Goal: Transaction & Acquisition: Purchase product/service

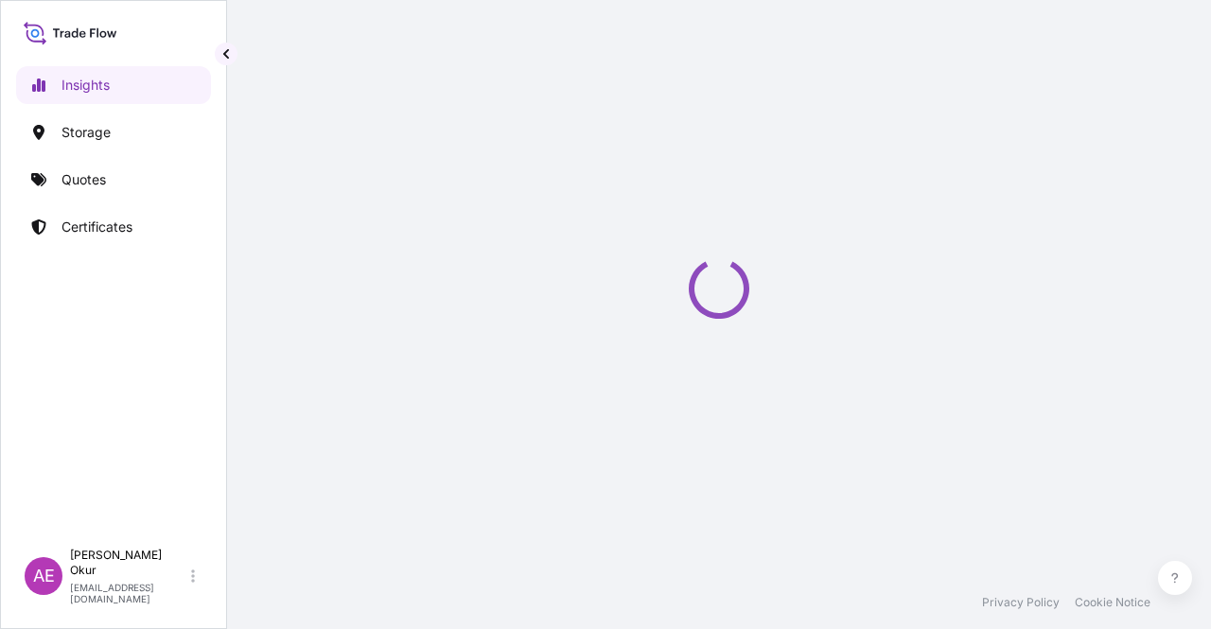
select select "2025"
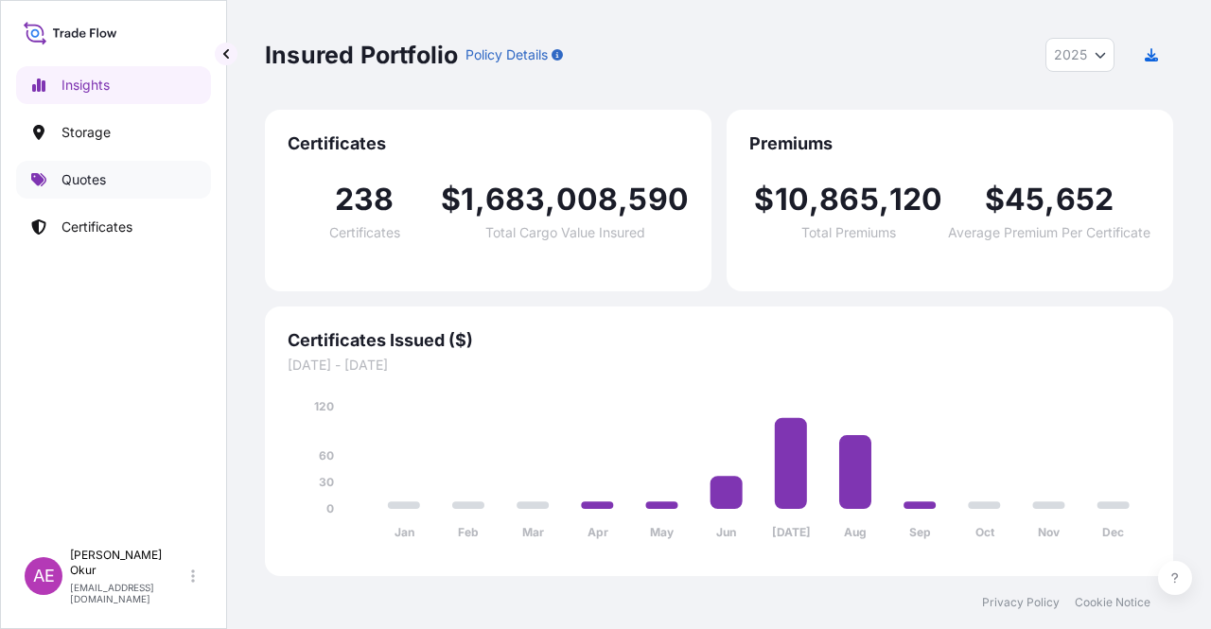
click at [92, 182] on p "Quotes" at bounding box center [84, 179] width 44 height 19
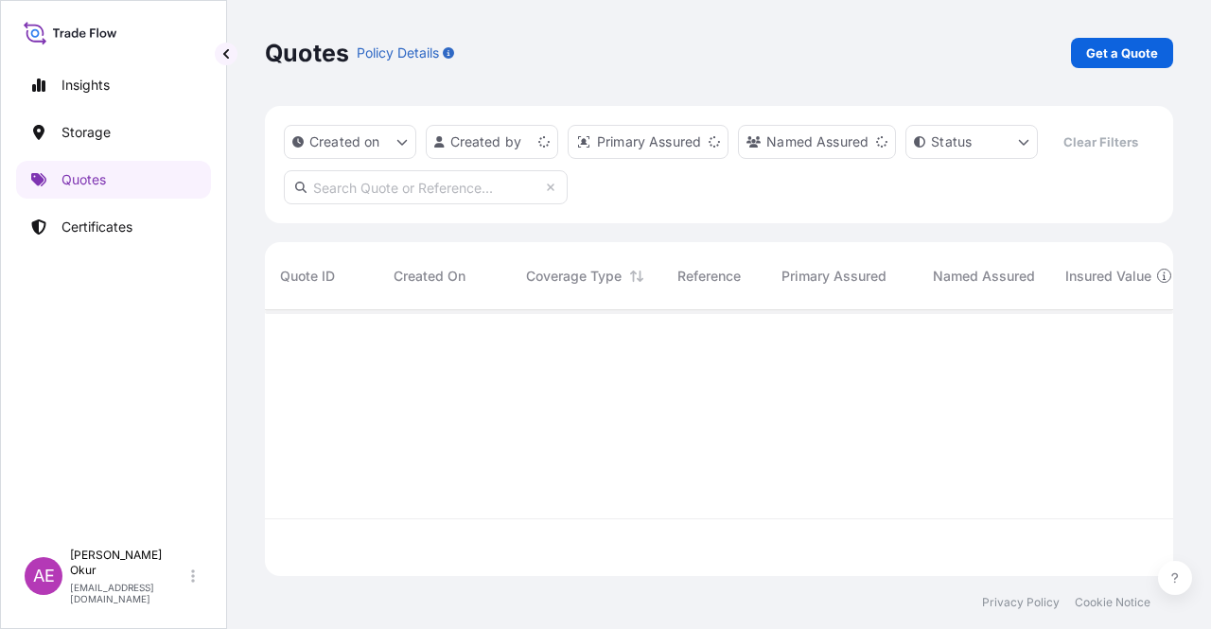
scroll to position [262, 893]
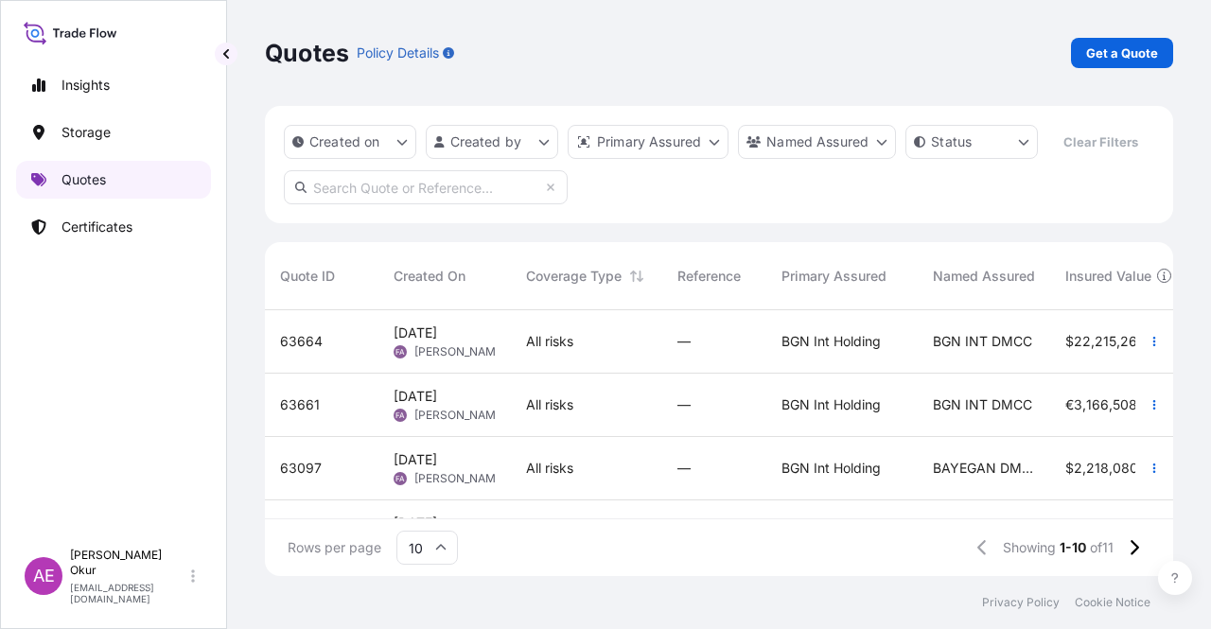
click at [128, 189] on link "Quotes" at bounding box center [113, 180] width 195 height 38
click at [1186, 54] on div "Quotes Policy Details Get a Quote Created on Created by Primary Assured Named A…" at bounding box center [719, 288] width 984 height 576
click at [1141, 50] on p "Get a Quote" at bounding box center [1122, 53] width 72 height 19
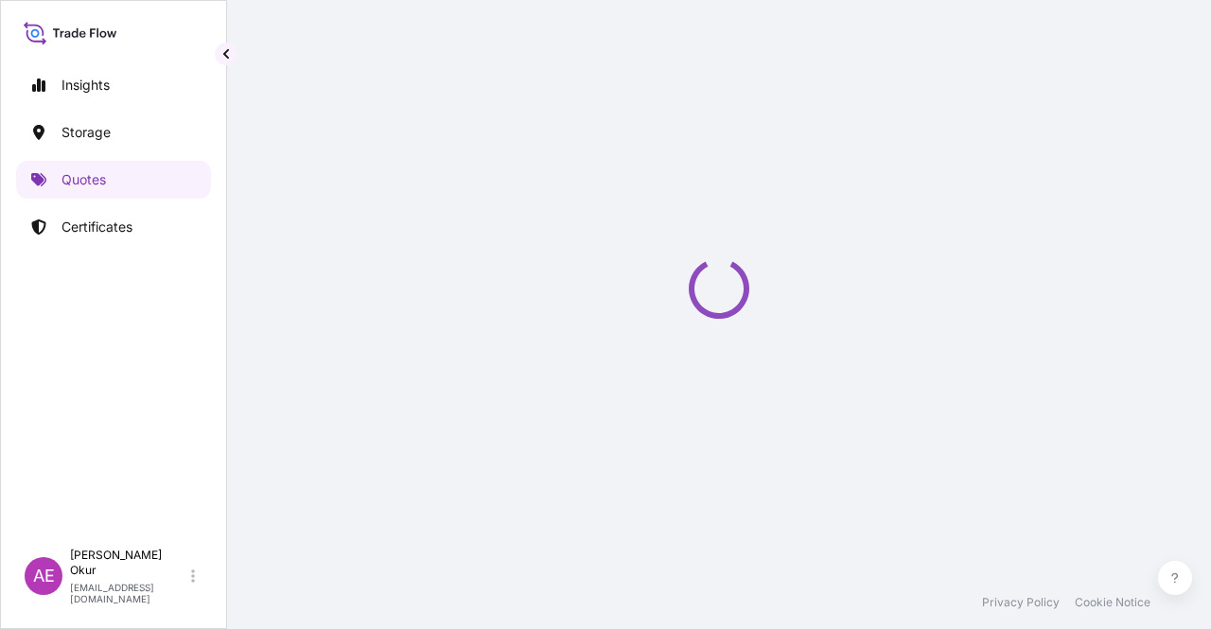
select select "Ocean Vessel"
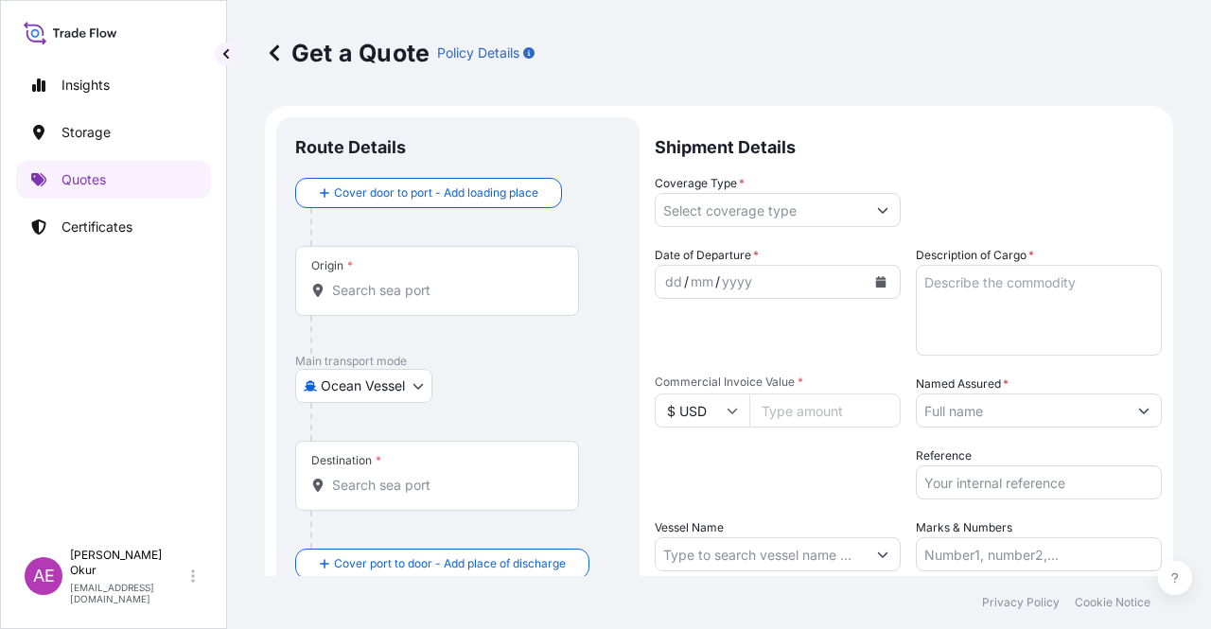
scroll to position [30, 0]
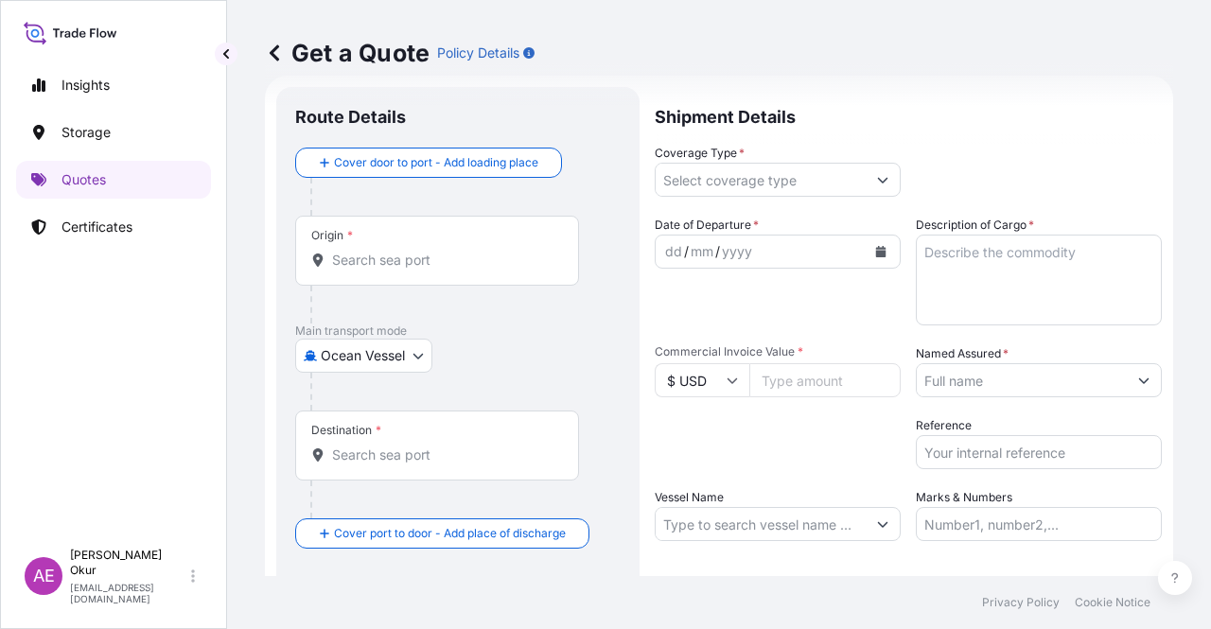
click at [367, 255] on input "Origin *" at bounding box center [443, 260] width 223 height 19
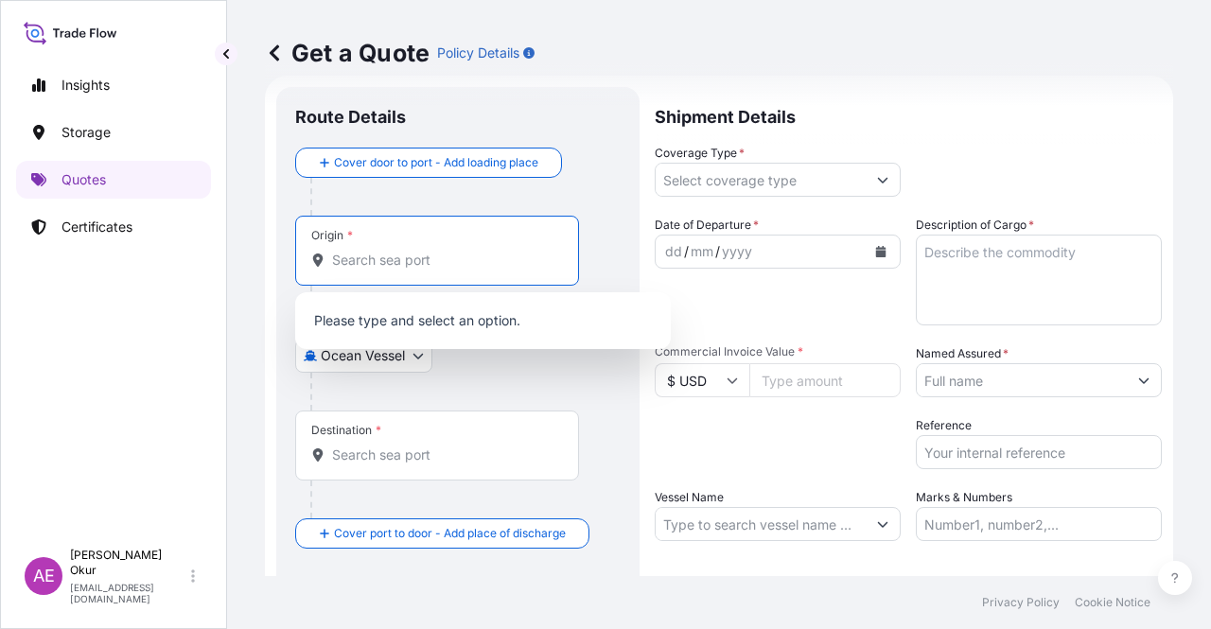
paste input "[GEOGRAPHIC_DATA]"
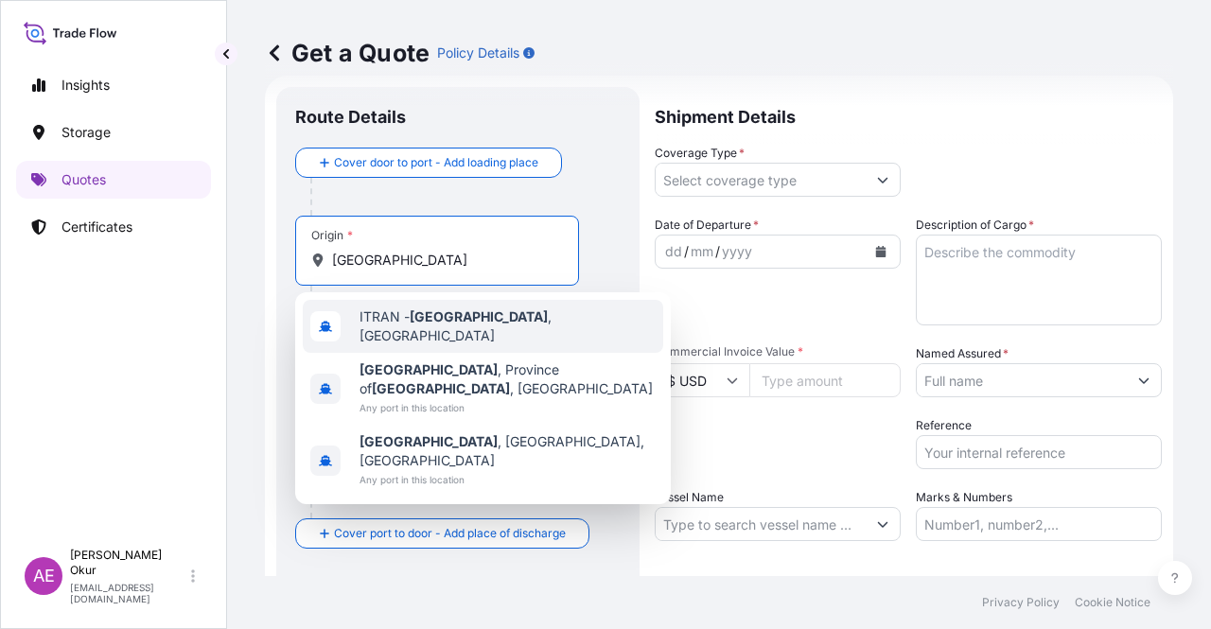
click at [441, 332] on div "ITRAN - [GEOGRAPHIC_DATA] , [GEOGRAPHIC_DATA]" at bounding box center [483, 326] width 361 height 53
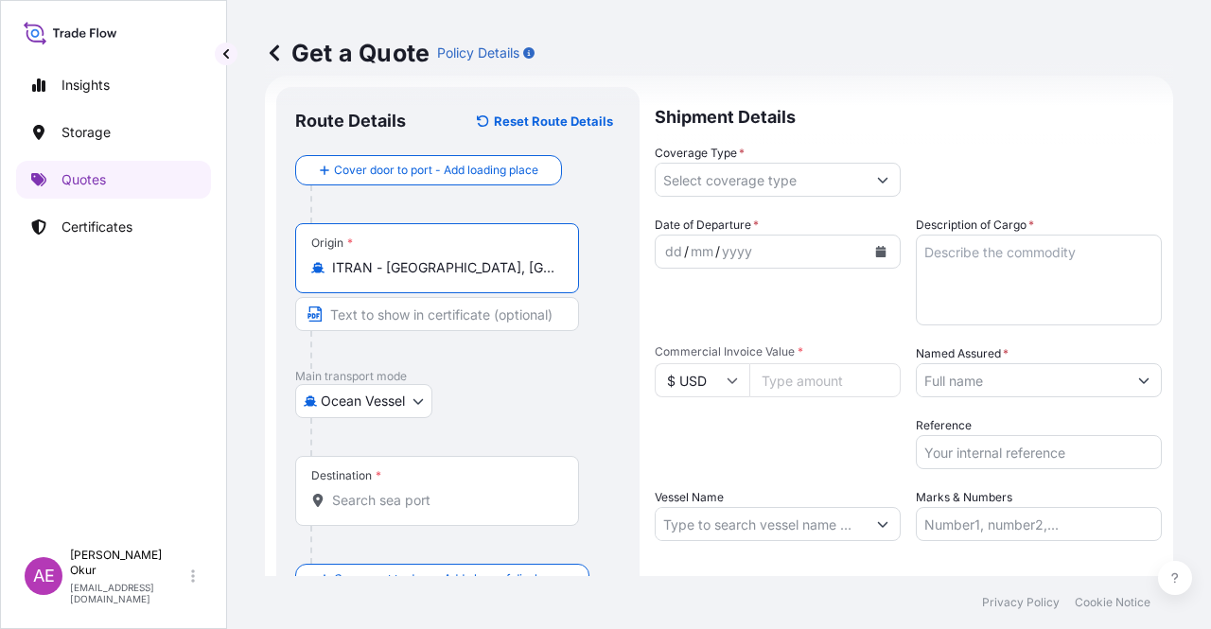
type input "ITRAN - [GEOGRAPHIC_DATA], [GEOGRAPHIC_DATA]"
click at [401, 323] on input "Text to appear on certificate" at bounding box center [437, 314] width 284 height 34
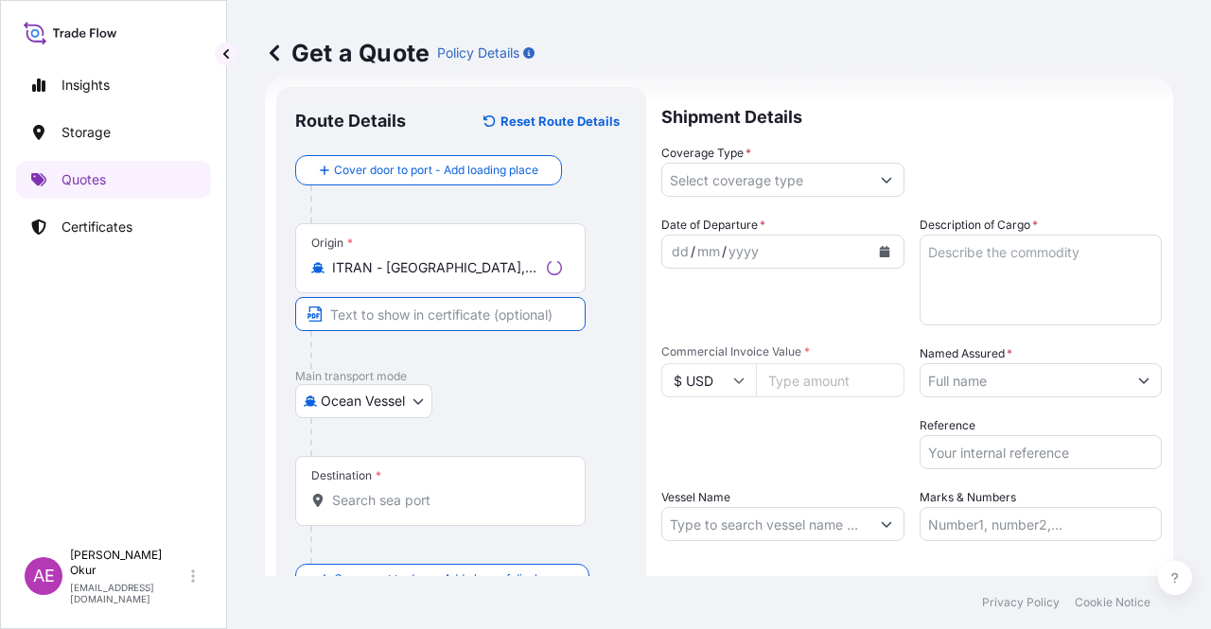
paste input "[GEOGRAPHIC_DATA]"
type input "[GEOGRAPHIC_DATA] / [GEOGRAPHIC_DATA]"
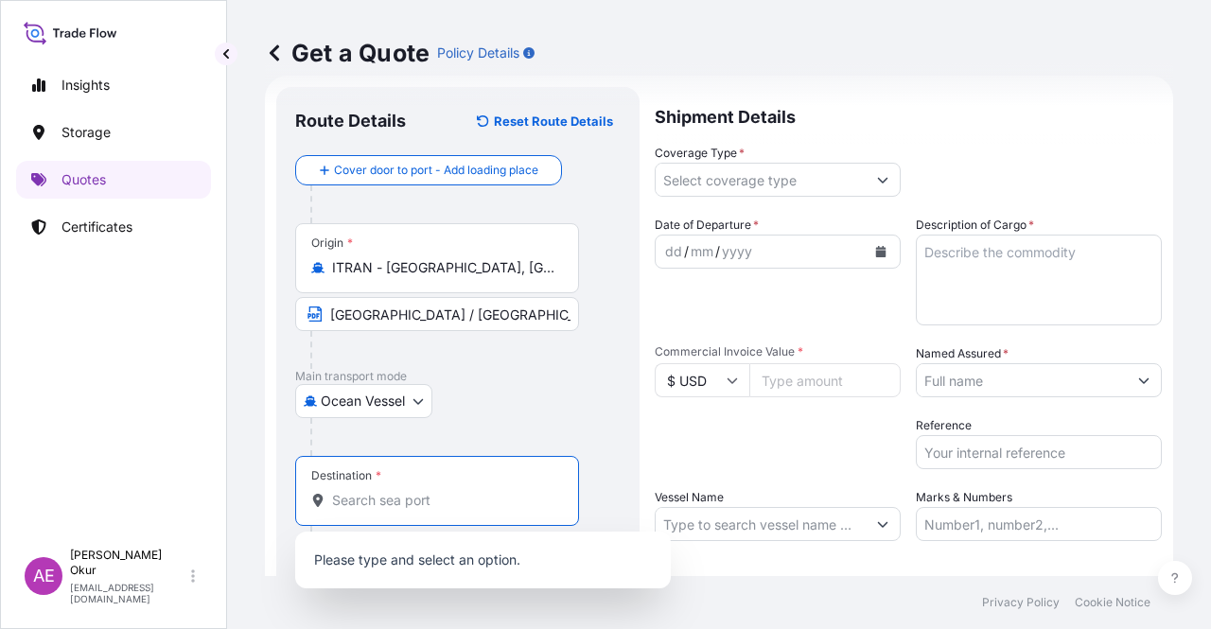
click at [416, 501] on input "Destination *" at bounding box center [443, 500] width 223 height 19
paste input "MIDIA"
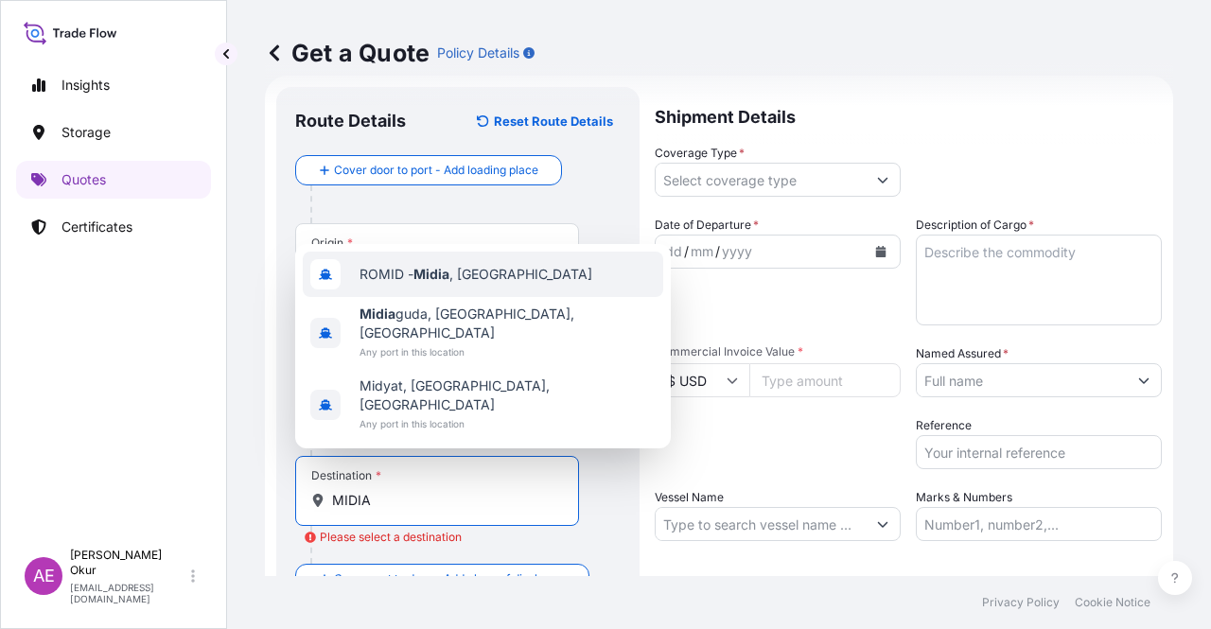
click at [454, 284] on span "ROMID - [GEOGRAPHIC_DATA] , [GEOGRAPHIC_DATA]" at bounding box center [476, 274] width 233 height 19
type input "ROMID - [GEOGRAPHIC_DATA], [GEOGRAPHIC_DATA]"
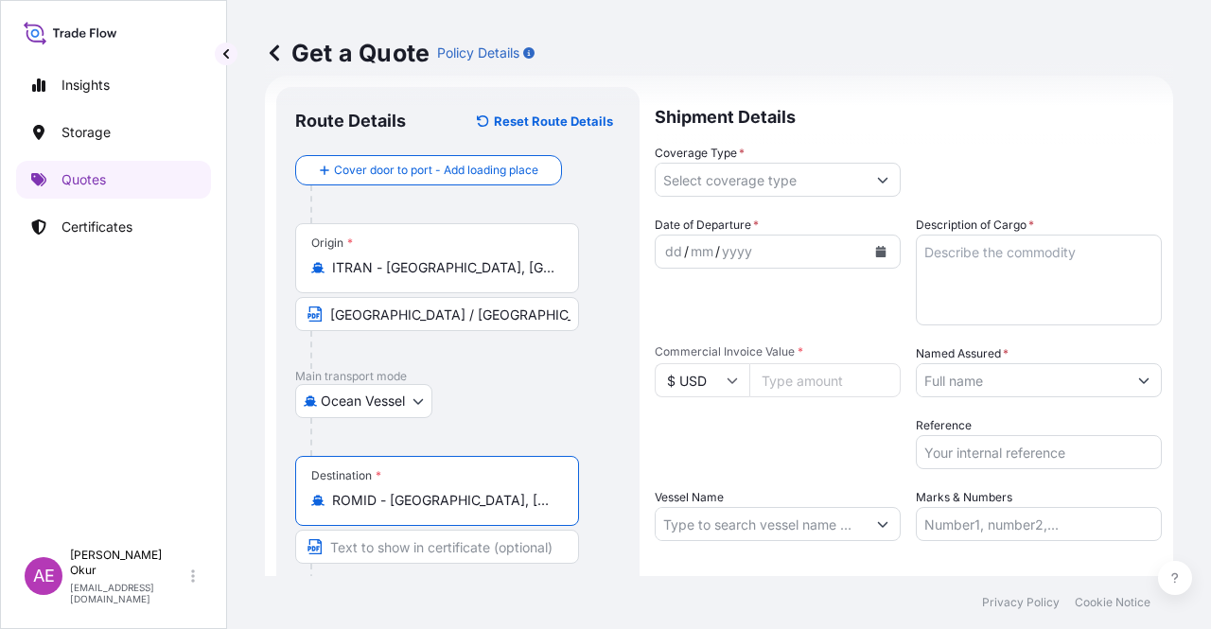
click at [399, 548] on input "Text to appear on certificate" at bounding box center [437, 547] width 284 height 34
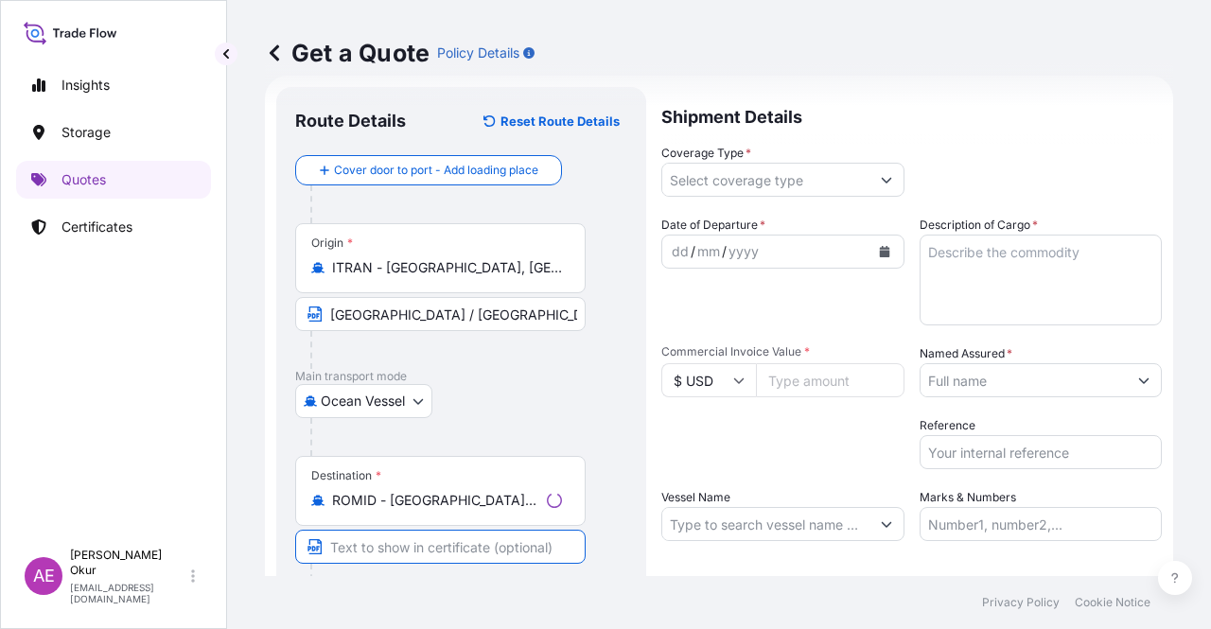
paste input "MIDIA"
type input "MIDIA / [GEOGRAPHIC_DATA]"
click at [677, 181] on input "Coverage Type *" at bounding box center [761, 180] width 210 height 34
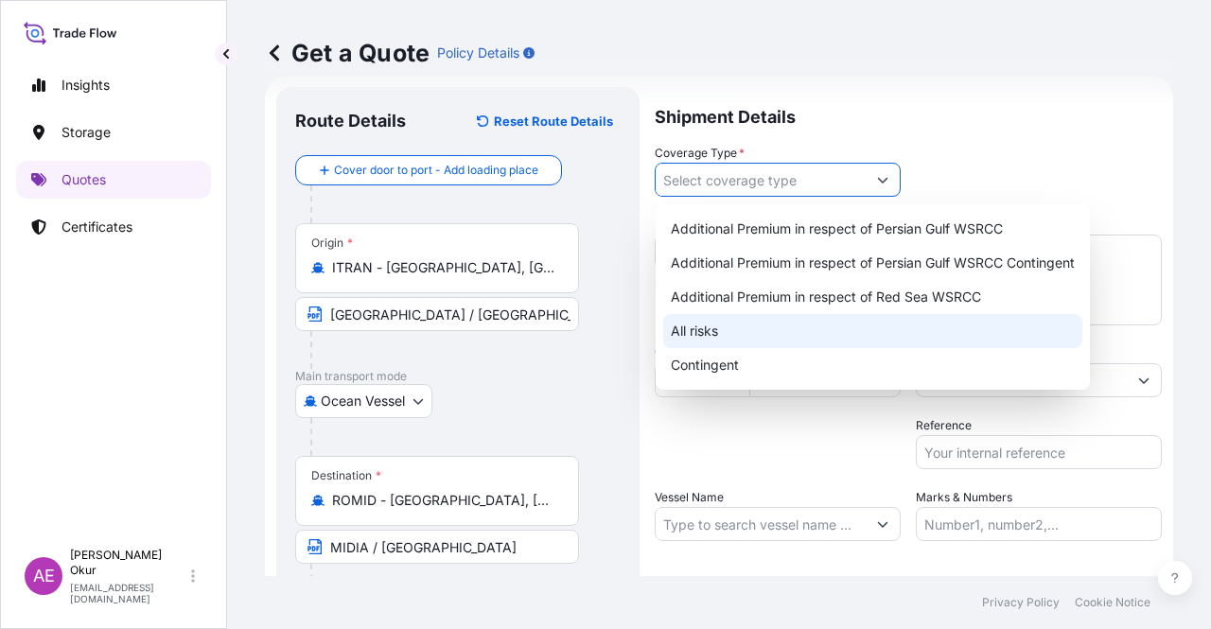
click at [683, 325] on div "All risks" at bounding box center [872, 331] width 419 height 34
type input "All risks"
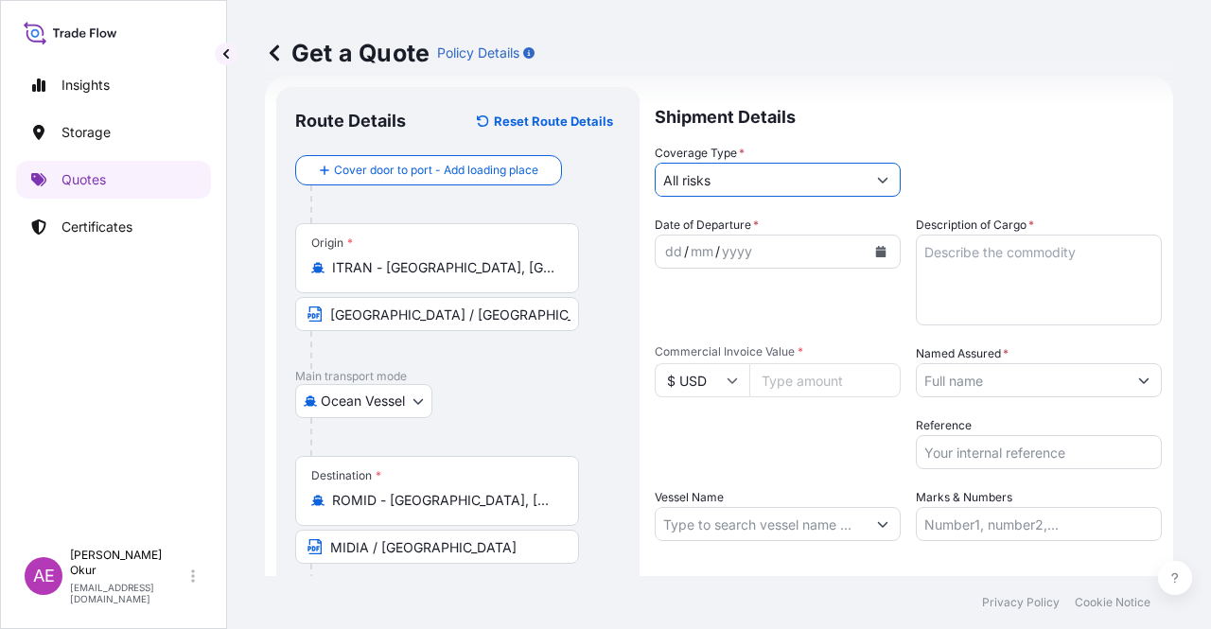
click at [666, 253] on div "dd" at bounding box center [673, 251] width 21 height 23
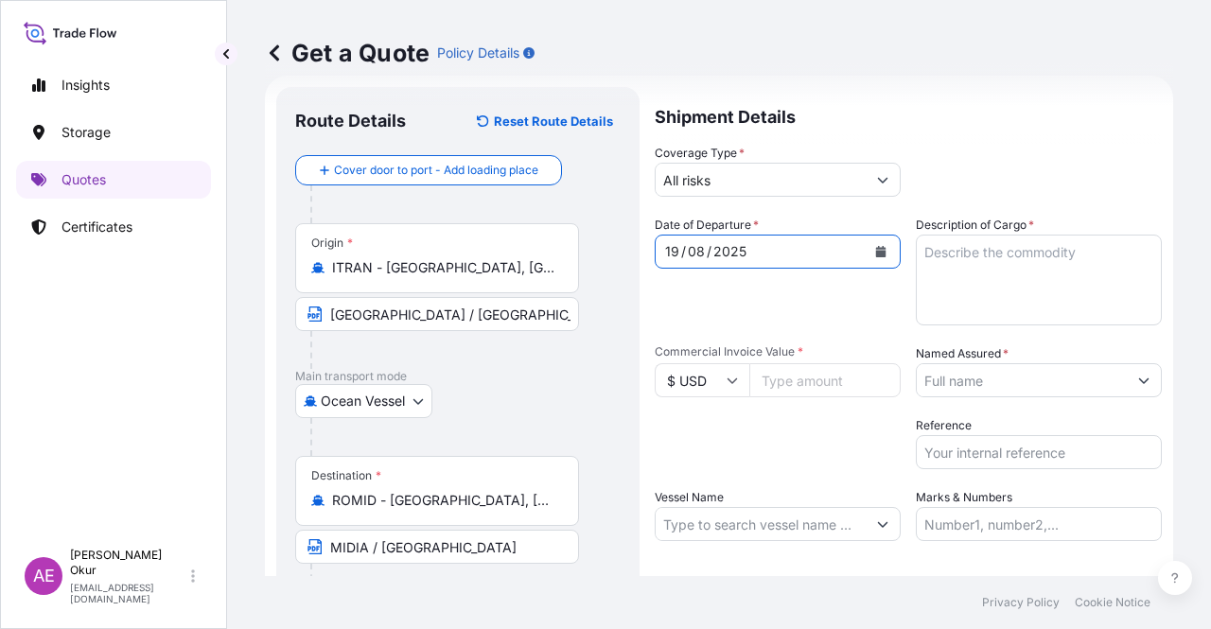
click at [967, 297] on textarea "Description of Cargo *" at bounding box center [1039, 280] width 246 height 91
paste textarea "BIODIESEL"
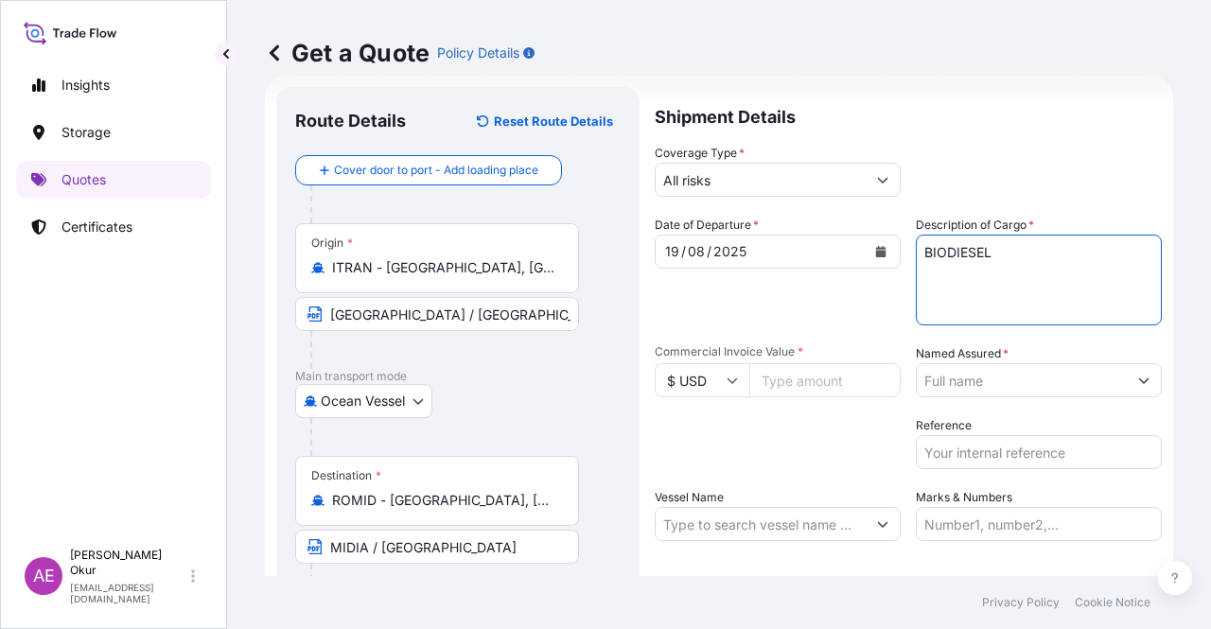
type textarea "BIODIESEL"
click at [804, 378] on input "Commercial Invoice Value *" at bounding box center [824, 380] width 151 height 34
paste input "4150"
type input "4150"
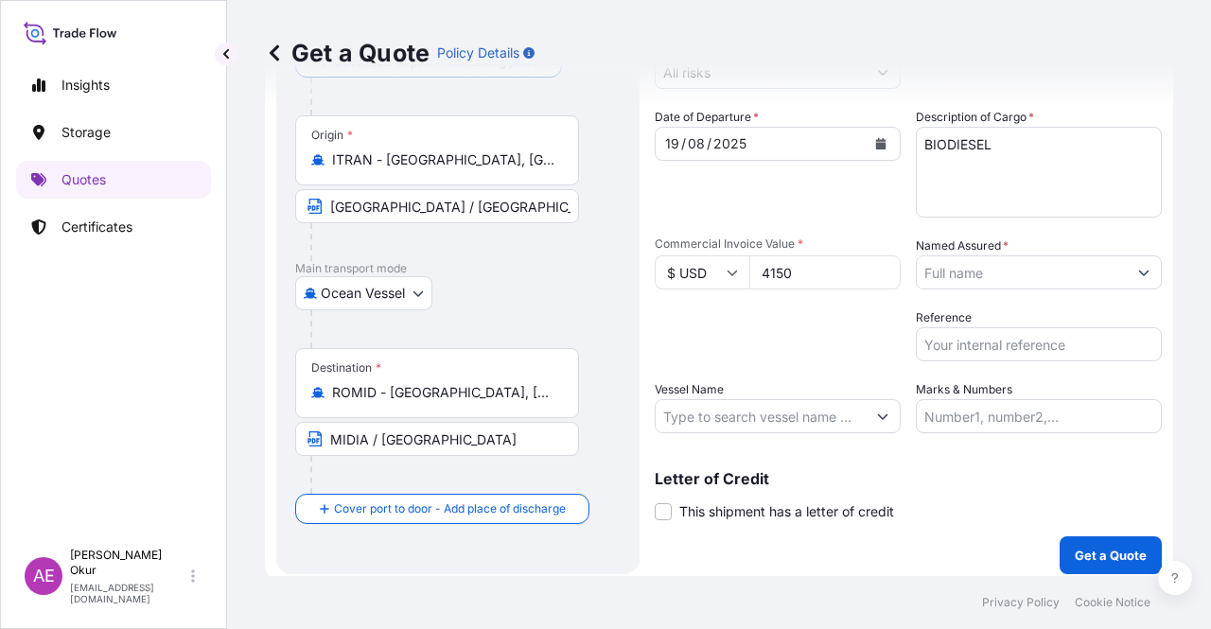
scroll to position [147, 0]
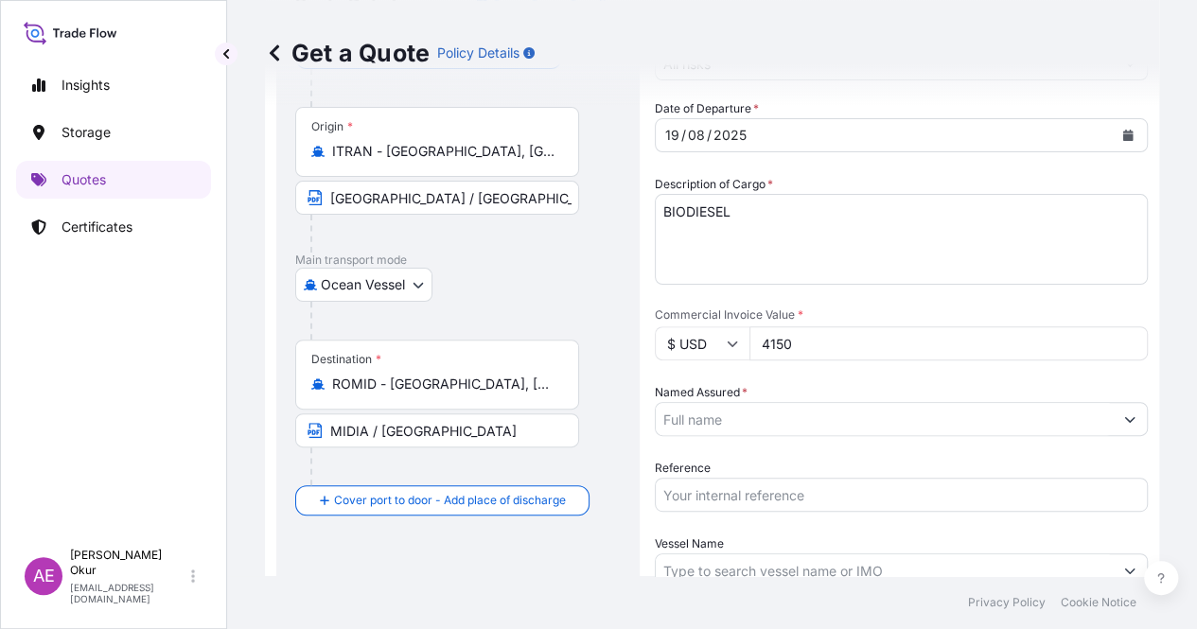
click at [1024, 402] on input "Named Assured *" at bounding box center [884, 419] width 457 height 34
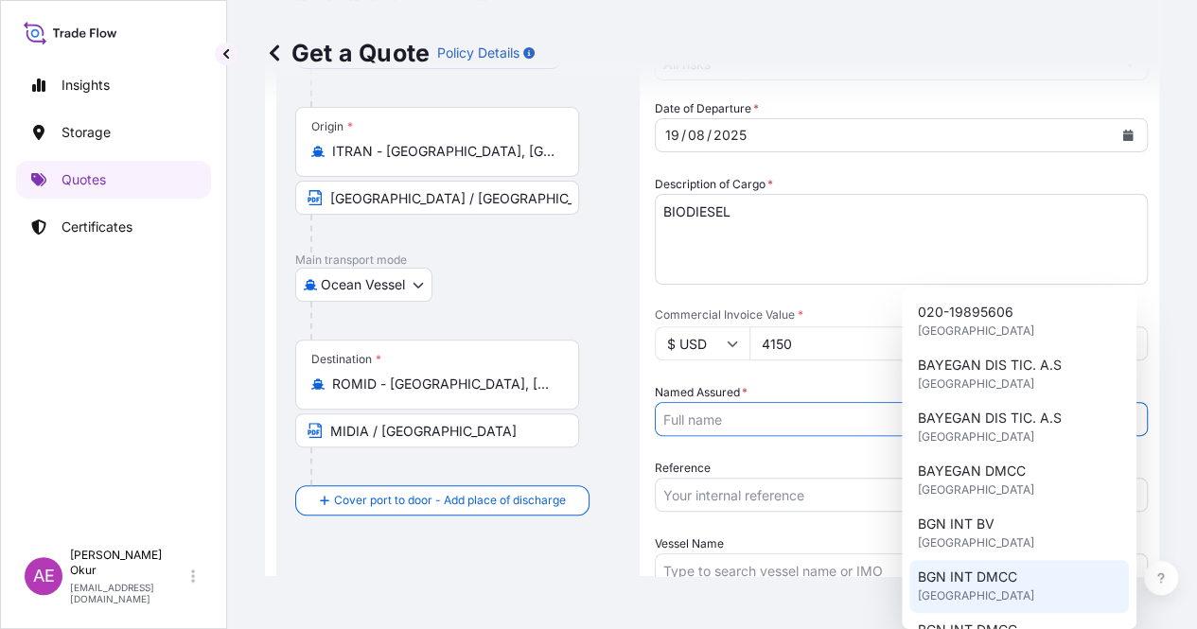
click at [988, 571] on span "BGN INT DMCC" at bounding box center [966, 577] width 99 height 19
type input "BGN INT DMCC"
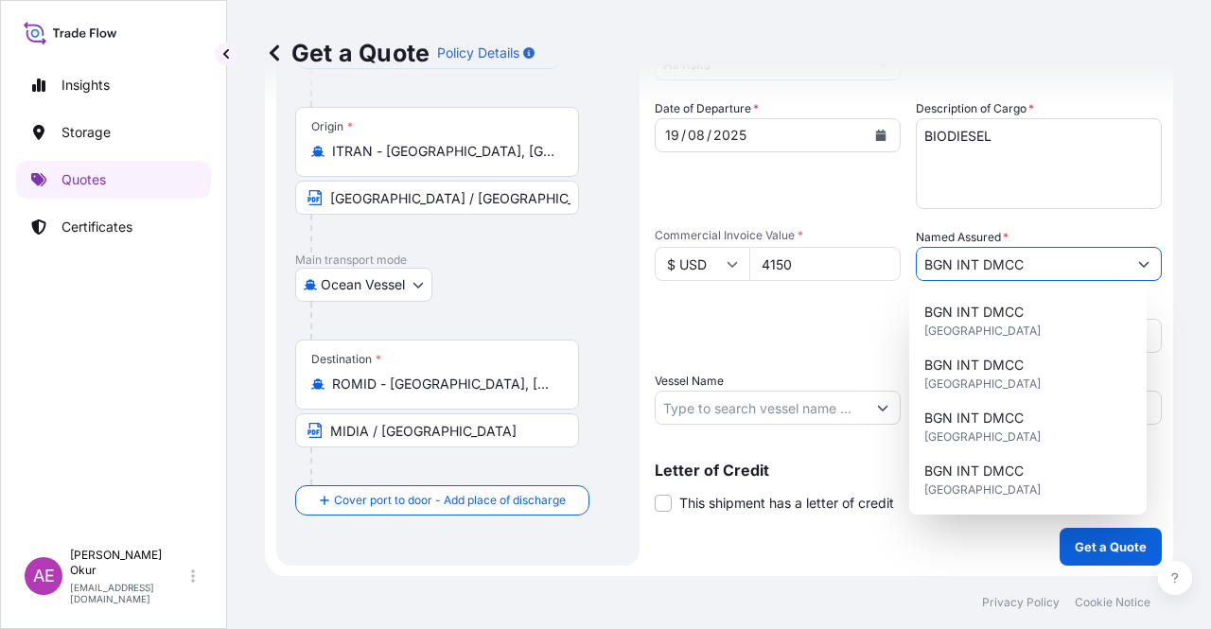
click at [732, 400] on input "Vessel Name" at bounding box center [761, 408] width 210 height 34
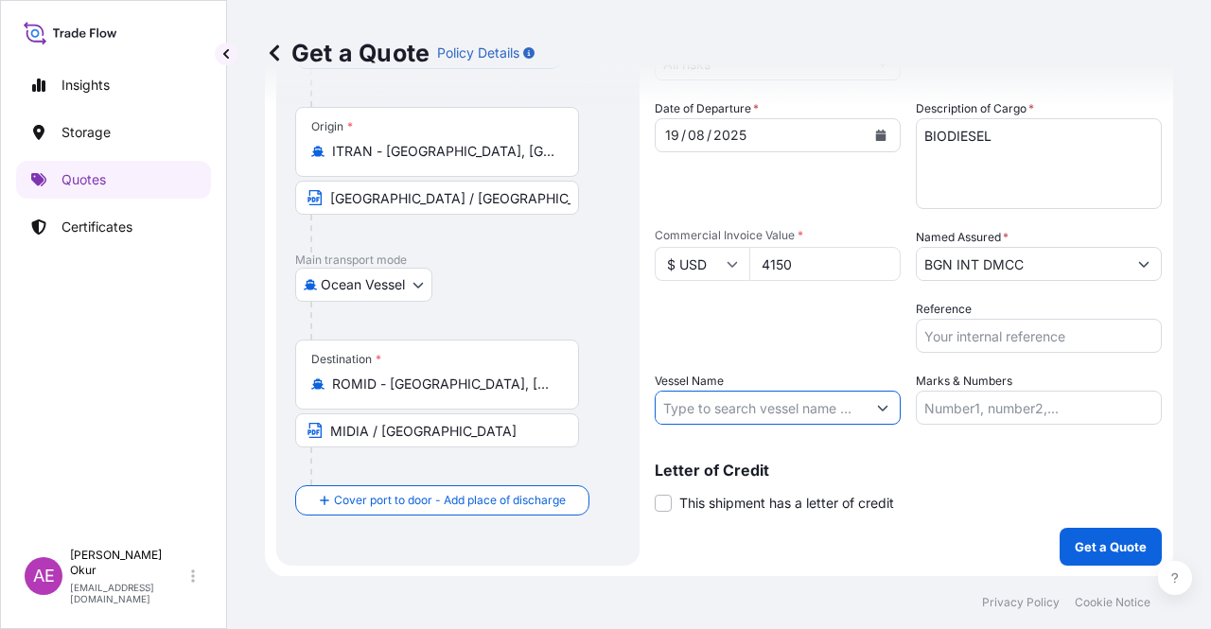
paste input "[PERSON_NAME]"
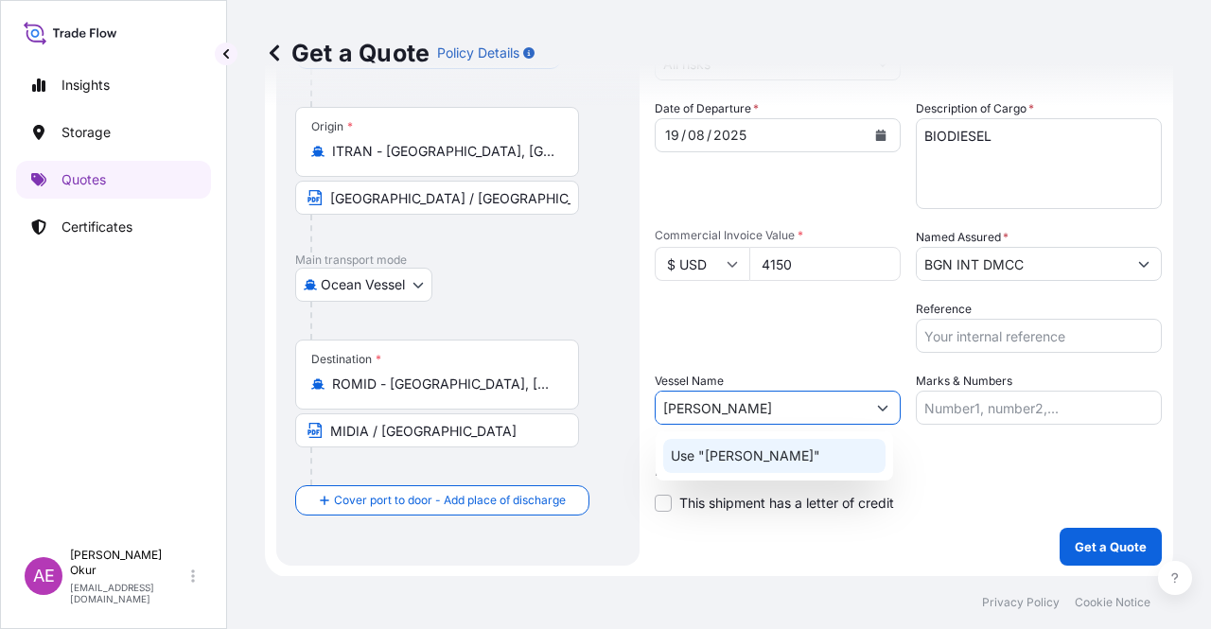
click at [768, 463] on p "Use "[PERSON_NAME]"" at bounding box center [746, 456] width 150 height 19
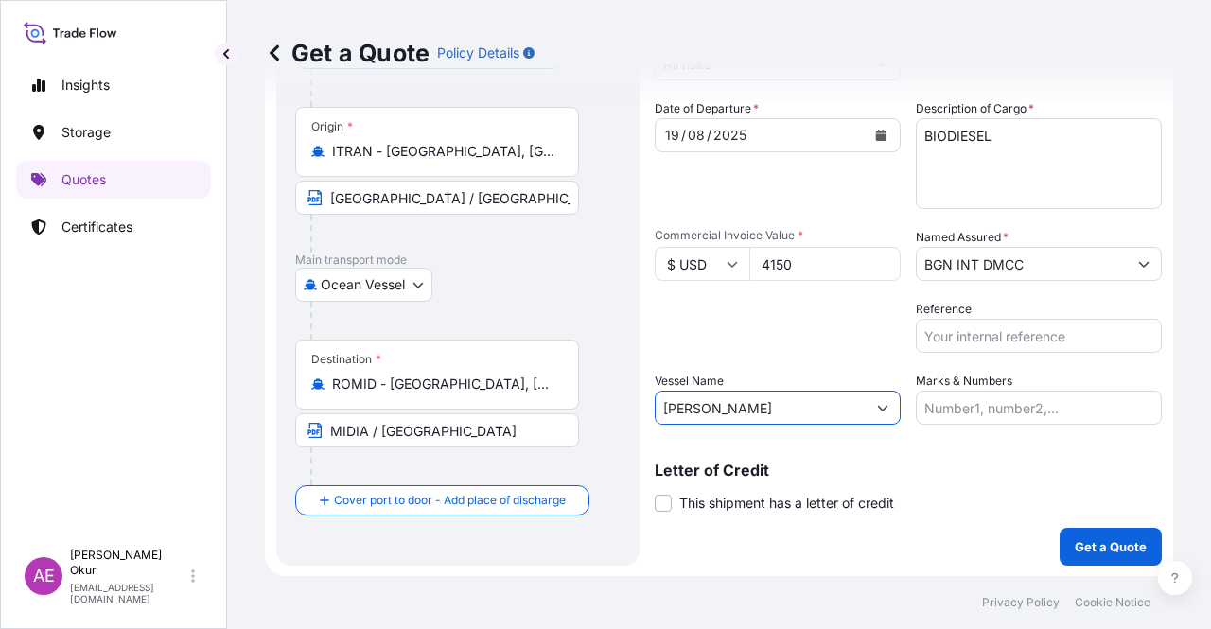
type input "[PERSON_NAME]"
click at [963, 391] on input "Marks & Numbers" at bounding box center [1039, 408] width 246 height 34
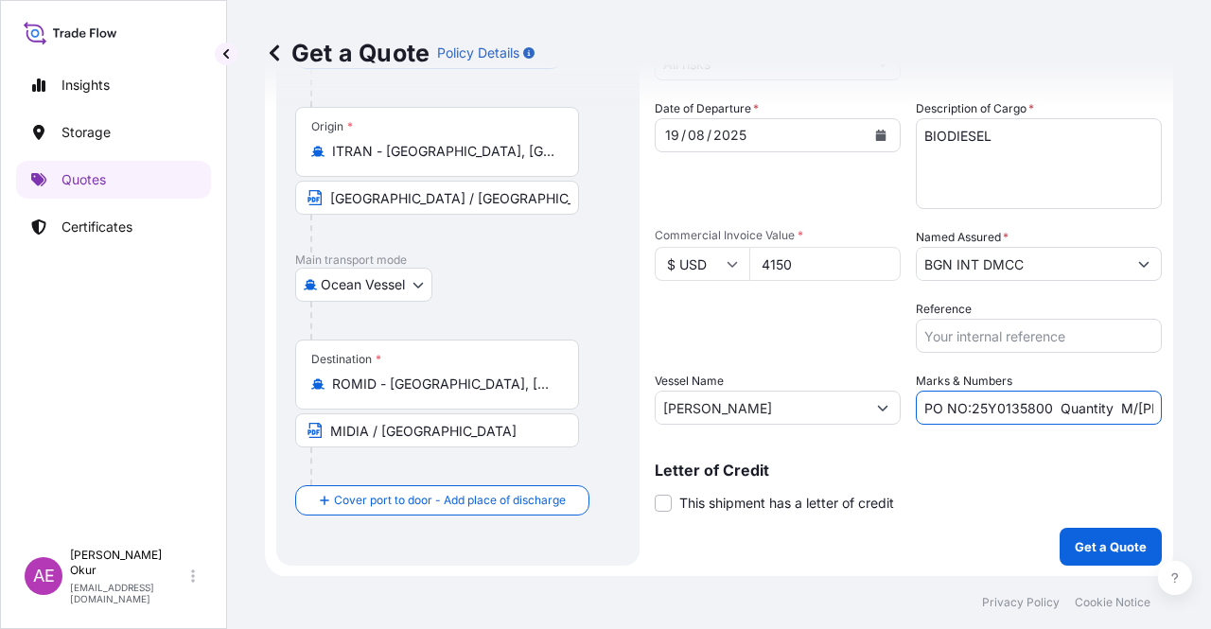
drag, startPoint x: 966, startPoint y: 405, endPoint x: 1044, endPoint y: 407, distance: 77.6
click at [1044, 407] on input "PO NO:25Y0135800 Quantity M/[PERSON_NAME]: 495,000 Premium: USD 57,03" at bounding box center [1039, 408] width 246 height 34
paste input "457"
type input "PO NO:25Y0145700 Quantity M/[PERSON_NAME]: 495,000 Premium: USD 57,03"
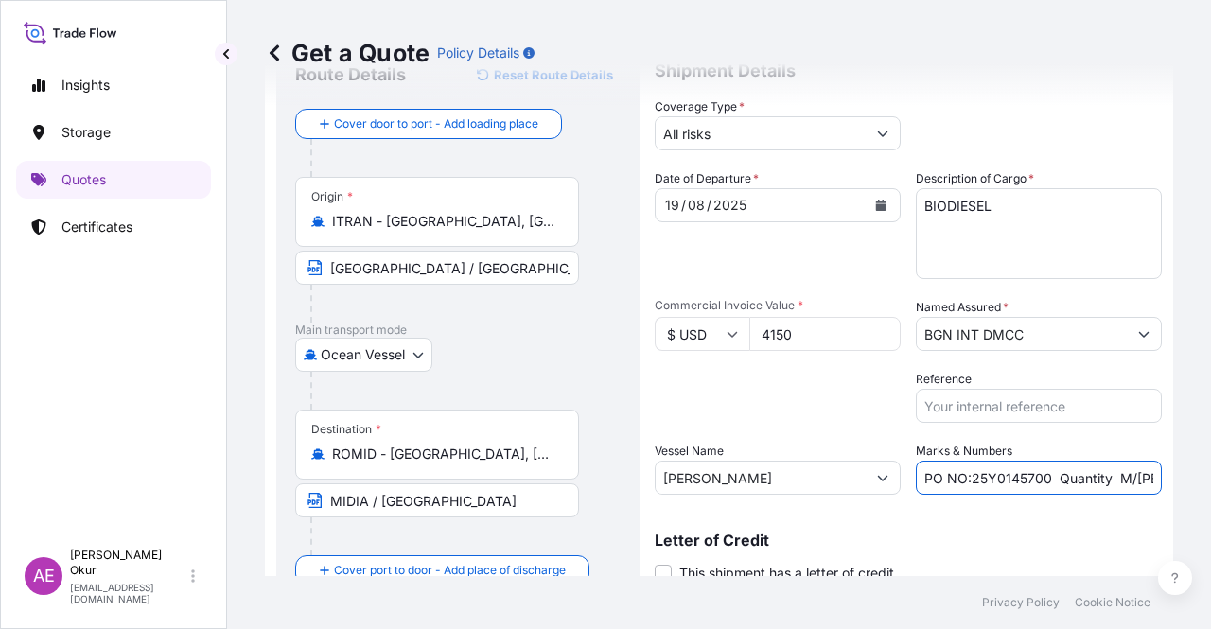
scroll to position [52, 0]
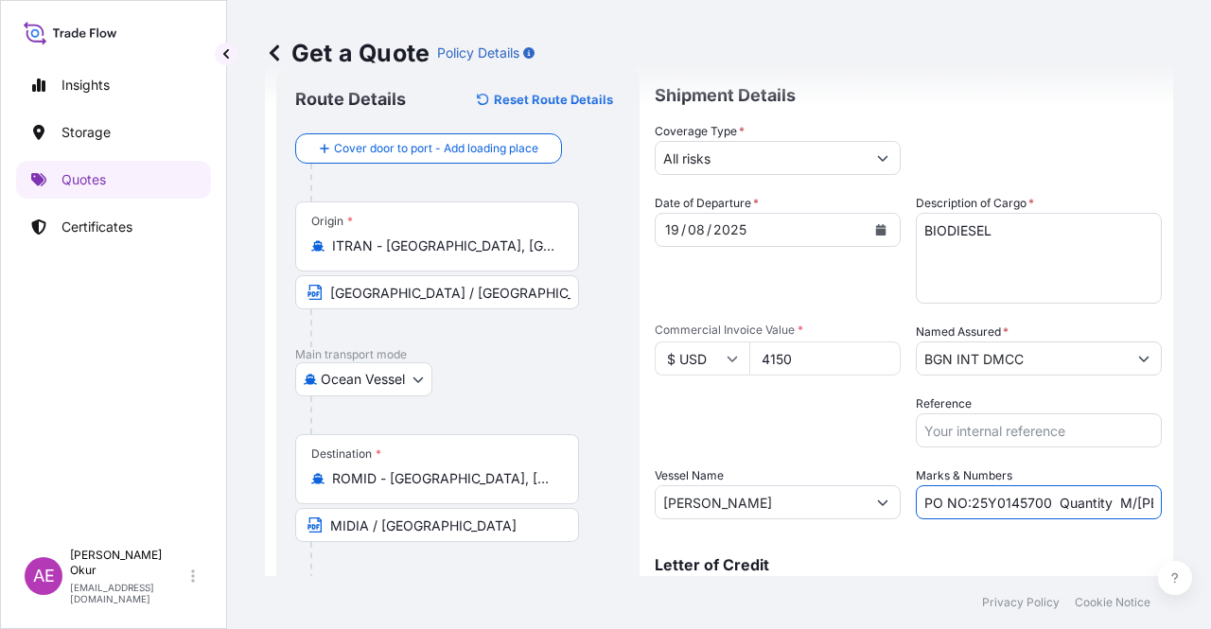
drag, startPoint x: 801, startPoint y: 361, endPoint x: 530, endPoint y: 366, distance: 271.6
click at [537, 366] on form "Route Details Reset Route Details Cover door to port - Add loading place Place …" at bounding box center [719, 363] width 908 height 618
paste input "5.77"
drag, startPoint x: 822, startPoint y: 356, endPoint x: 619, endPoint y: 356, distance: 203.4
click at [630, 356] on form "Route Details Reset Route Details Cover door to port - Add loading place Place …" at bounding box center [719, 363] width 908 height 618
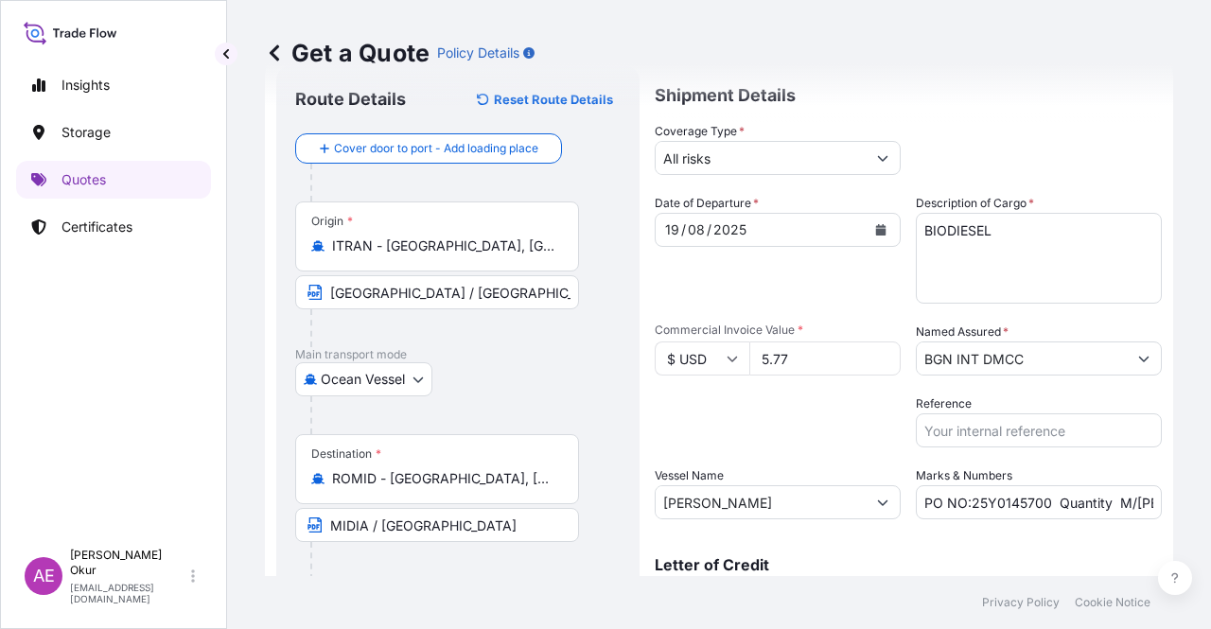
paste input "773687.5"
type input "5773687.5"
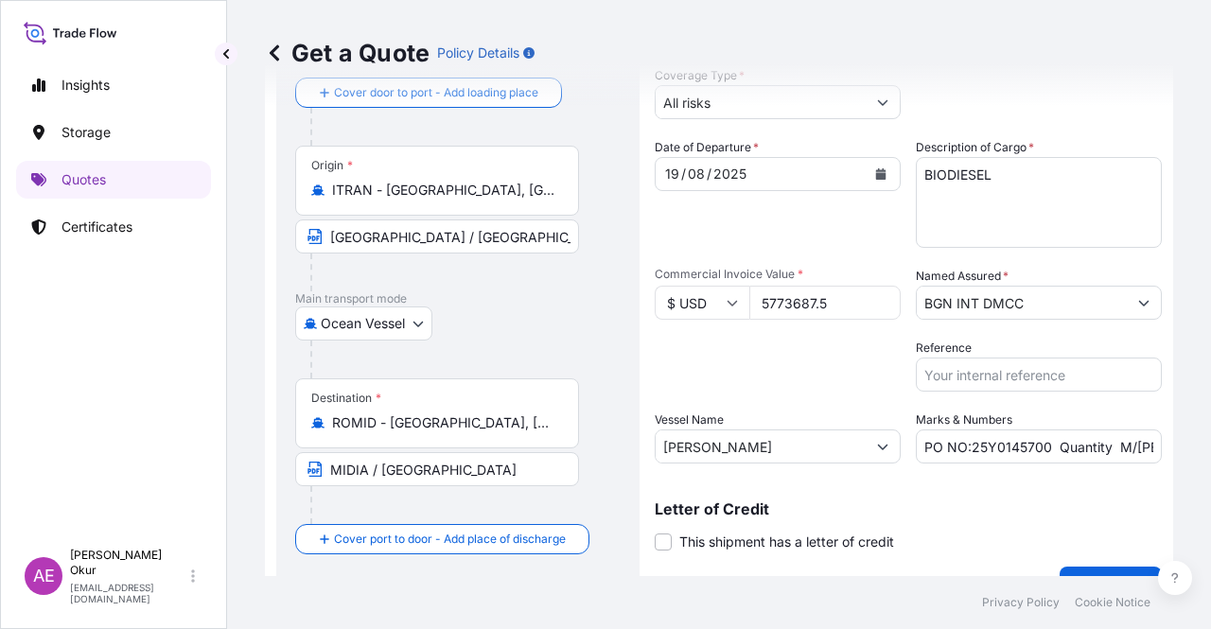
scroll to position [147, 0]
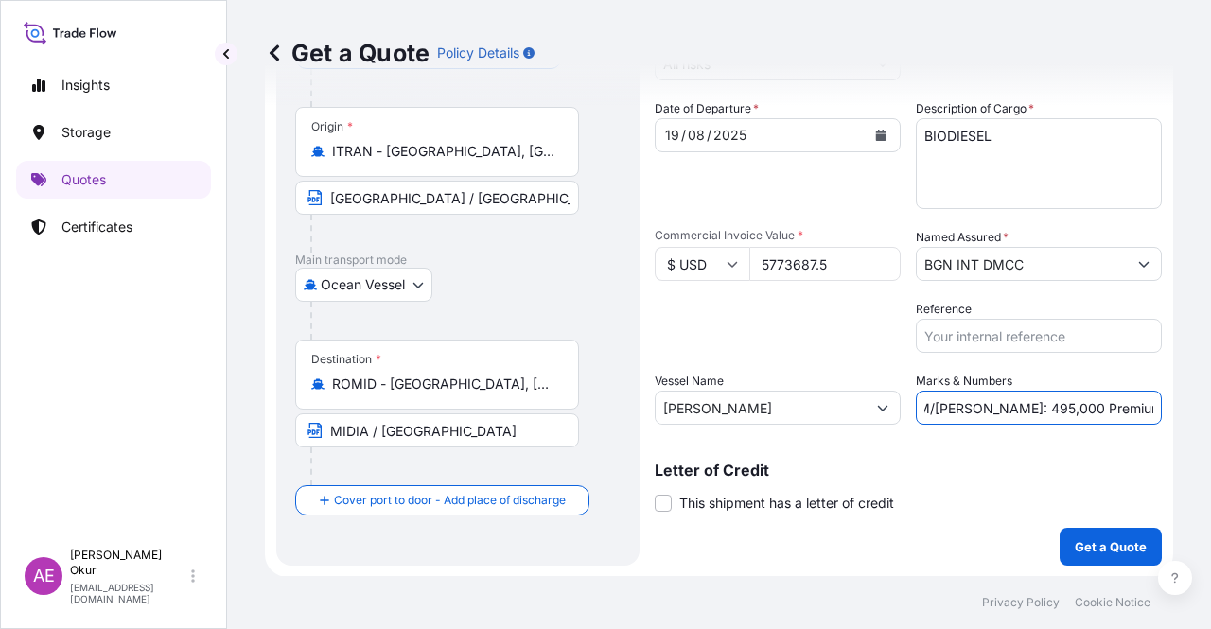
drag, startPoint x: 1082, startPoint y: 413, endPoint x: 1158, endPoint y: 412, distance: 76.7
click at [1158, 412] on form "Route Details Reset Route Details Cover door to port - Add loading place Place …" at bounding box center [719, 268] width 908 height 618
click at [995, 413] on input "PO NO:25Y0145700 Quantity M/[PERSON_NAME]: 495,000 Premium: USD 57,03" at bounding box center [1039, 408] width 246 height 34
drag, startPoint x: 952, startPoint y: 409, endPoint x: 1011, endPoint y: 407, distance: 58.7
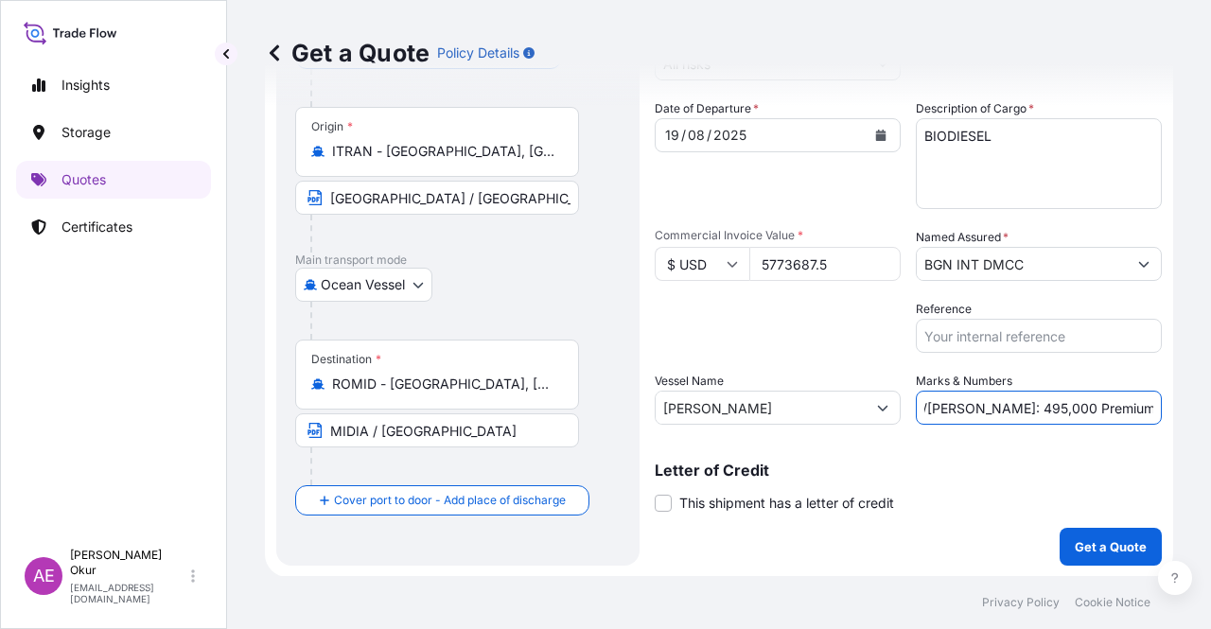
click at [1011, 407] on input "PO NO:25Y0145700 Quantity M/[PERSON_NAME]: 495,000 Premium: USD 57,03" at bounding box center [1039, 408] width 246 height 34
paste input "4.150,00"
drag, startPoint x: 1116, startPoint y: 417, endPoint x: 1210, endPoint y: 411, distance: 94.9
click at [1210, 411] on div "Get a Quote Policy Details Route Details Reset Route Details Cover door to port…" at bounding box center [719, 288] width 984 height 576
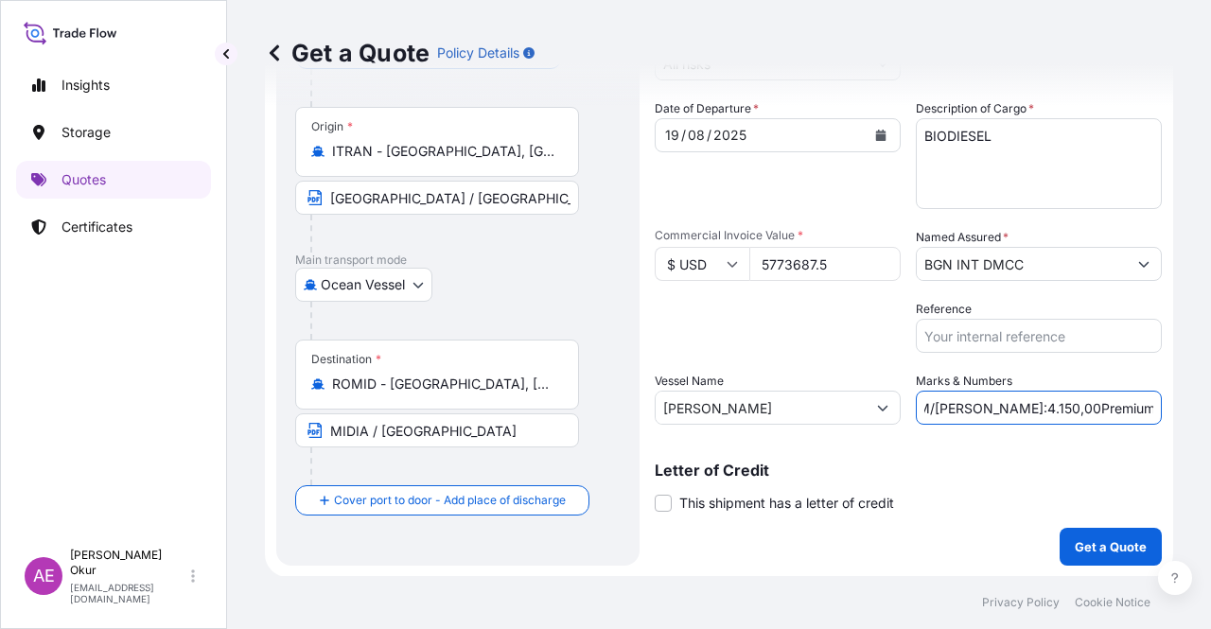
click at [1072, 402] on input "PO NO:25Y0145700 Quantity M/[PERSON_NAME]:4.150,00Premium: USD 57,03" at bounding box center [1039, 408] width 246 height 34
drag, startPoint x: 1107, startPoint y: 408, endPoint x: 1191, endPoint y: 412, distance: 84.3
click at [1191, 410] on div "Get a Quote Policy Details Route Details Reset Route Details Cover door to port…" at bounding box center [719, 288] width 984 height 576
paste input "635,11"
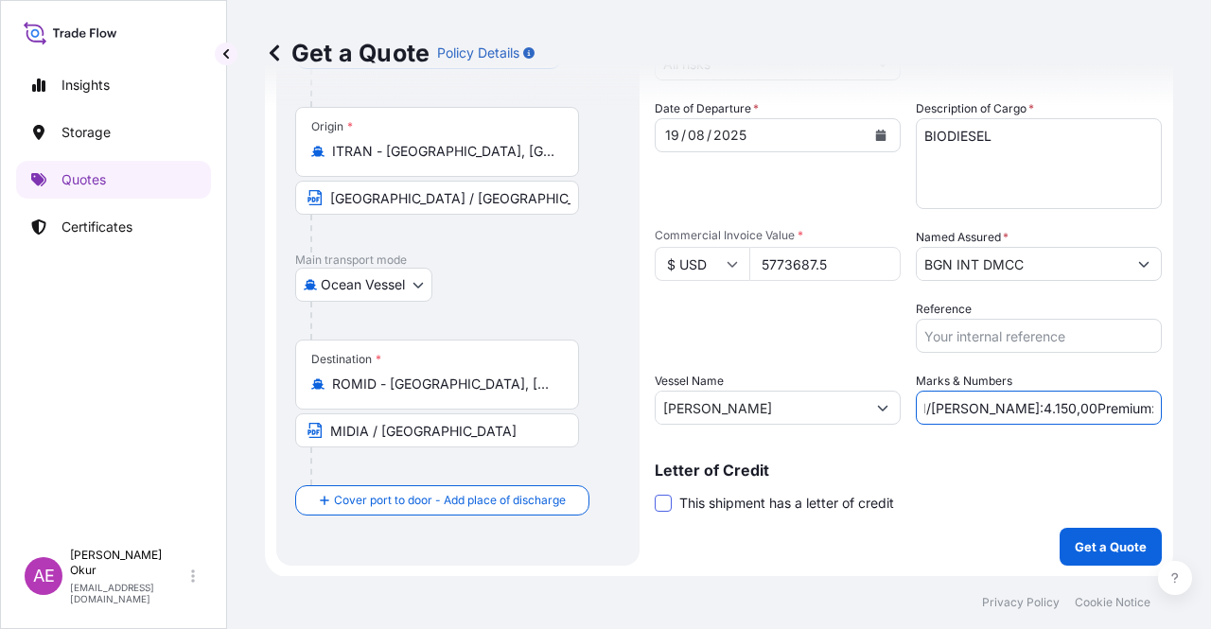
type input "PO NO:25Y0145700 Quantity M/[PERSON_NAME]:4.150,00Premium: USD 635,11"
click at [666, 498] on span at bounding box center [663, 503] width 17 height 17
click at [655, 493] on input "This shipment has a letter of credit" at bounding box center [655, 493] width 0 height 0
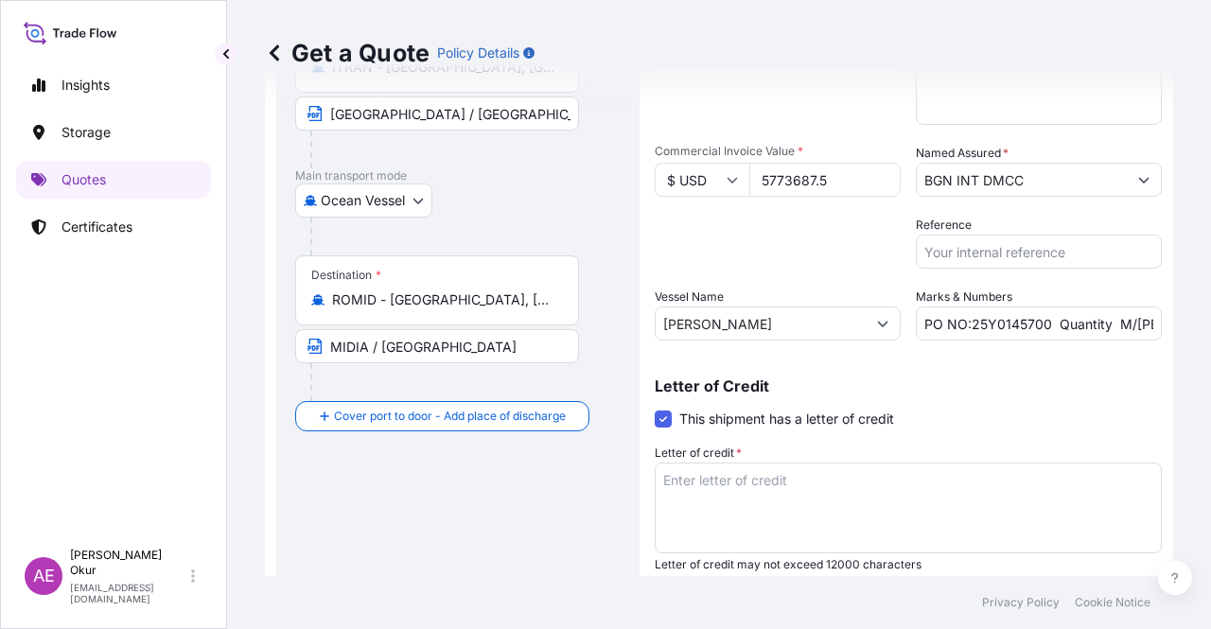
scroll to position [290, 0]
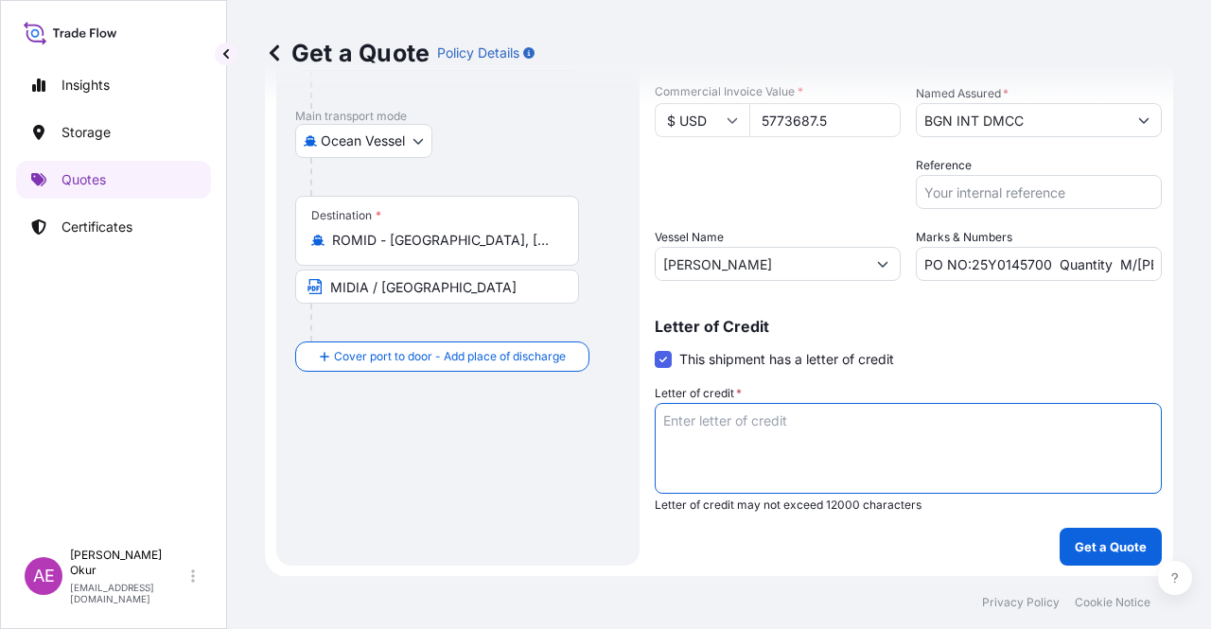
click at [729, 414] on textarea "Letter of credit *" at bounding box center [908, 448] width 507 height 91
paste textarea "CONSIGNEE : “AT THE ORDER OF ROMPETROL RAFINARE SA’’"
type textarea "CONSIGNEE : “AT THE ORDER OF ROMPETROL RAFINARE SA’’"
click at [1085, 546] on p "Get a Quote" at bounding box center [1111, 546] width 72 height 19
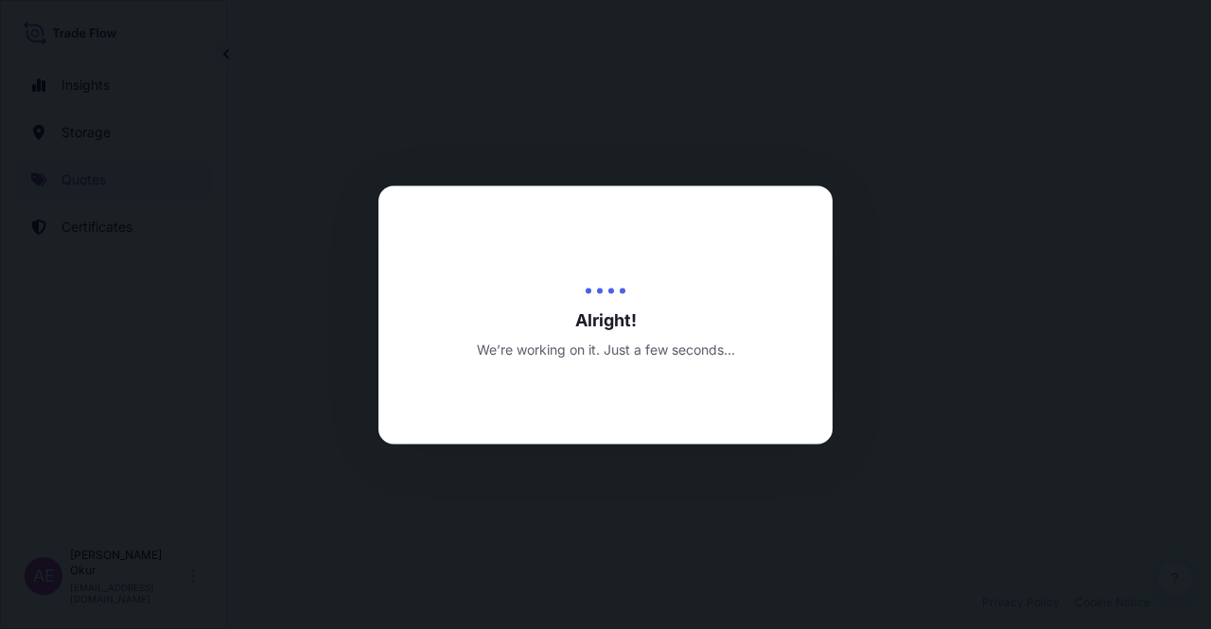
select select "Ocean Vessel"
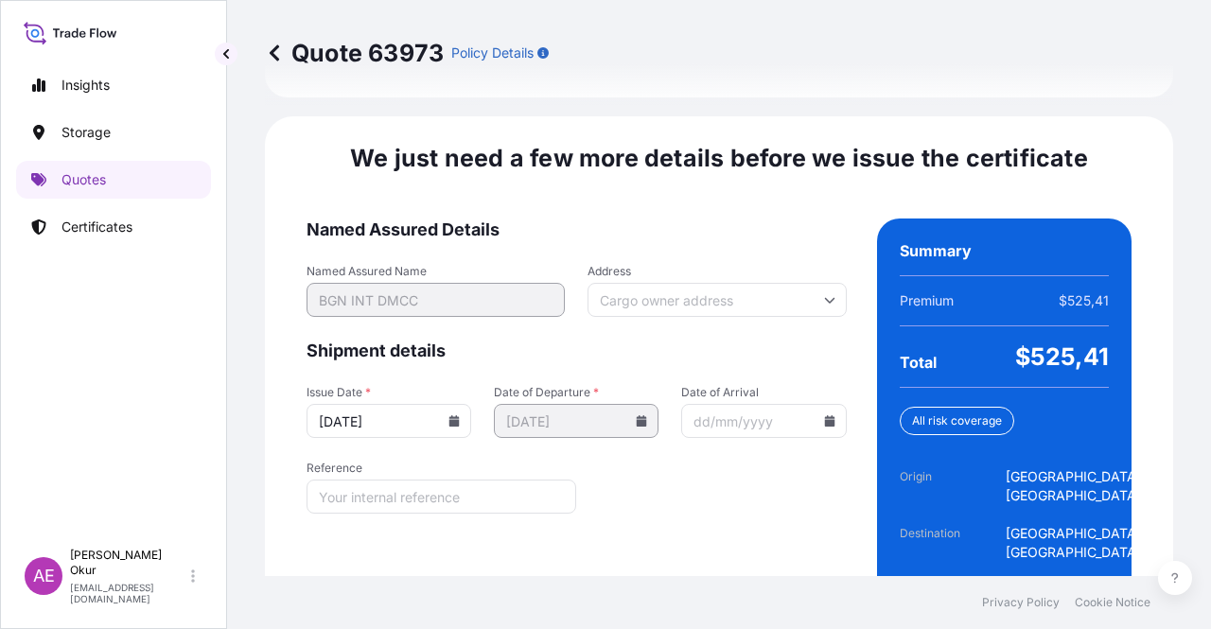
scroll to position [2668, 0]
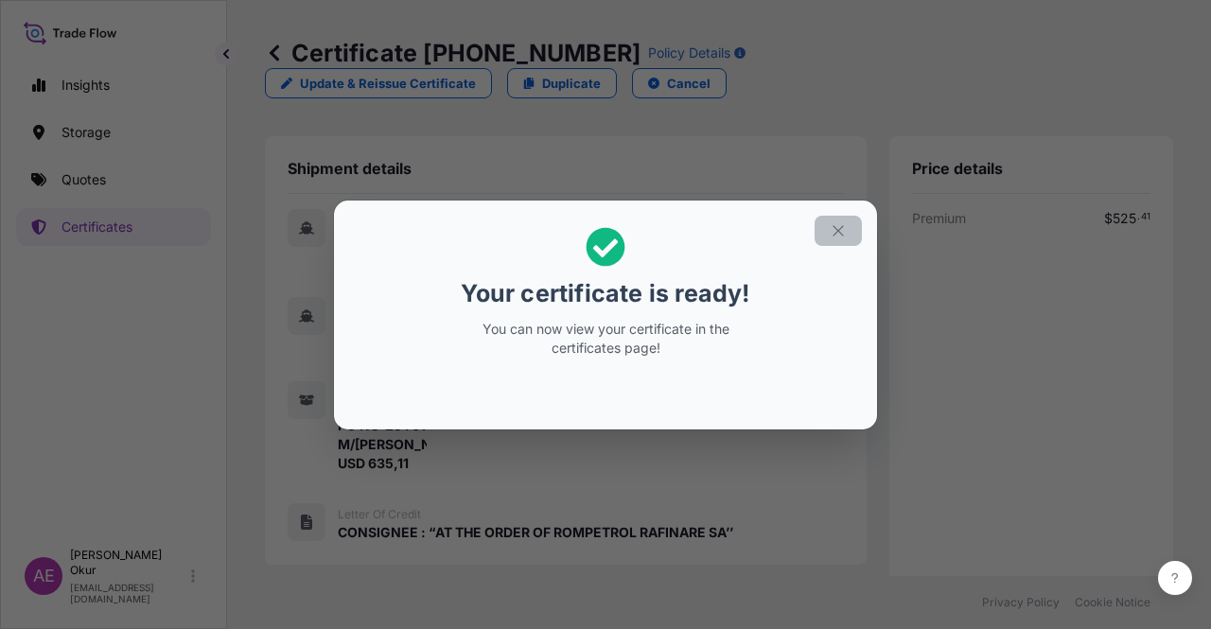
click at [842, 220] on button "button" at bounding box center [838, 231] width 47 height 30
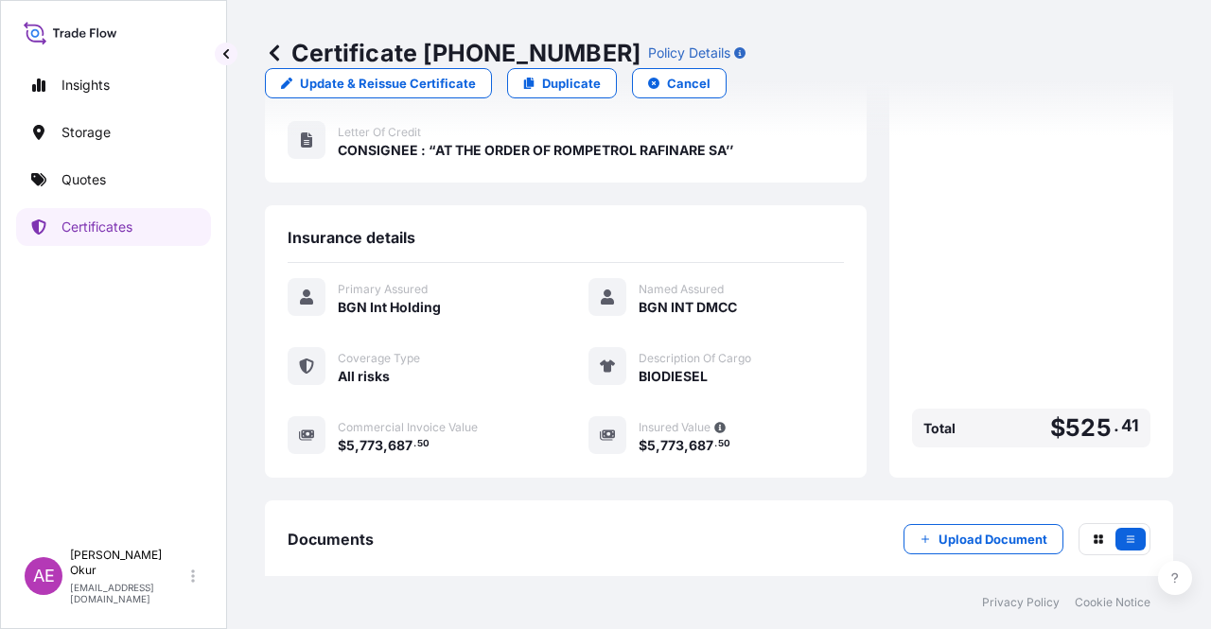
scroll to position [490, 0]
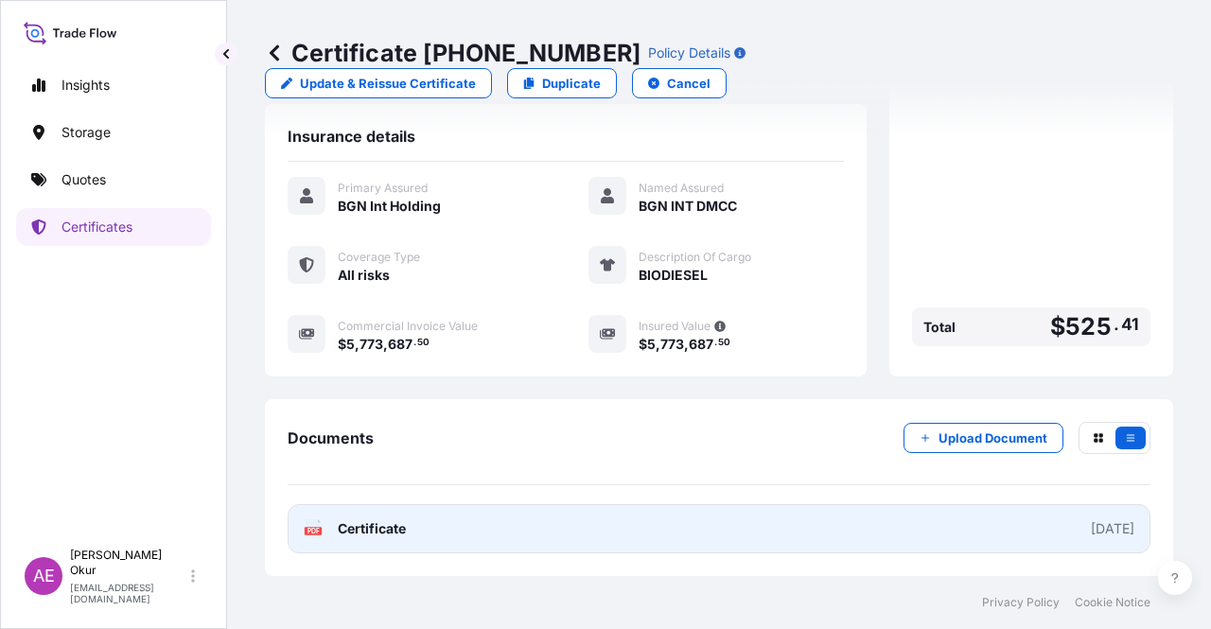
click at [377, 532] on span "Certificate" at bounding box center [372, 528] width 68 height 19
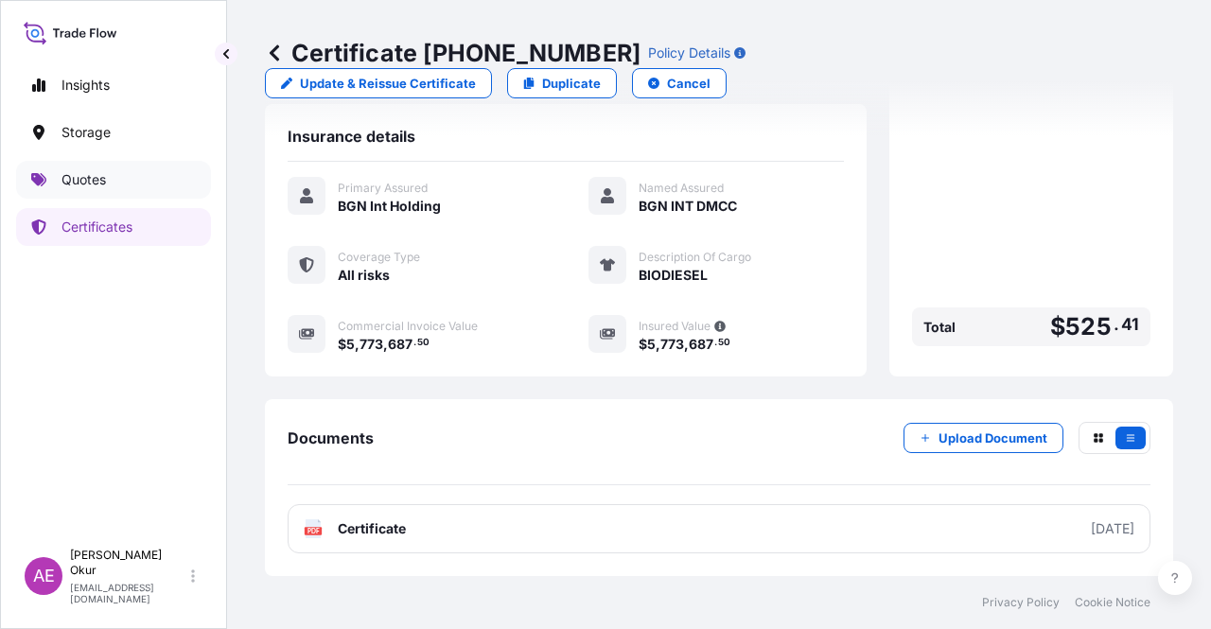
click at [89, 168] on link "Quotes" at bounding box center [113, 180] width 195 height 38
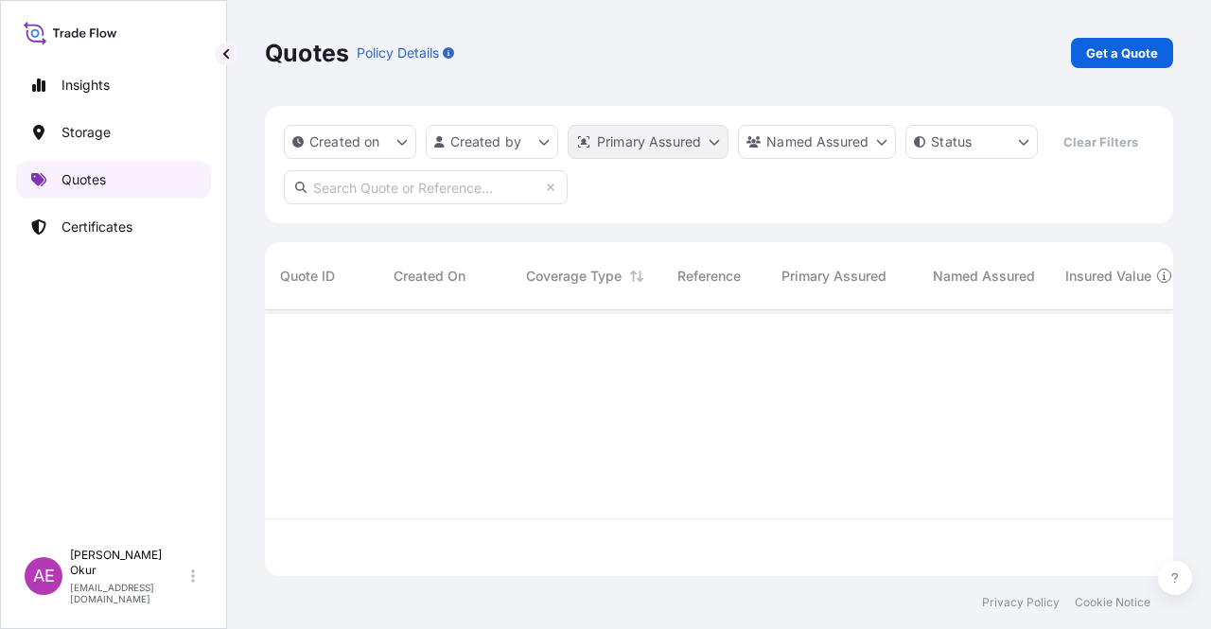
scroll to position [262, 893]
click at [1114, 59] on p "Get a Quote" at bounding box center [1122, 53] width 72 height 19
select select "Ocean Vessel"
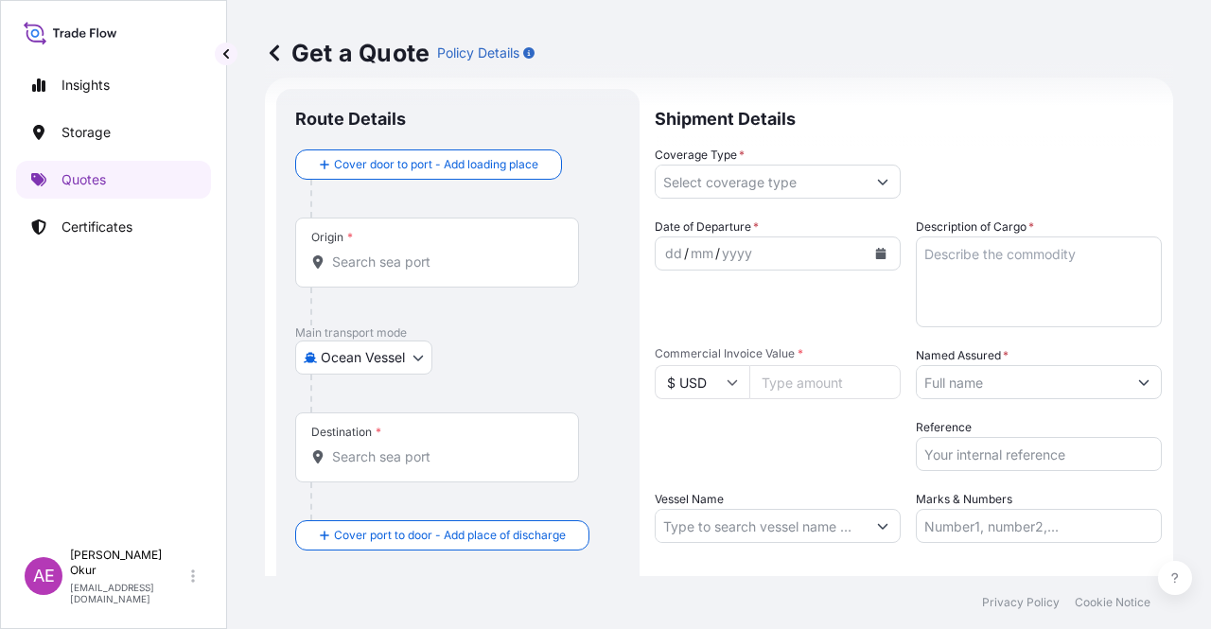
scroll to position [30, 0]
click at [428, 232] on div "Origin *" at bounding box center [437, 251] width 284 height 70
click at [428, 251] on input "Origin *" at bounding box center [443, 260] width 223 height 19
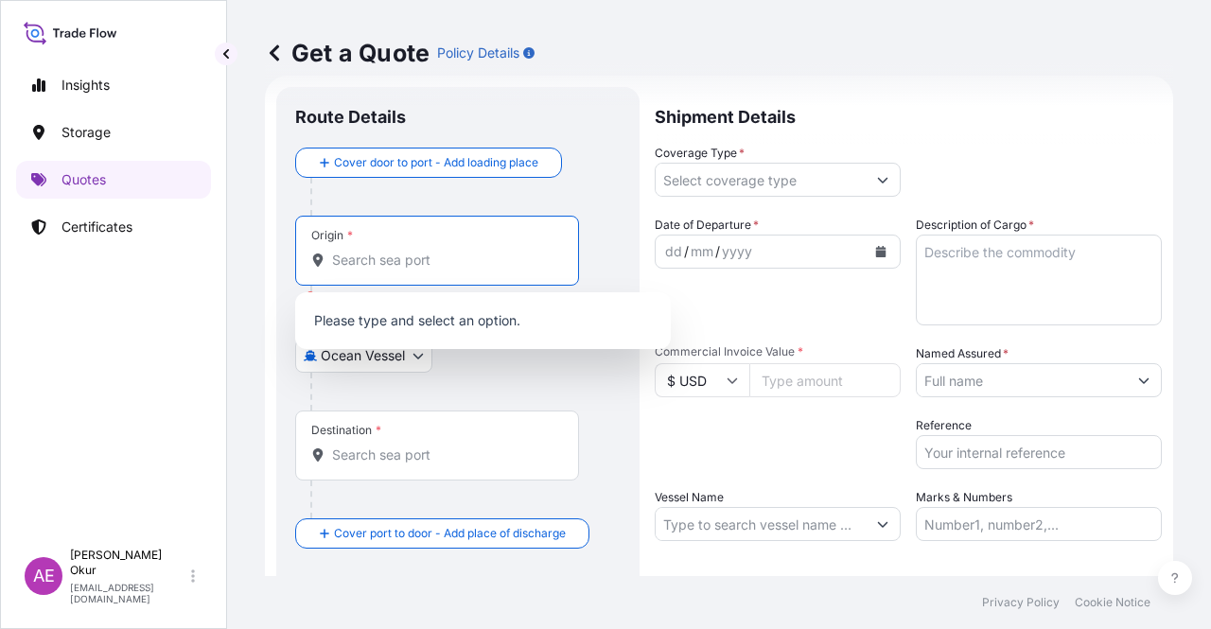
click at [443, 265] on input "Origin * Please select an origin" at bounding box center [443, 260] width 223 height 19
paste input "[GEOGRAPHIC_DATA]"
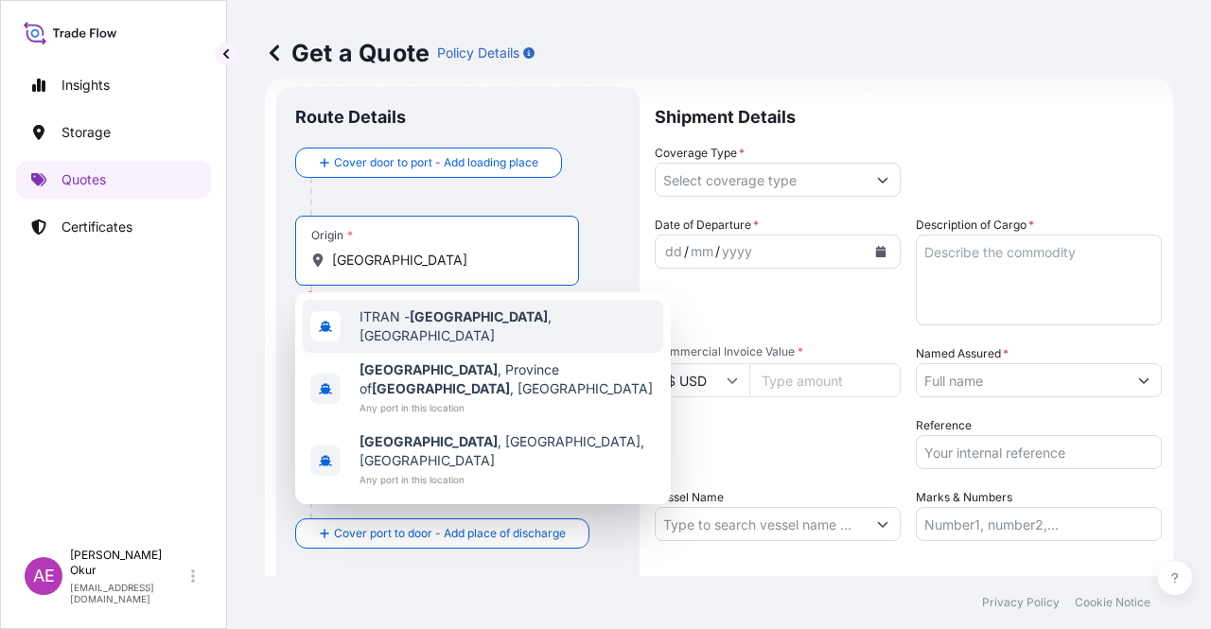
click at [447, 332] on div "ITRAN - [GEOGRAPHIC_DATA] , [GEOGRAPHIC_DATA]" at bounding box center [483, 326] width 361 height 53
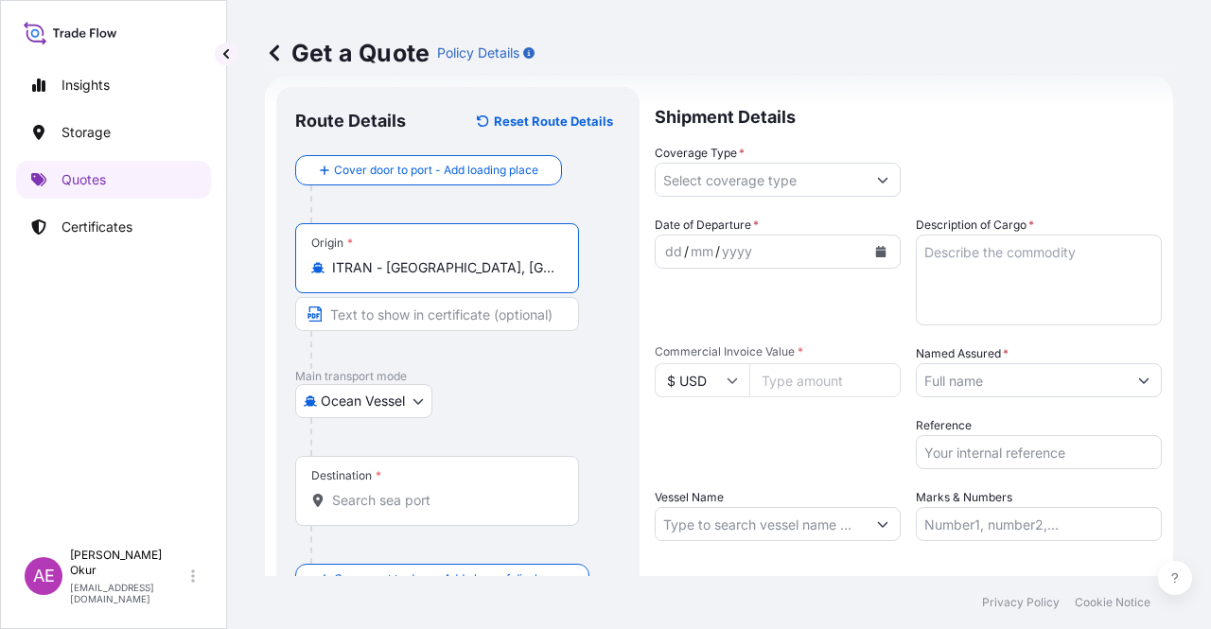
type input "ITRAN - [GEOGRAPHIC_DATA], [GEOGRAPHIC_DATA]"
click at [418, 316] on input "Text to appear on certificate" at bounding box center [437, 314] width 284 height 34
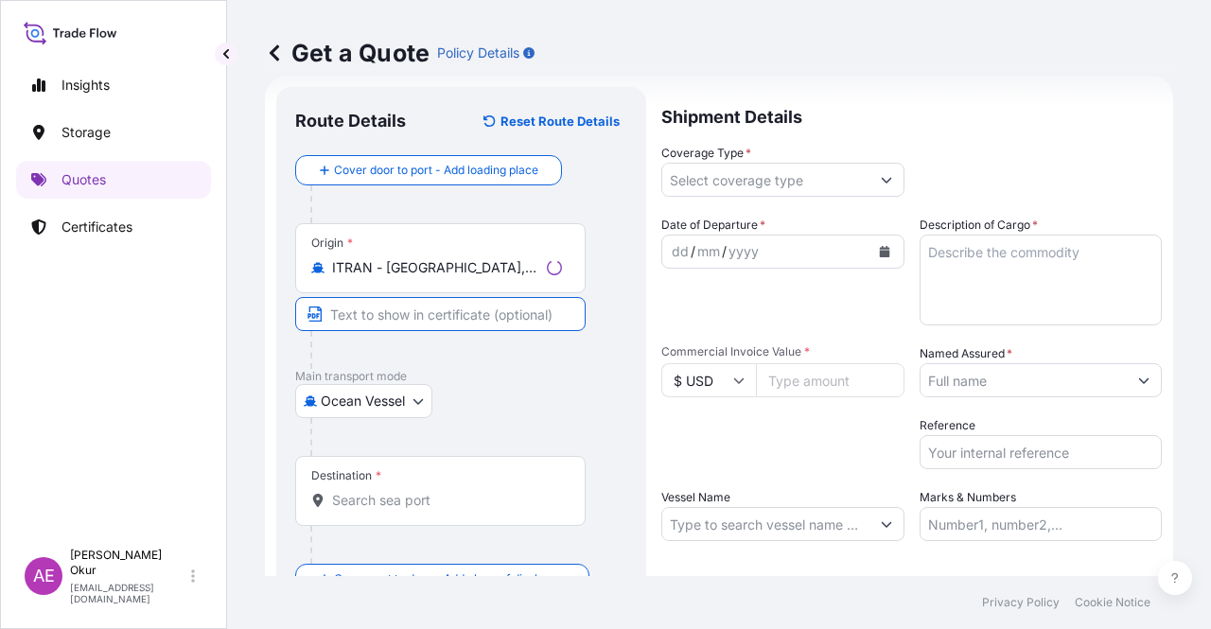
paste input "[GEOGRAPHIC_DATA]"
type input "[GEOGRAPHIC_DATA] / [GEOGRAPHIC_DATA]"
click at [394, 477] on div "Destination *" at bounding box center [437, 491] width 284 height 70
click at [394, 491] on input "Destination *" at bounding box center [443, 500] width 223 height 19
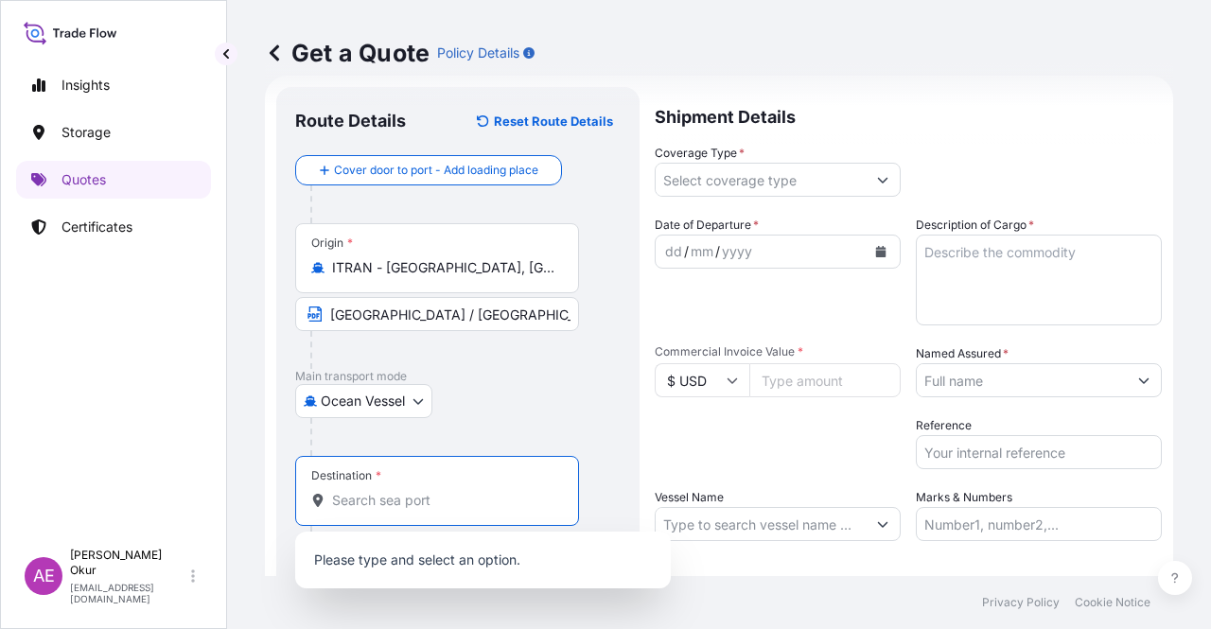
paste input "VARNA"
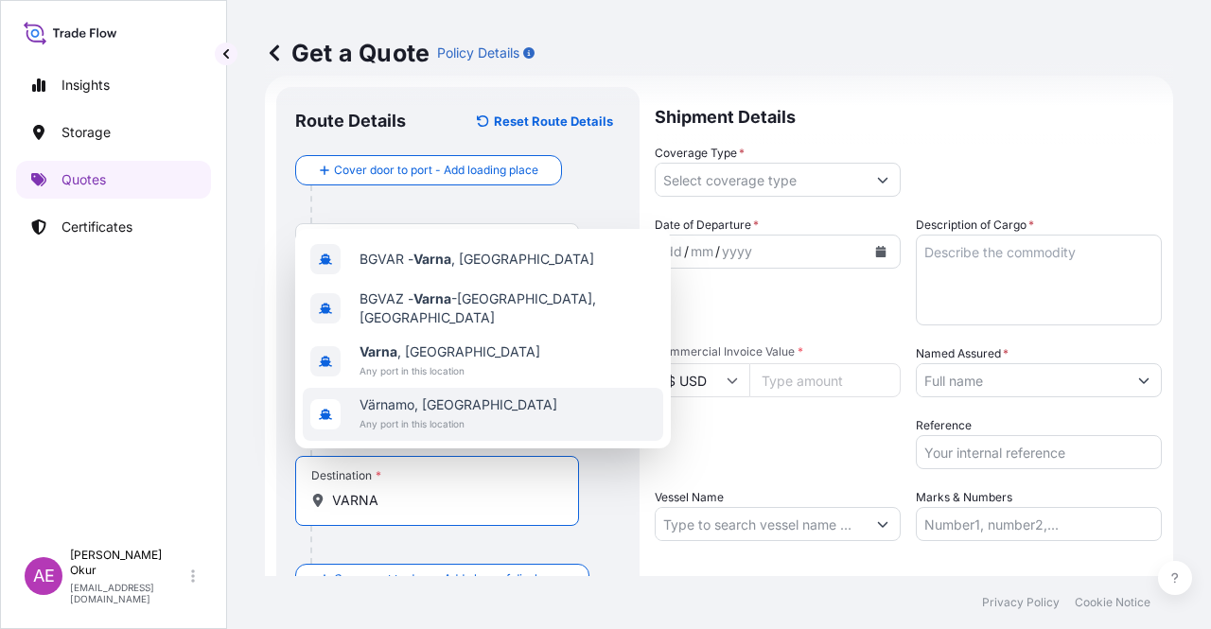
type input "VARNA"
click at [571, 523] on div "Destination * VARNA" at bounding box center [437, 491] width 284 height 70
click at [555, 510] on input "VARNA" at bounding box center [443, 500] width 223 height 19
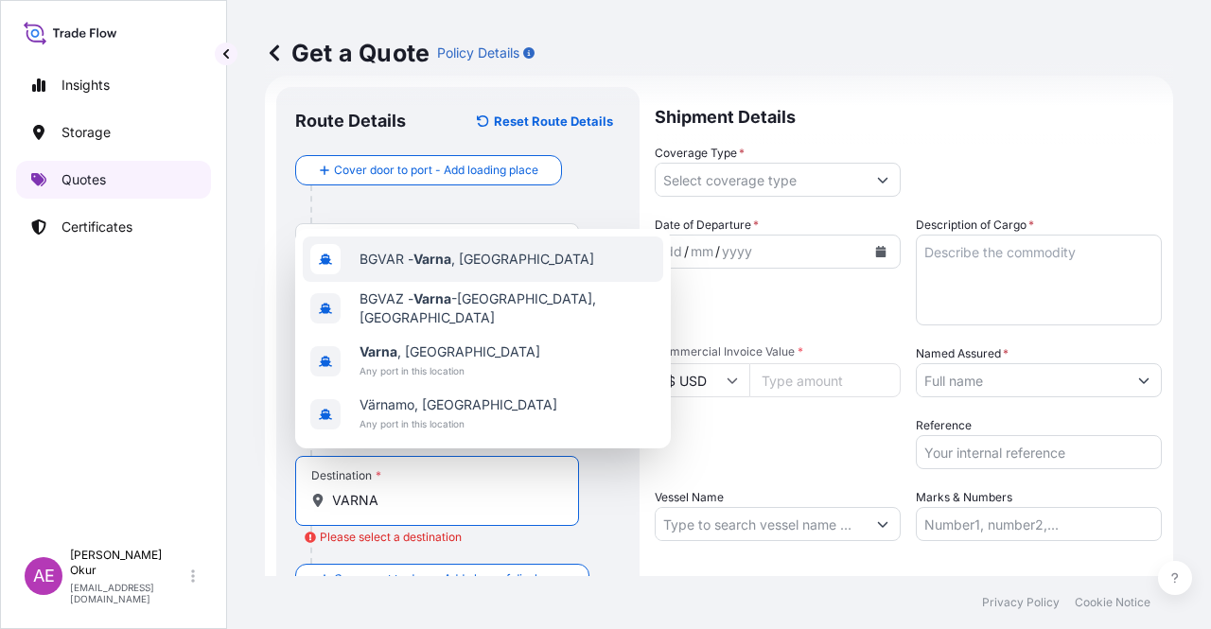
click at [79, 179] on p "Quotes" at bounding box center [84, 179] width 44 height 19
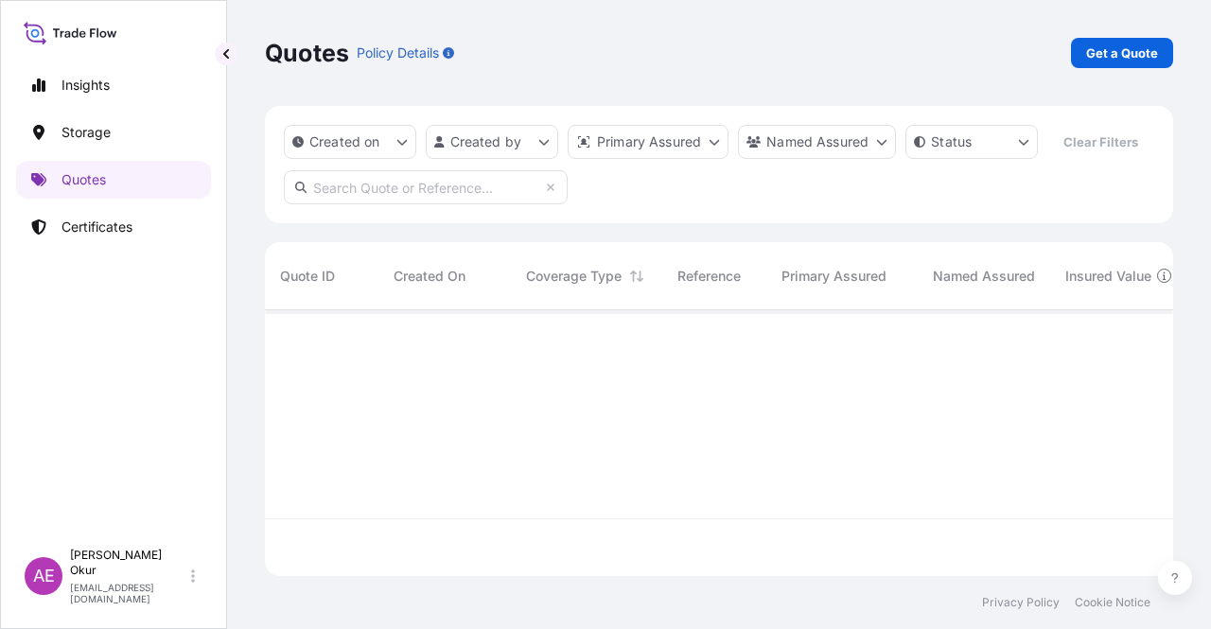
scroll to position [262, 893]
click at [1149, 43] on link "Get a Quote" at bounding box center [1122, 53] width 102 height 30
select select "Ocean Vessel"
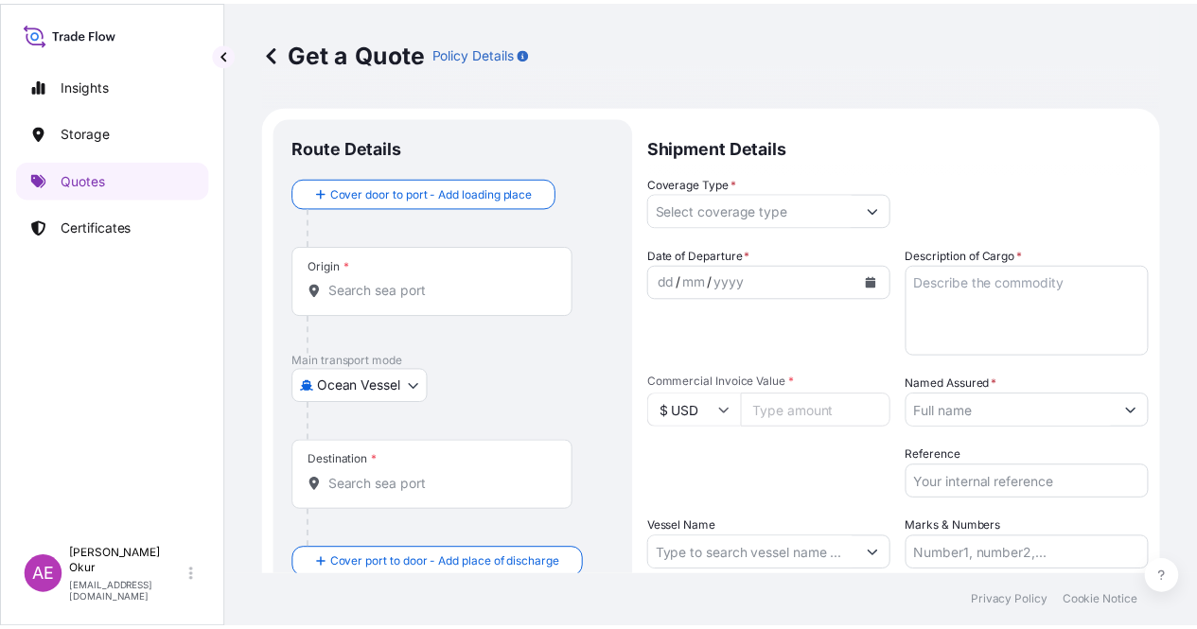
scroll to position [30, 0]
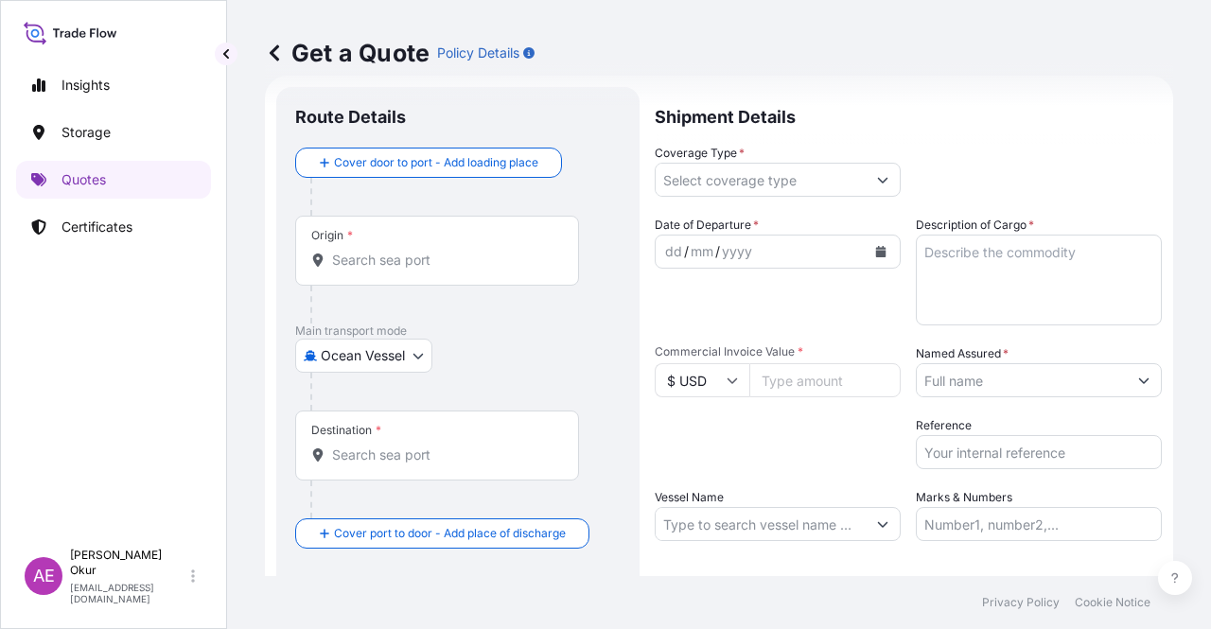
click at [376, 254] on input "Origin *" at bounding box center [443, 260] width 223 height 19
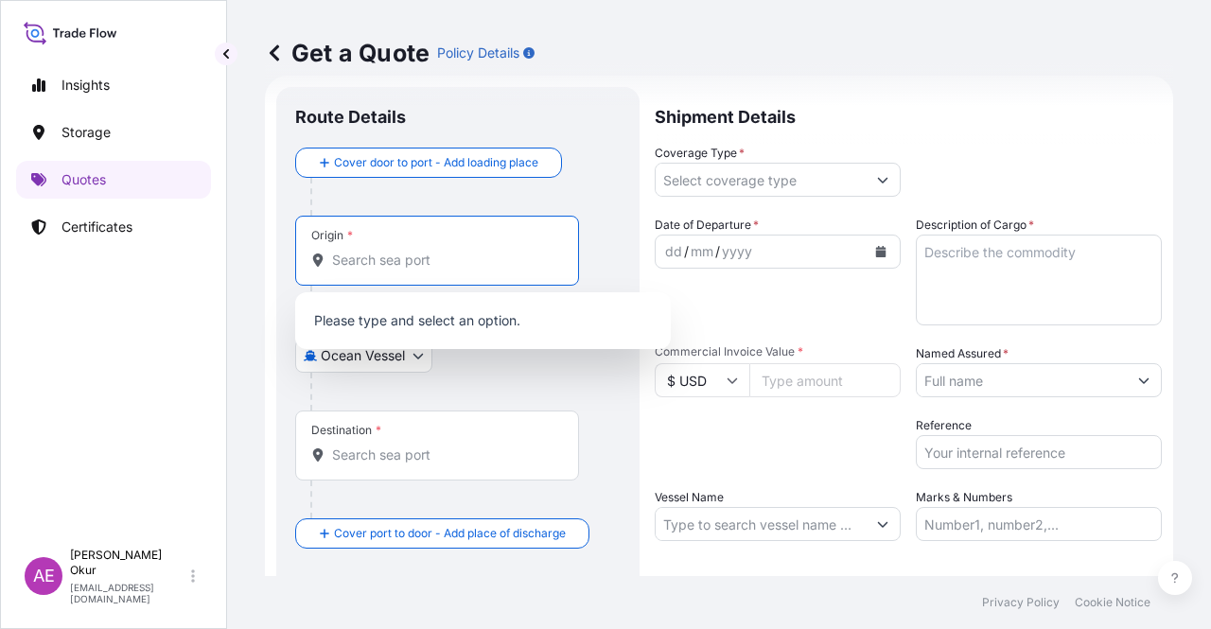
paste input "[GEOGRAPHIC_DATA], [GEOGRAPHIC_DATA]"
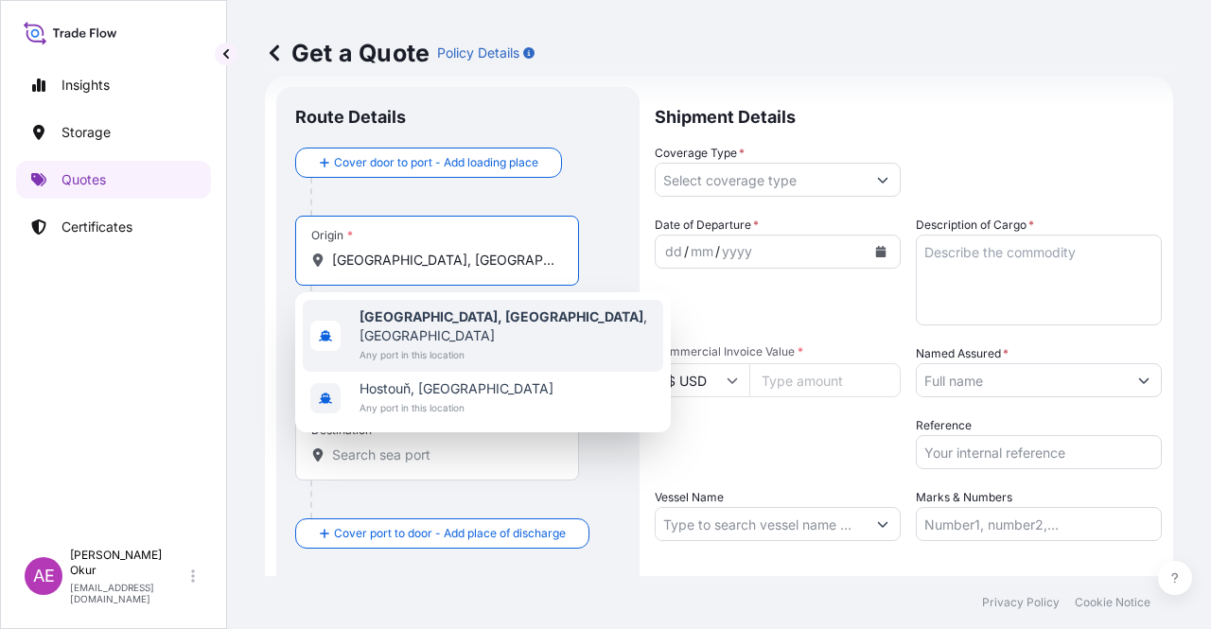
click at [441, 345] on span "Any port in this location" at bounding box center [508, 354] width 296 height 19
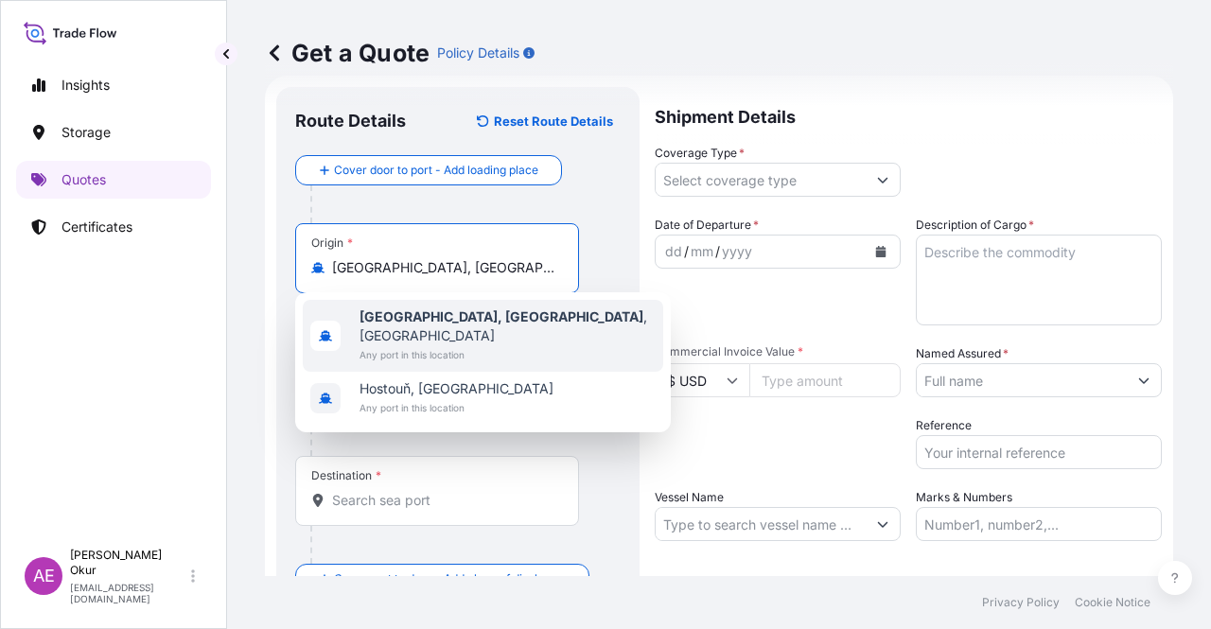
type input "[GEOGRAPHIC_DATA], [GEOGRAPHIC_DATA], [GEOGRAPHIC_DATA]"
click at [424, 308] on input "Text to appear on certificate" at bounding box center [437, 314] width 284 height 34
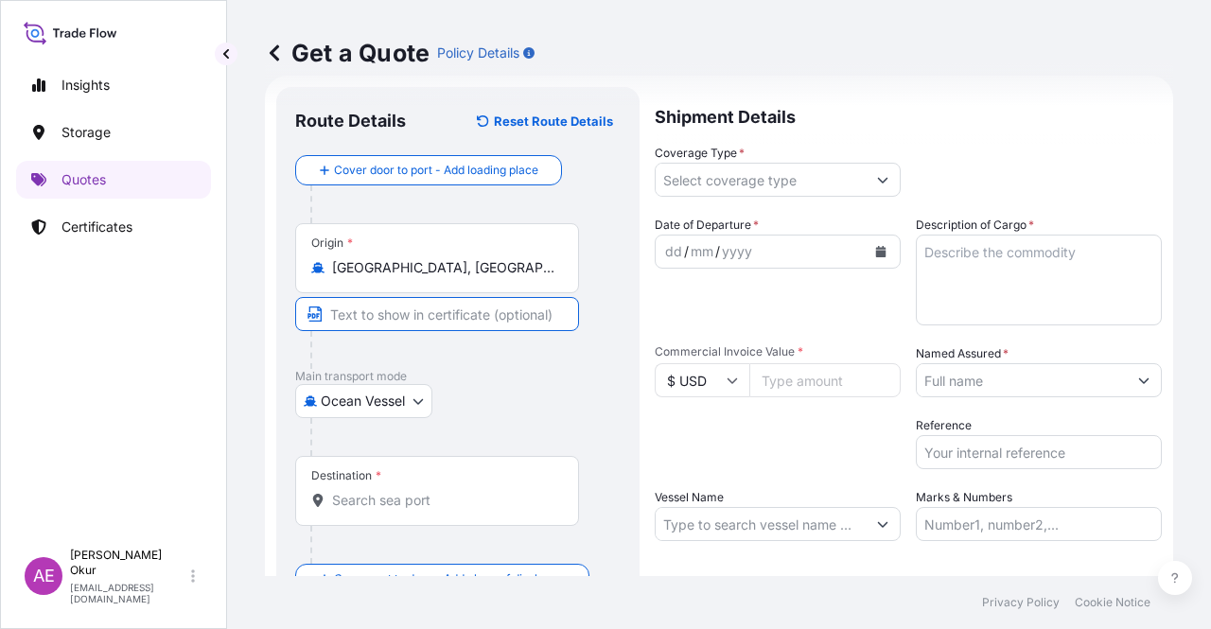
paste input "[GEOGRAPHIC_DATA], [GEOGRAPHIC_DATA]"
type input "[GEOGRAPHIC_DATA], [GEOGRAPHIC_DATA] / [GEOGRAPHIC_DATA]"
click at [403, 501] on input "Destination *" at bounding box center [443, 500] width 223 height 19
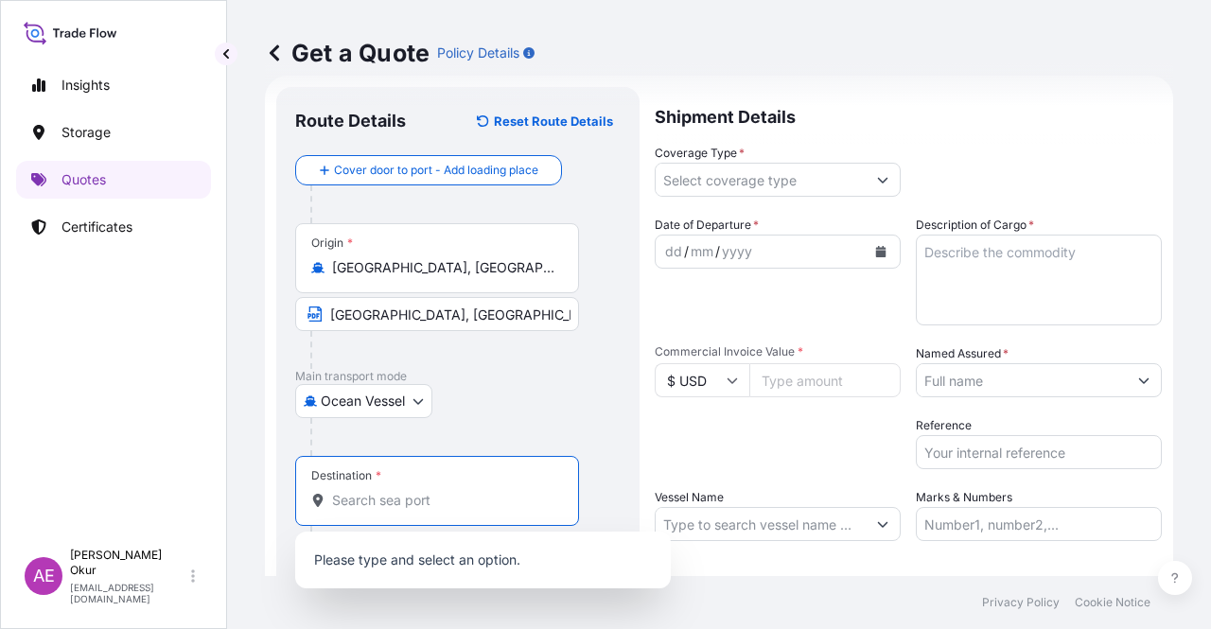
paste input "KALBUT"
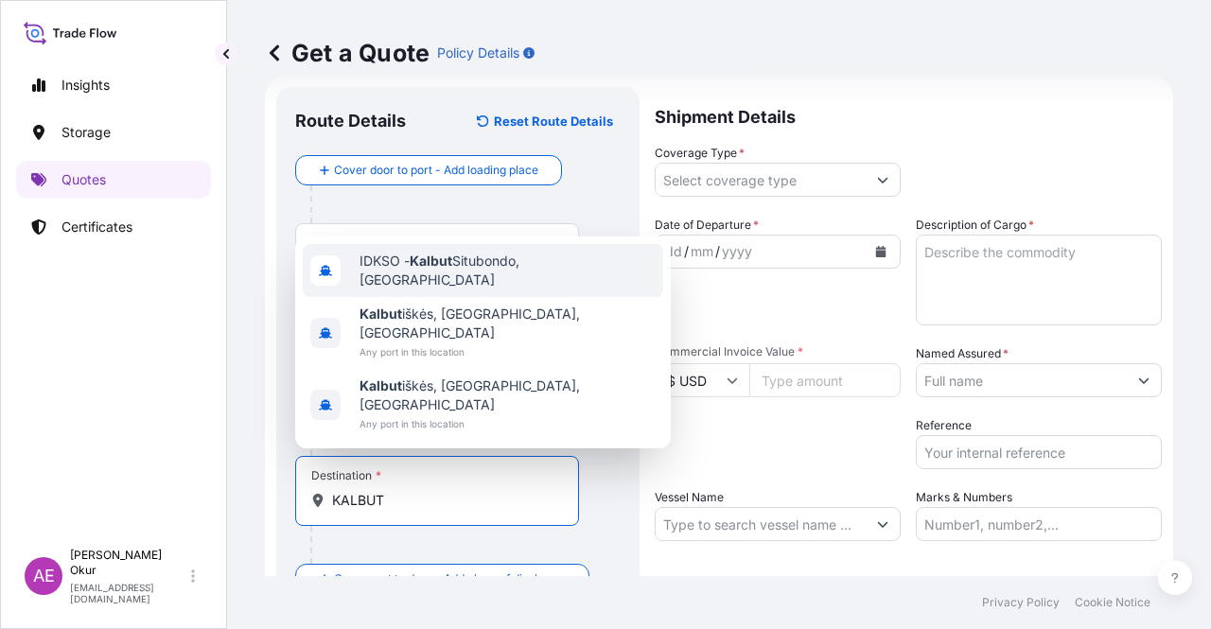
click at [511, 277] on span "IDKSO - [PERSON_NAME], [GEOGRAPHIC_DATA]" at bounding box center [508, 271] width 296 height 38
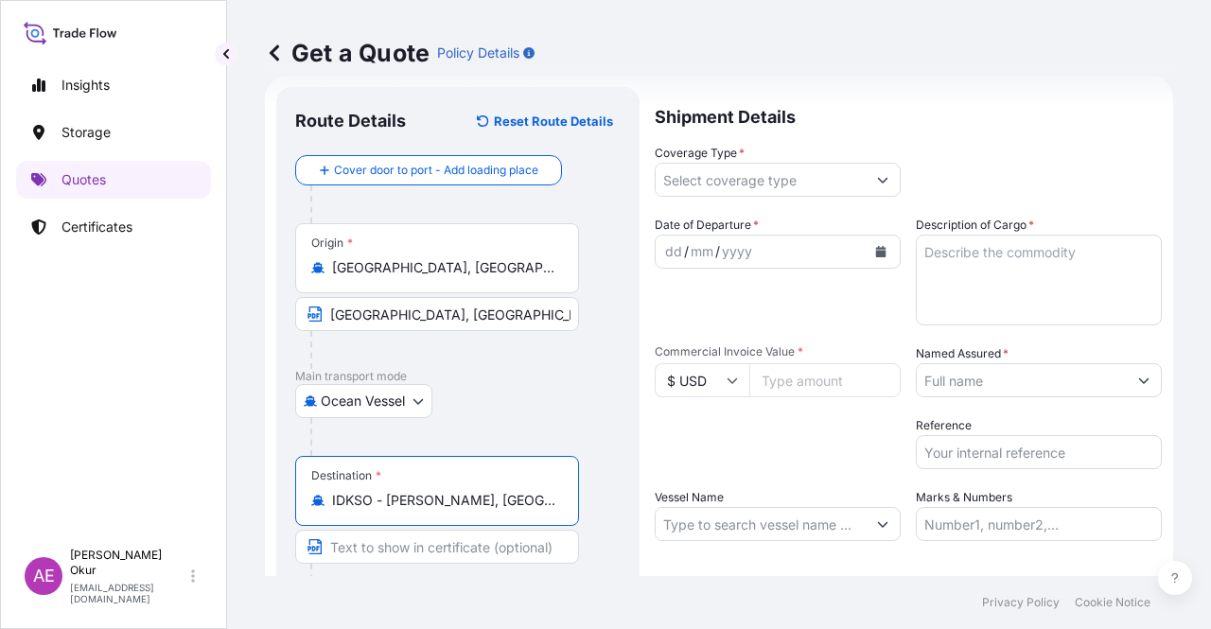
type input "IDKSO - [PERSON_NAME], [GEOGRAPHIC_DATA]"
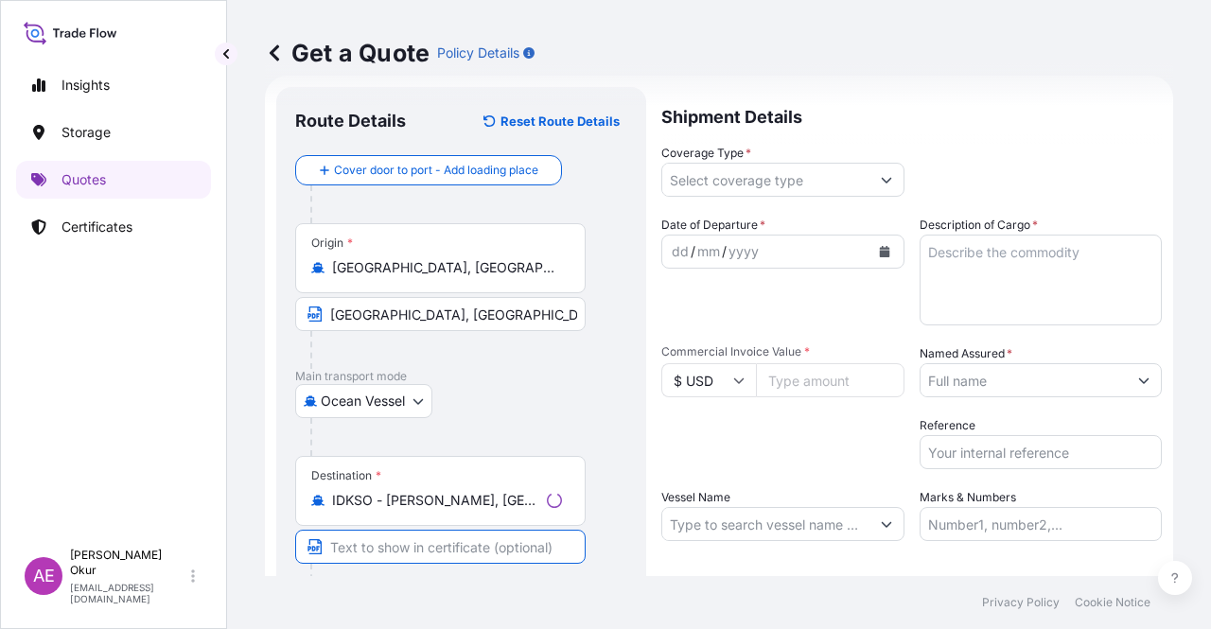
click at [419, 544] on input "Text to appear on certificate" at bounding box center [440, 547] width 290 height 34
paste input "KALBUT"
paste input "[GEOGRAPHIC_DATA]"
type input "KALBUT / [GEOGRAPHIC_DATA]"
click at [748, 181] on input "Coverage Type *" at bounding box center [761, 180] width 210 height 34
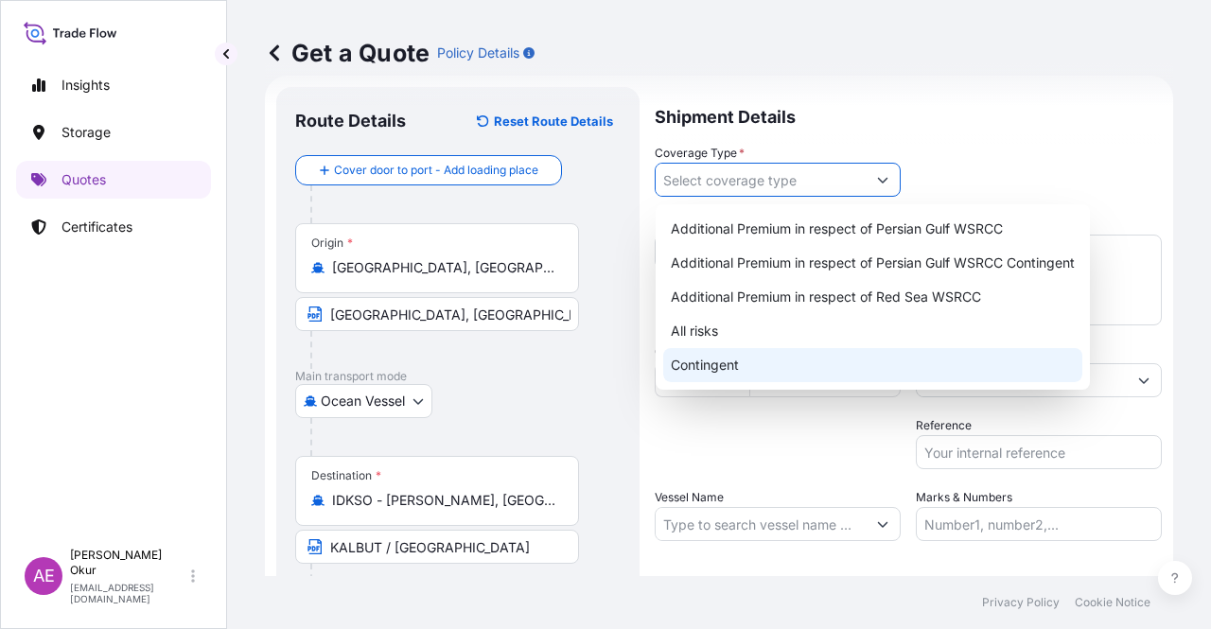
click at [738, 359] on div "Contingent" at bounding box center [872, 365] width 419 height 34
type input "Contingent"
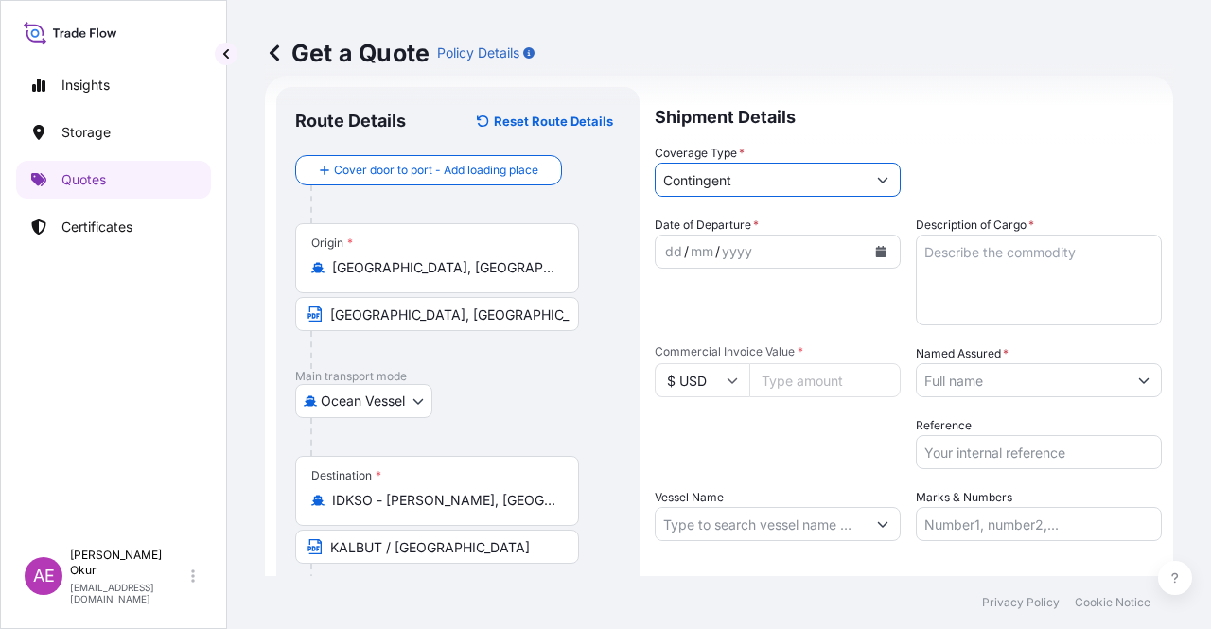
click at [660, 249] on div "dd / mm / yyyy" at bounding box center [761, 252] width 210 height 34
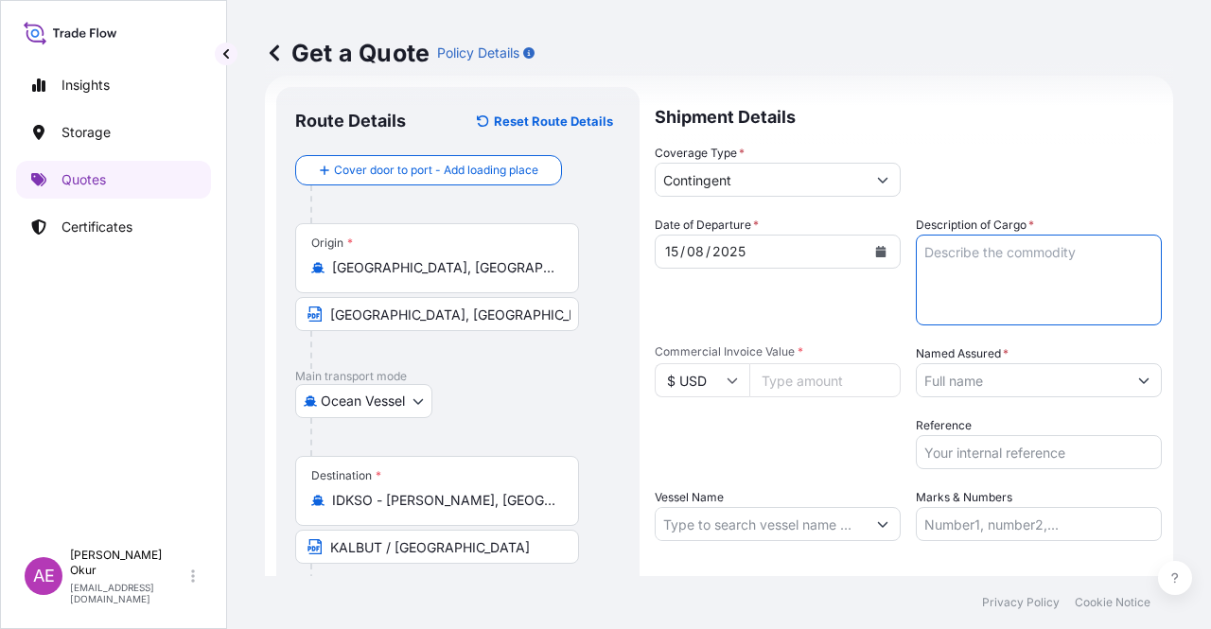
click at [971, 264] on textarea "Description of Cargo *" at bounding box center [1039, 280] width 246 height 91
paste textarea "PROPANE"
type textarea "PROPANE"
click at [781, 378] on input "Commercial Invoice Value *" at bounding box center [824, 380] width 151 height 34
paste input "14405508.86"
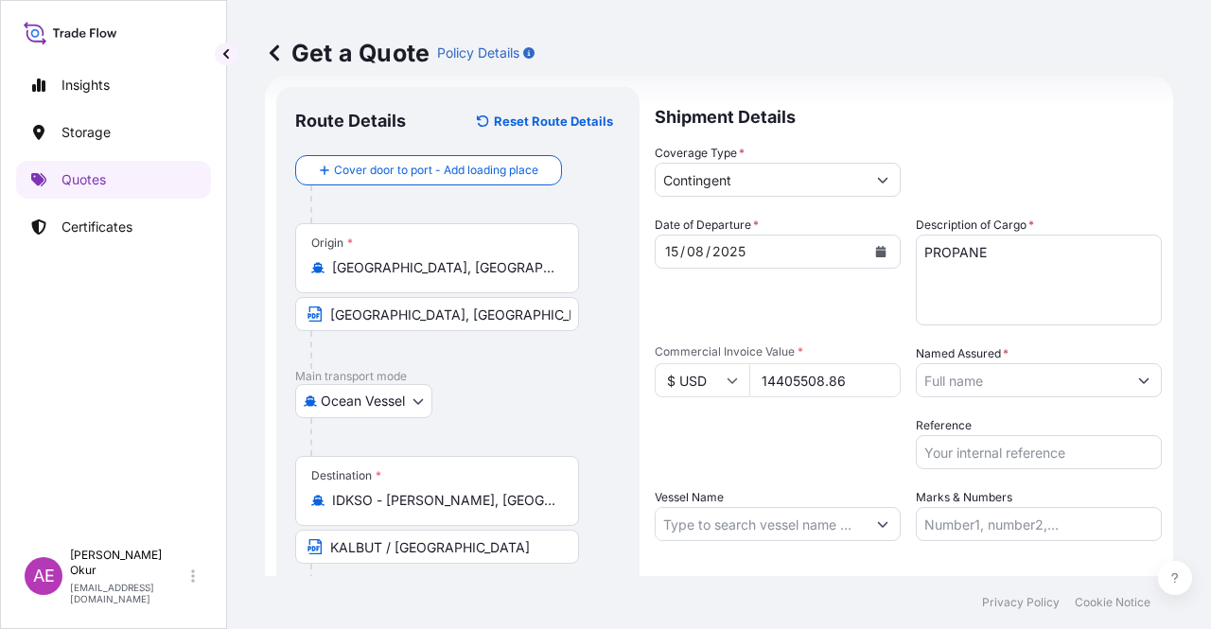
type input "14405508.86"
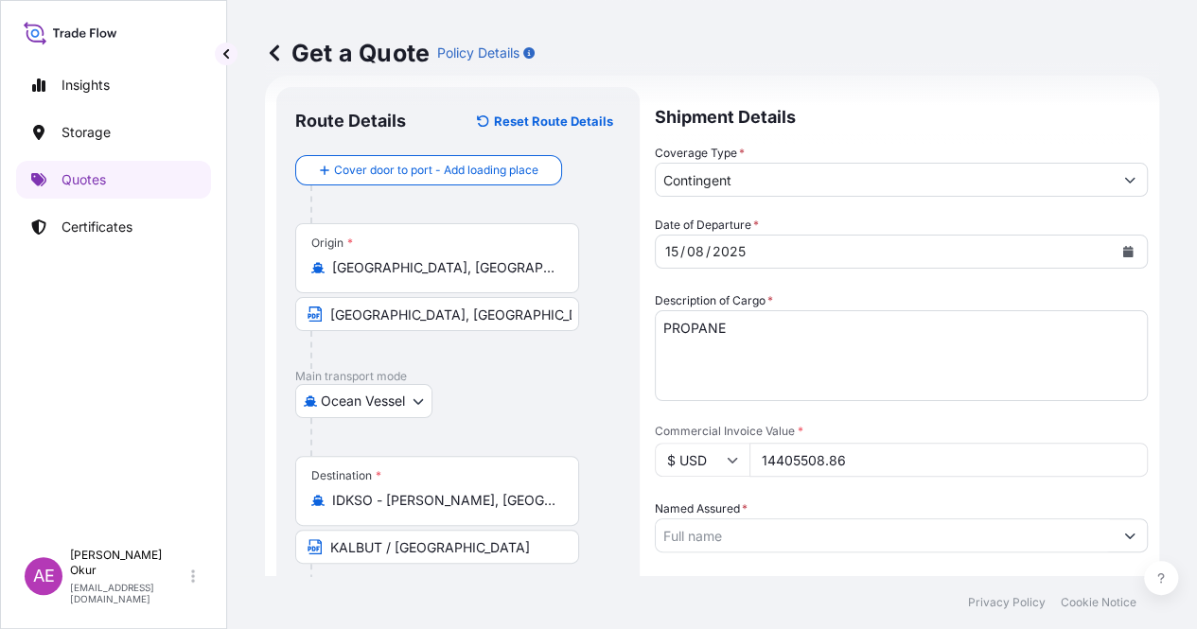
click at [990, 519] on input "Named Assured *" at bounding box center [884, 536] width 457 height 34
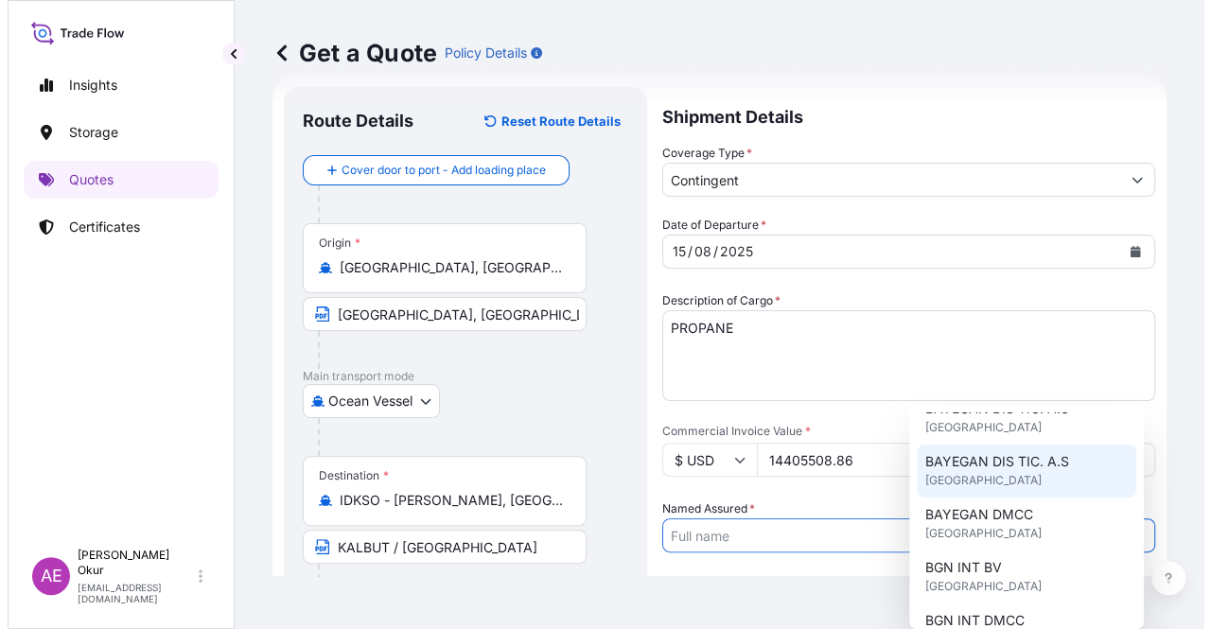
scroll to position [189, 0]
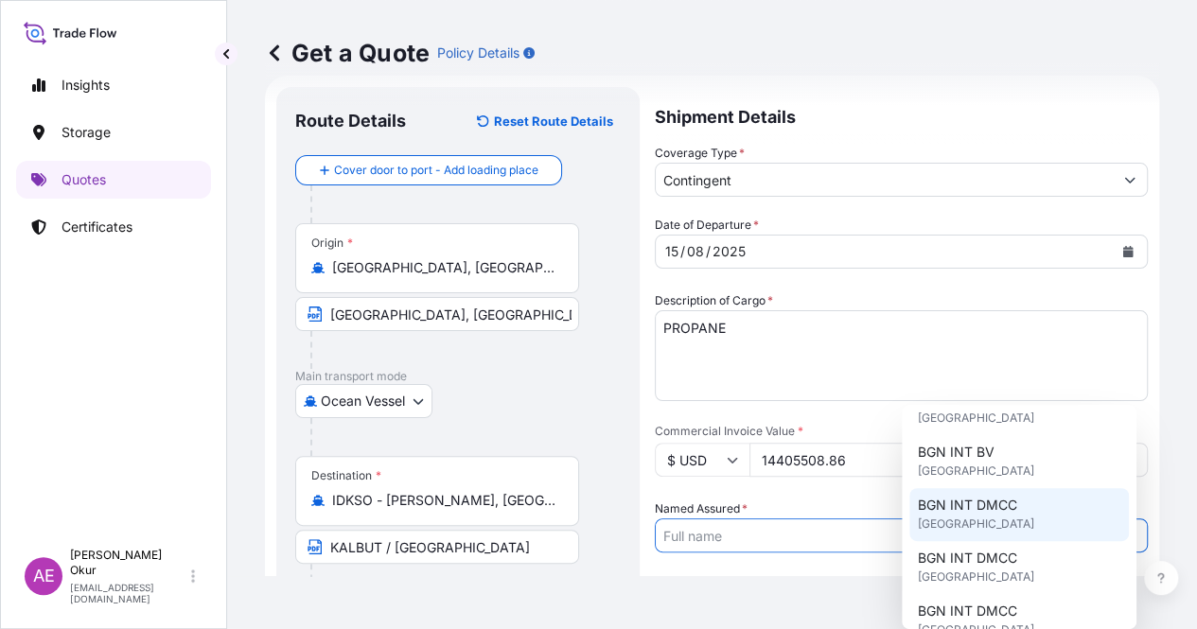
click at [980, 511] on span "BGN INT DMCC" at bounding box center [966, 505] width 99 height 19
type input "BGN INT DMCC"
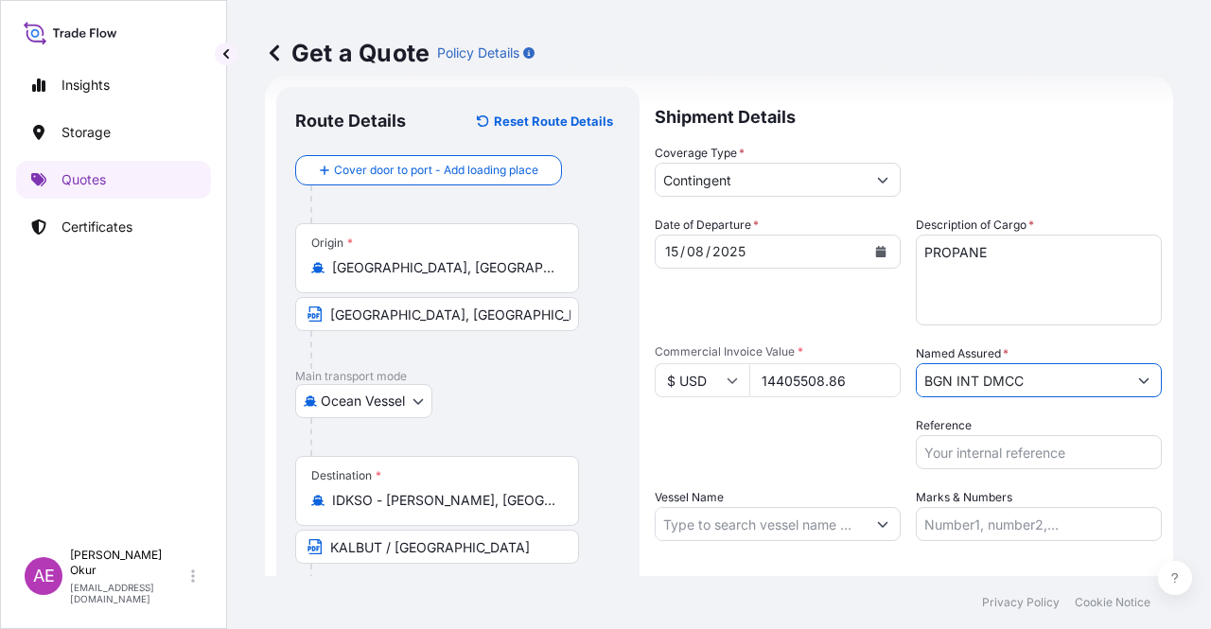
click at [803, 459] on div "Packing Category Type to search a container mode Please select a primary mode o…" at bounding box center [778, 442] width 246 height 53
click at [714, 525] on input "Vessel Name" at bounding box center [761, 524] width 210 height 34
paste input "COMMANDER"
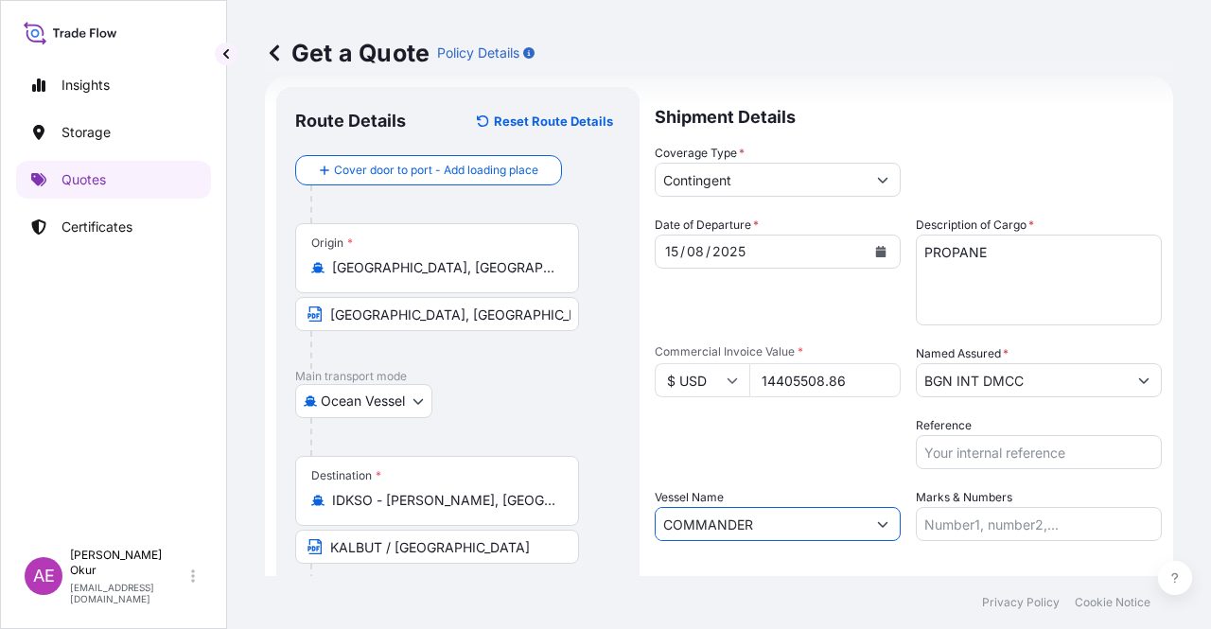
click at [857, 531] on input "COMMANDER" at bounding box center [761, 524] width 210 height 34
click at [874, 523] on button "Show suggestions" at bounding box center [883, 524] width 34 height 34
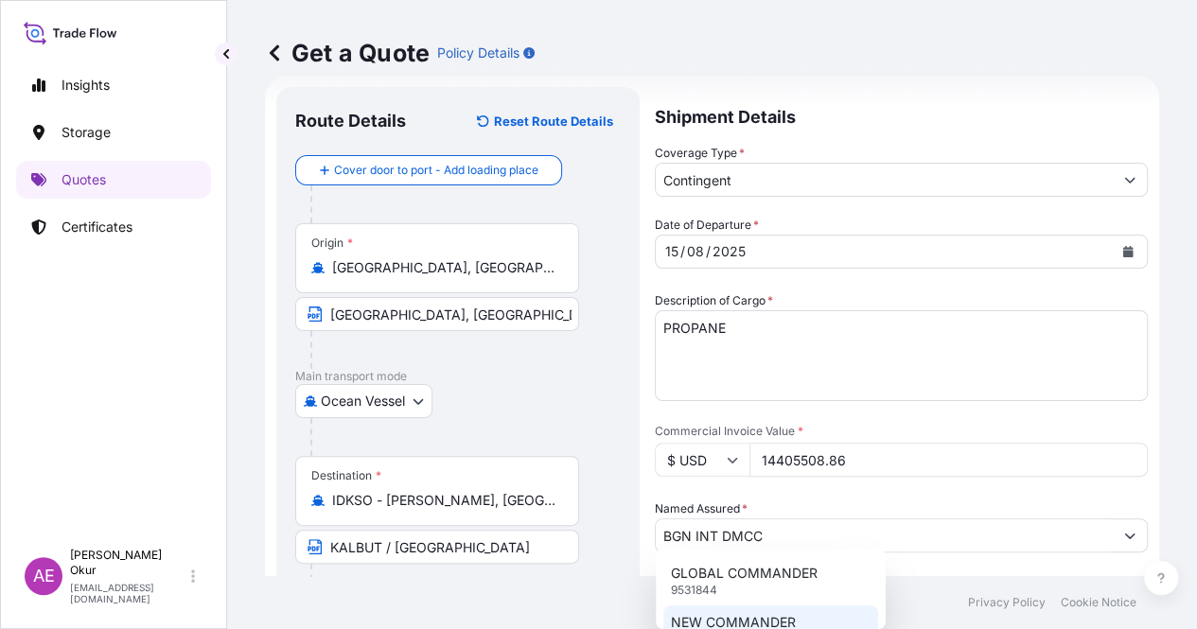
click at [785, 618] on p "NEW COMMANDER" at bounding box center [733, 622] width 125 height 19
type input "NEW COMMANDER"
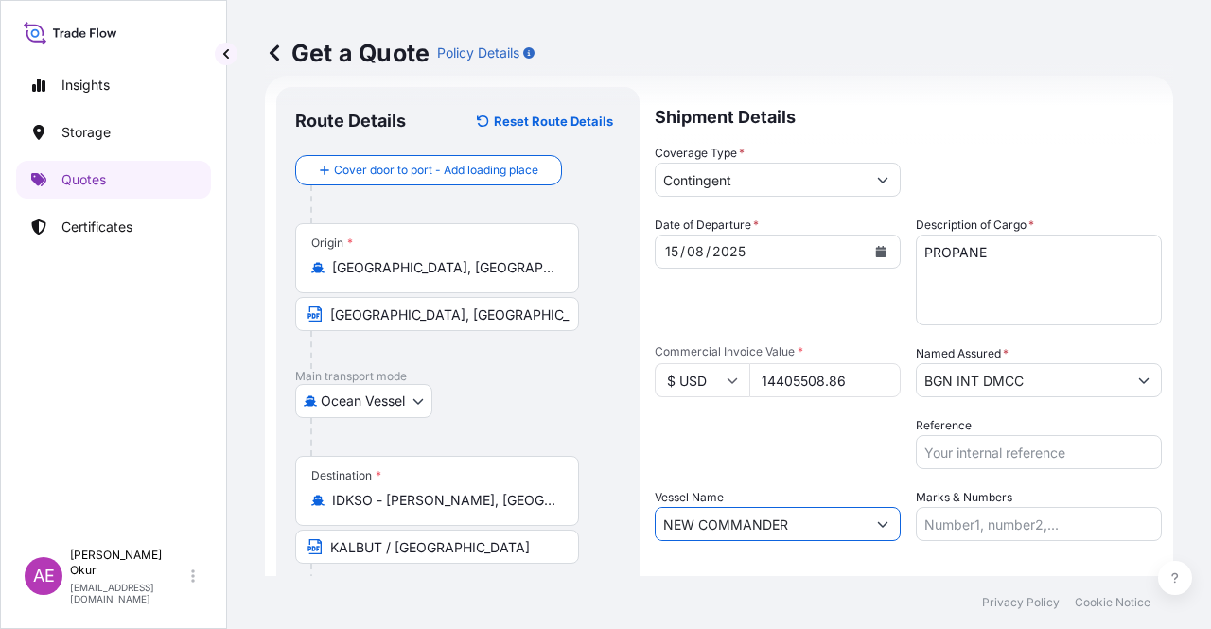
click at [967, 519] on input "Marks & Numbers" at bounding box center [1039, 524] width 246 height 34
click at [983, 526] on input "Marks & Numbers" at bounding box center [1039, 524] width 246 height 34
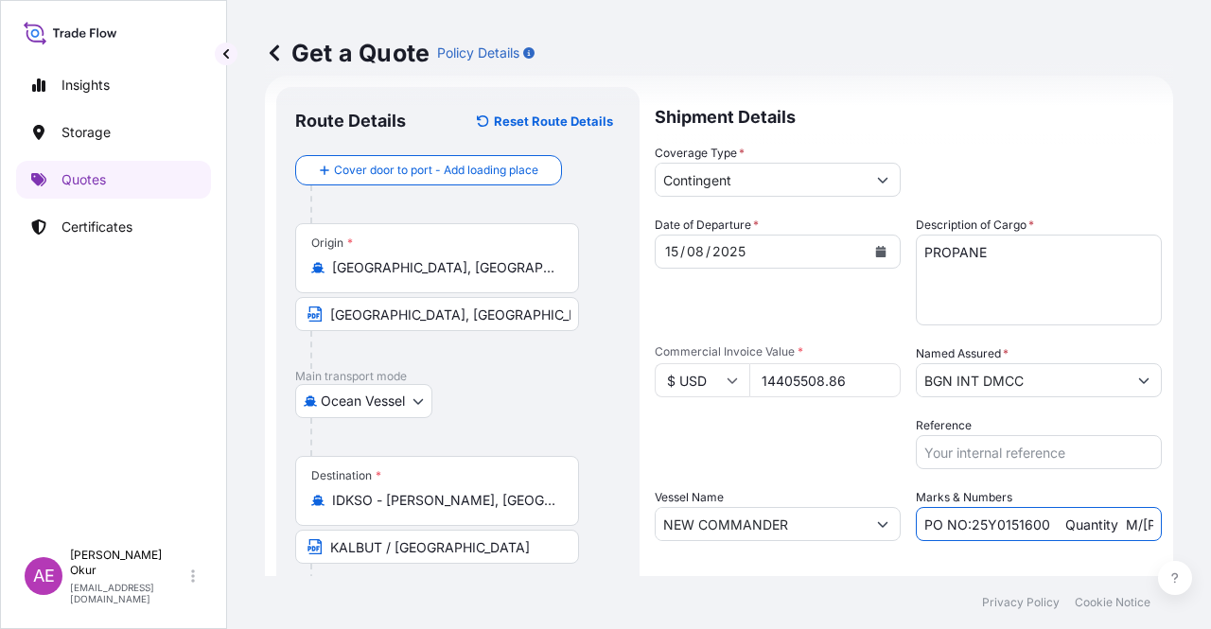
drag, startPoint x: 967, startPoint y: 523, endPoint x: 1035, endPoint y: 523, distance: 68.1
click at [1035, 523] on input "PO NO:25Y0151600 Quantity M/[PERSON_NAME]: 26,000 Premium: USD 3,37" at bounding box center [1039, 524] width 246 height 34
drag, startPoint x: 963, startPoint y: 522, endPoint x: 1037, endPoint y: 529, distance: 74.1
click at [1037, 529] on input "PO NO:25Y0151600 Quantity M/[PERSON_NAME]: 26,000 Premium: USD 3,37" at bounding box center [1039, 524] width 246 height 34
paste input "622"
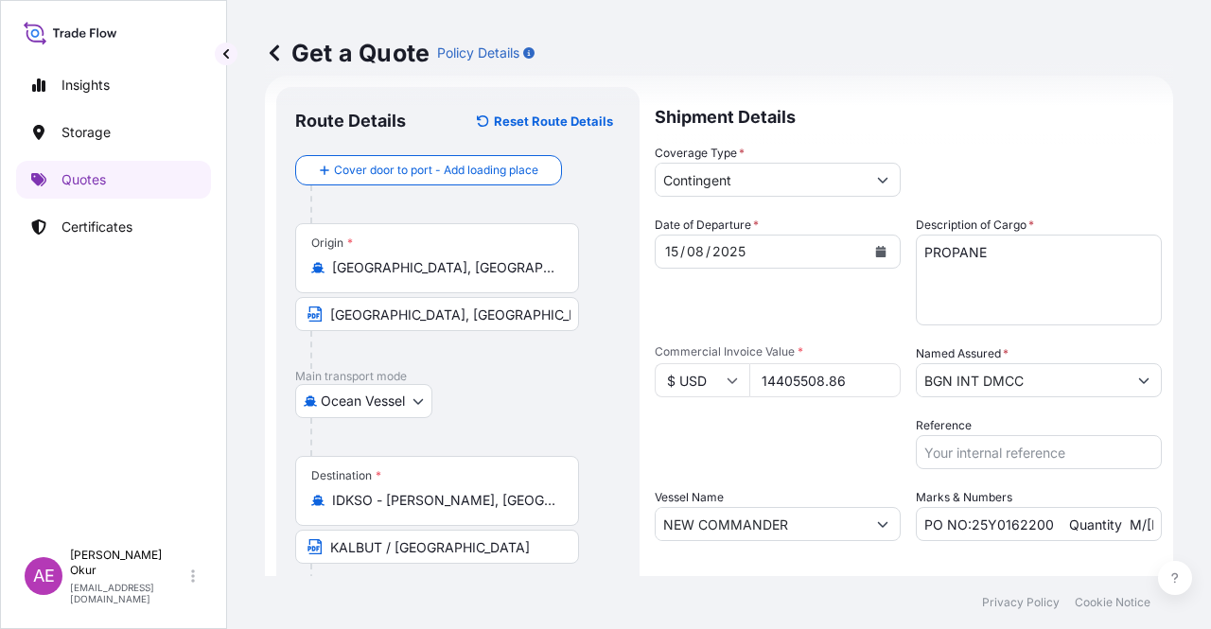
drag, startPoint x: 1092, startPoint y: 521, endPoint x: 1106, endPoint y: 531, distance: 17.1
click at [1106, 531] on div "Marks & Numbers PO NO:25Y0162200 Quantity M/[PERSON_NAME]: 26,000 Premium: USD …" at bounding box center [1039, 514] width 246 height 53
drag, startPoint x: 1106, startPoint y: 531, endPoint x: 1183, endPoint y: 529, distance: 76.7
click at [1183, 529] on div "Get a Quote Policy Details Route Details Reset Route Details Cover door to port…" at bounding box center [719, 288] width 984 height 576
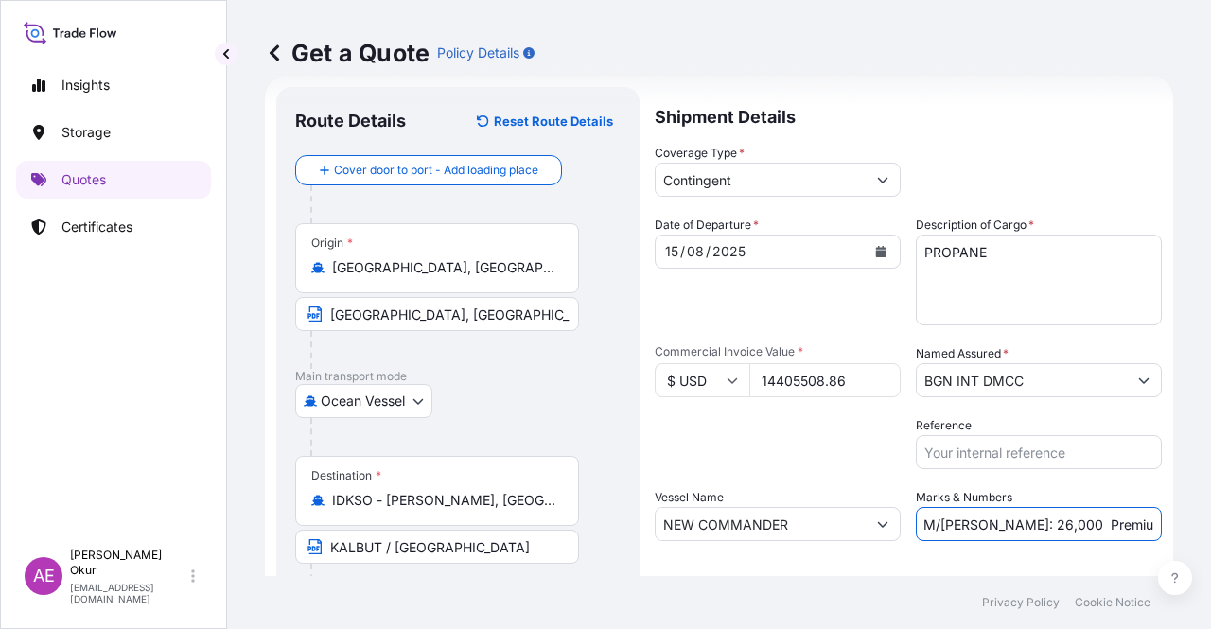
click at [1059, 518] on input "PO NO:25Y0162200 Quantity M/[PERSON_NAME]: 26,000 Premium: USD 3,37" at bounding box center [1039, 524] width 246 height 34
click at [982, 524] on input "PO NO:25Y0162200 Quantity M/[PERSON_NAME]: 26,000 Premium: USD 3,37" at bounding box center [1039, 524] width 246 height 34
drag, startPoint x: 969, startPoint y: 525, endPoint x: 1011, endPoint y: 524, distance: 41.6
click at [1011, 524] on input "PO NO:25Y0162200 Quantity M/[PERSON_NAME]: 26,000 Premium: USD 3,37" at bounding box center [1039, 524] width 246 height 34
paste input "3.664,469"
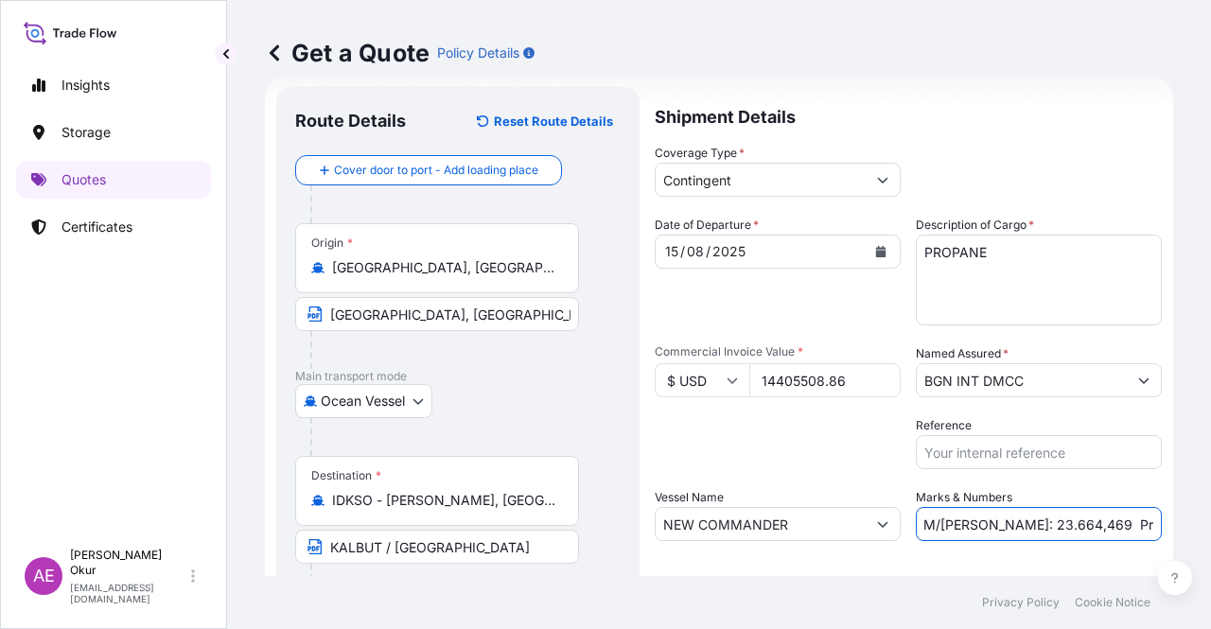
type input "PO NO:25Y0162200 Quantity M/[PERSON_NAME]: 23.664,469 Premium: USD 3,37"
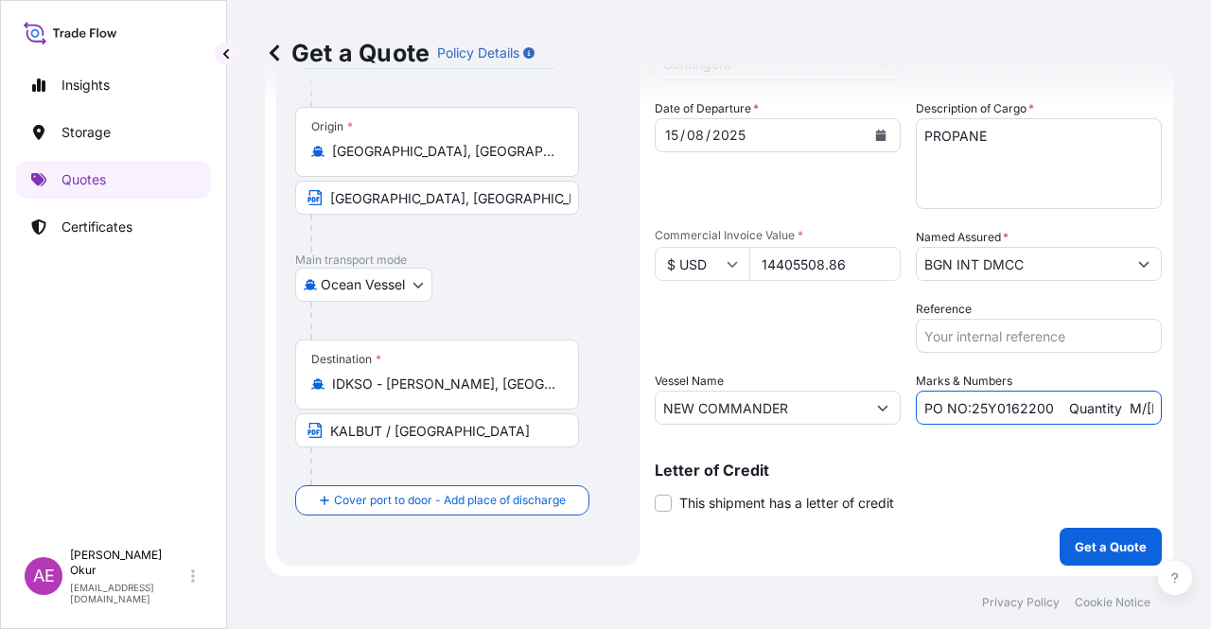
scroll to position [0, 235]
drag, startPoint x: 1084, startPoint y: 410, endPoint x: 1210, endPoint y: 425, distance: 126.8
click at [1210, 425] on div "Get a Quote Policy Details Route Details Reset Route Details Cover door to port…" at bounding box center [719, 288] width 984 height 576
click at [1116, 419] on input "PO NO:25Y0162200 Quantity M/[PERSON_NAME]: 23.664,469 Premium: USD 3,37" at bounding box center [1039, 408] width 246 height 34
drag, startPoint x: 1121, startPoint y: 406, endPoint x: 1210, endPoint y: 415, distance: 89.4
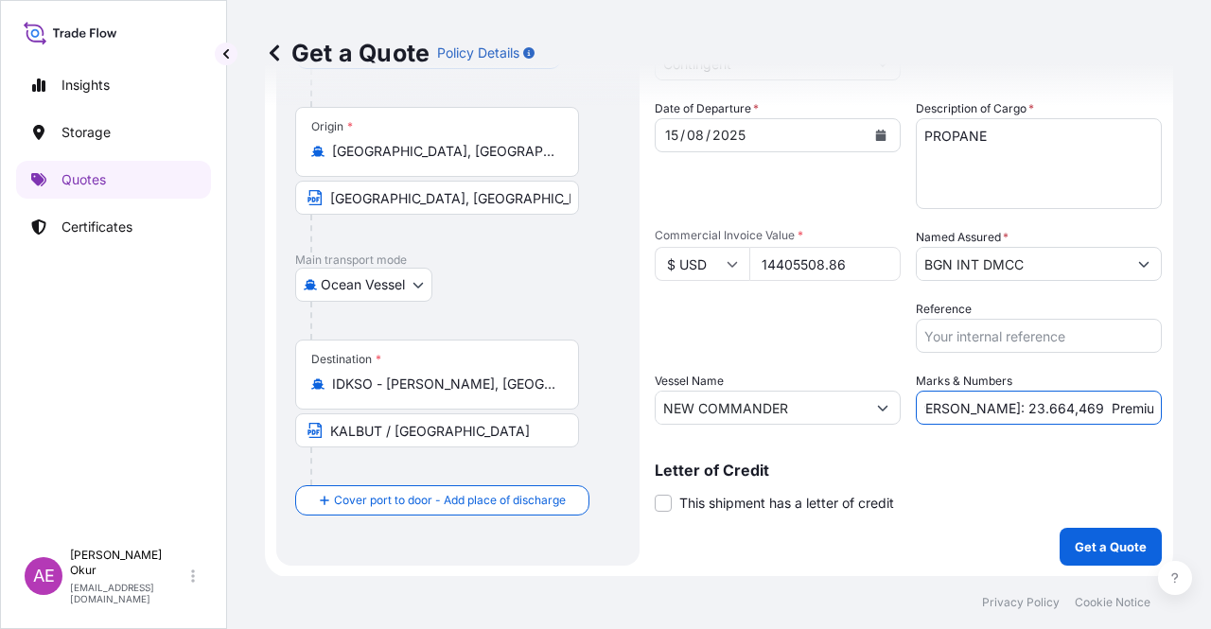
click at [1210, 415] on div "Get a Quote Policy Details Route Details Reset Route Details Cover door to port…" at bounding box center [719, 288] width 984 height 576
click at [1142, 400] on input "PO NO:25Y0162200 Quantity M/[PERSON_NAME]: 23.664,469 Premium: USD 3,37" at bounding box center [1039, 408] width 246 height 34
drag, startPoint x: 1107, startPoint y: 402, endPoint x: 1168, endPoint y: 408, distance: 60.8
click at [1167, 408] on div "Get a Quote Policy Details Route Details Reset Route Details Cover door to port…" at bounding box center [719, 288] width 984 height 576
paste input "720,28"
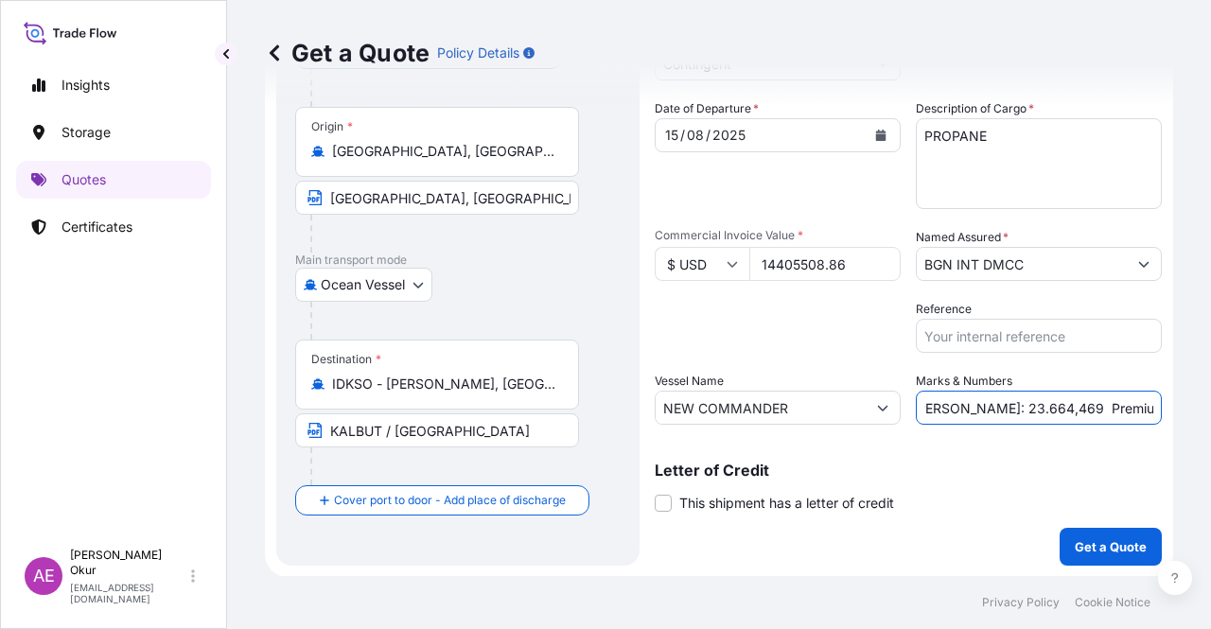
scroll to position [0, 248]
click at [1098, 404] on input "PO NO:25Y0162200 Quantity M/[PERSON_NAME]: 23.664,469 Premium: USD720,28" at bounding box center [1039, 408] width 246 height 34
type input "PO NO:25Y0162200 Quantity M/[PERSON_NAME]: 23.664,469 Premium: USD 720,28"
click at [1093, 542] on p "Get a Quote" at bounding box center [1111, 546] width 72 height 19
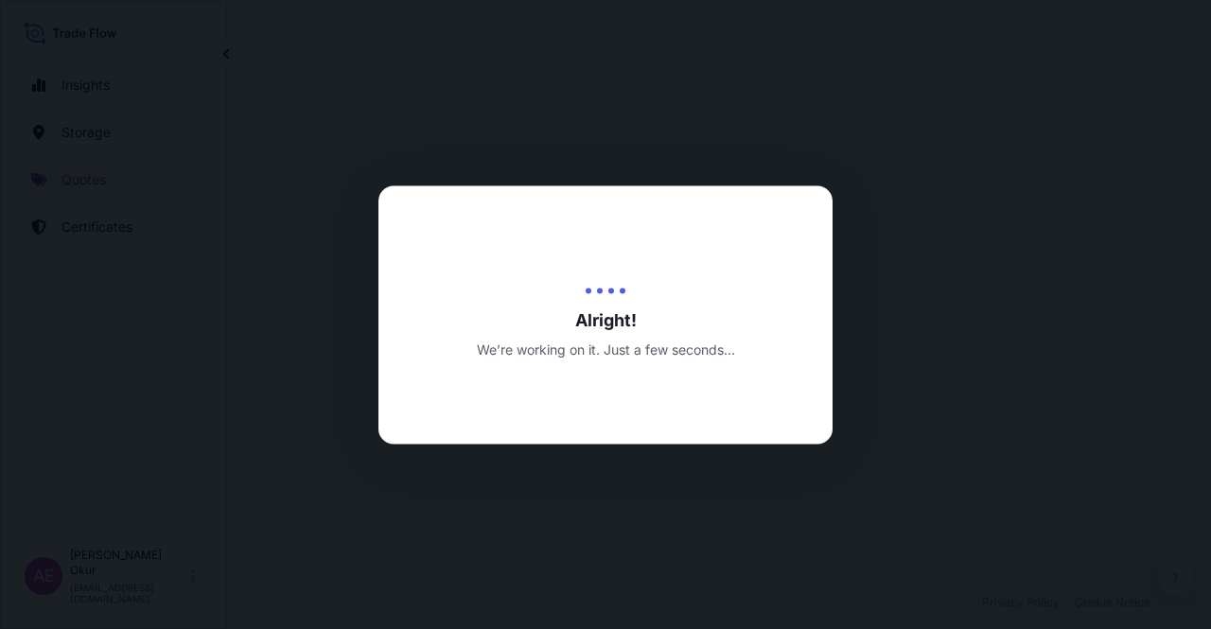
select select "Ocean Vessel"
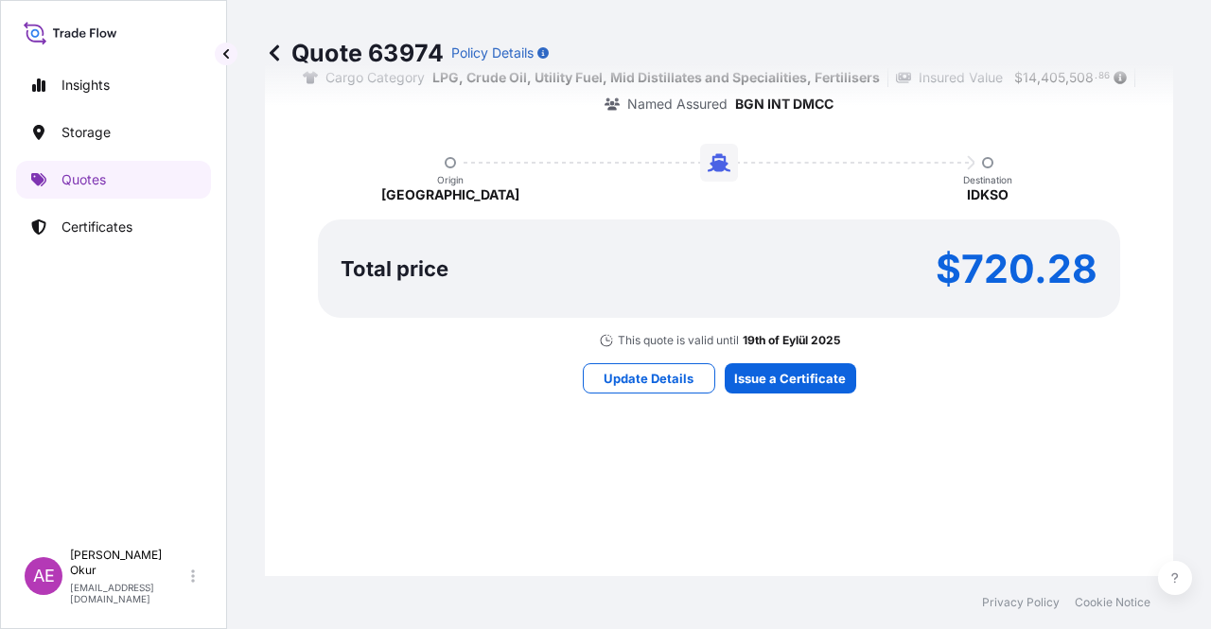
click at [801, 395] on div "Here's your insurance offer Primary Assured BGN Int Holding Contingent Cargo Ca…" at bounding box center [718, 152] width 855 height 1100
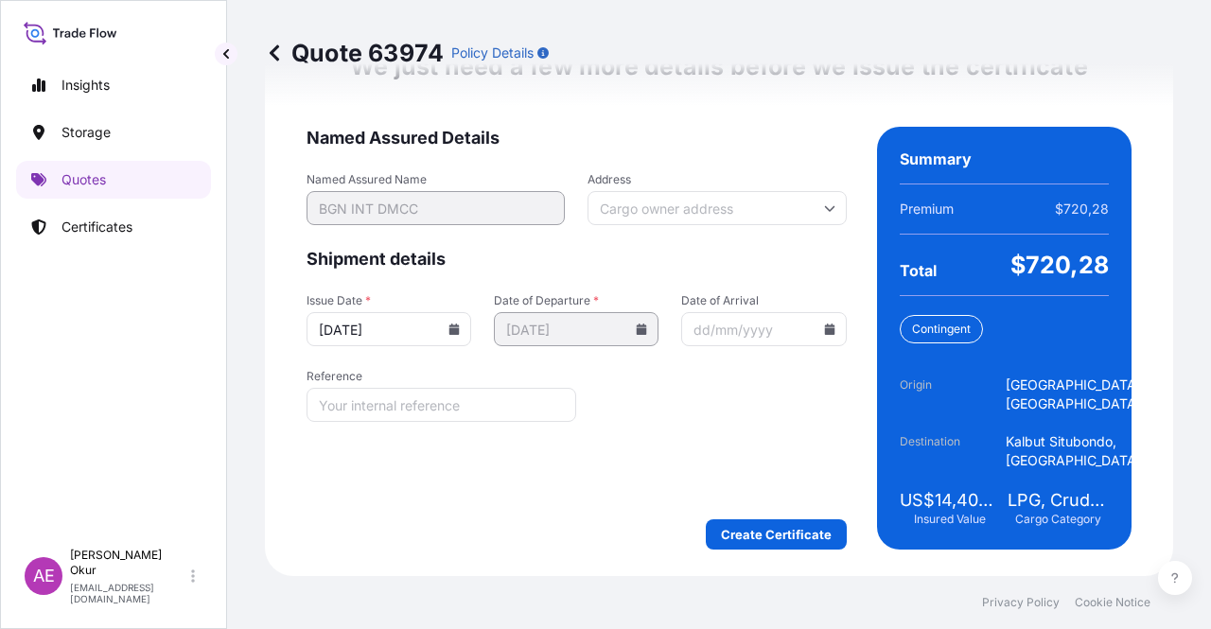
scroll to position [2494, 0]
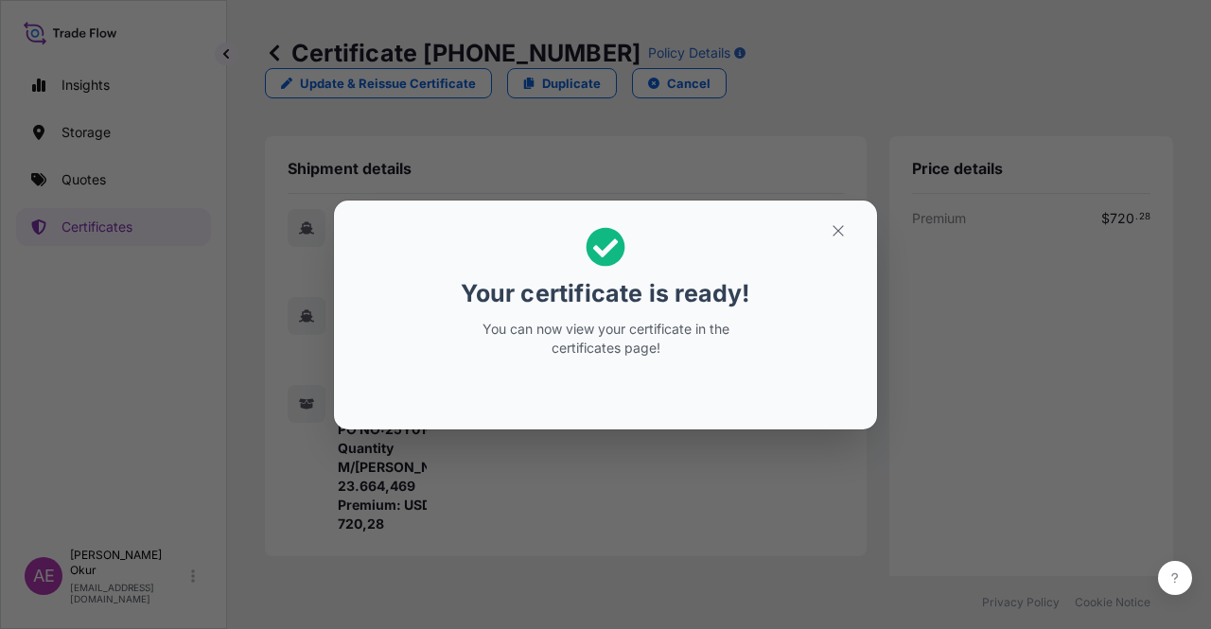
click at [835, 231] on button "button" at bounding box center [838, 231] width 47 height 30
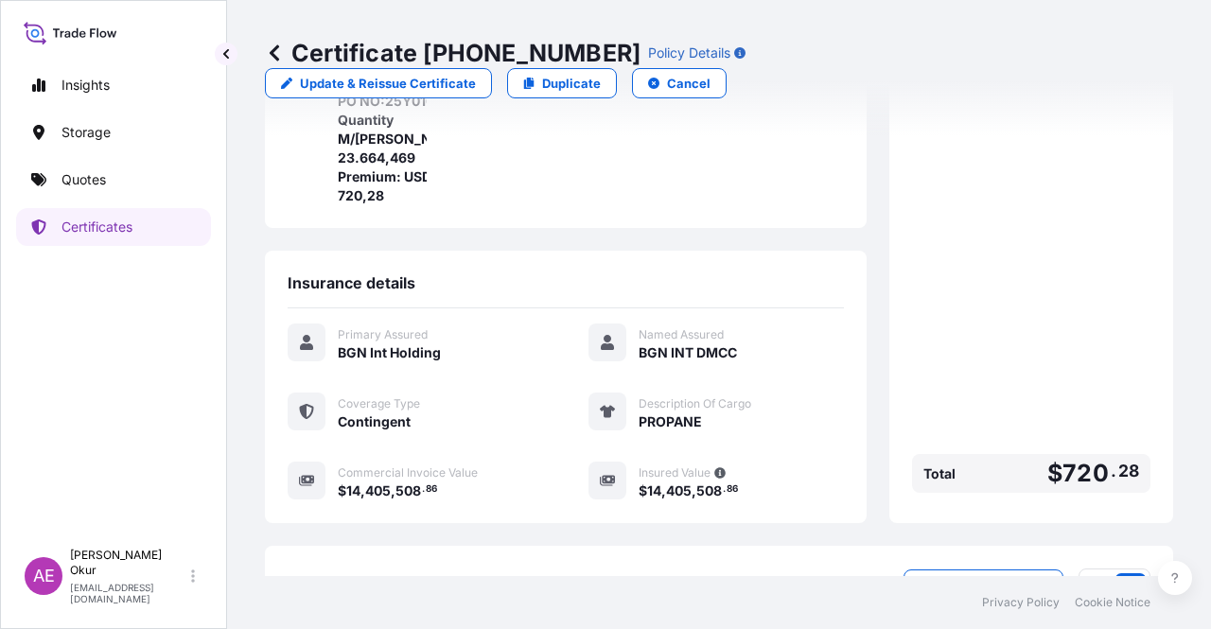
scroll to position [492, 0]
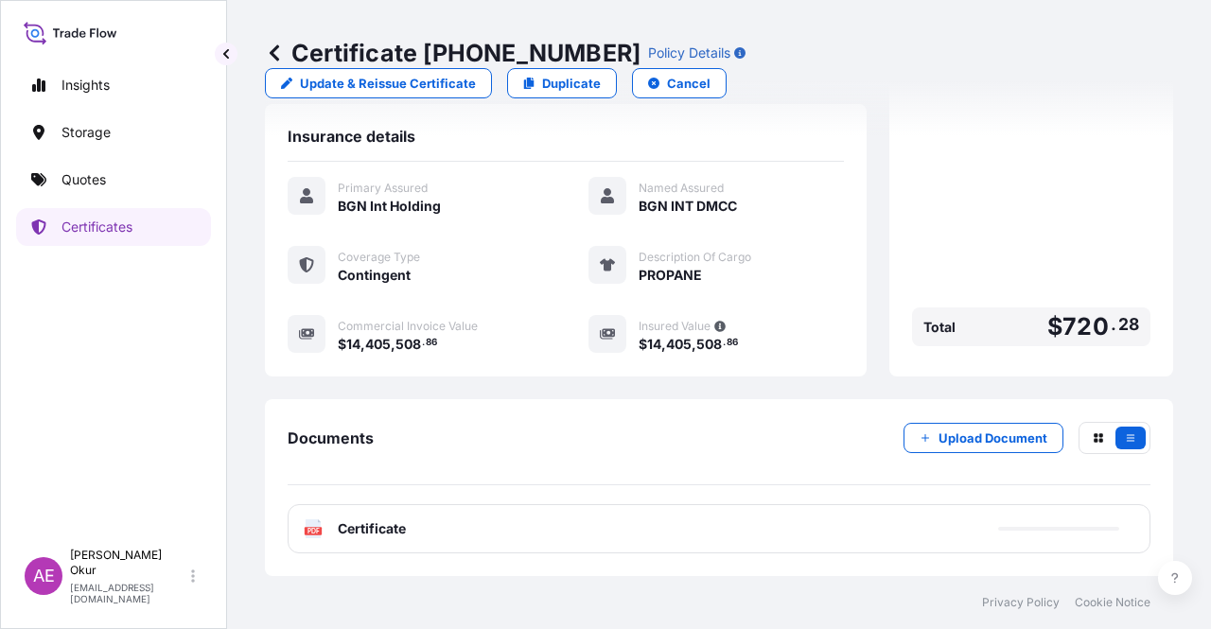
click at [386, 524] on span "Certificate" at bounding box center [372, 528] width 68 height 19
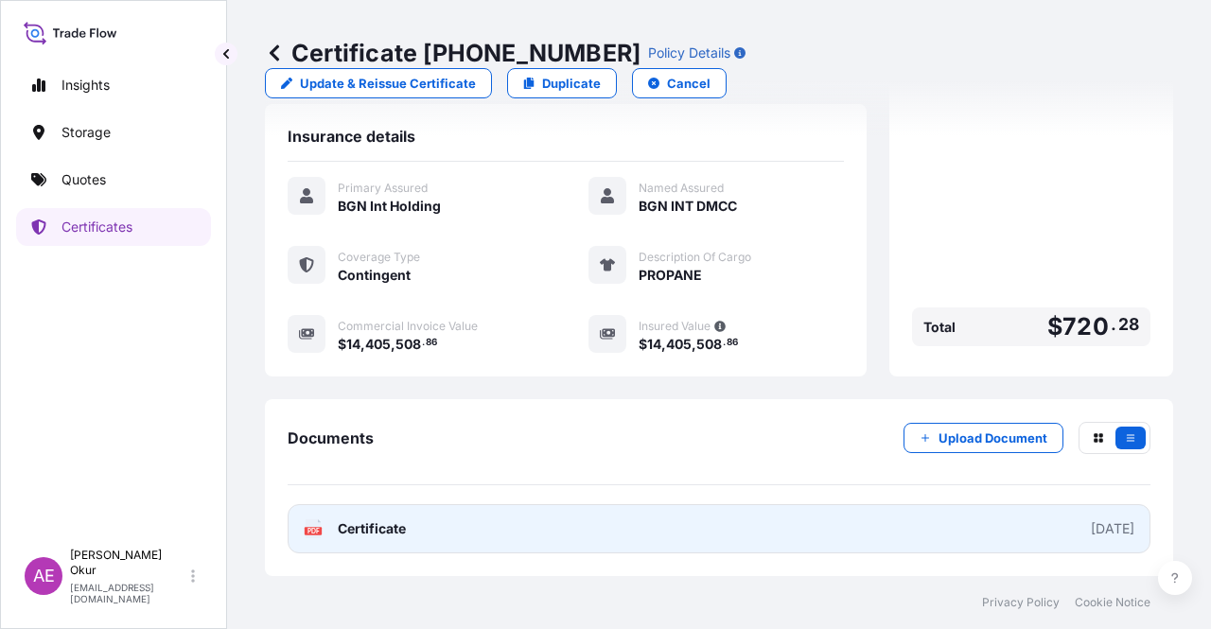
click at [367, 534] on span "Certificate" at bounding box center [372, 528] width 68 height 19
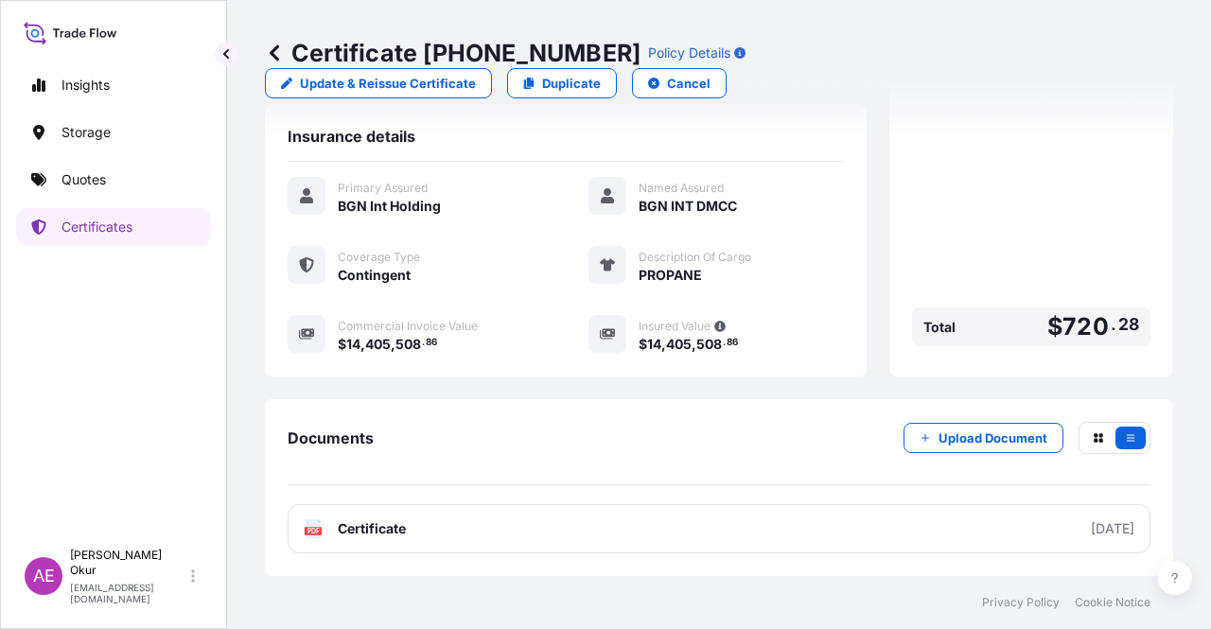
click at [127, 170] on link "Quotes" at bounding box center [113, 180] width 195 height 38
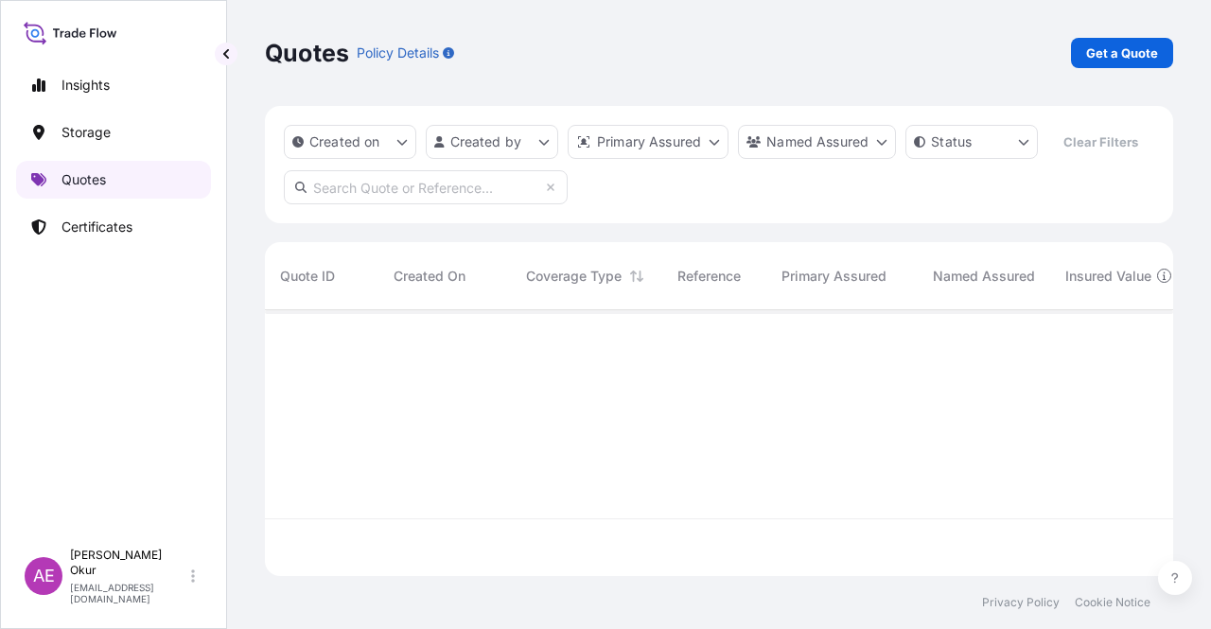
scroll to position [262, 893]
click at [1149, 66] on link "Get a Quote" at bounding box center [1122, 53] width 102 height 30
select select "Ocean Vessel"
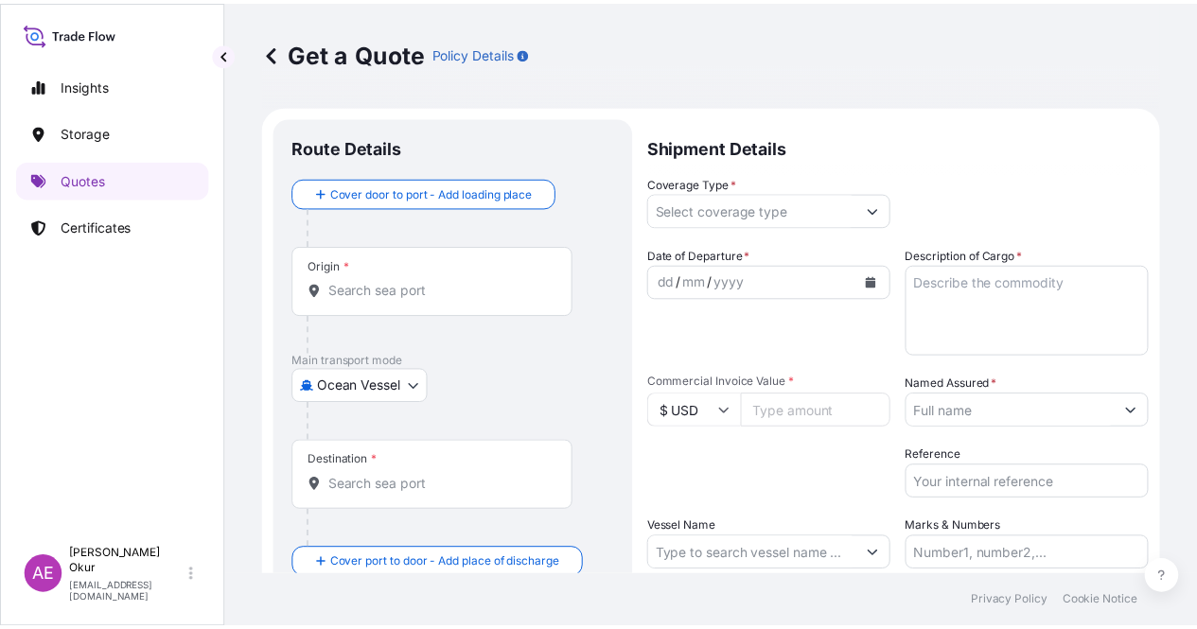
scroll to position [30, 0]
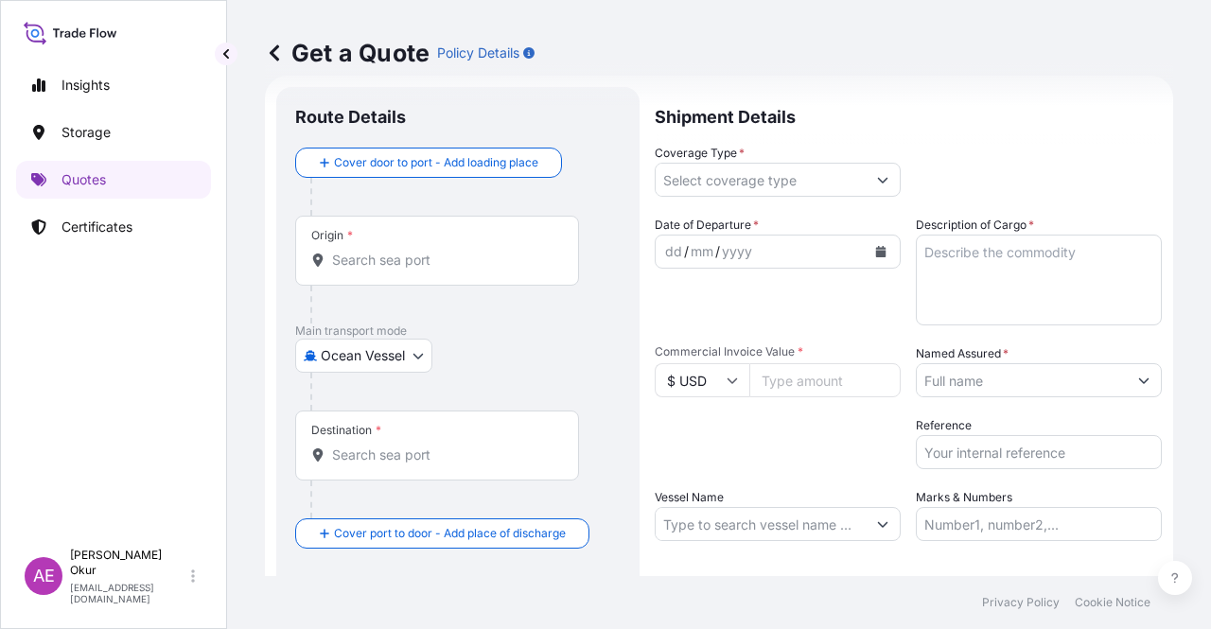
click at [404, 255] on input "Origin *" at bounding box center [443, 260] width 223 height 19
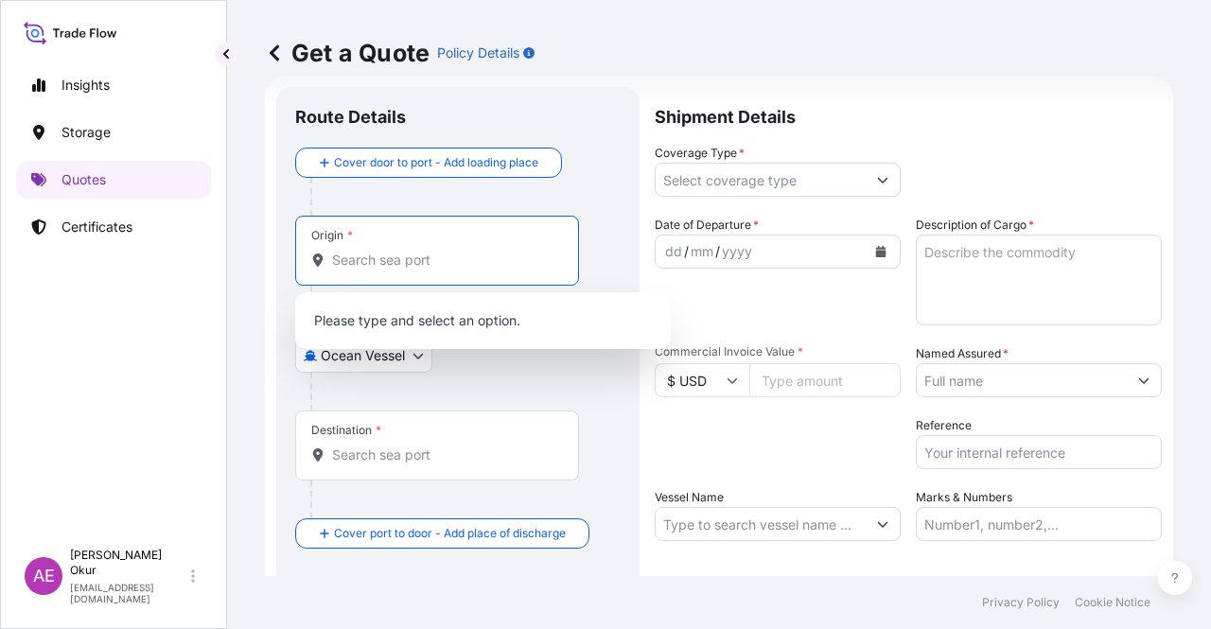
paste input "[GEOGRAPHIC_DATA], [GEOGRAPHIC_DATA]"
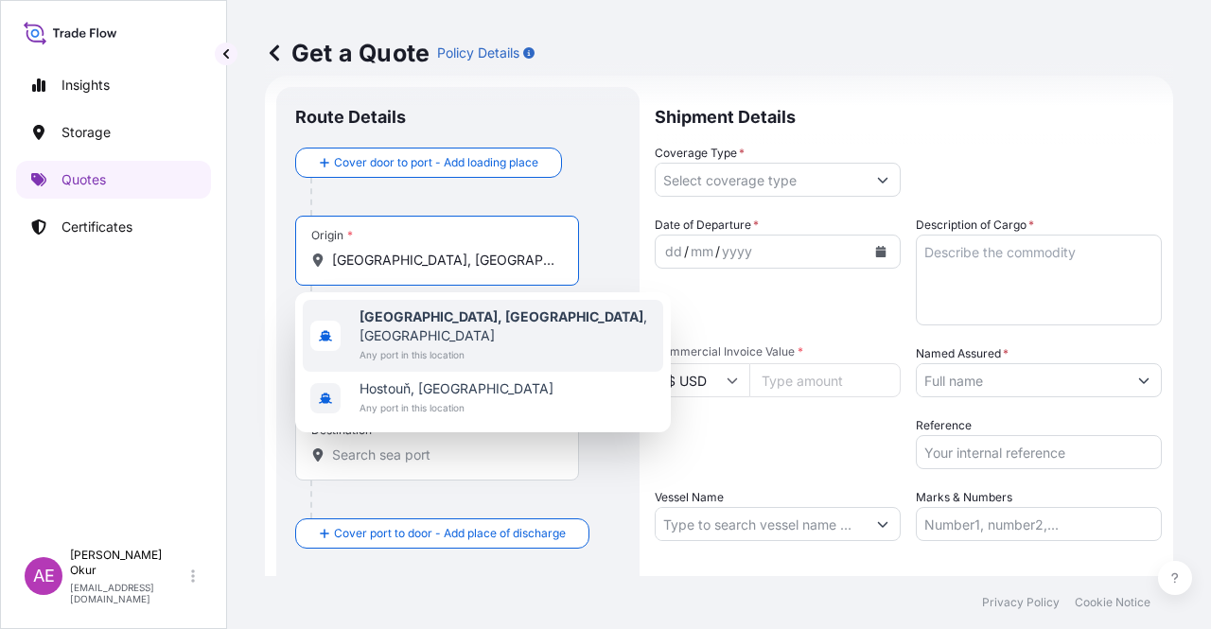
click at [441, 345] on span "Any port in this location" at bounding box center [508, 354] width 296 height 19
type input "[GEOGRAPHIC_DATA], [GEOGRAPHIC_DATA], [GEOGRAPHIC_DATA]"
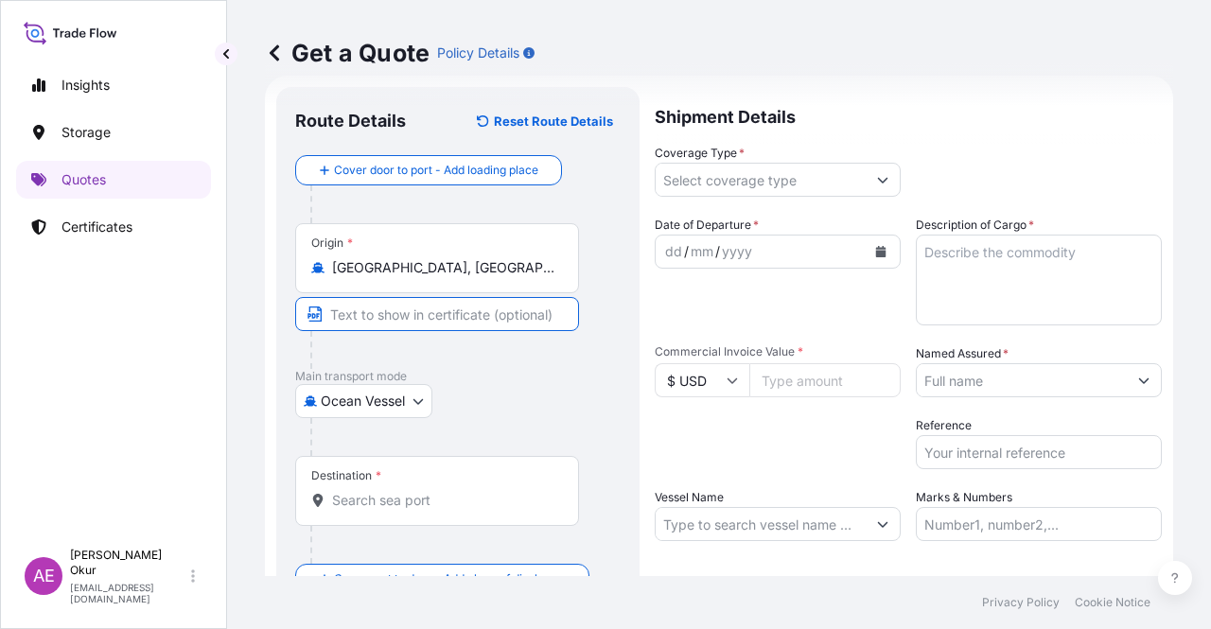
click at [412, 304] on input "Text to appear on certificate" at bounding box center [437, 314] width 284 height 34
type input "[GEOGRAPHIC_DATA], [GEOGRAPHIC_DATA] / [GEOGRAPHIC_DATA]"
click at [412, 493] on input "Destination *" at bounding box center [443, 500] width 223 height 19
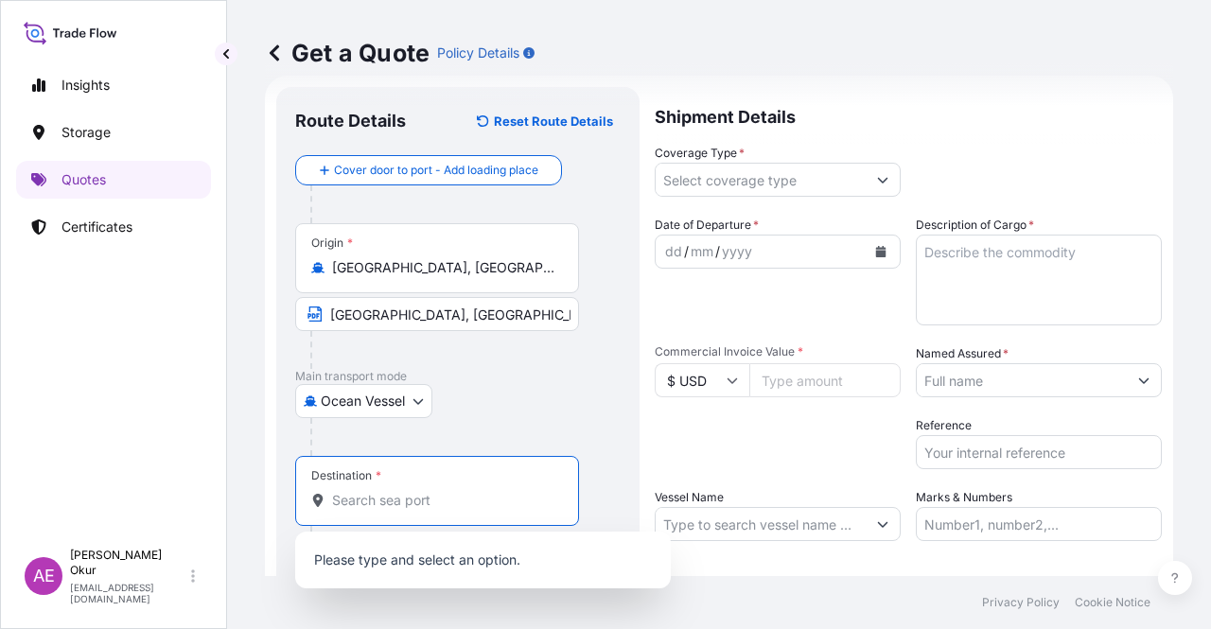
paste input "KALBUT"
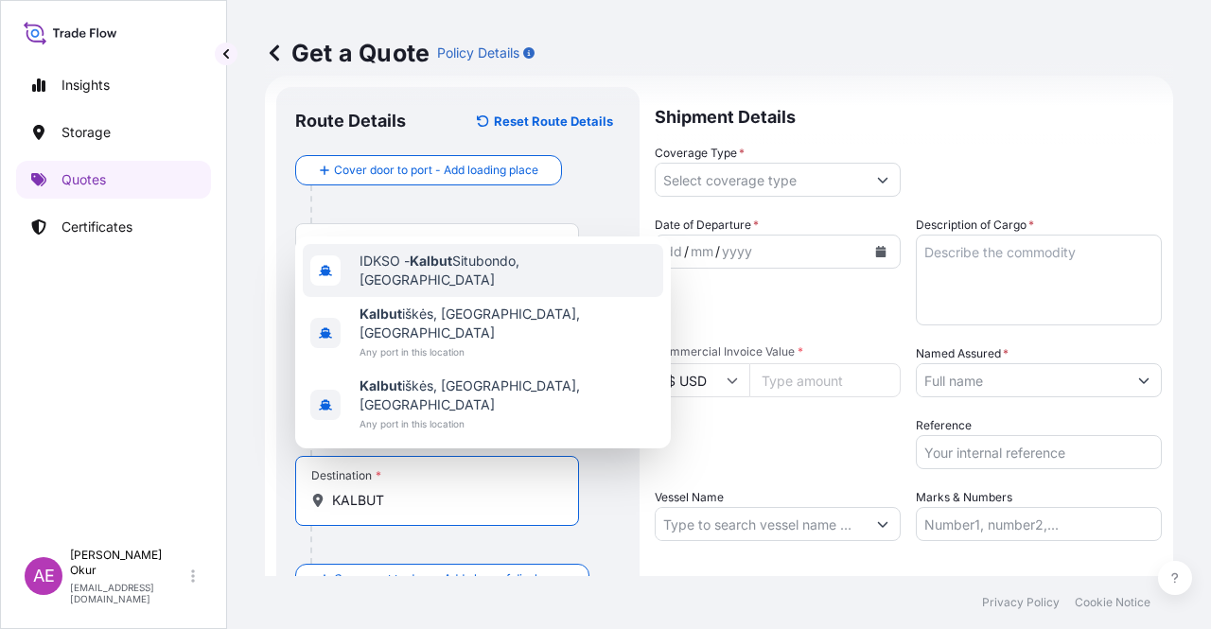
click at [447, 289] on div "IDKSO - [PERSON_NAME], [GEOGRAPHIC_DATA]" at bounding box center [483, 270] width 361 height 53
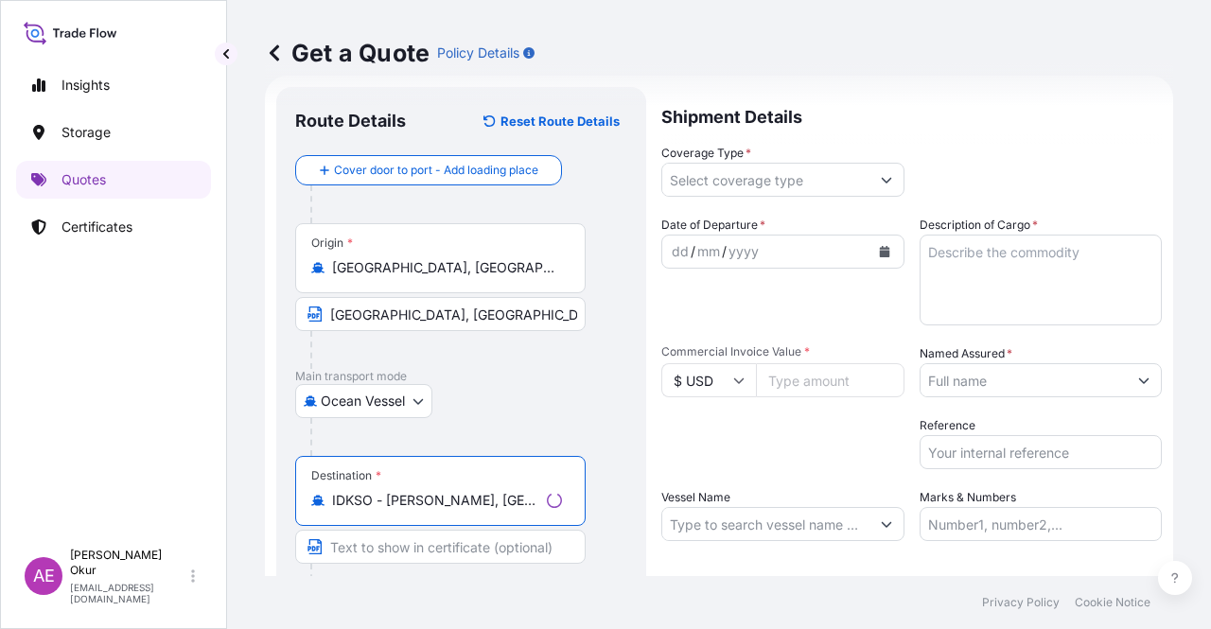
type input "IDKSO - [PERSON_NAME], [GEOGRAPHIC_DATA]"
click at [394, 546] on input "Text to appear on certificate" at bounding box center [440, 547] width 290 height 34
paste input "KALBUT"
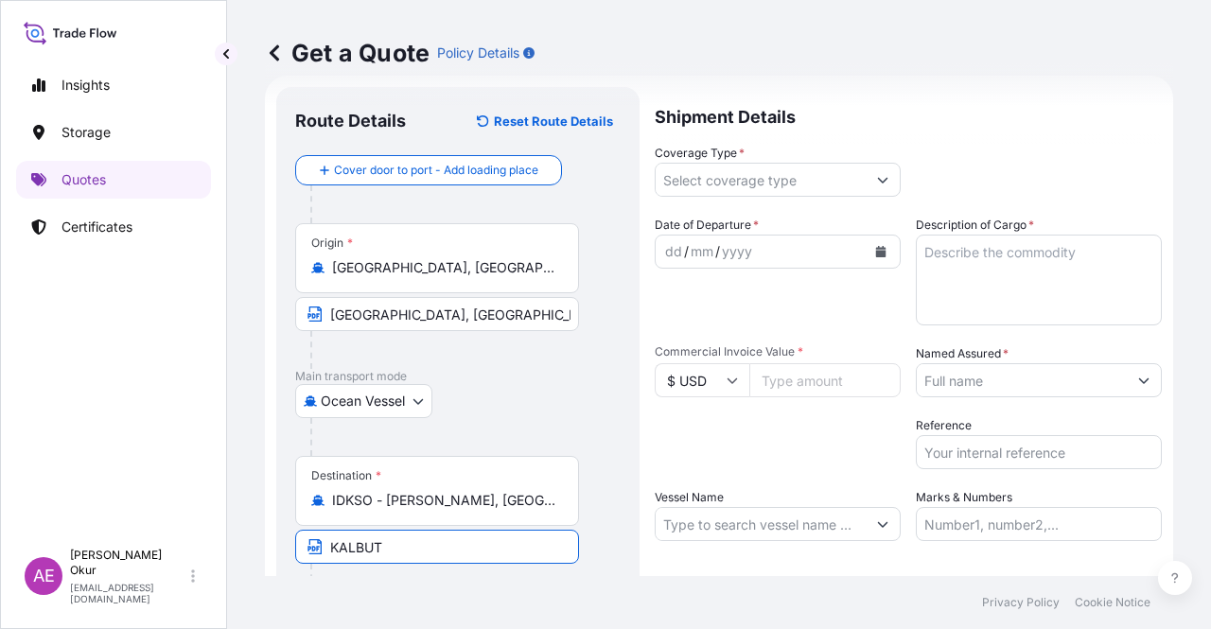
type input "KALBUT / [GEOGRAPHIC_DATA]"
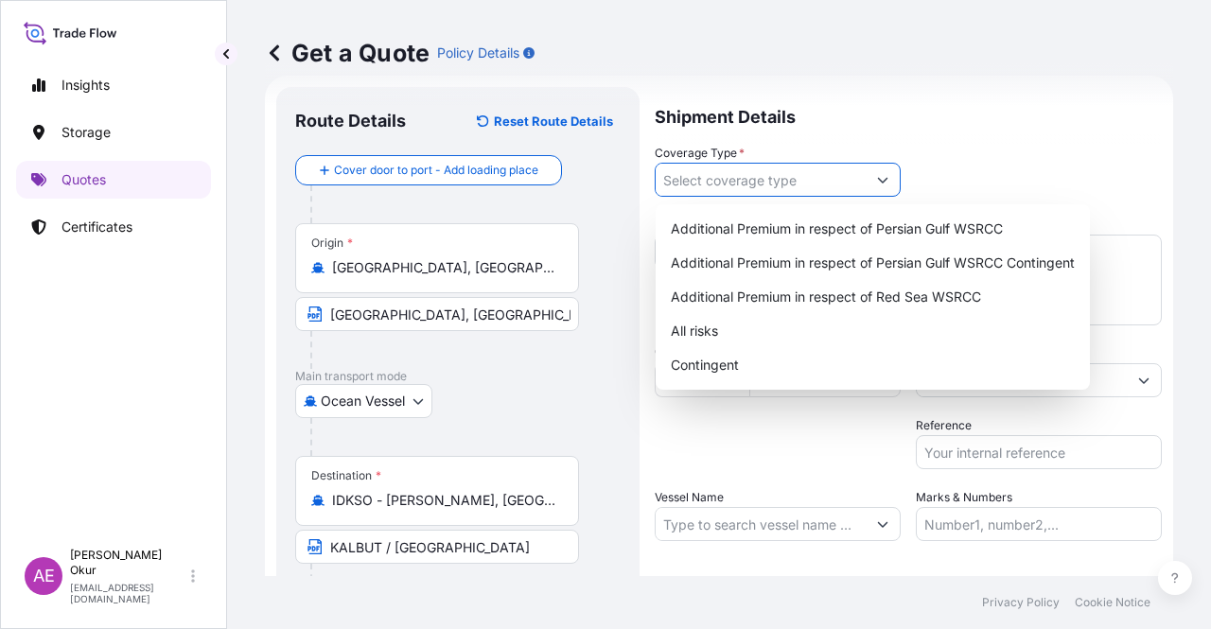
click at [772, 179] on input "Coverage Type *" at bounding box center [761, 180] width 210 height 34
click at [745, 365] on div "Contingent" at bounding box center [872, 365] width 419 height 34
type input "Contingent"
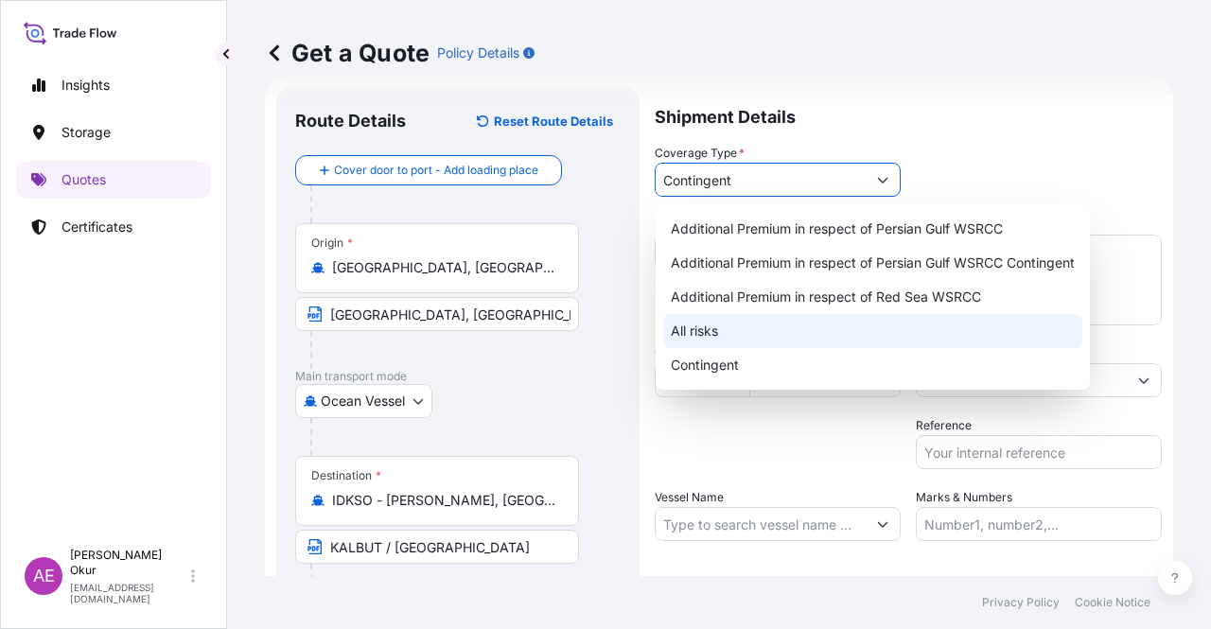
click at [729, 363] on div "Contingent" at bounding box center [872, 365] width 419 height 34
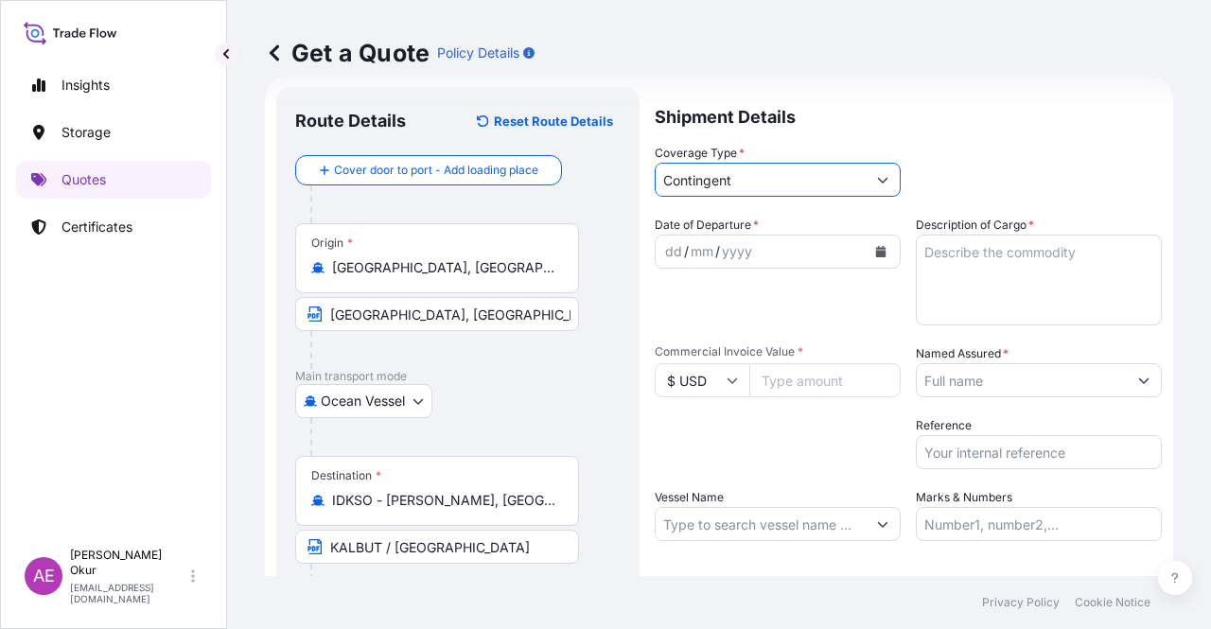
drag, startPoint x: 671, startPoint y: 246, endPoint x: 695, endPoint y: 272, distance: 34.8
click at [671, 247] on div "dd" at bounding box center [673, 251] width 21 height 23
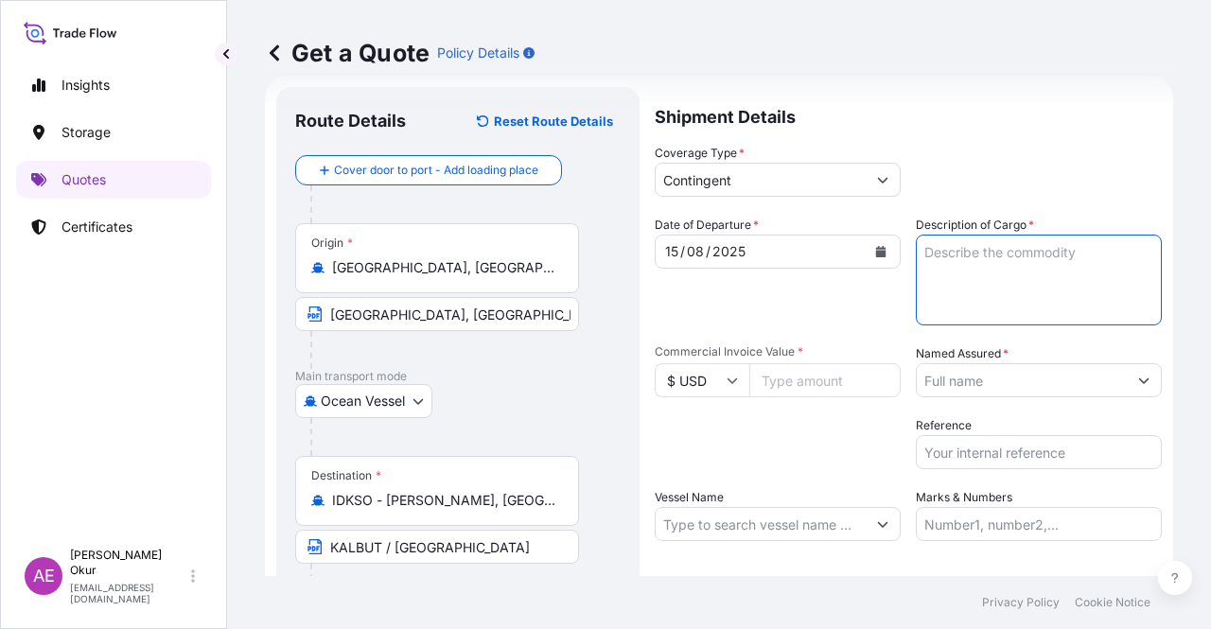
click at [945, 288] on textarea "Description of Cargo *" at bounding box center [1039, 280] width 246 height 91
paste textarea "BUTANE"
type textarea "BUTANE"
click at [830, 378] on input "Commercial Invoice Value *" at bounding box center [824, 380] width 151 height 34
paste input "13716288.1"
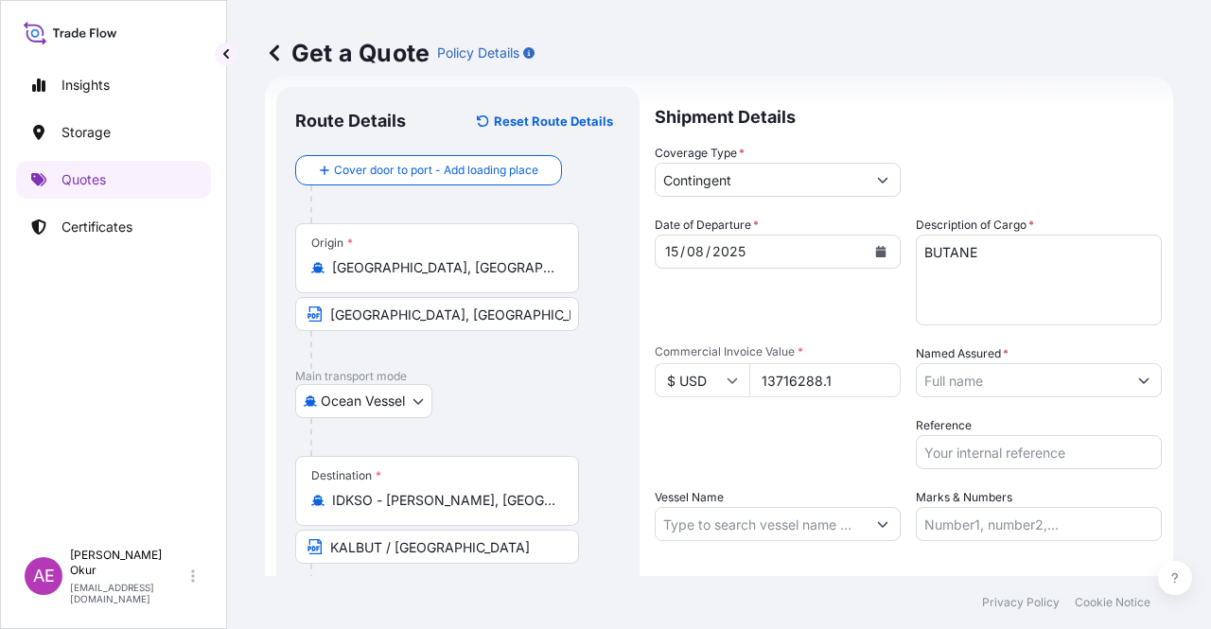
type input "13716288.1"
click at [1015, 379] on input "Named Assured *" at bounding box center [1022, 380] width 210 height 34
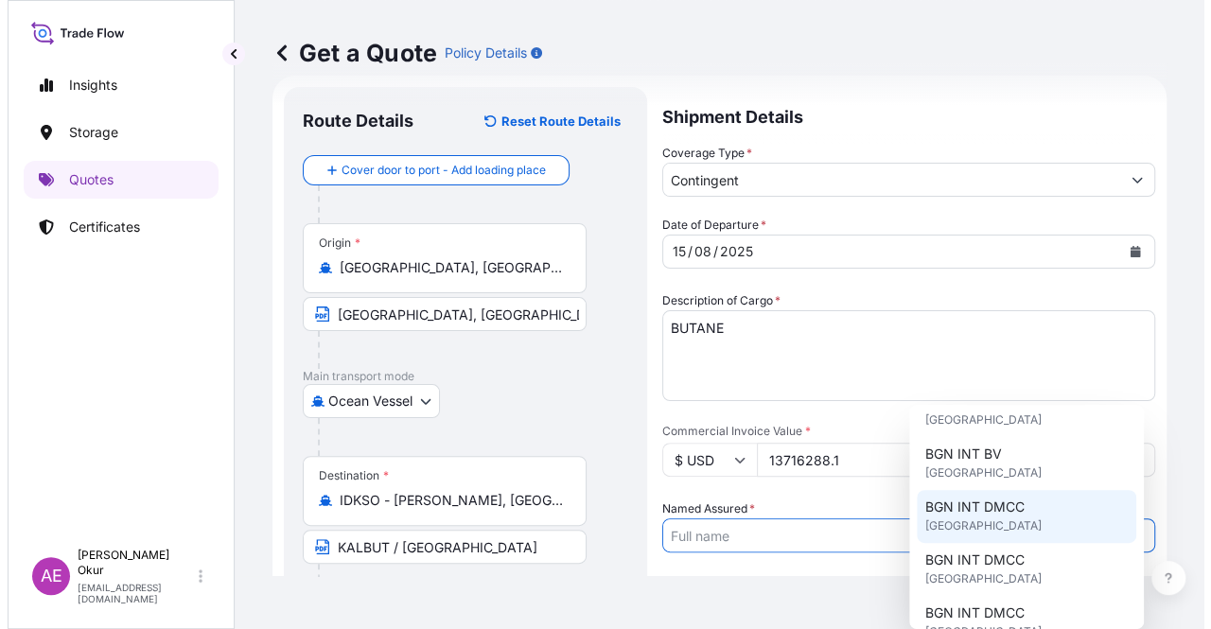
scroll to position [189, 0]
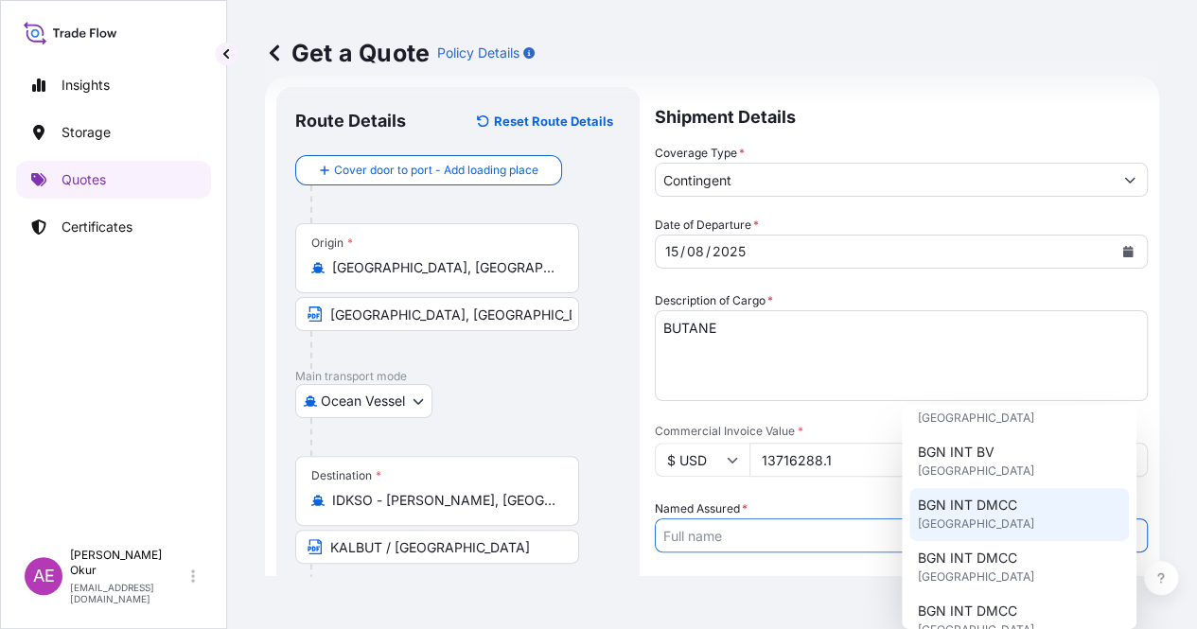
click at [995, 527] on span "[GEOGRAPHIC_DATA]" at bounding box center [975, 524] width 116 height 19
type input "BGN INT DMCC"
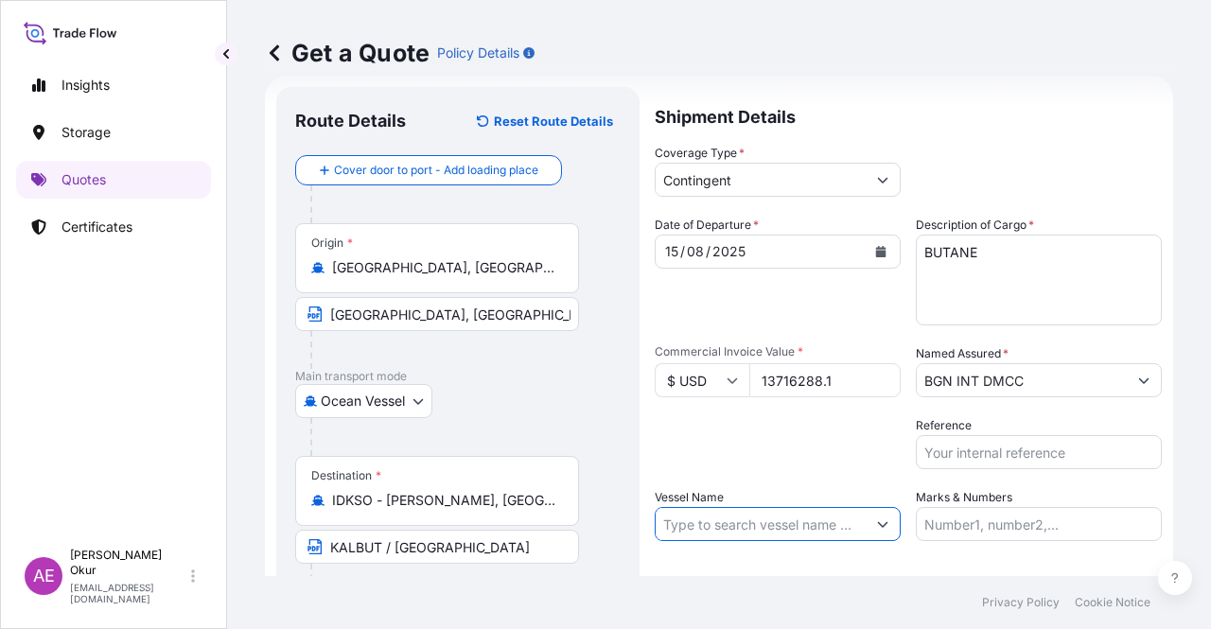
click at [748, 519] on input "Vessel Name" at bounding box center [761, 524] width 210 height 34
paste input "COMMANDER"
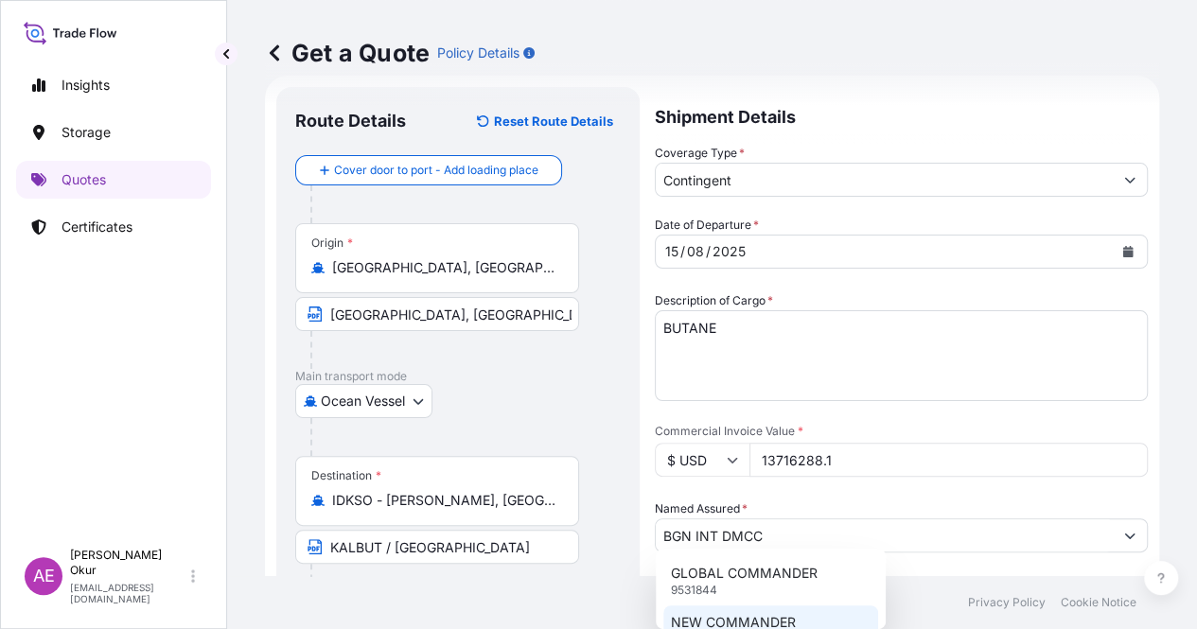
click at [782, 619] on p "NEW COMMANDER" at bounding box center [733, 622] width 125 height 19
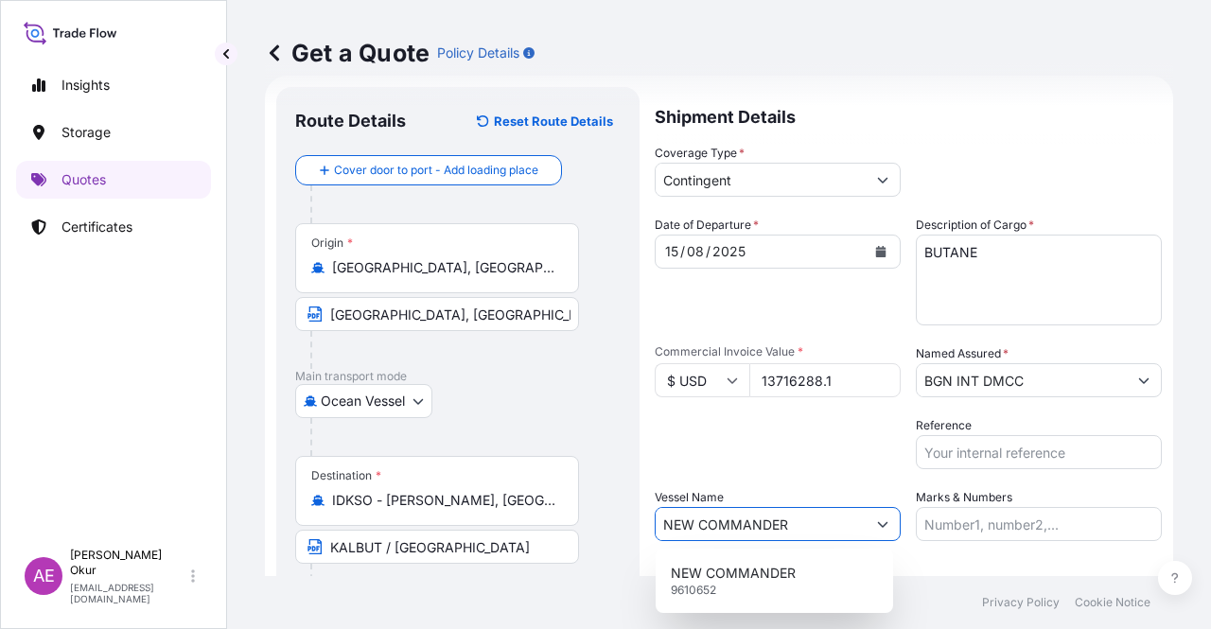
type input "NEW COMMANDER"
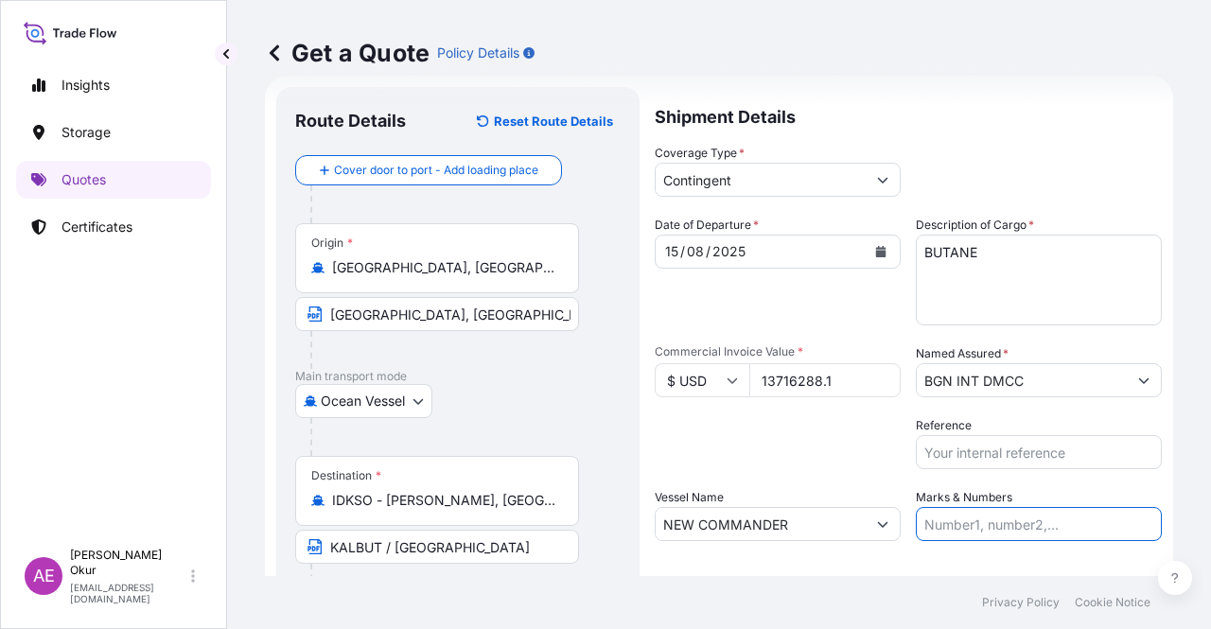
click at [961, 521] on input "Marks & Numbers" at bounding box center [1039, 524] width 246 height 34
click at [968, 523] on input "PO NO:25Y0151600 Quantity M/[PERSON_NAME]: 26,000 Premium: USD 3,37" at bounding box center [1039, 524] width 246 height 34
drag, startPoint x: 965, startPoint y: 524, endPoint x: 1039, endPoint y: 523, distance: 73.8
click at [1039, 523] on input "PO NO:25Y0151600 Quantity M/[PERSON_NAME]: 26,000 Premium: USD 3,37" at bounding box center [1039, 524] width 246 height 34
paste input "623"
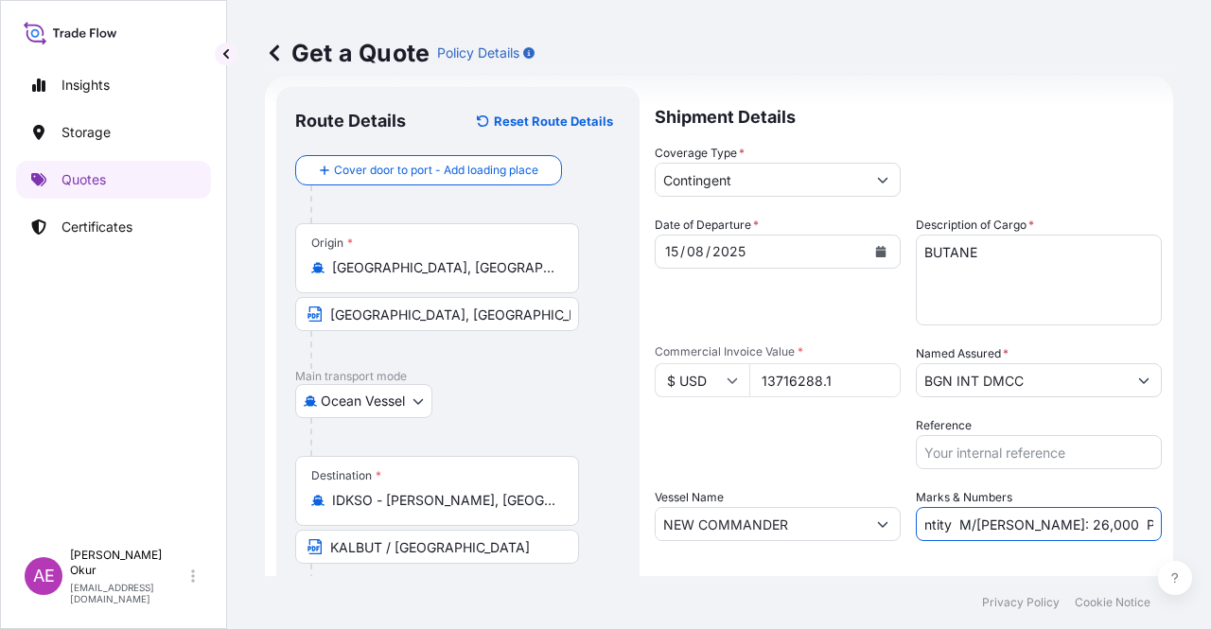
scroll to position [0, 207]
drag, startPoint x: 1110, startPoint y: 520, endPoint x: 1200, endPoint y: 520, distance: 89.9
click at [1200, 520] on div "Get a Quote Policy Details Route Details Reset Route Details Cover door to port…" at bounding box center [719, 288] width 984 height 576
click at [1060, 521] on input "PO NO:25Y0162300 Quantity M/[PERSON_NAME]: 26,000 Premium: USD 3,37" at bounding box center [1039, 524] width 246 height 34
drag, startPoint x: 968, startPoint y: 523, endPoint x: 1010, endPoint y: 525, distance: 41.7
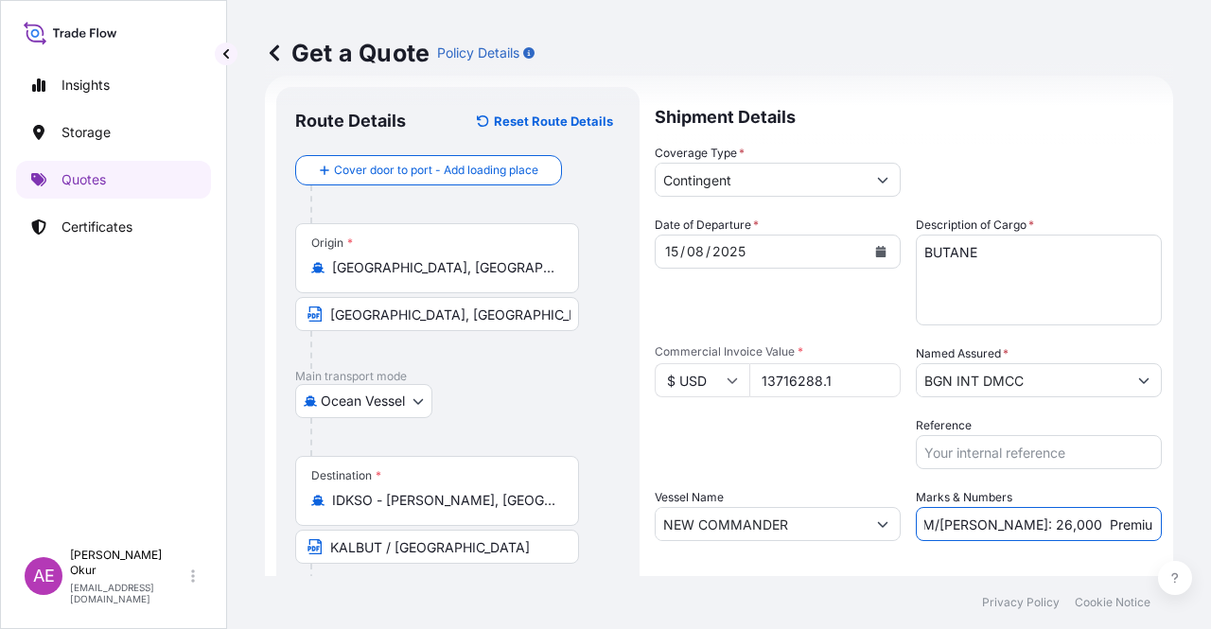
click at [1010, 525] on input "PO NO:25Y0162300 Quantity M/[PERSON_NAME]: 26,000 Premium: USD 3,37" at bounding box center [1039, 524] width 246 height 34
paste input "3.598,321"
drag, startPoint x: 1105, startPoint y: 523, endPoint x: 1209, endPoint y: 509, distance: 105.0
click at [1210, 509] on div "Get a Quote Policy Details Route Details Reset Route Details Cover door to port…" at bounding box center [719, 288] width 984 height 576
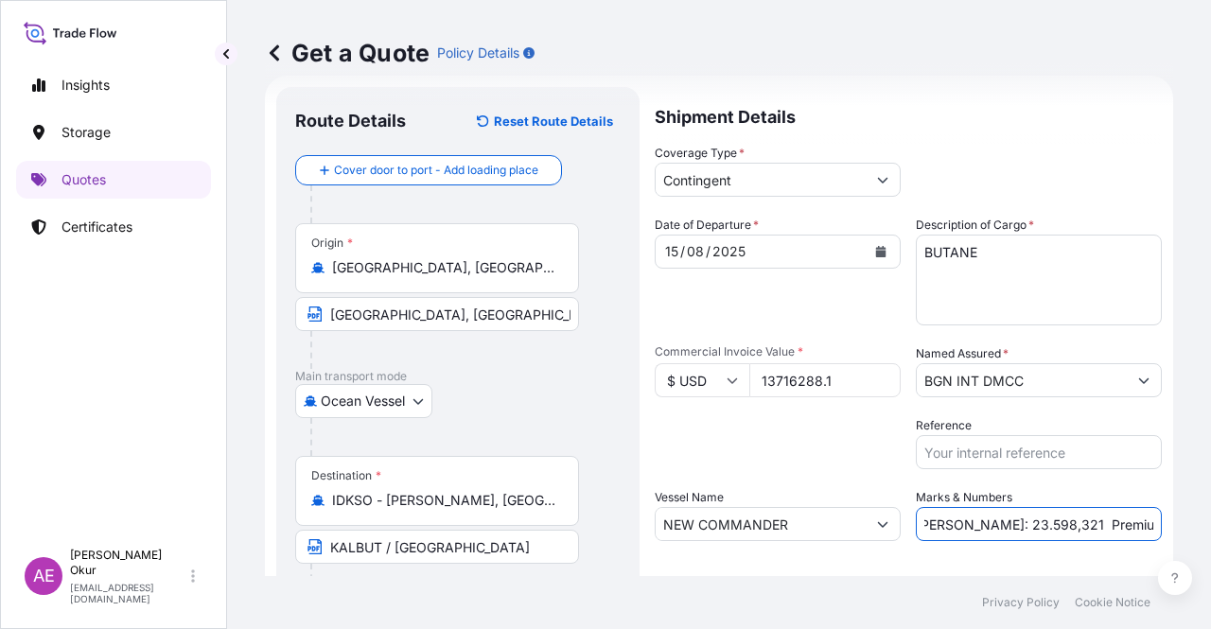
click at [1138, 508] on input "PO NO:25Y0162300 Quantity M/[PERSON_NAME]: 23.598,321 Premium: USD 3,37" at bounding box center [1039, 524] width 246 height 34
click at [1109, 523] on input "PO NO:25Y0162300 Quantity M/[PERSON_NAME]: 23.598,321 Premium: USD 3,37" at bounding box center [1039, 524] width 246 height 34
drag, startPoint x: 1109, startPoint y: 524, endPoint x: 1181, endPoint y: 524, distance: 71.9
click at [1181, 524] on div "Get a Quote Policy Details Route Details Reset Route Details Cover door to port…" at bounding box center [719, 288] width 984 height 576
paste input "685,81"
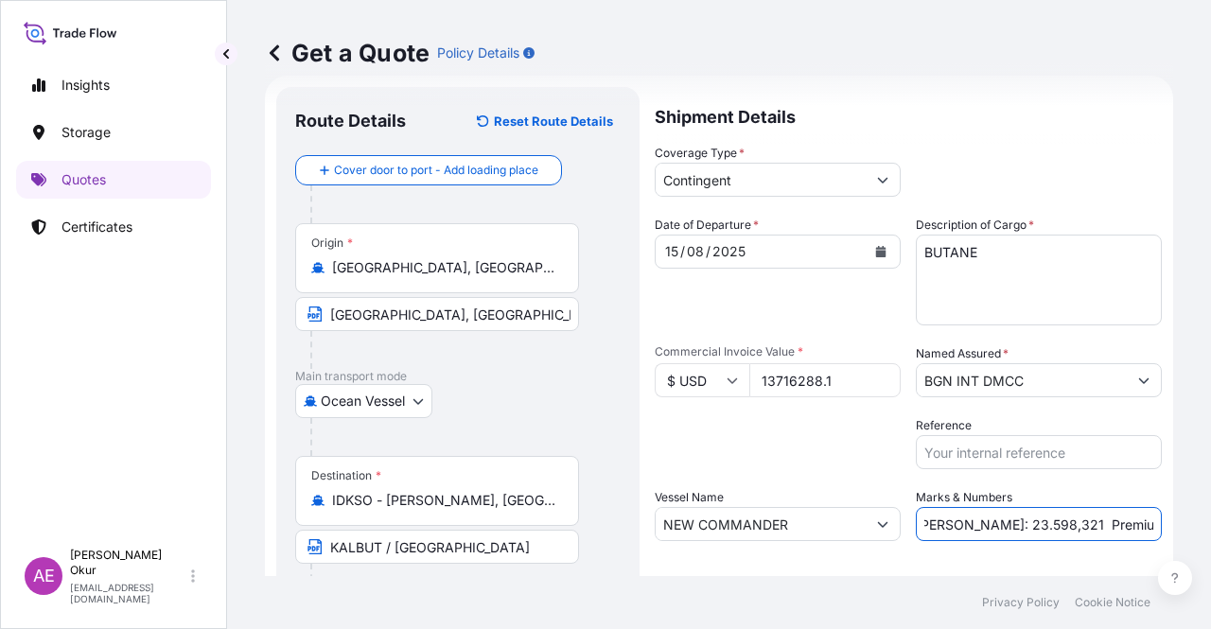
scroll to position [0, 241]
click at [1100, 523] on input "PO NO:25Y0162300 Quantity M/[PERSON_NAME]: 23.598,321 Premium: USD685,81" at bounding box center [1039, 524] width 246 height 34
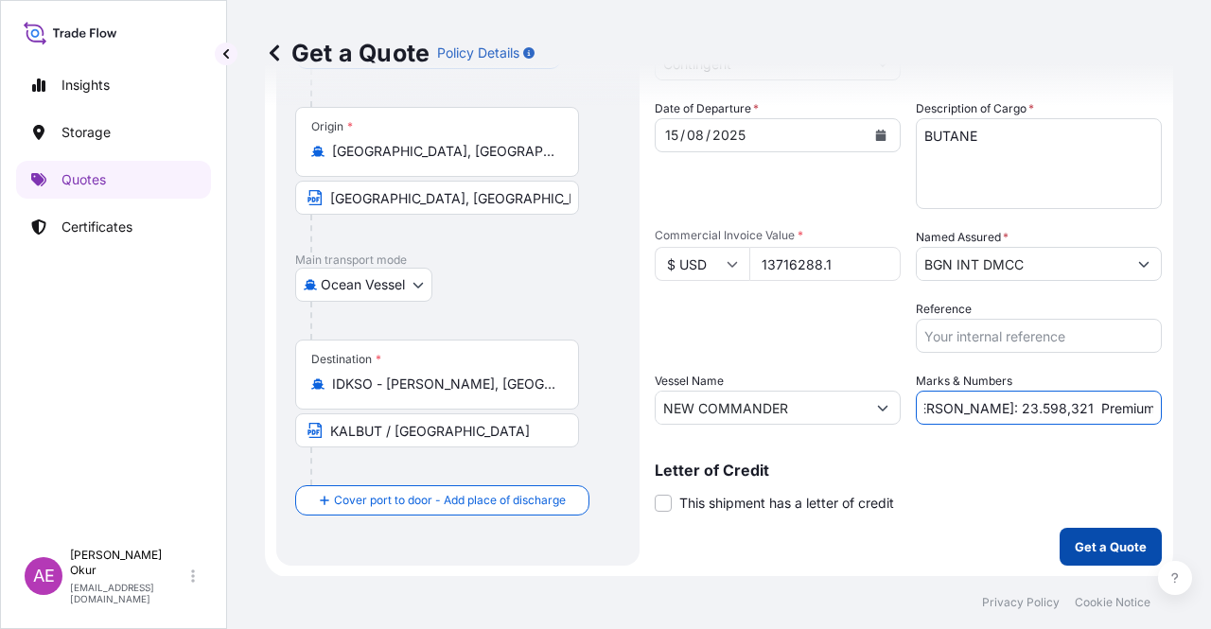
type input "PO NO:25Y0162300 Quantity M/[PERSON_NAME]: 23.598,321 Premium: USD 685,81"
click at [1084, 548] on p "Get a Quote" at bounding box center [1111, 546] width 72 height 19
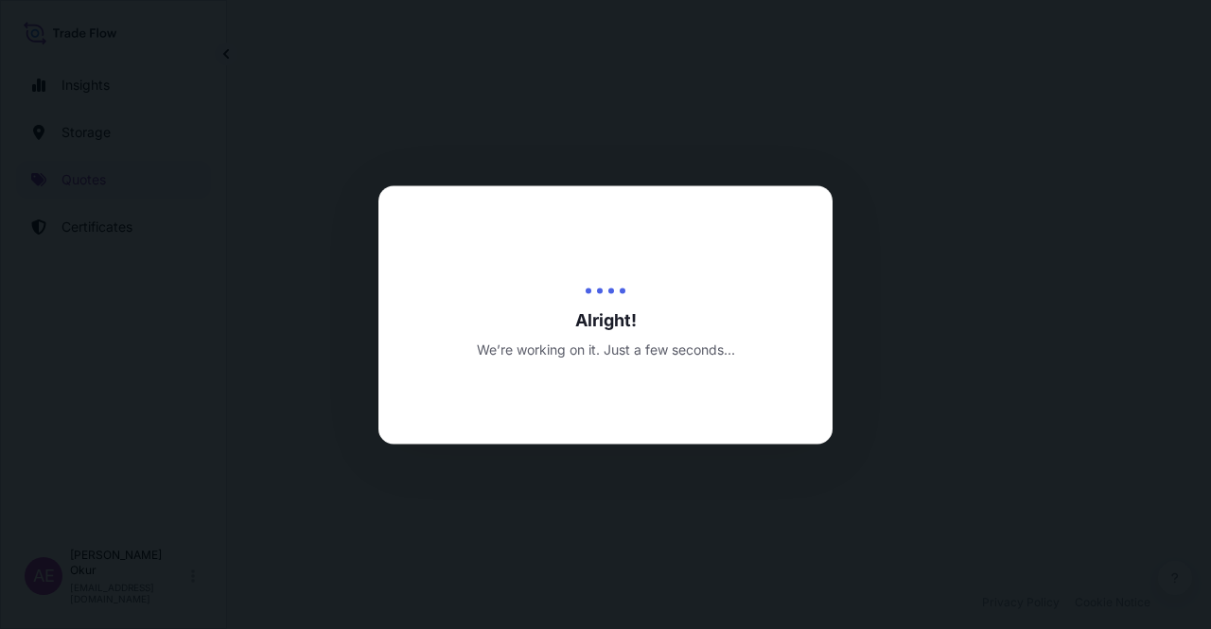
select select "Ocean Vessel"
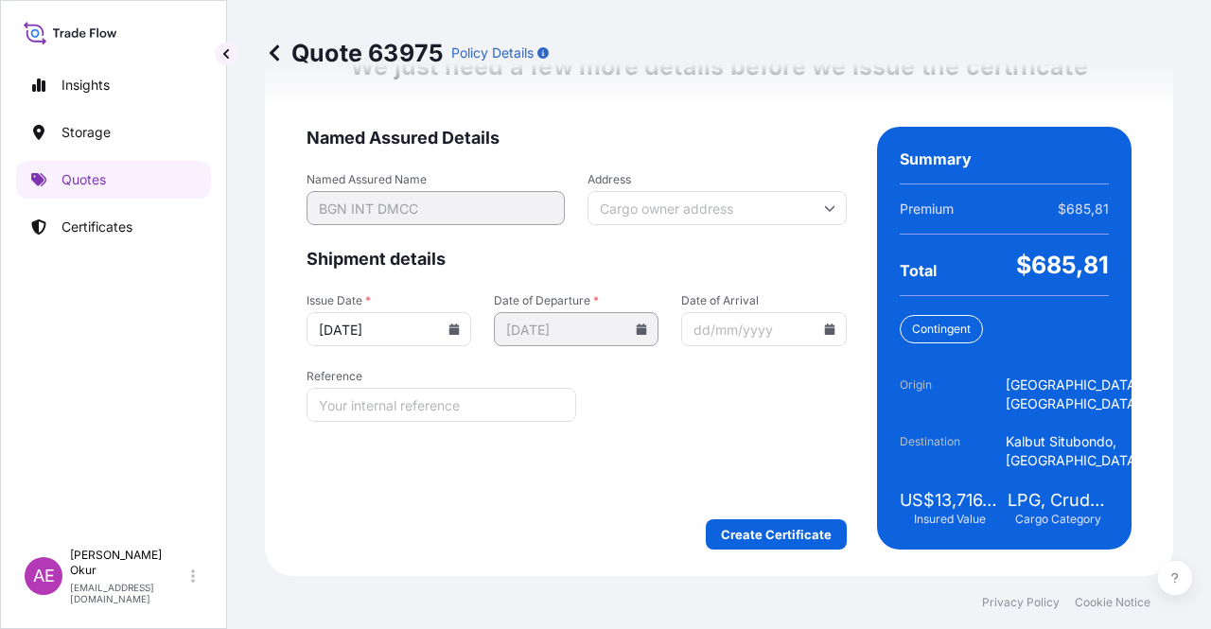
scroll to position [2494, 0]
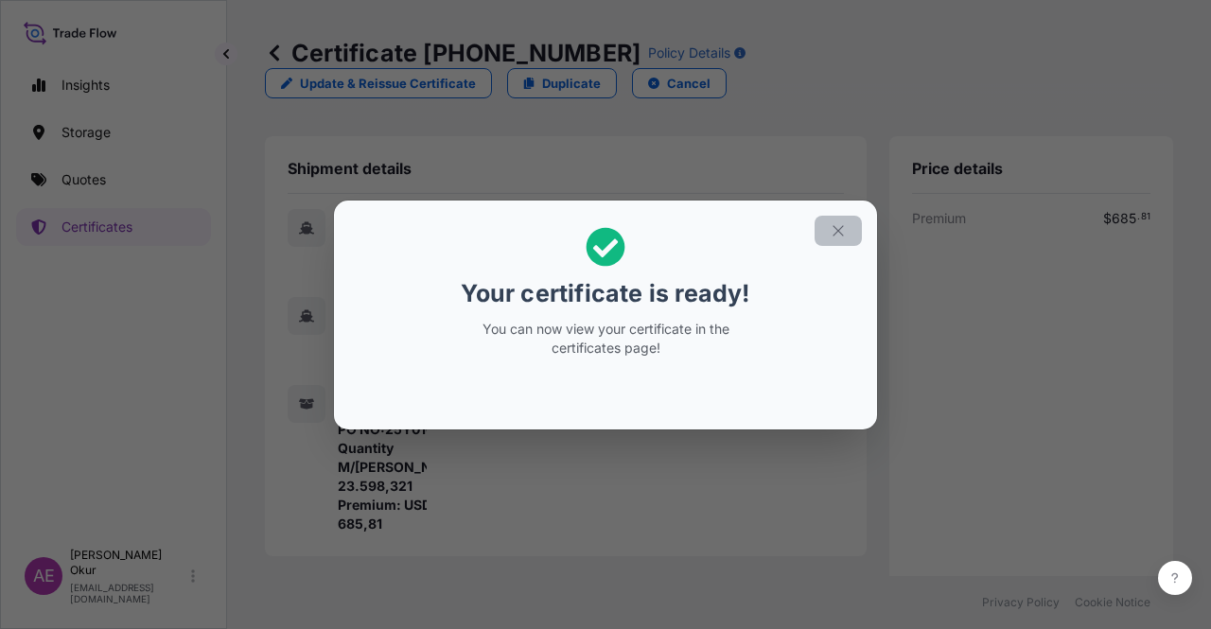
click at [847, 230] on button "button" at bounding box center [838, 231] width 47 height 30
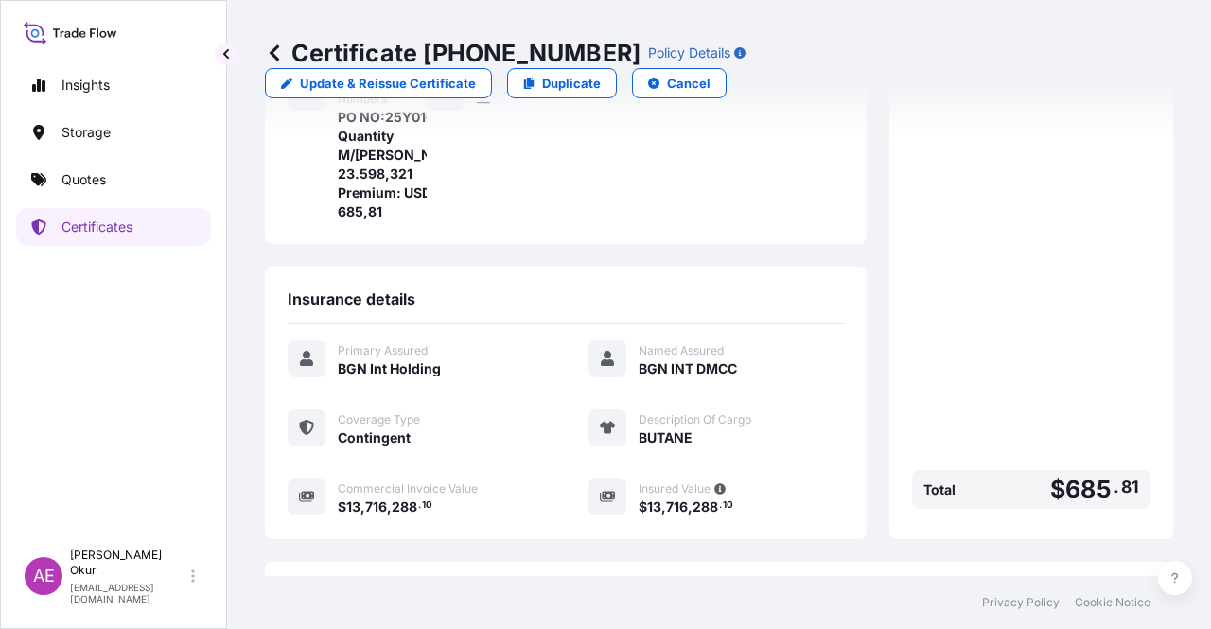
scroll to position [492, 0]
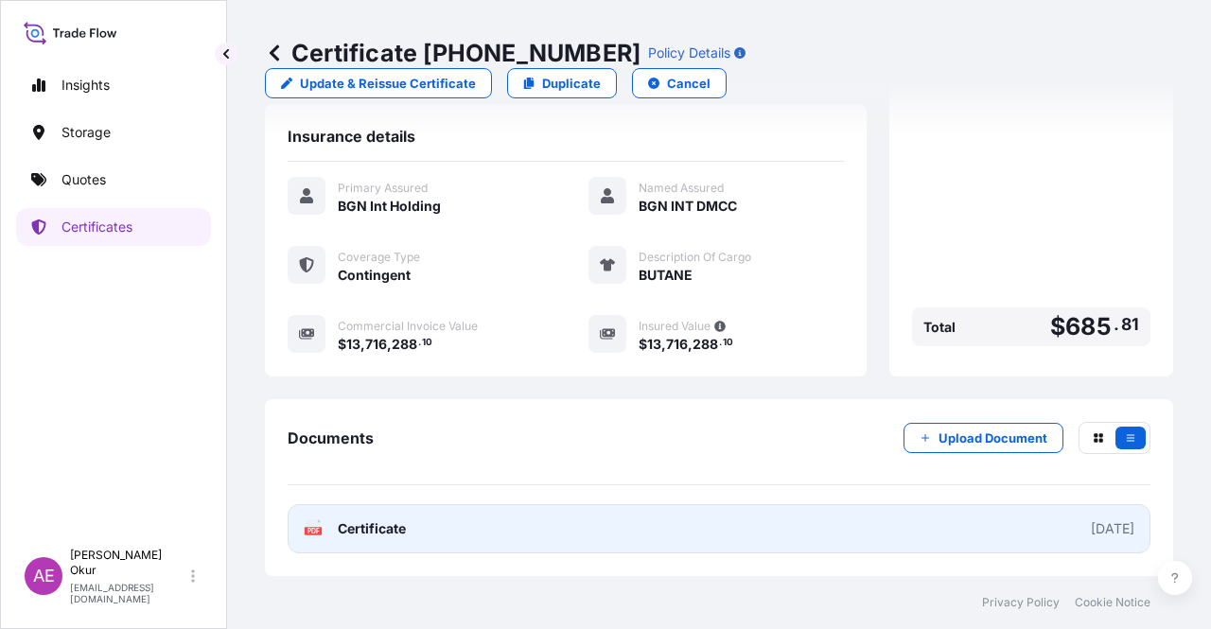
click at [363, 534] on span "Certificate" at bounding box center [372, 528] width 68 height 19
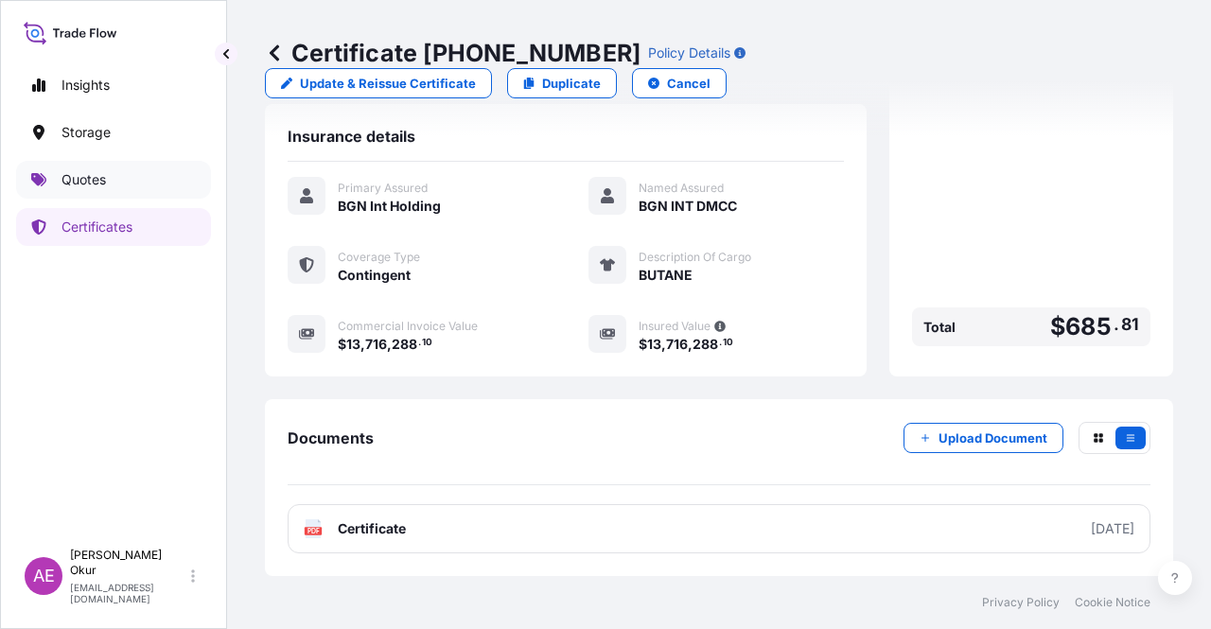
click at [117, 179] on link "Quotes" at bounding box center [113, 180] width 195 height 38
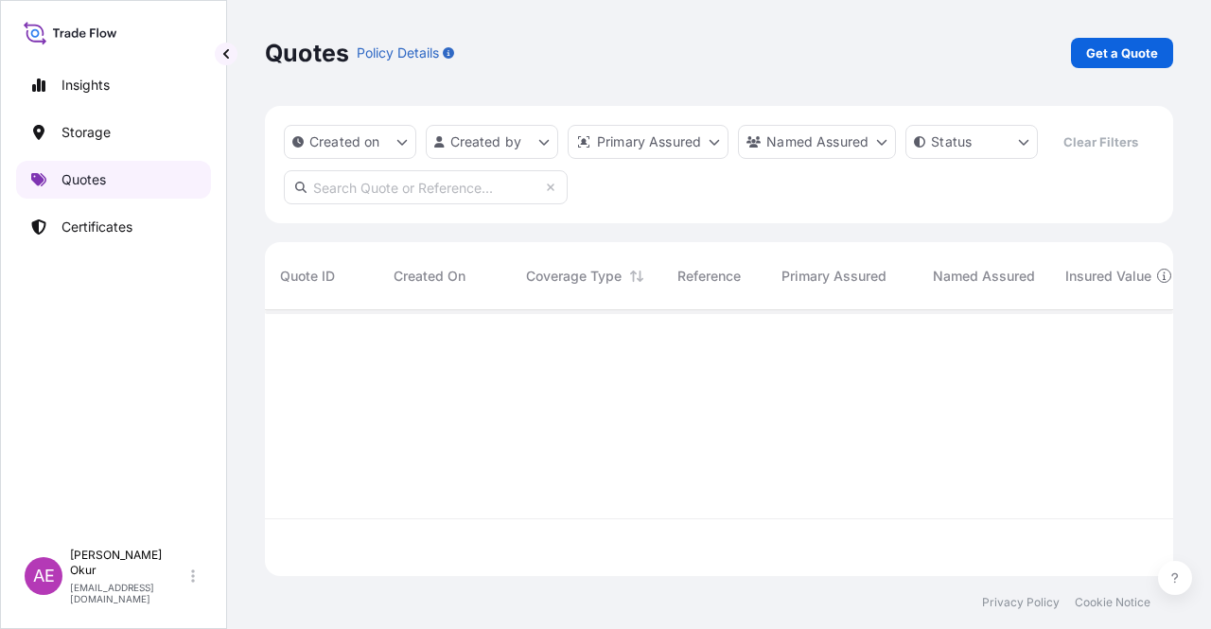
scroll to position [262, 893]
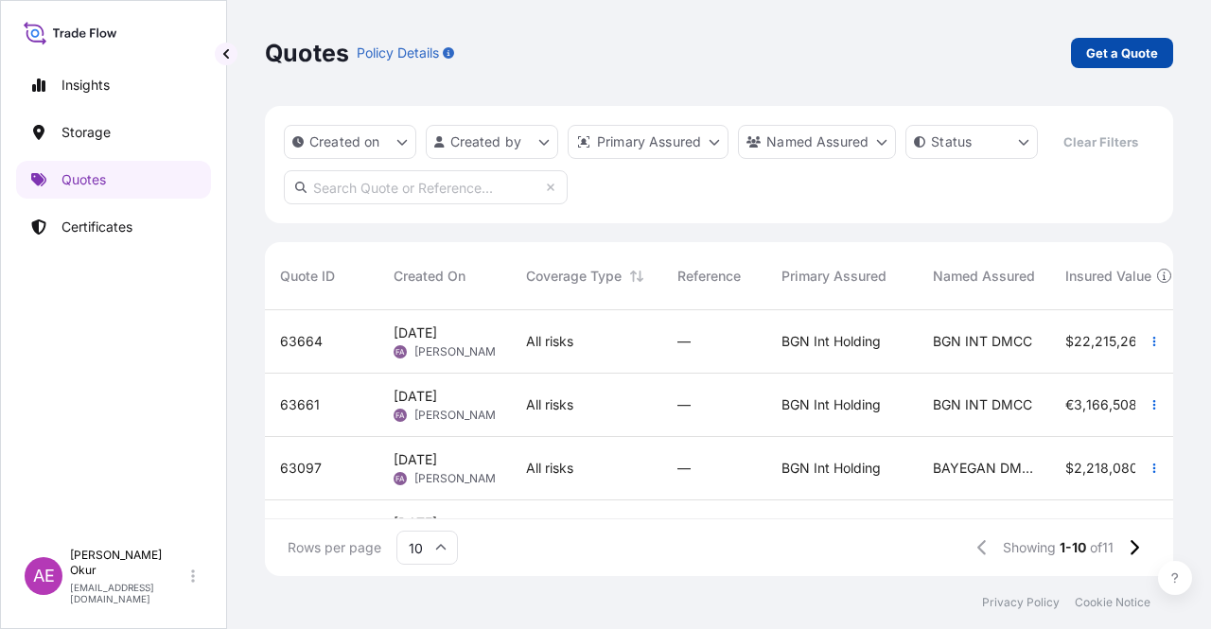
click at [1113, 57] on p "Get a Quote" at bounding box center [1122, 53] width 72 height 19
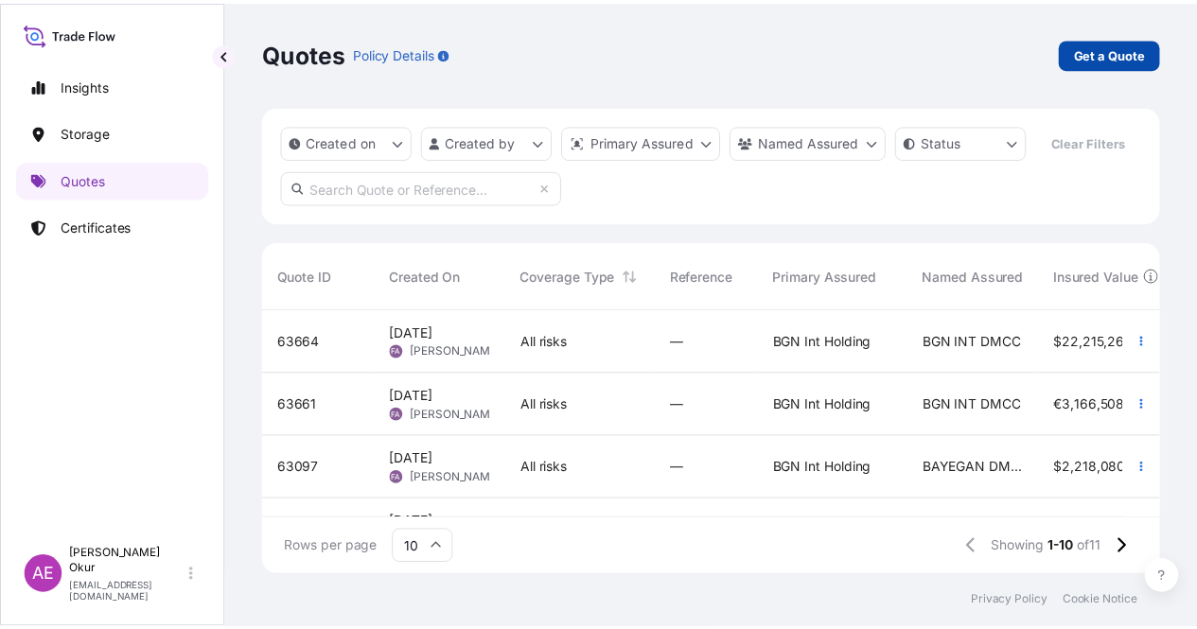
scroll to position [30, 0]
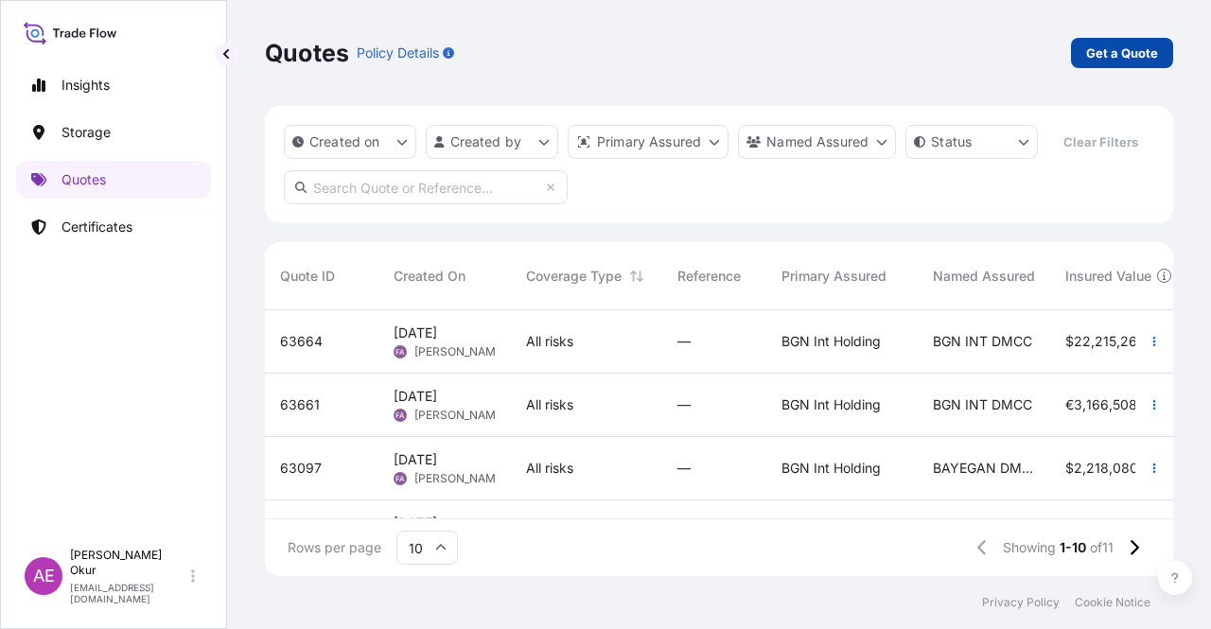
select select "Ocean Vessel"
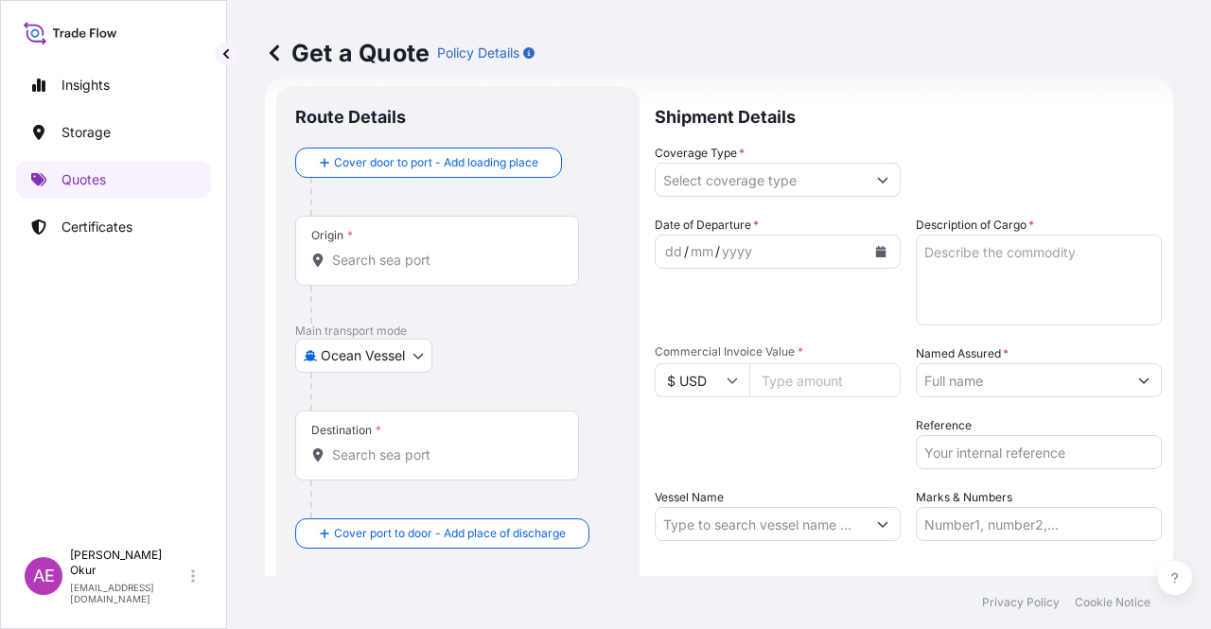
click at [370, 242] on div "Origin *" at bounding box center [437, 251] width 284 height 70
click at [370, 251] on input "Origin *" at bounding box center [443, 260] width 223 height 19
paste input "[GEOGRAPHIC_DATA], [GEOGRAPHIC_DATA]"
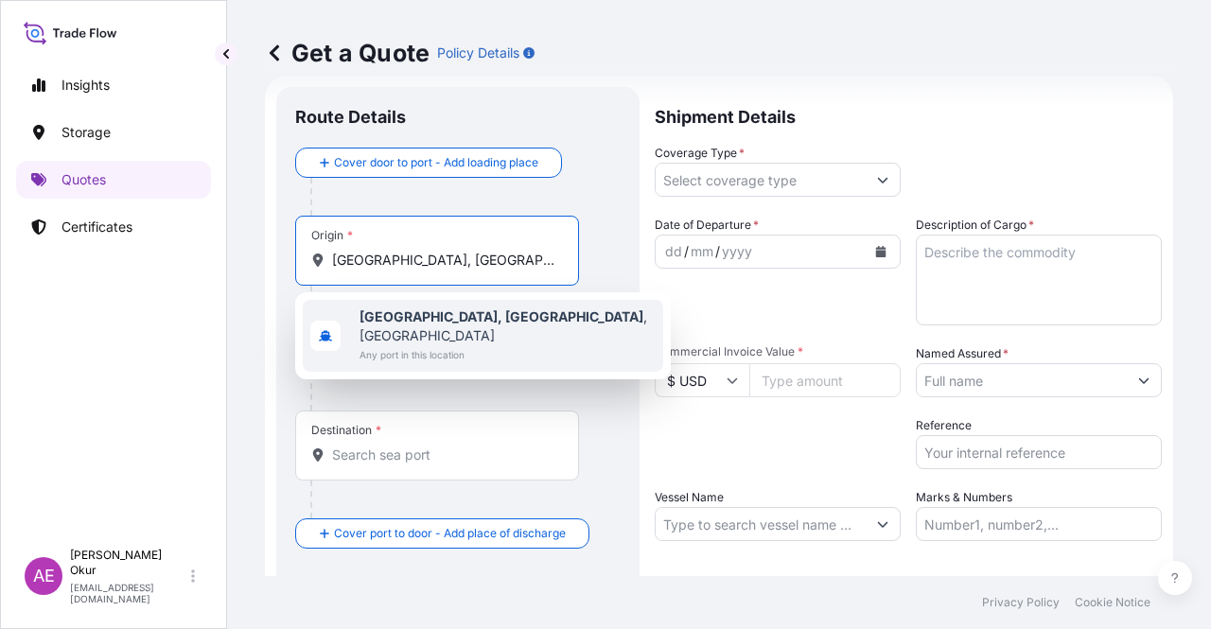
click at [420, 321] on b "[GEOGRAPHIC_DATA], [GEOGRAPHIC_DATA]" at bounding box center [502, 316] width 284 height 16
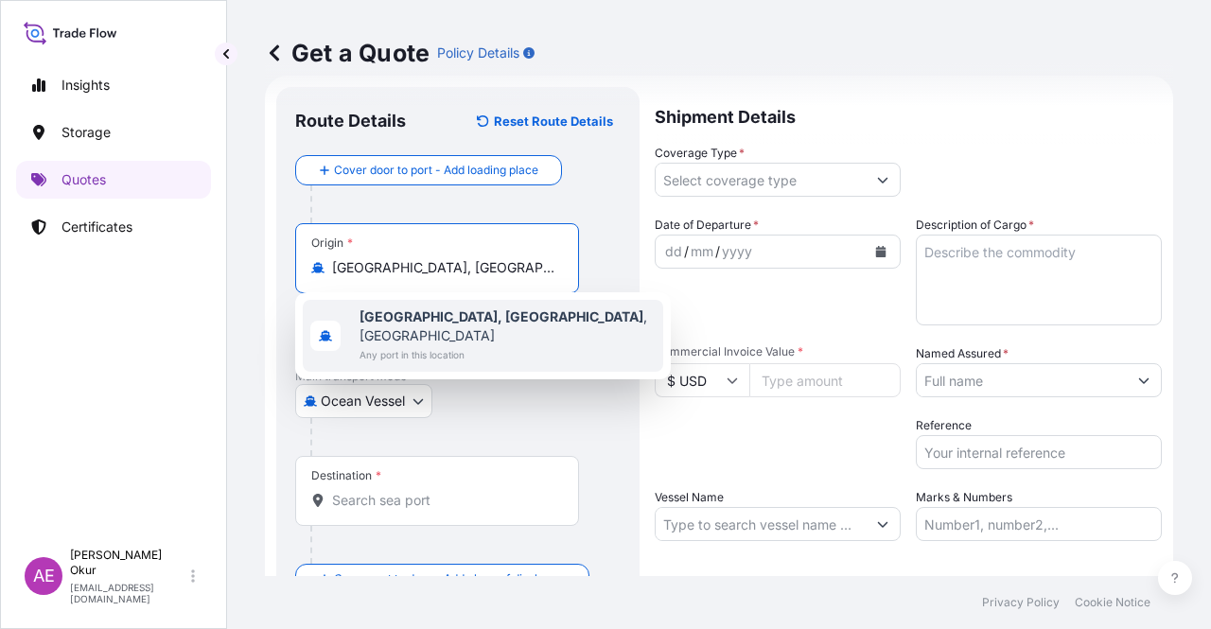
type input "[GEOGRAPHIC_DATA], [GEOGRAPHIC_DATA], [GEOGRAPHIC_DATA]"
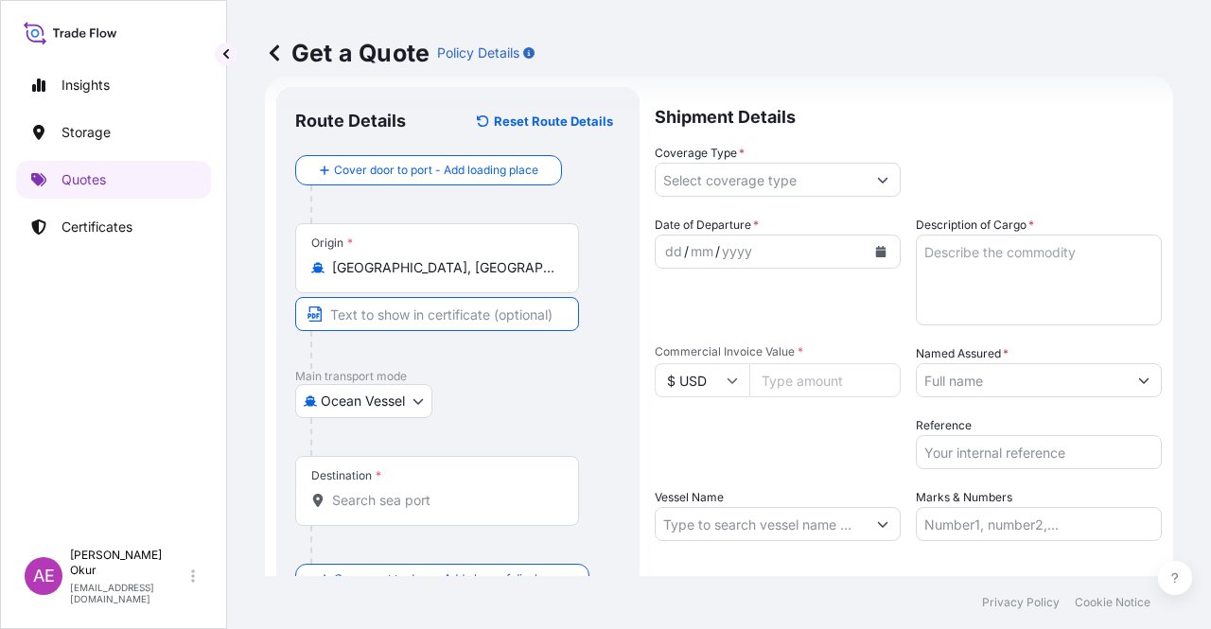
click at [402, 309] on input "Text to appear on certificate" at bounding box center [437, 314] width 284 height 34
paste input "[GEOGRAPHIC_DATA], [GEOGRAPHIC_DATA]"
type input "[GEOGRAPHIC_DATA], [GEOGRAPHIC_DATA] / [GEOGRAPHIC_DATA]"
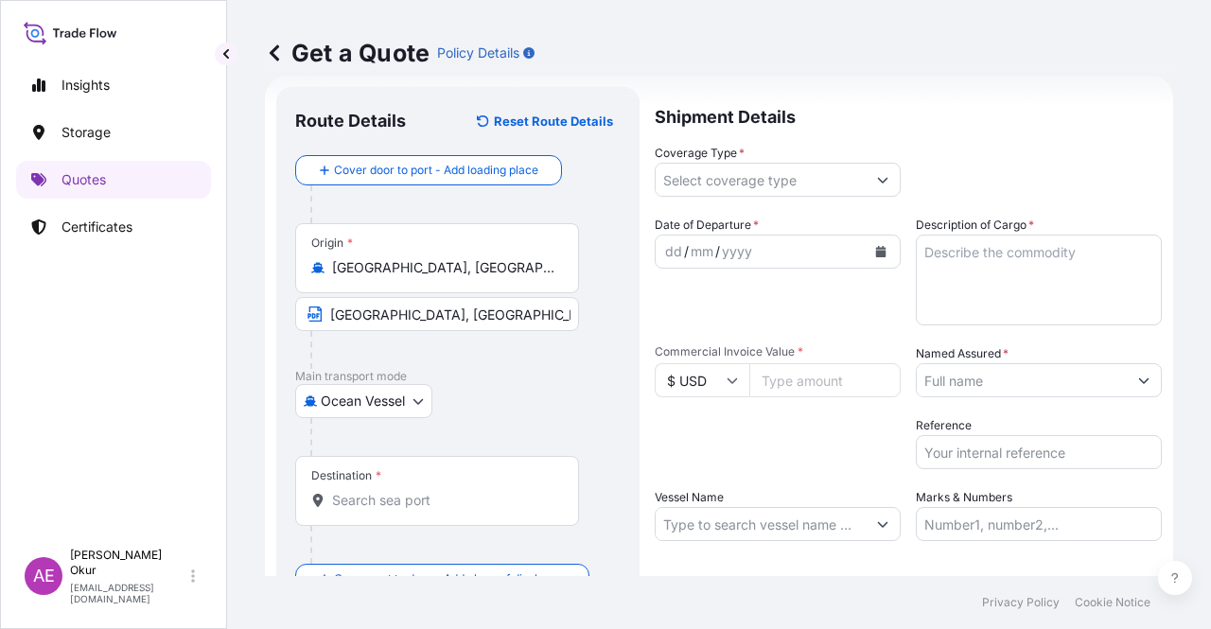
click at [379, 480] on span "*" at bounding box center [379, 475] width 6 height 15
click at [379, 491] on input "Destination *" at bounding box center [443, 500] width 223 height 19
paste input "AIN SOKHNA"
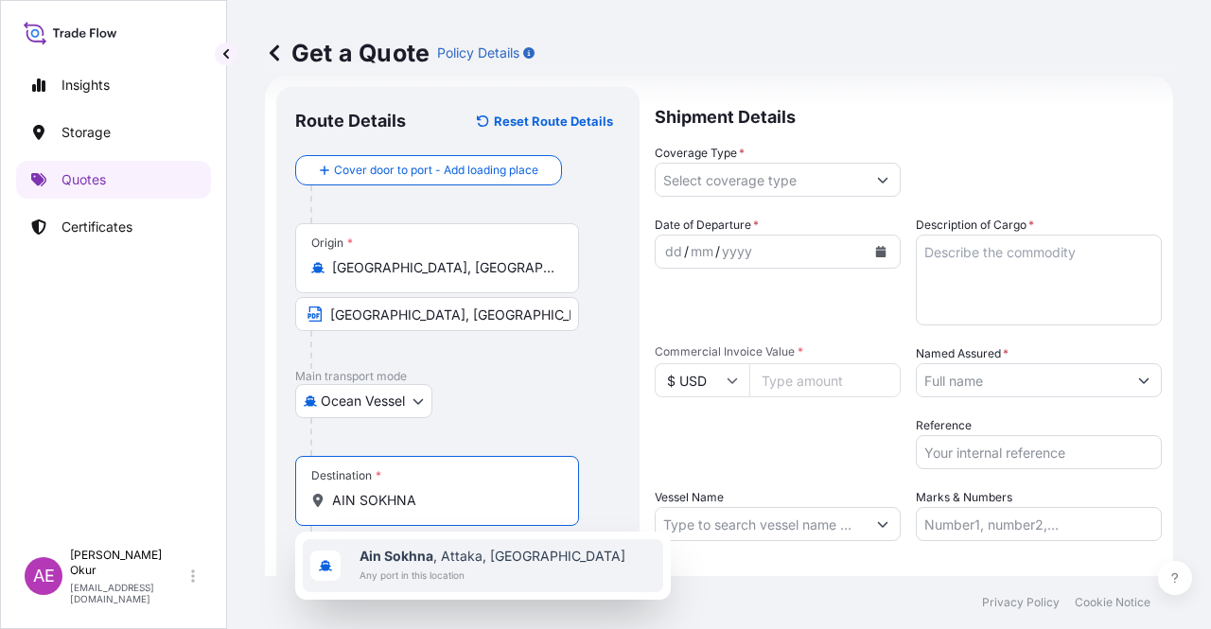
click at [430, 556] on b "Ain Sokhna" at bounding box center [397, 556] width 74 height 16
type input "Ain Sokhna, [GEOGRAPHIC_DATA], [GEOGRAPHIC_DATA]"
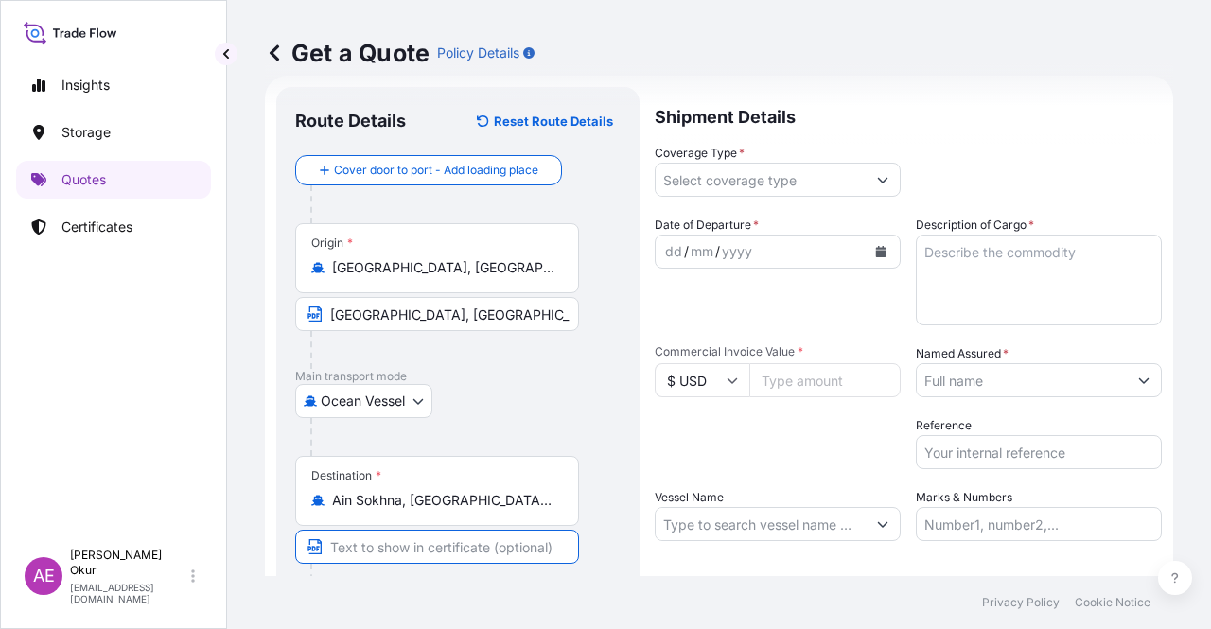
click at [411, 541] on input "Text to appear on certificate" at bounding box center [437, 547] width 284 height 34
paste input "AIN SOKHNA"
paste input "[GEOGRAPHIC_DATA]"
type input "AIN SOKHNA / [GEOGRAPHIC_DATA]"
click at [756, 175] on input "Coverage Type *" at bounding box center [761, 180] width 210 height 34
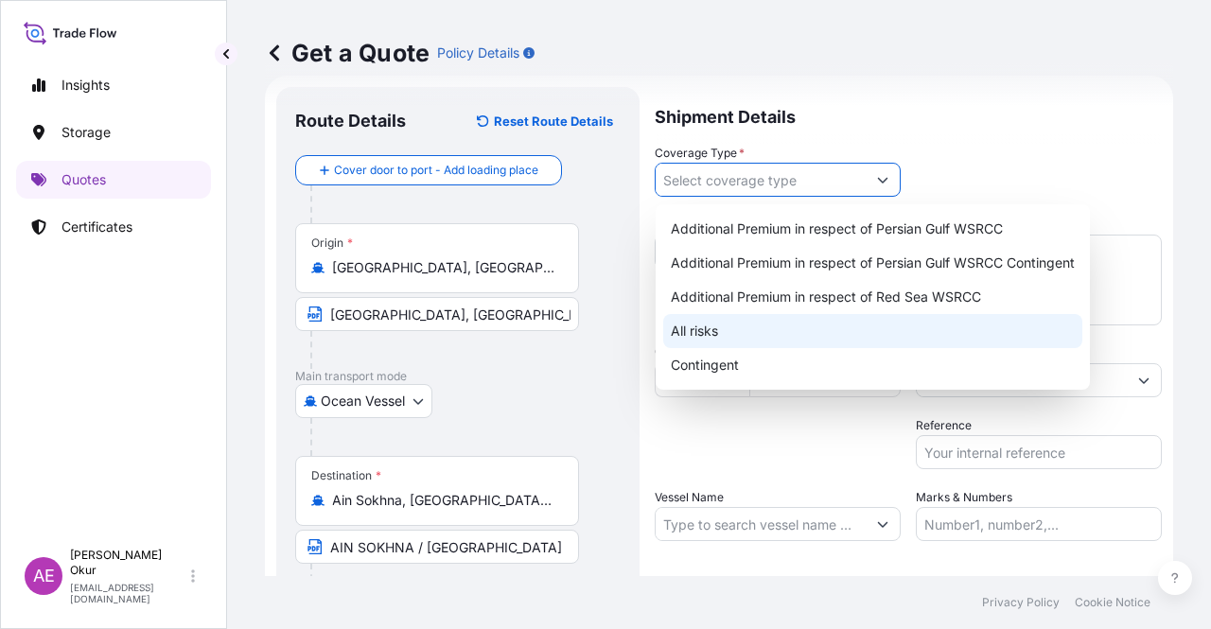
click at [734, 328] on div "All risks" at bounding box center [872, 331] width 419 height 34
type input "All risks"
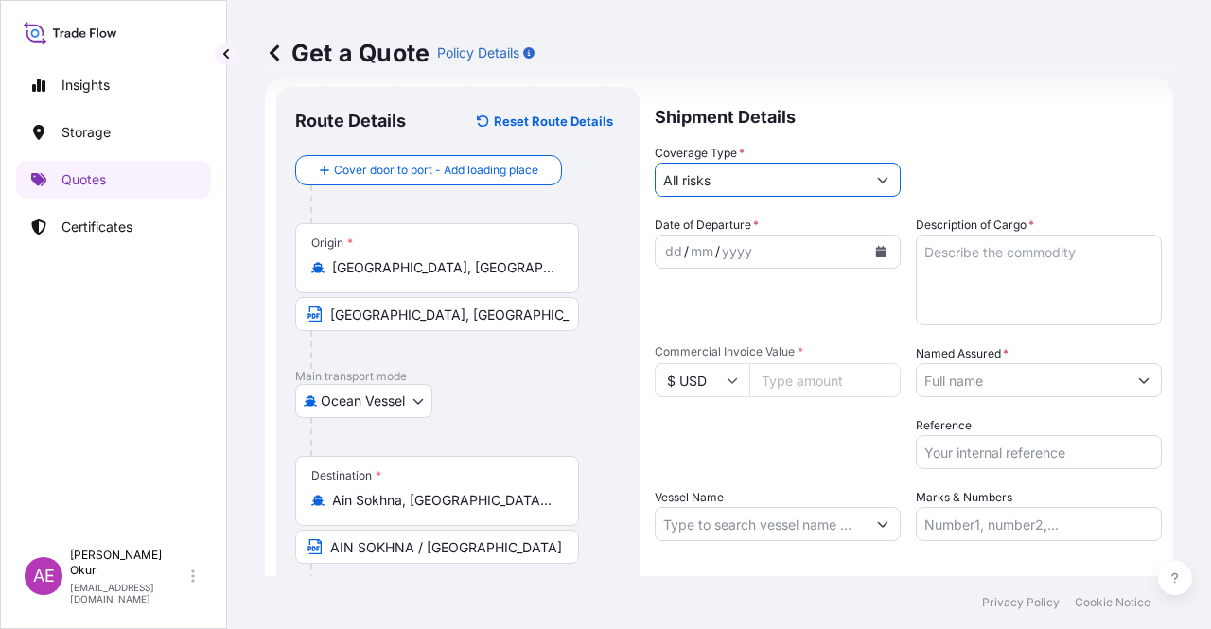
click at [677, 247] on div "dd" at bounding box center [673, 251] width 21 height 23
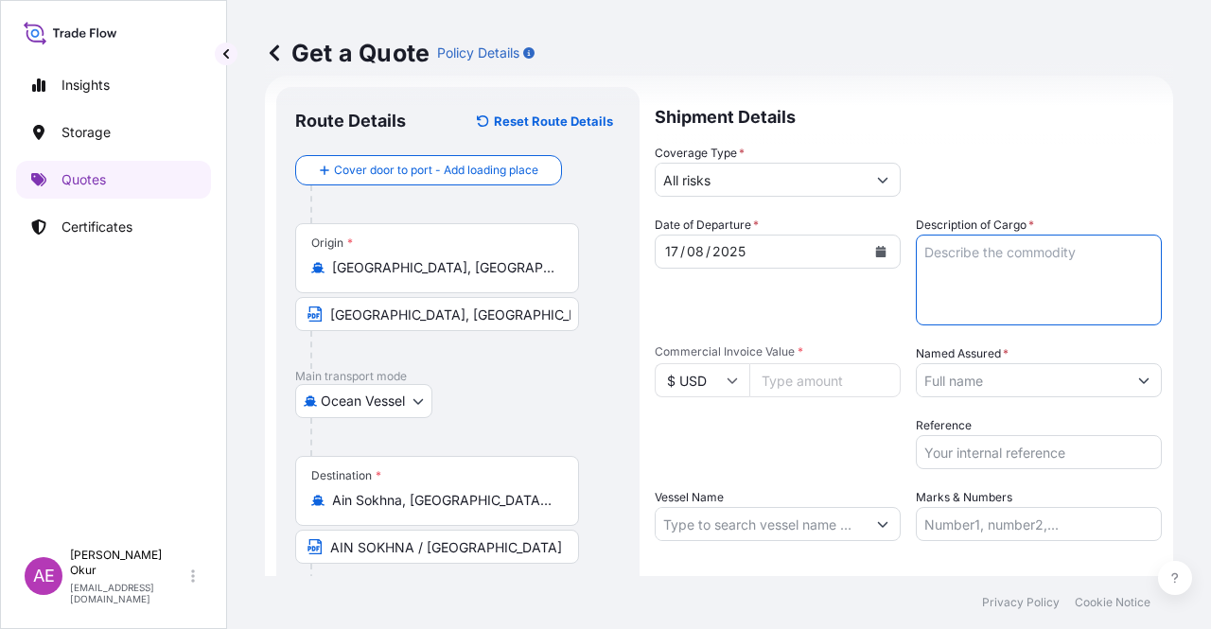
click at [1050, 294] on textarea "Description of Cargo *" at bounding box center [1039, 280] width 246 height 91
paste textarea "PROPANE"
type textarea "PROPANE"
click at [766, 379] on input "Commercial Invoice Value *" at bounding box center [824, 380] width 151 height 34
paste input "10123467.8"
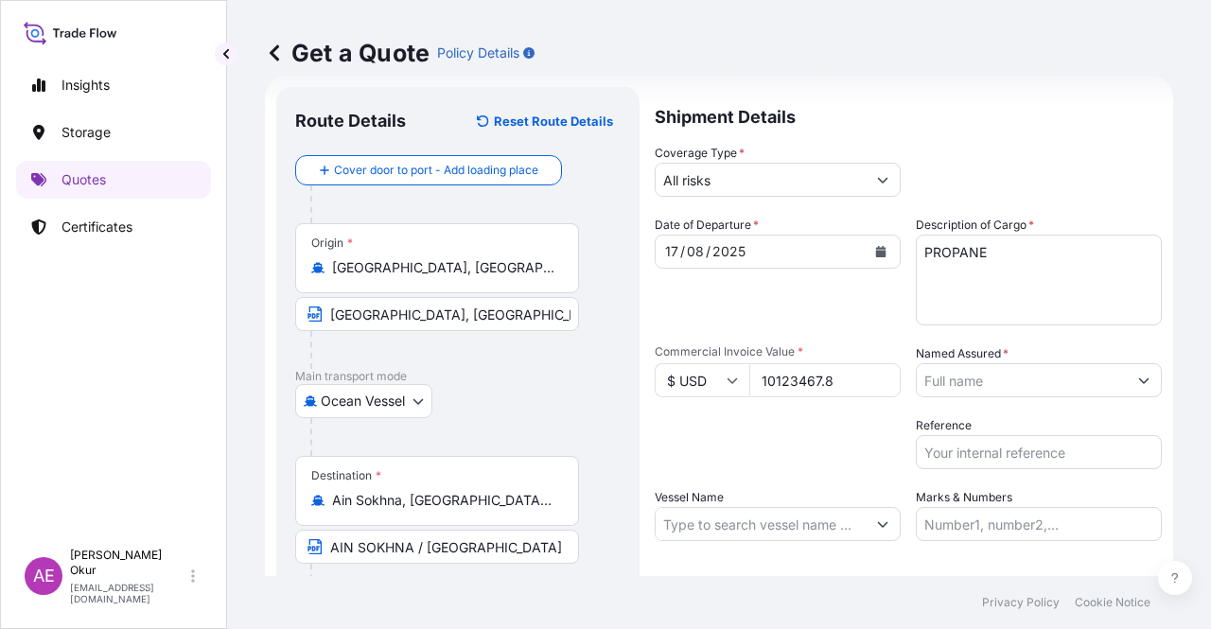
type input "10123467.8"
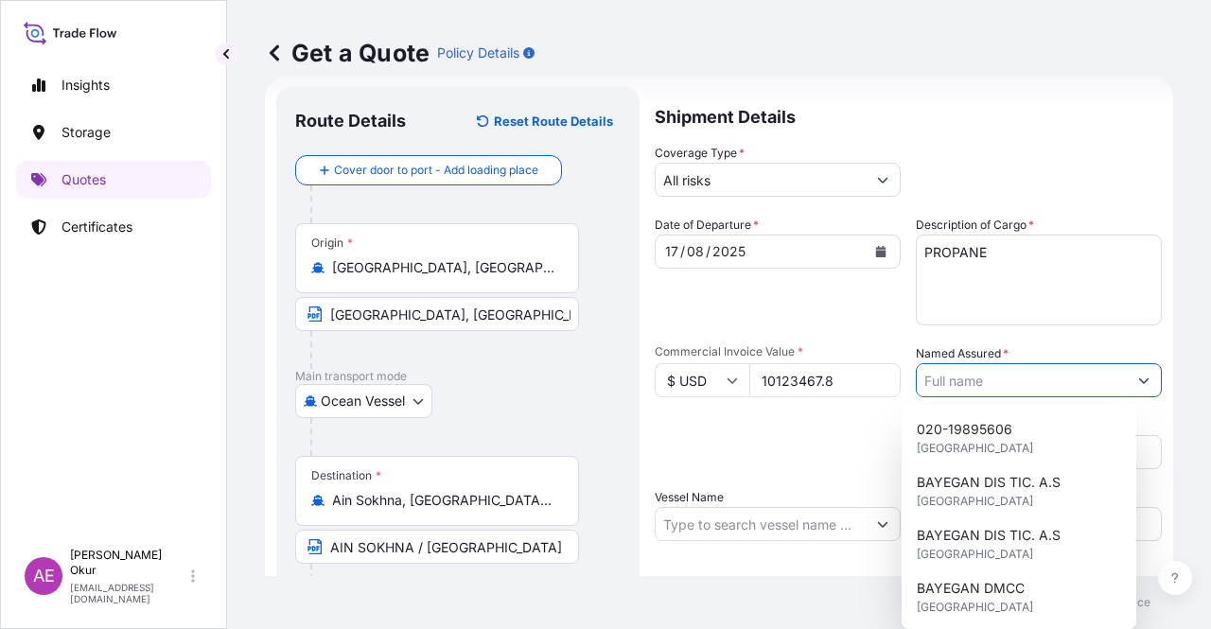
click at [1001, 391] on input "Named Assured *" at bounding box center [1022, 380] width 210 height 34
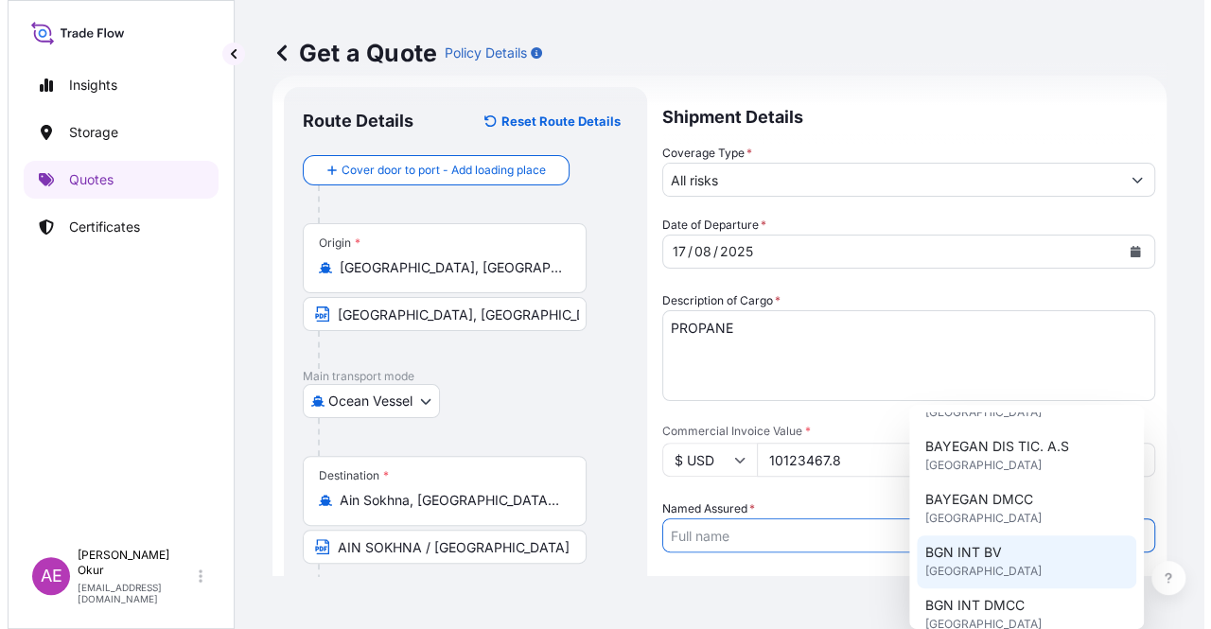
scroll to position [189, 0]
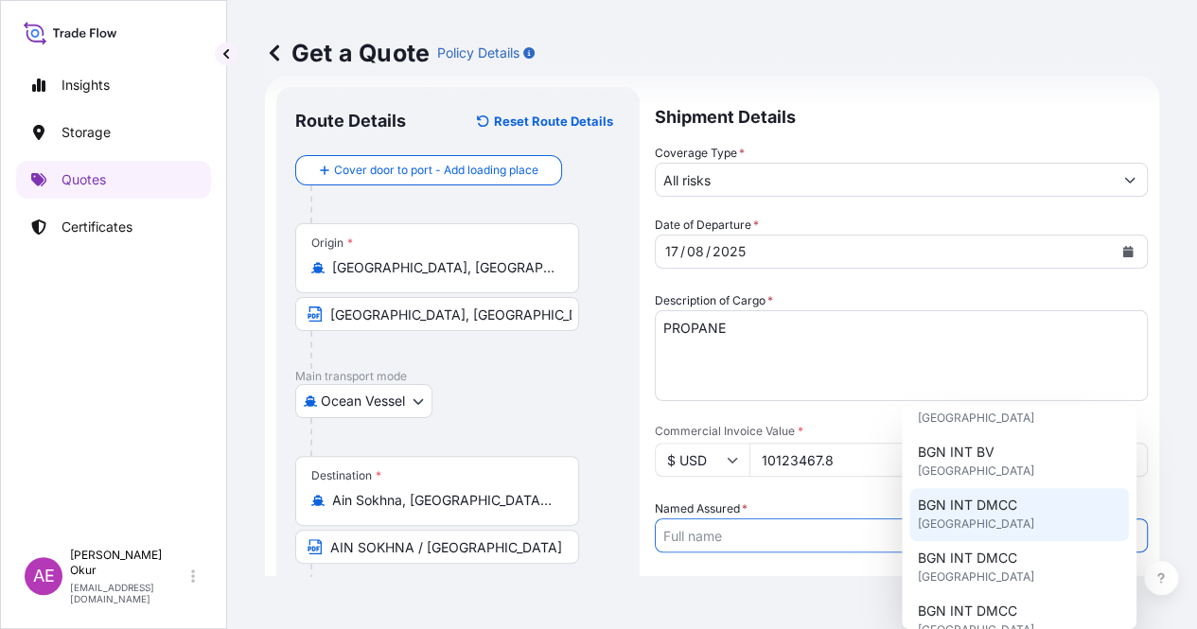
click at [976, 508] on span "BGN INT DMCC" at bounding box center [966, 505] width 99 height 19
type input "BGN INT DMCC"
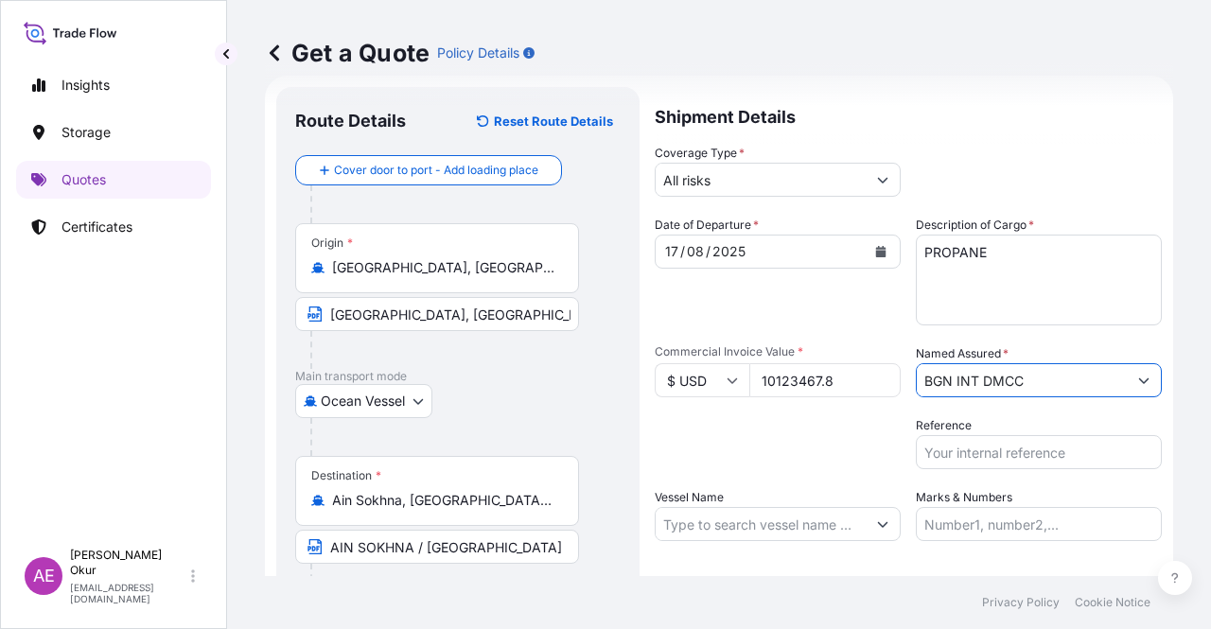
click at [742, 519] on input "Vessel Name" at bounding box center [761, 524] width 210 height 34
paste input "GAS GALA"
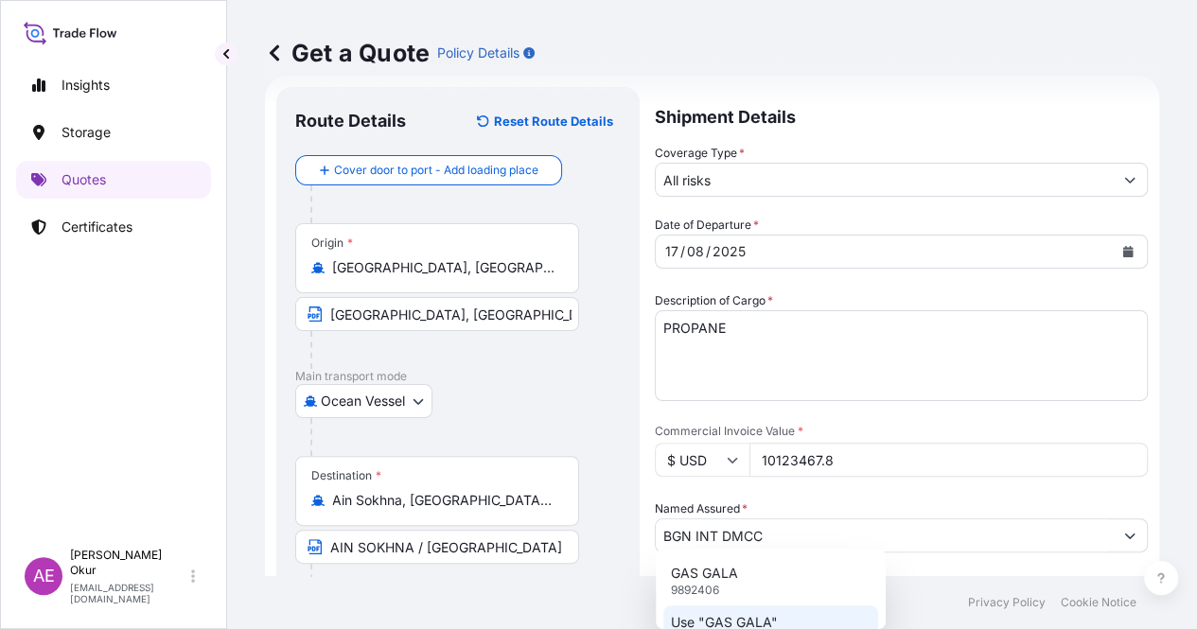
click at [746, 620] on p "Use "GAS GALA"" at bounding box center [724, 622] width 107 height 19
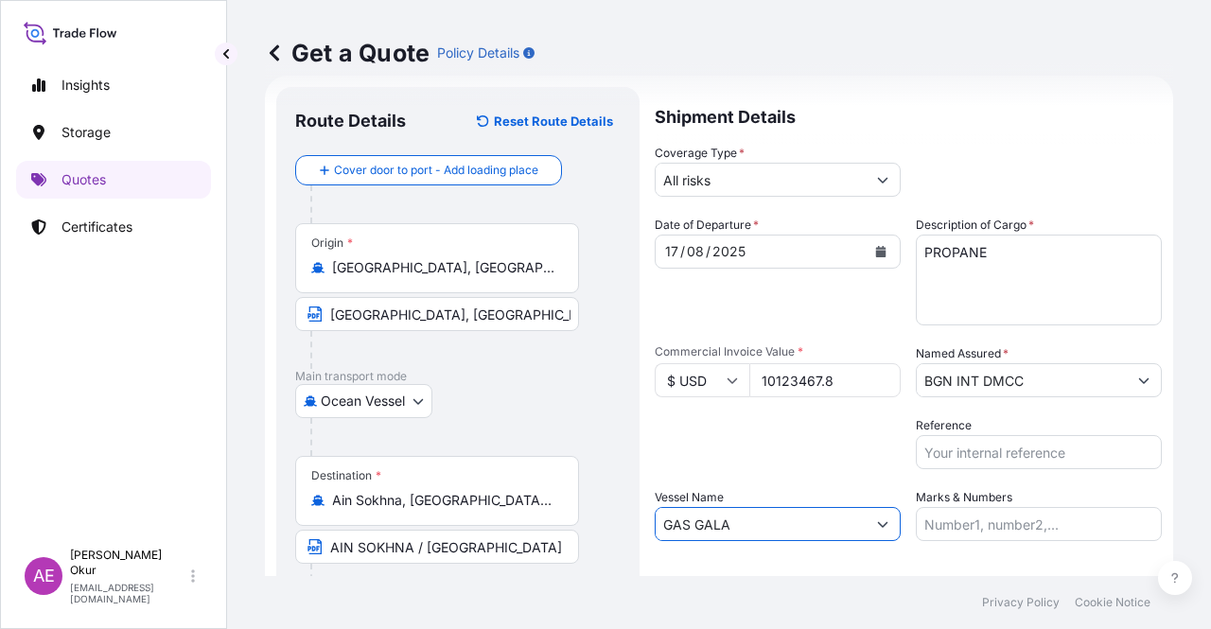
type input "GAS GALA"
click at [1008, 510] on input "Marks & Numbers" at bounding box center [1039, 524] width 246 height 34
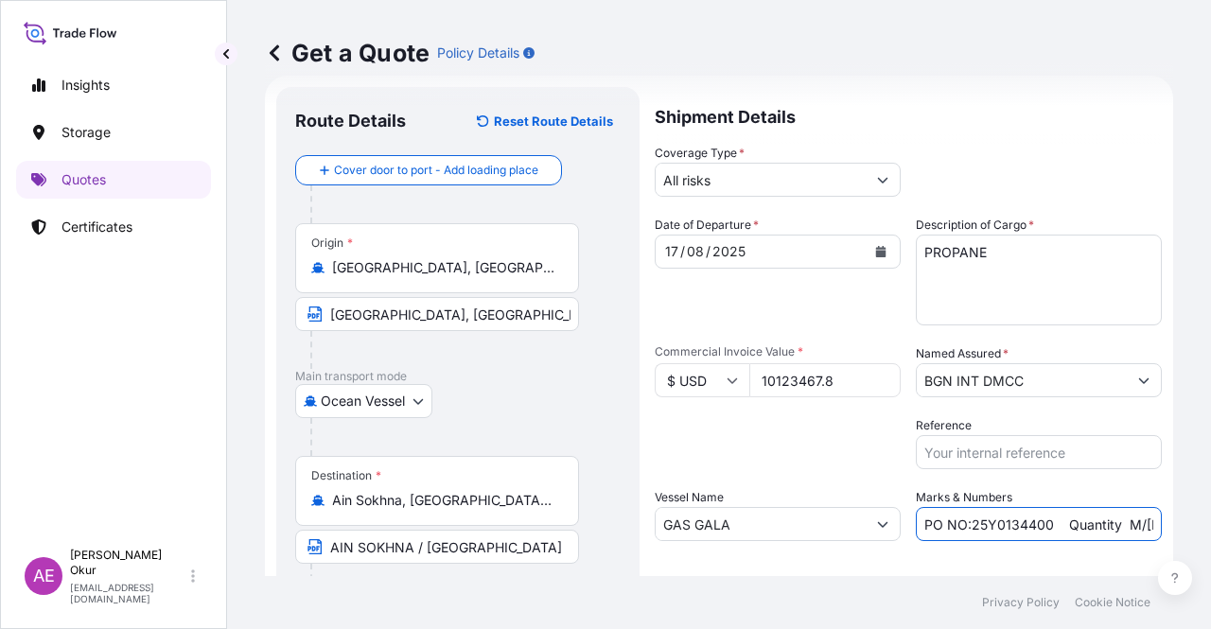
drag, startPoint x: 967, startPoint y: 525, endPoint x: 1044, endPoint y: 525, distance: 76.6
click at [1044, 525] on input "PO NO:25Y0134400 Quantity M/[PERSON_NAME]: 247,500 Premium: USD 29,50" at bounding box center [1039, 524] width 246 height 34
paste input "607"
drag, startPoint x: 1106, startPoint y: 515, endPoint x: 1210, endPoint y: 519, distance: 104.2
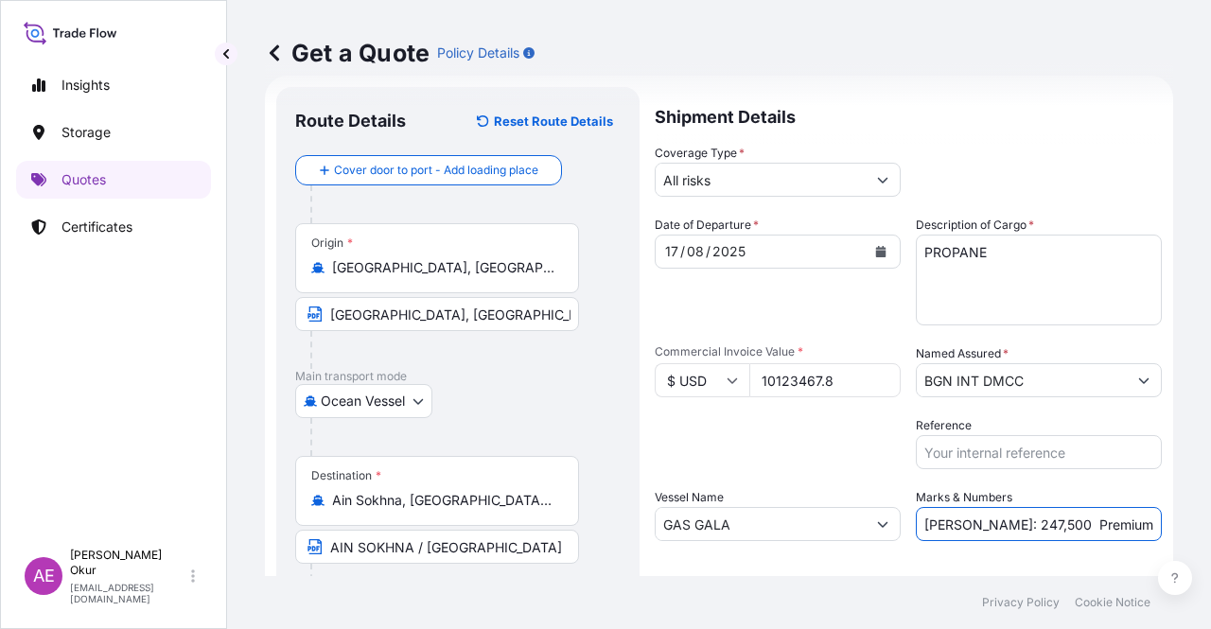
click at [1210, 519] on div "Get a Quote Policy Details Route Details Reset Route Details Cover door to port…" at bounding box center [719, 288] width 984 height 576
click at [1047, 517] on input "PO NO:25Y0160700 Quantity M/[PERSON_NAME]: 247,500 Premium: USD 29,50" at bounding box center [1039, 524] width 246 height 34
drag, startPoint x: 950, startPoint y: 523, endPoint x: 1005, endPoint y: 522, distance: 54.9
click at [1005, 523] on input "PO NO:25Y0160700 Quantity M/[PERSON_NAME]: 247,500 Premium: USD 29,50" at bounding box center [1039, 524] width 246 height 34
paste input "18.480,226"
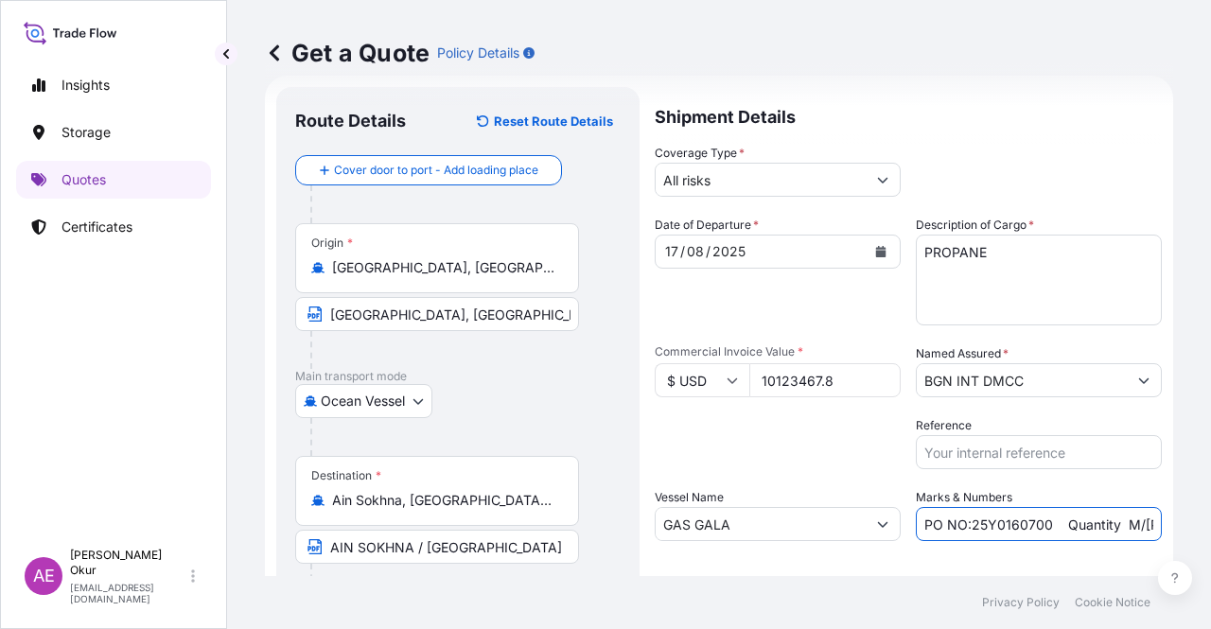
scroll to position [0, 237]
drag, startPoint x: 1133, startPoint y: 523, endPoint x: 1210, endPoint y: 524, distance: 77.6
click at [1210, 524] on div "Get a Quote Policy Details Route Details Reset Route Details Cover door to port…" at bounding box center [719, 288] width 984 height 576
click at [1062, 522] on input "PO NO:25Y0160700 Quantity M/[PERSON_NAME]: 18.480,226 Premium: USD 29,50" at bounding box center [1039, 524] width 246 height 34
drag, startPoint x: 1103, startPoint y: 523, endPoint x: 1204, endPoint y: 529, distance: 100.5
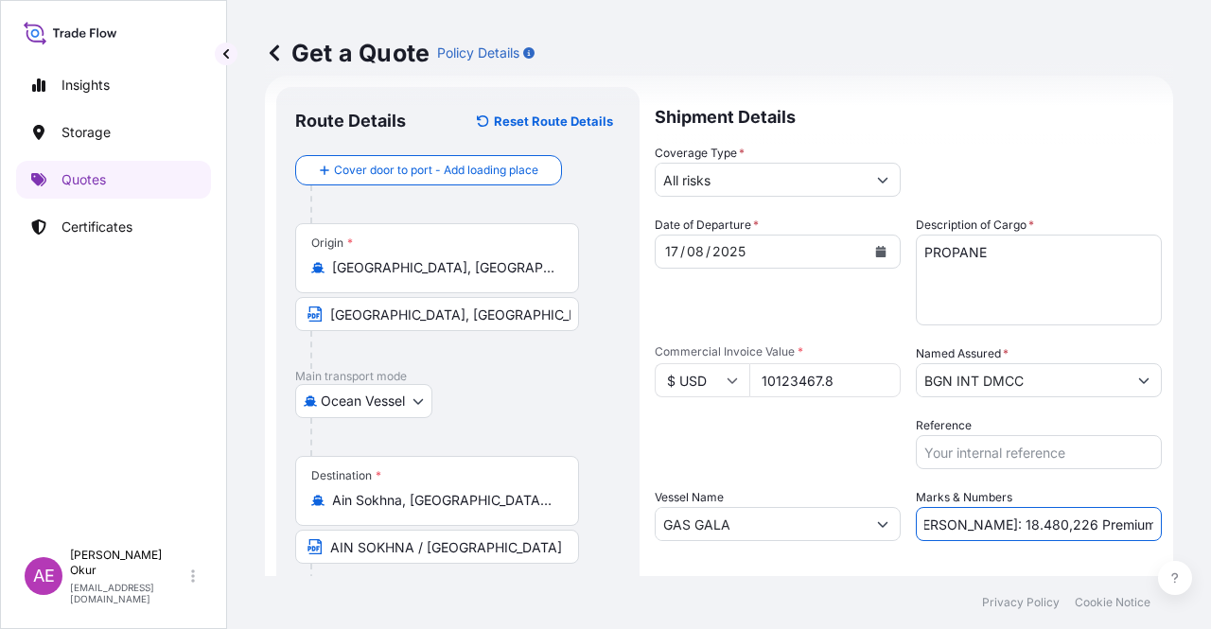
click at [1207, 523] on div "Get a Quote Policy Details Route Details Reset Route Details Cover door to port…" at bounding box center [719, 288] width 984 height 576
paste input "1.113,58"
type input "PO NO:25Y0160700 Quantity M/[PERSON_NAME]: 18.480,226 Premium: USD 1.113,58"
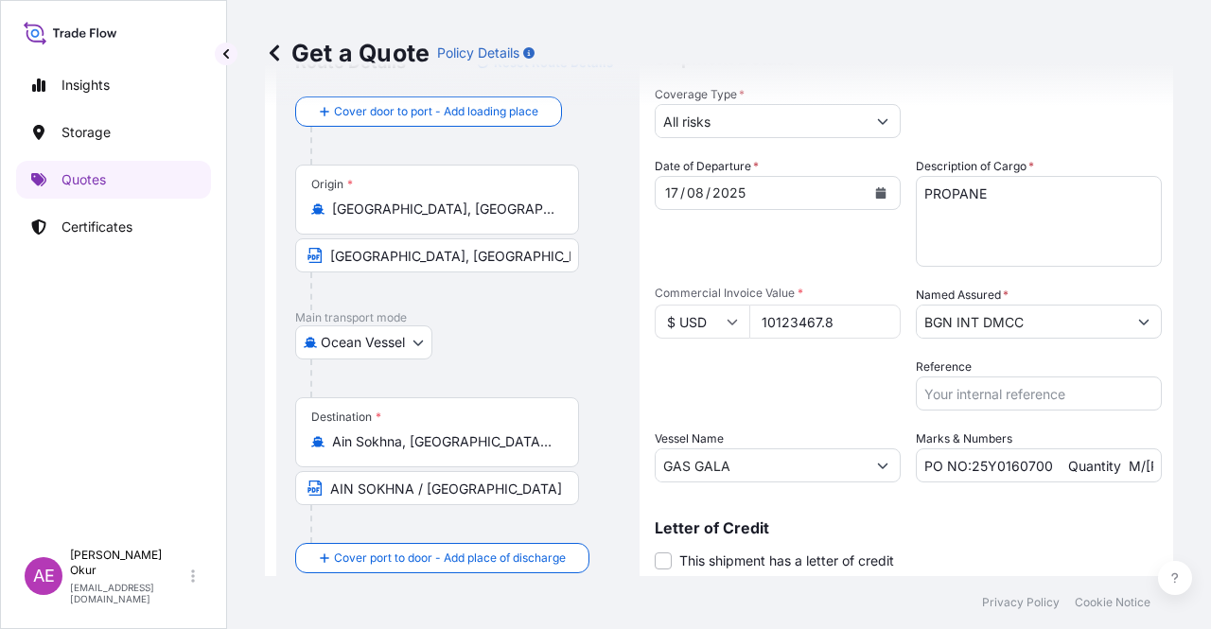
scroll to position [147, 0]
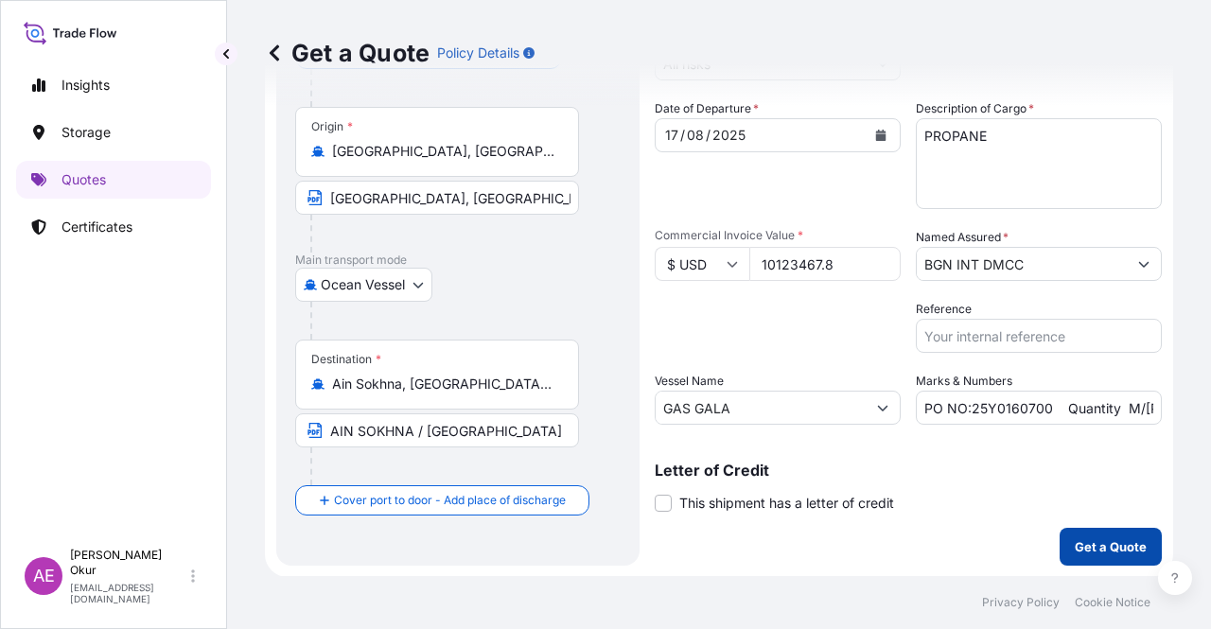
click at [1079, 548] on p "Get a Quote" at bounding box center [1111, 546] width 72 height 19
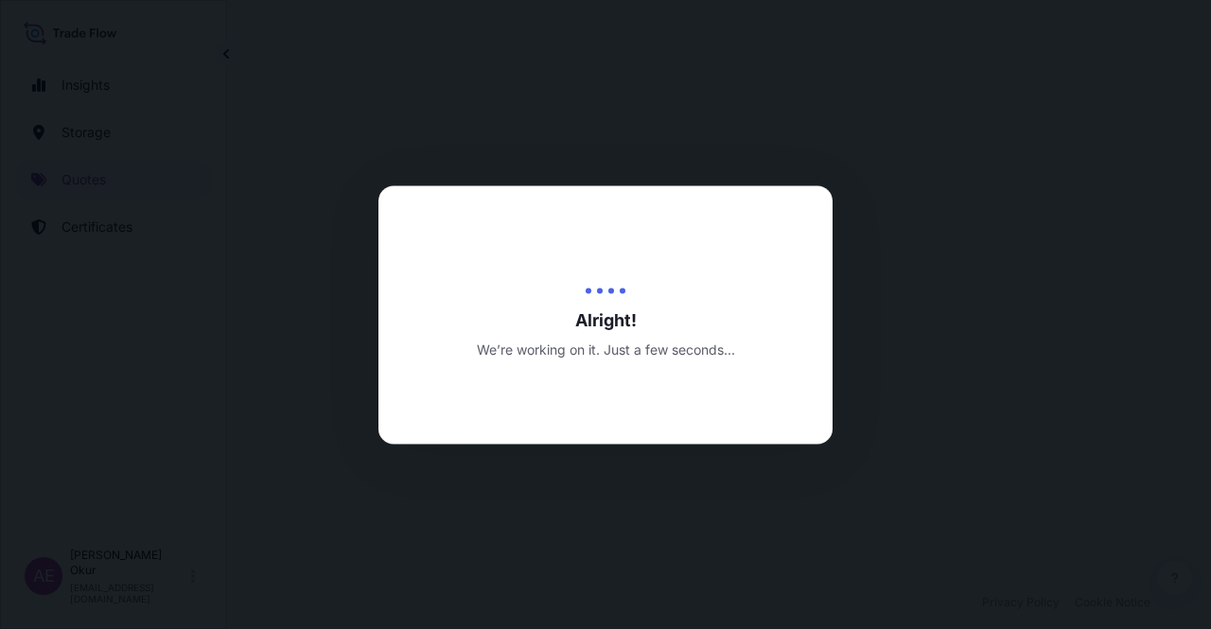
select select "Ocean Vessel"
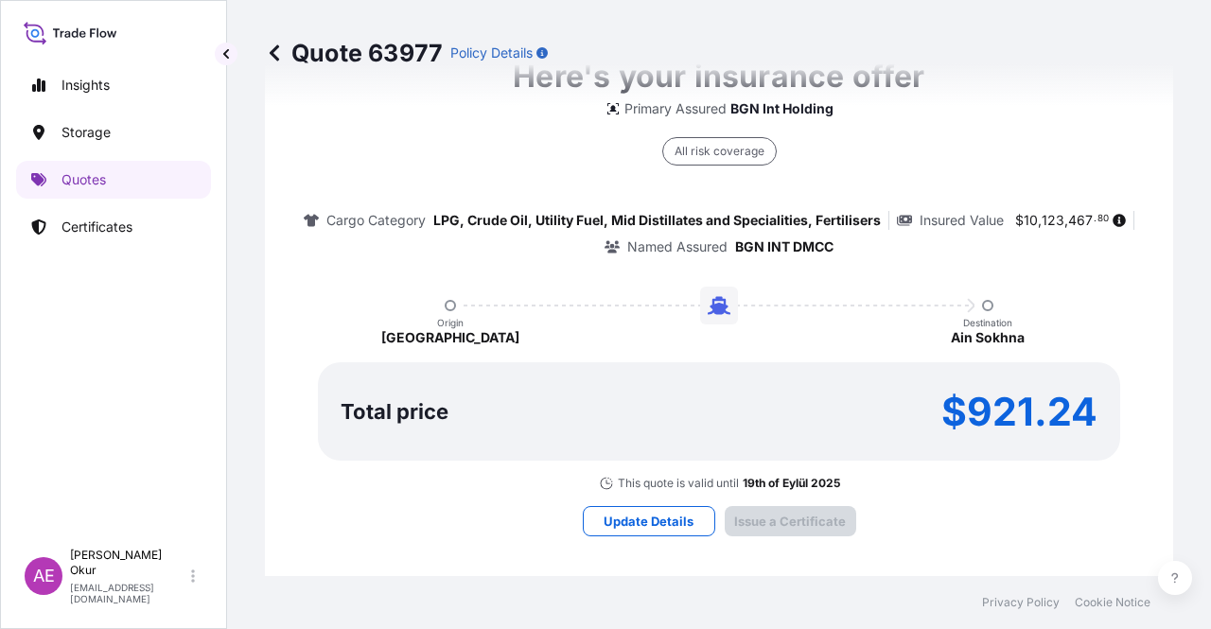
type input "[DATE]"
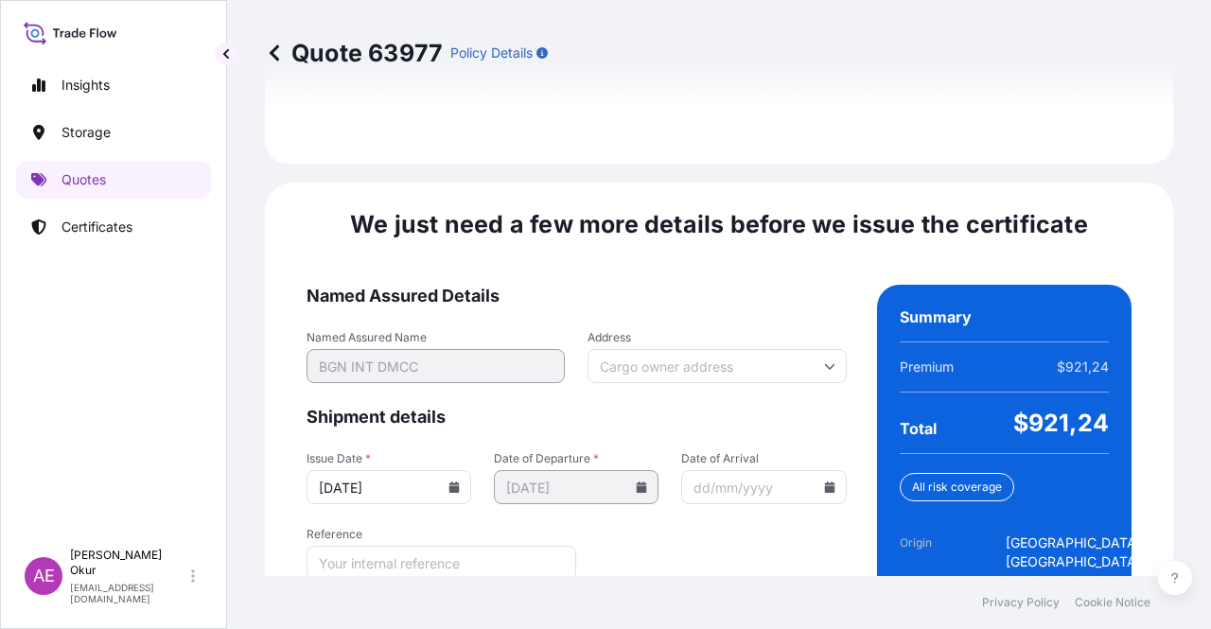
scroll to position [2456, 0]
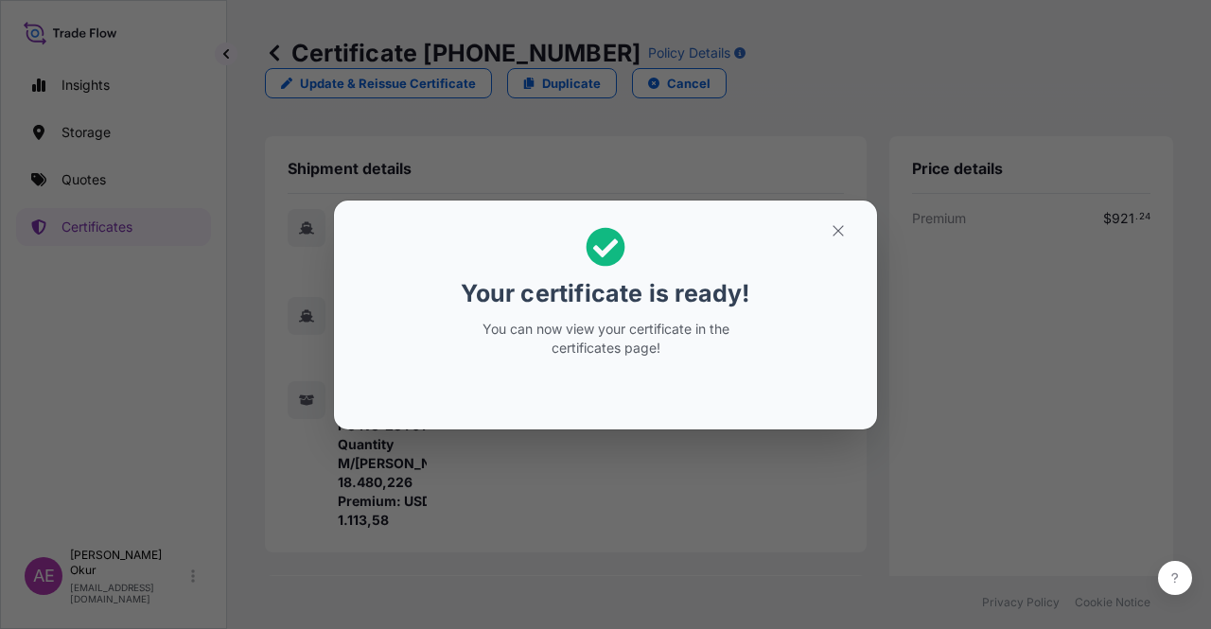
click at [857, 228] on button "button" at bounding box center [838, 231] width 47 height 30
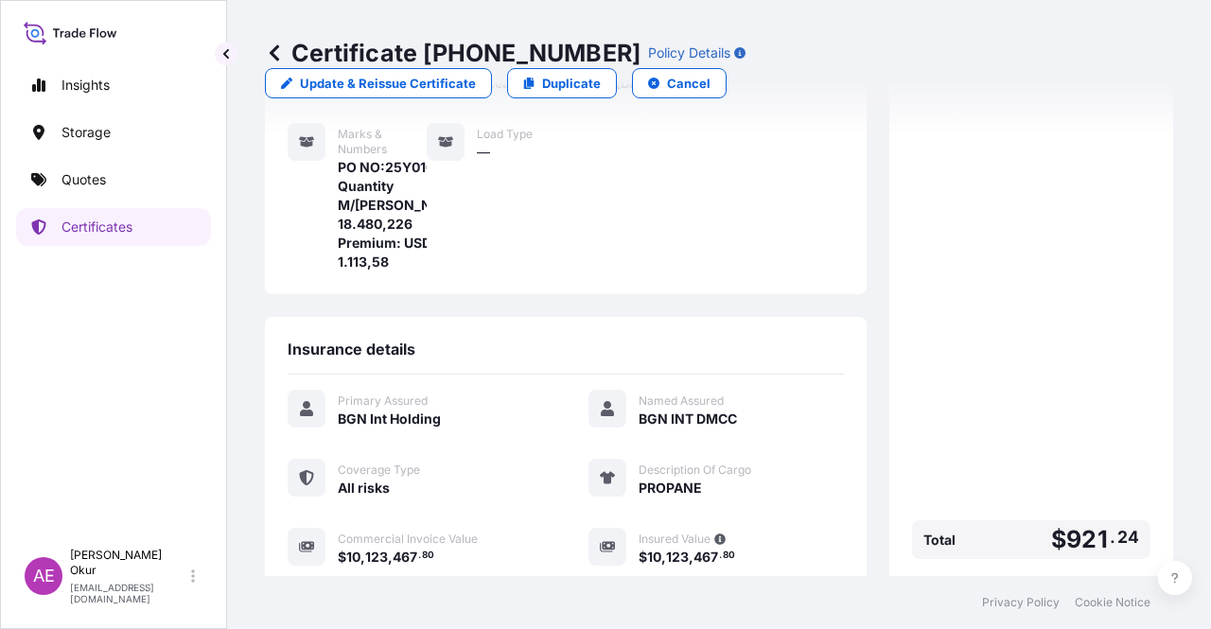
scroll to position [492, 0]
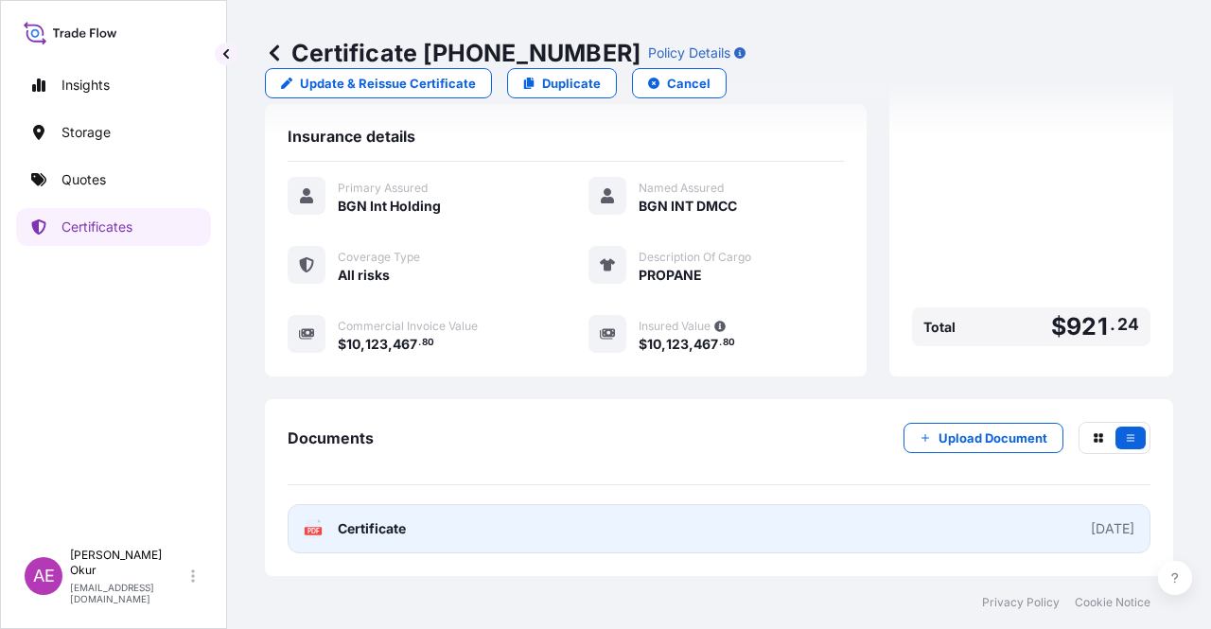
click at [360, 533] on span "Certificate" at bounding box center [372, 528] width 68 height 19
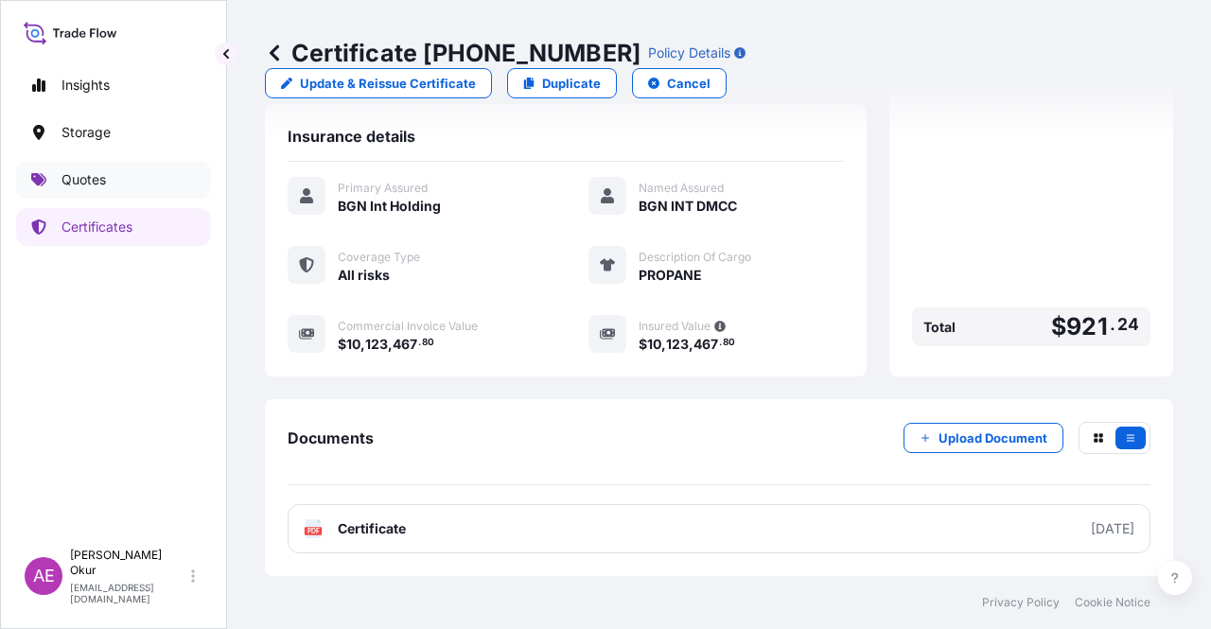
click at [157, 185] on link "Quotes" at bounding box center [113, 180] width 195 height 38
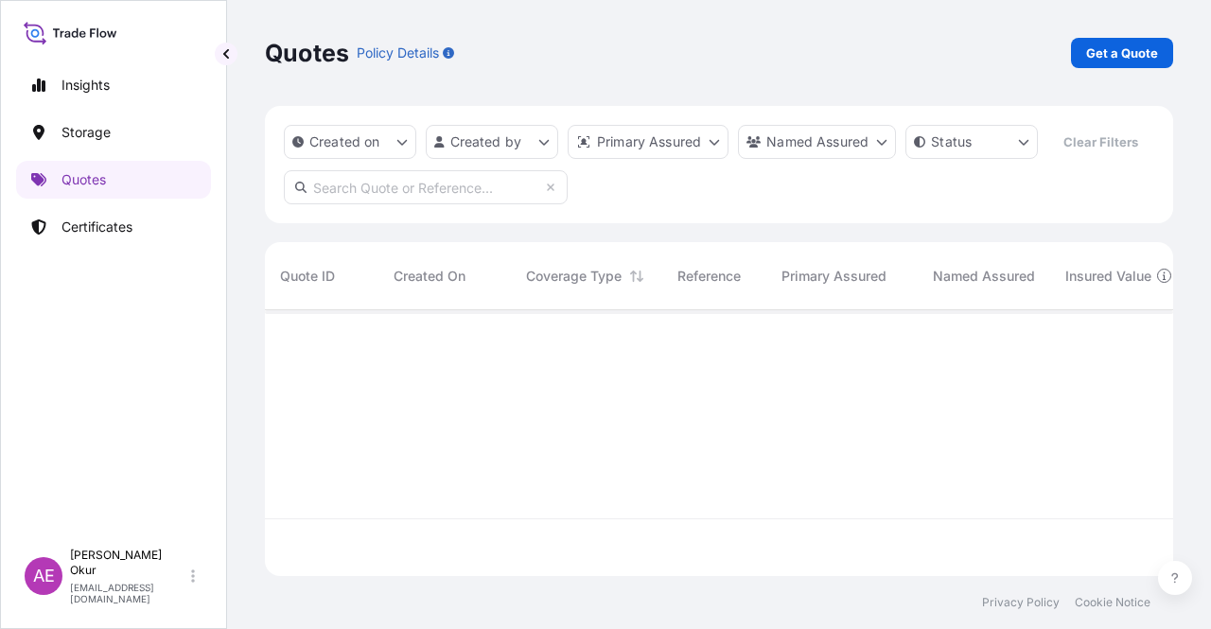
scroll to position [262, 893]
click at [1125, 38] on link "Get a Quote" at bounding box center [1122, 53] width 102 height 30
select select "Ocean Vessel"
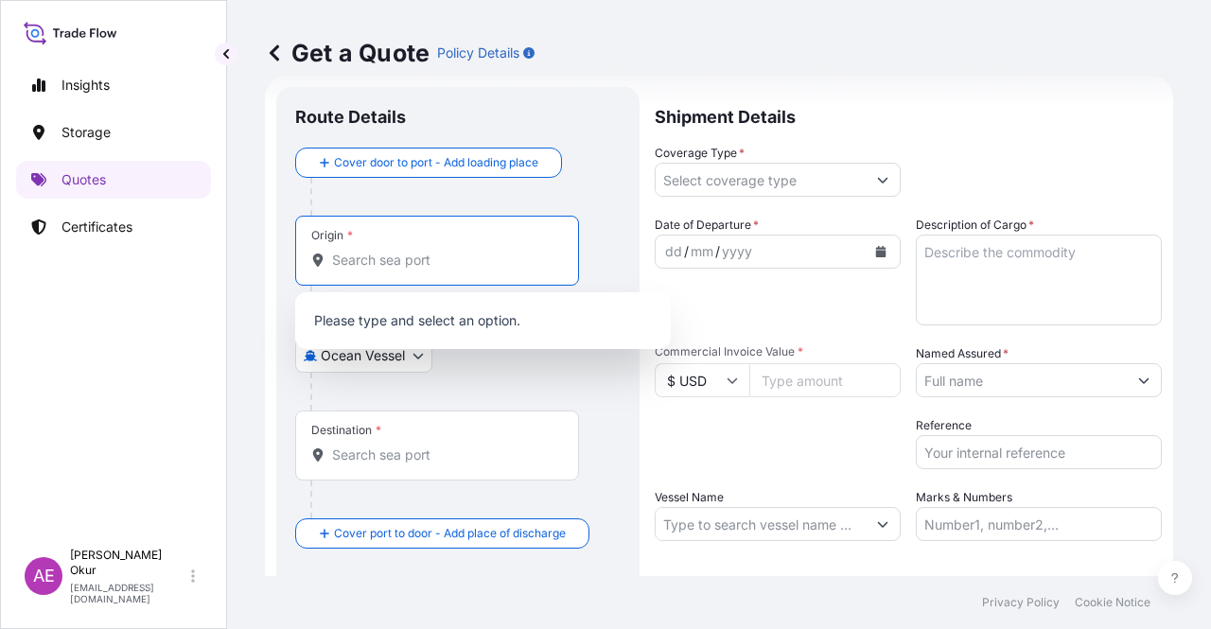
click at [411, 255] on input "Origin *" at bounding box center [443, 260] width 223 height 19
paste input "[GEOGRAPHIC_DATA], [GEOGRAPHIC_DATA]"
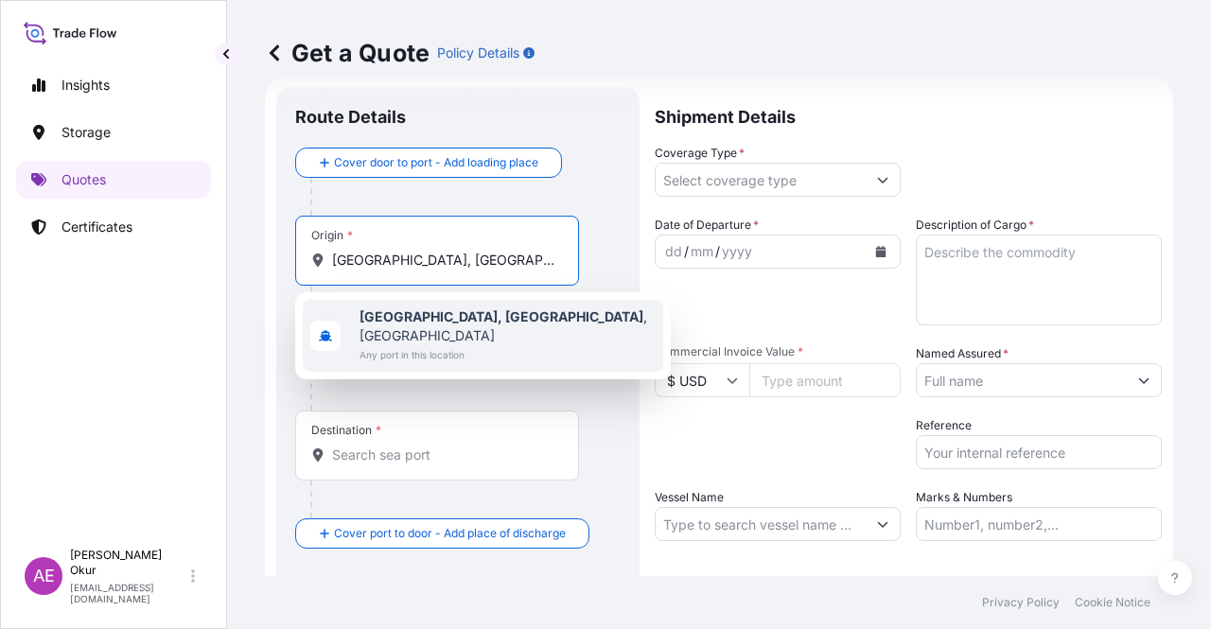
click at [436, 315] on b "[GEOGRAPHIC_DATA], [GEOGRAPHIC_DATA]" at bounding box center [502, 316] width 284 height 16
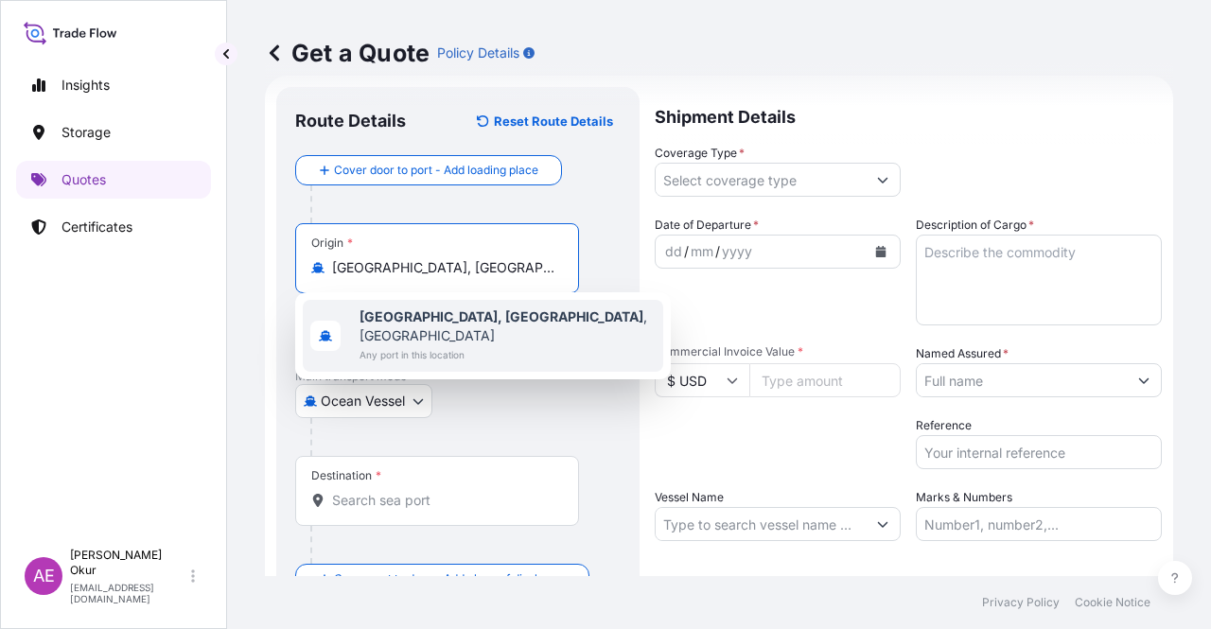
type input "[GEOGRAPHIC_DATA], [GEOGRAPHIC_DATA], [GEOGRAPHIC_DATA]"
click at [426, 308] on input "Text to appear on certificate" at bounding box center [437, 314] width 284 height 34
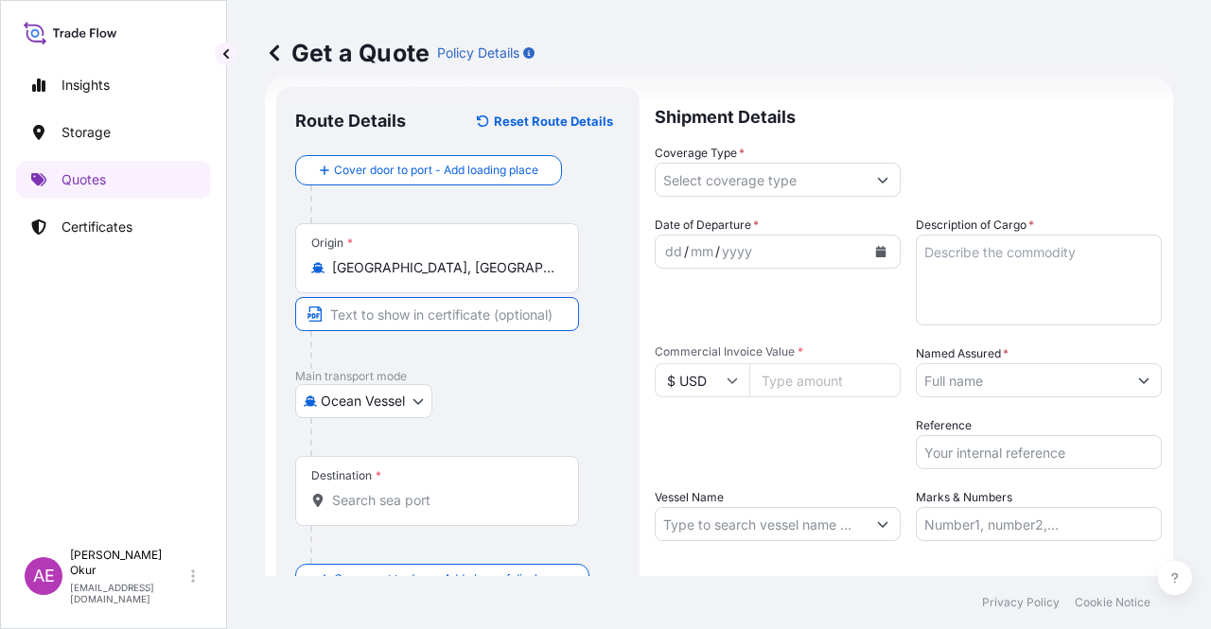
paste input "[GEOGRAPHIC_DATA], [GEOGRAPHIC_DATA]"
type input "[GEOGRAPHIC_DATA], [GEOGRAPHIC_DATA] / [GEOGRAPHIC_DATA]"
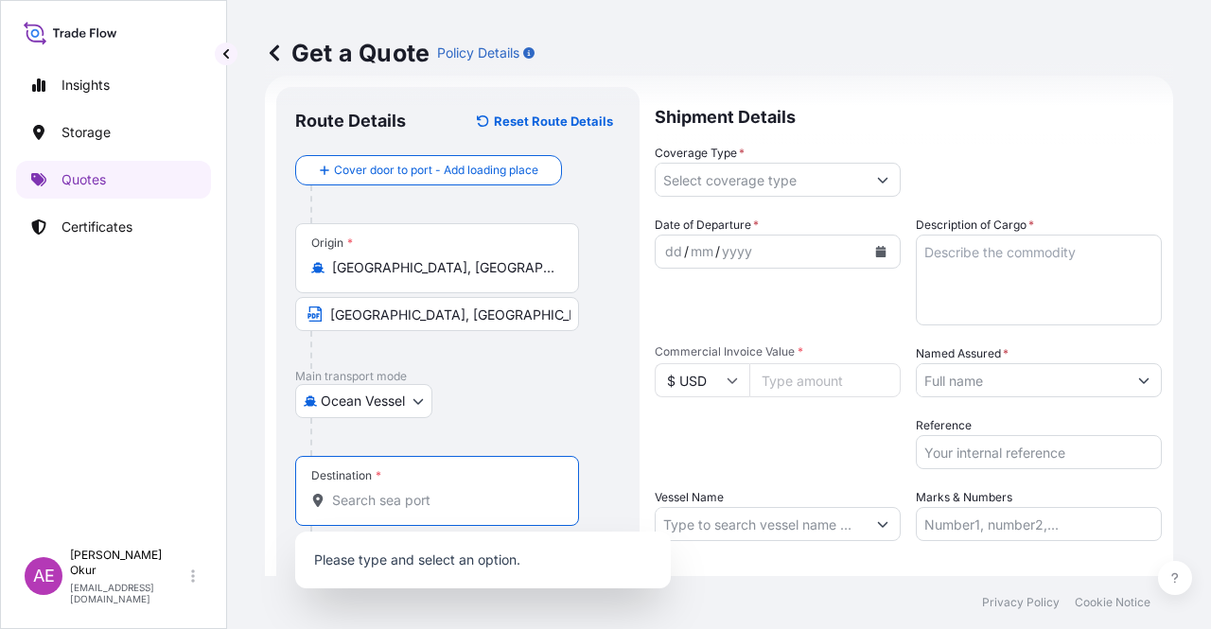
click at [397, 505] on input "Destination *" at bounding box center [443, 500] width 223 height 19
paste input "AIN SOKHNA"
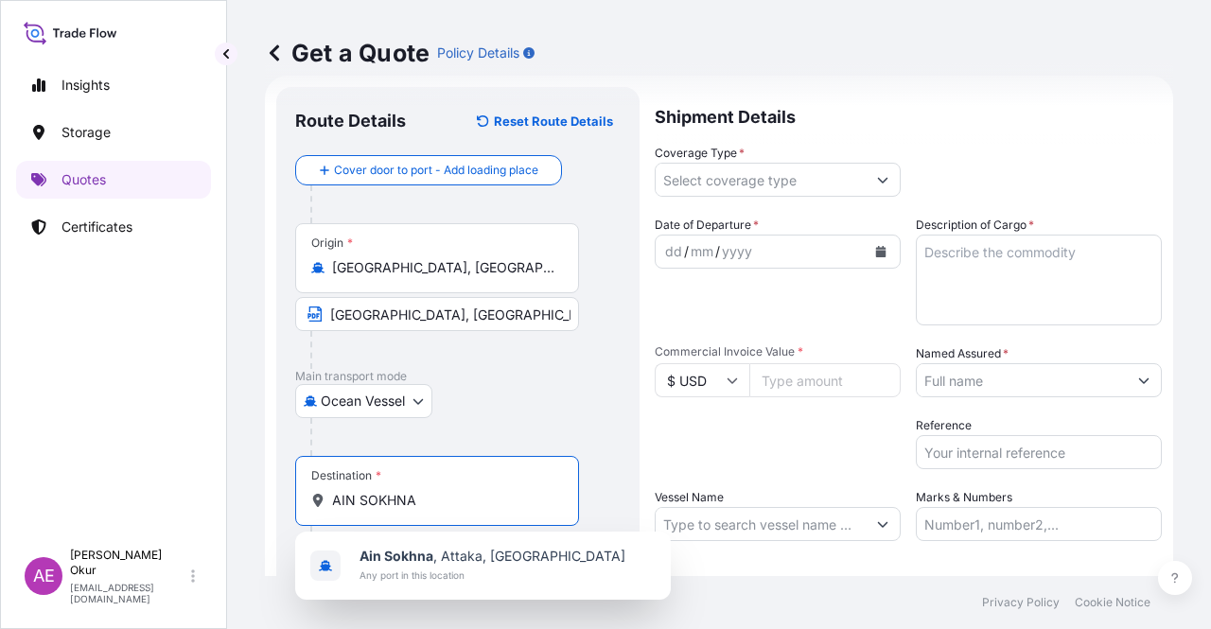
click at [456, 554] on span "Ain Sokhna , [GEOGRAPHIC_DATA], [GEOGRAPHIC_DATA]" at bounding box center [493, 556] width 266 height 19
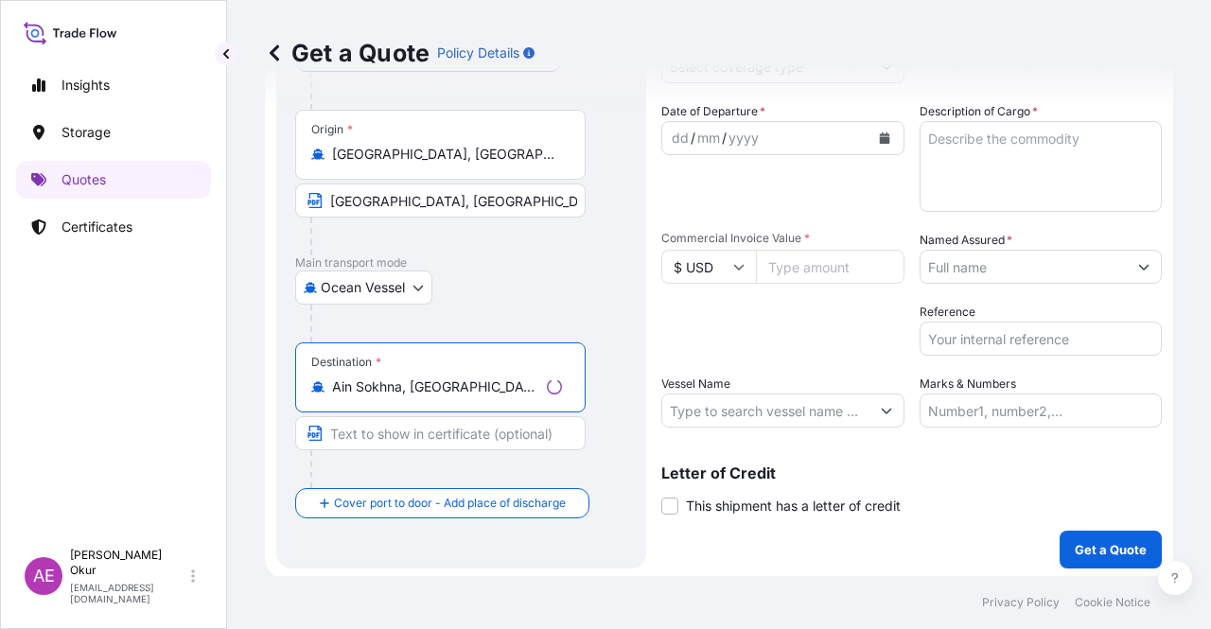
scroll to position [147, 0]
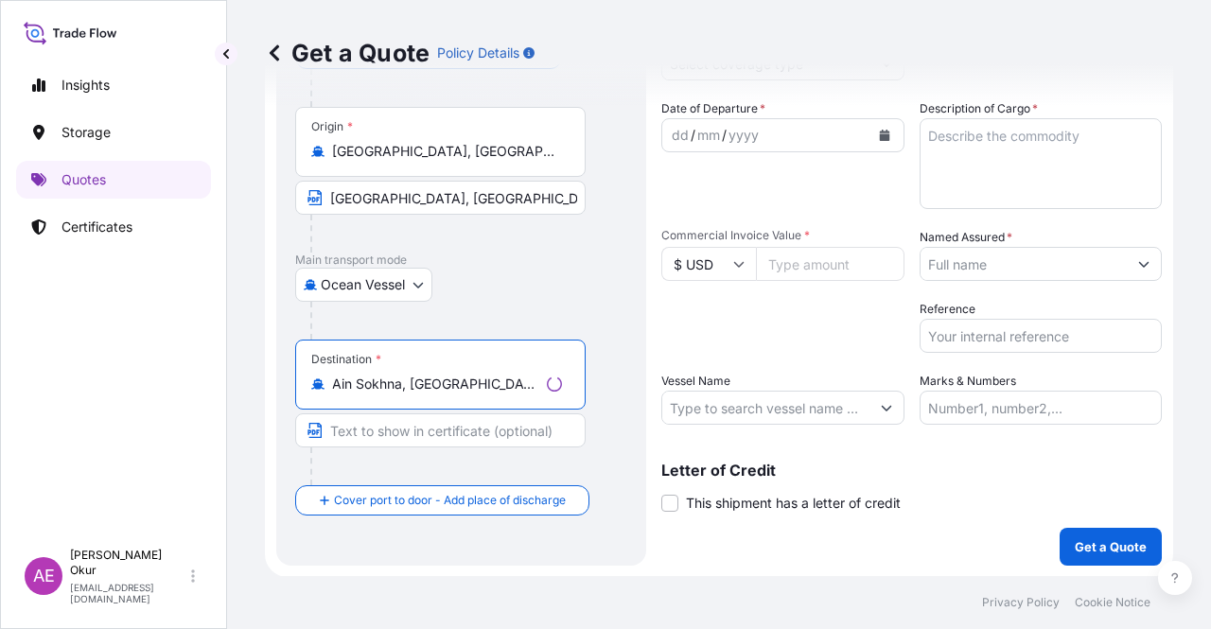
type input "Ain Sokhna, [GEOGRAPHIC_DATA], [GEOGRAPHIC_DATA]"
click at [426, 435] on input "Text to appear on certificate" at bounding box center [440, 431] width 290 height 34
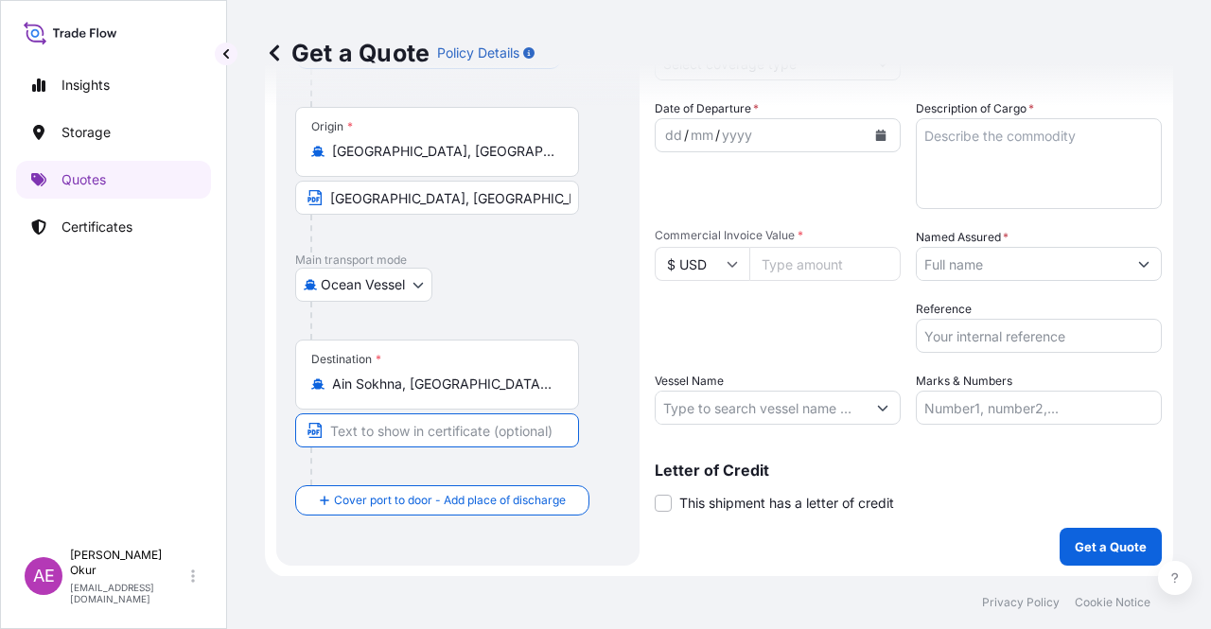
paste input "AIN SOKHNA"
type input "AIN SOKHNA / [GEOGRAPHIC_DATA]"
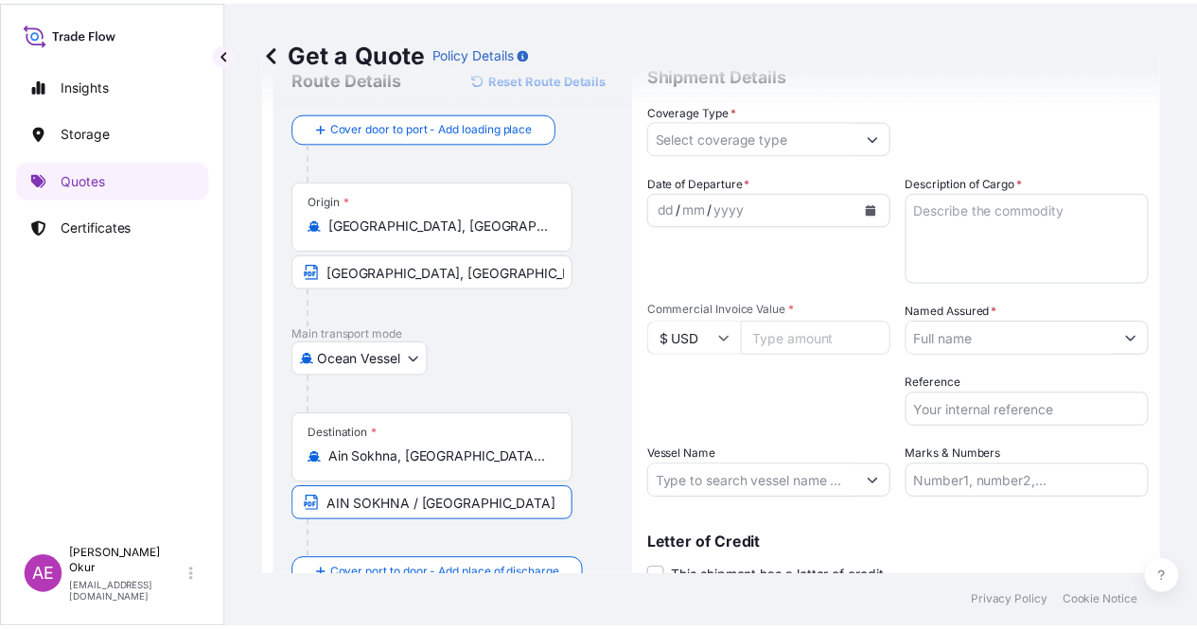
scroll to position [0, 0]
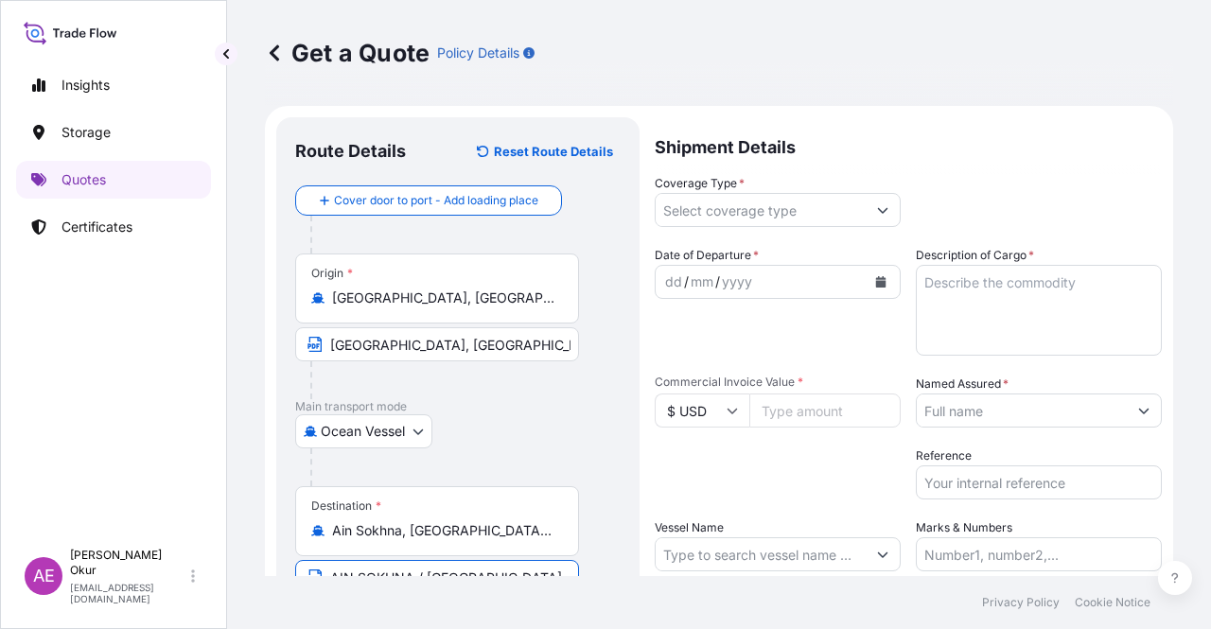
click at [723, 207] on input "Coverage Type *" at bounding box center [761, 210] width 210 height 34
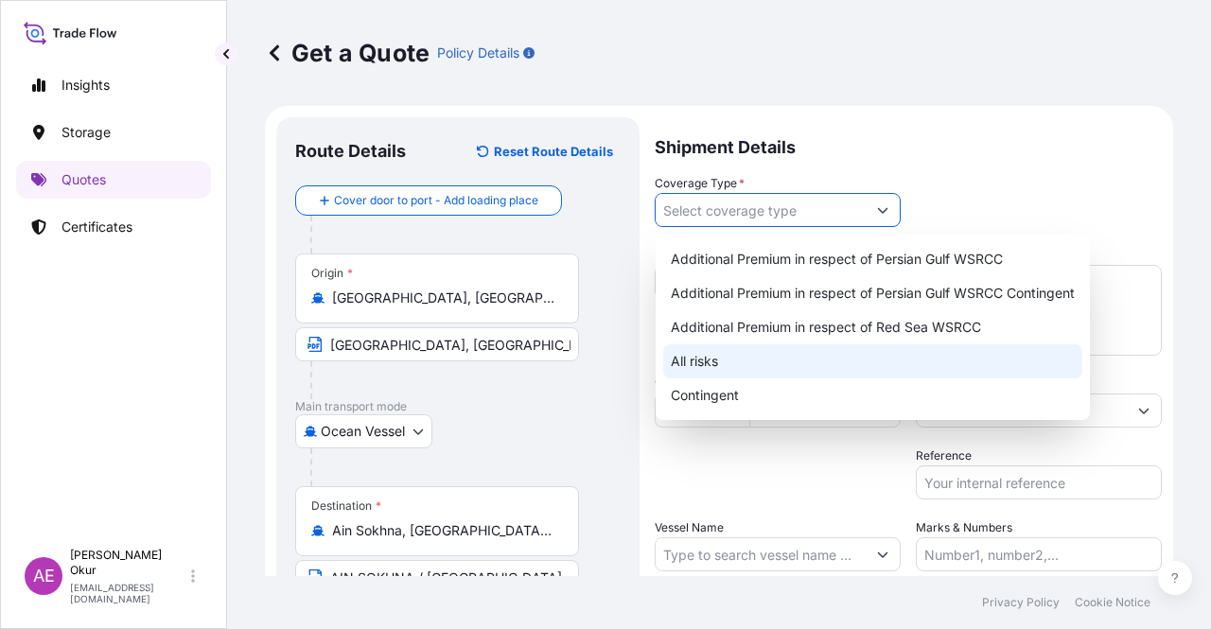
click at [701, 348] on div "All risks" at bounding box center [872, 361] width 419 height 34
type input "All risks"
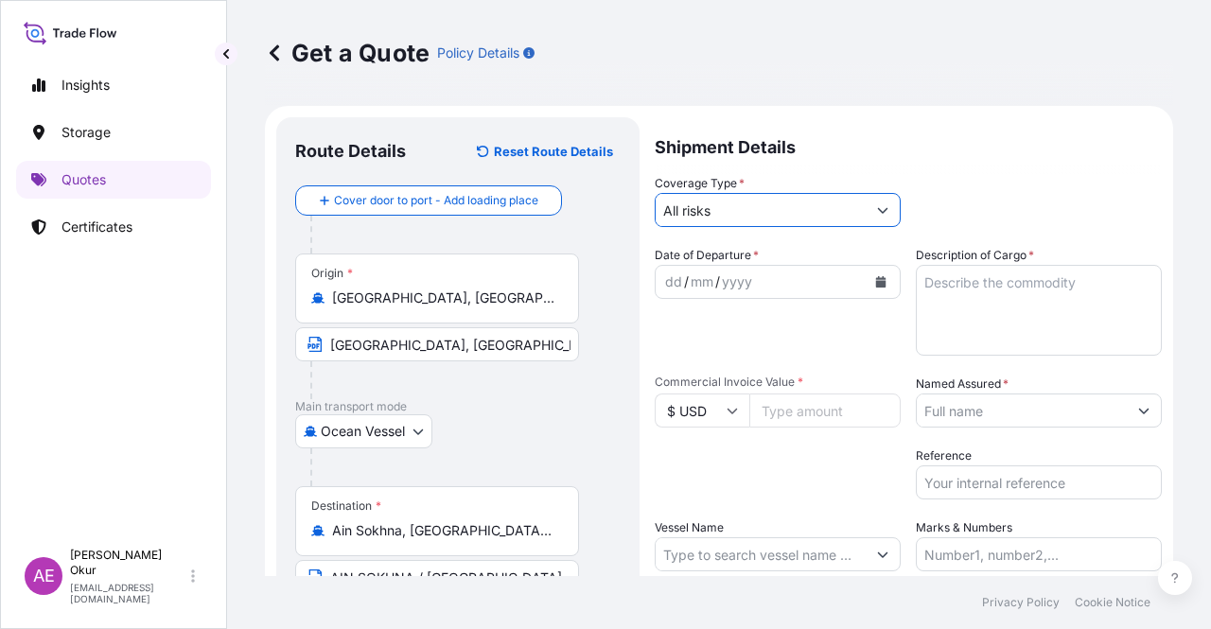
click at [667, 258] on span "Date of Departure *" at bounding box center [707, 255] width 104 height 19
click at [672, 289] on div "dd" at bounding box center [673, 282] width 21 height 23
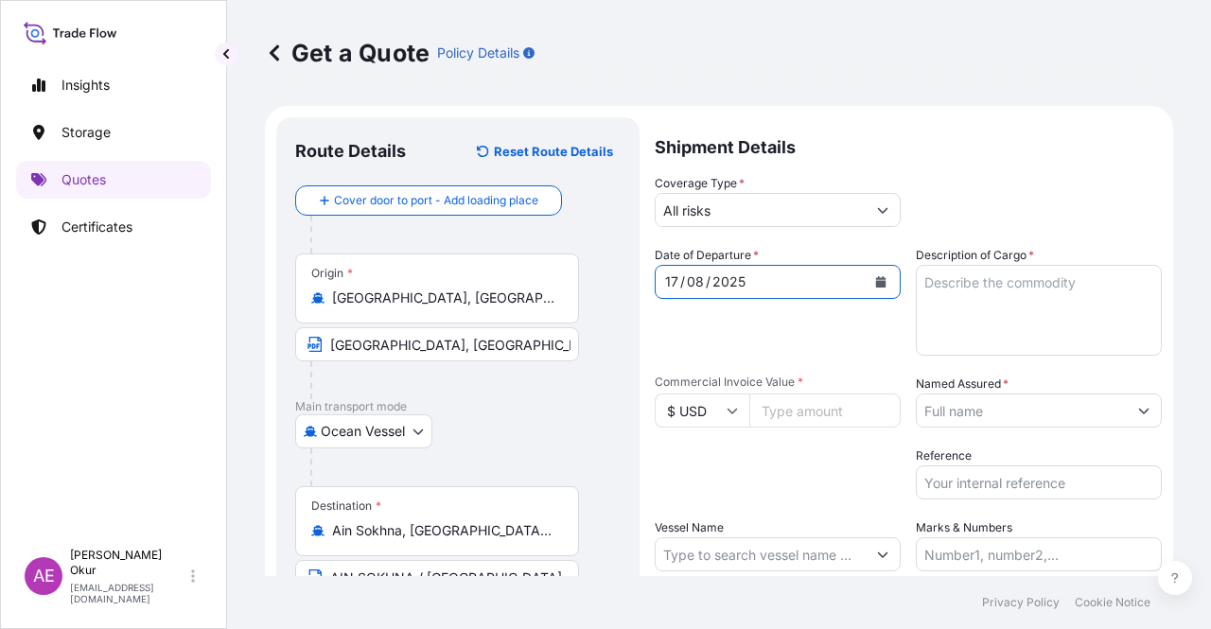
click at [963, 316] on textarea "Description of Cargo *" at bounding box center [1039, 310] width 246 height 91
paste textarea "BUTANE"
type textarea "BUTANE"
click at [795, 409] on input "Commercial Invoice Value *" at bounding box center [824, 411] width 151 height 34
paste input "13783622.54"
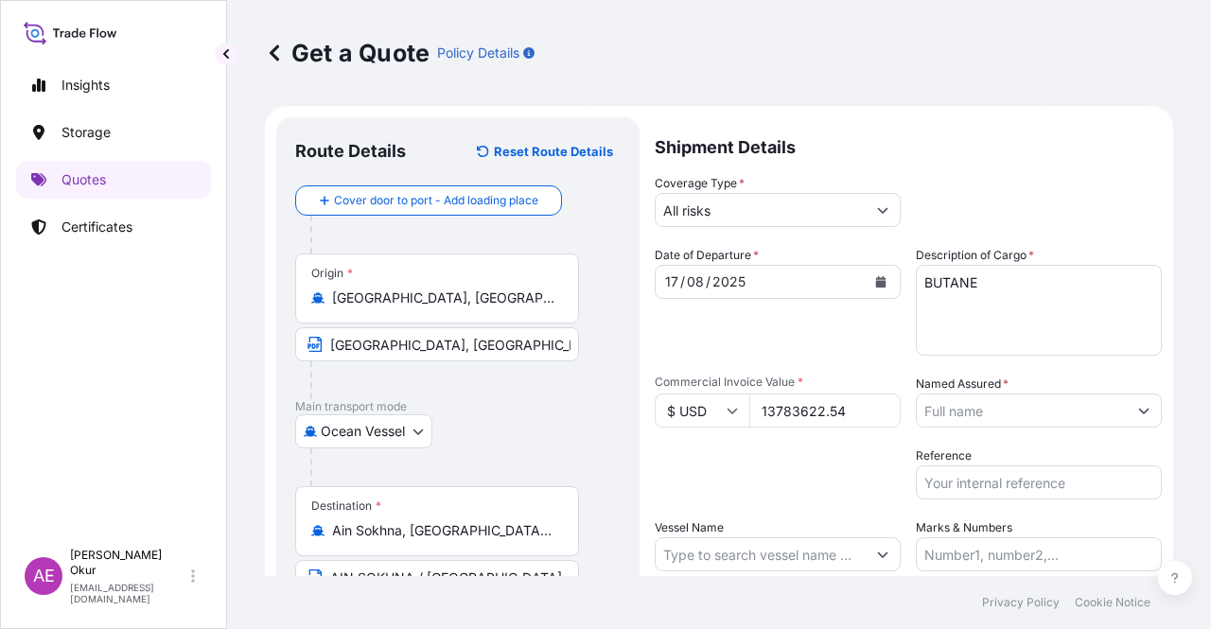
type input "13783622.54"
click at [977, 410] on input "Named Assured *" at bounding box center [1022, 411] width 210 height 34
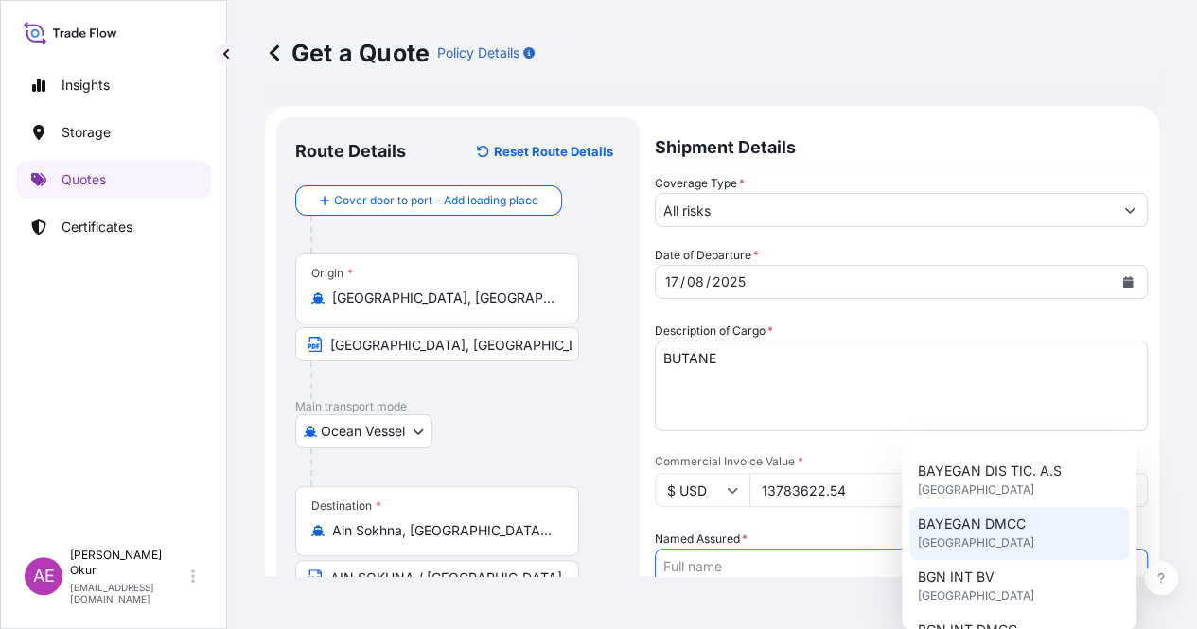
scroll to position [189, 0]
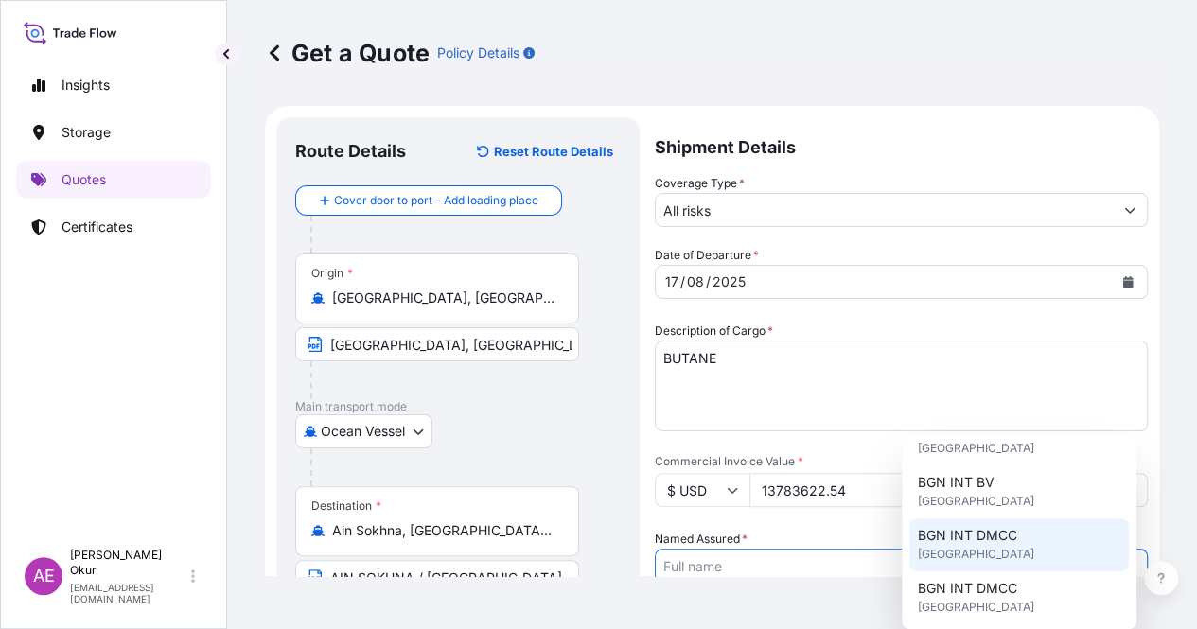
click at [994, 542] on span "BGN INT DMCC" at bounding box center [966, 535] width 99 height 19
type input "BGN INT DMCC"
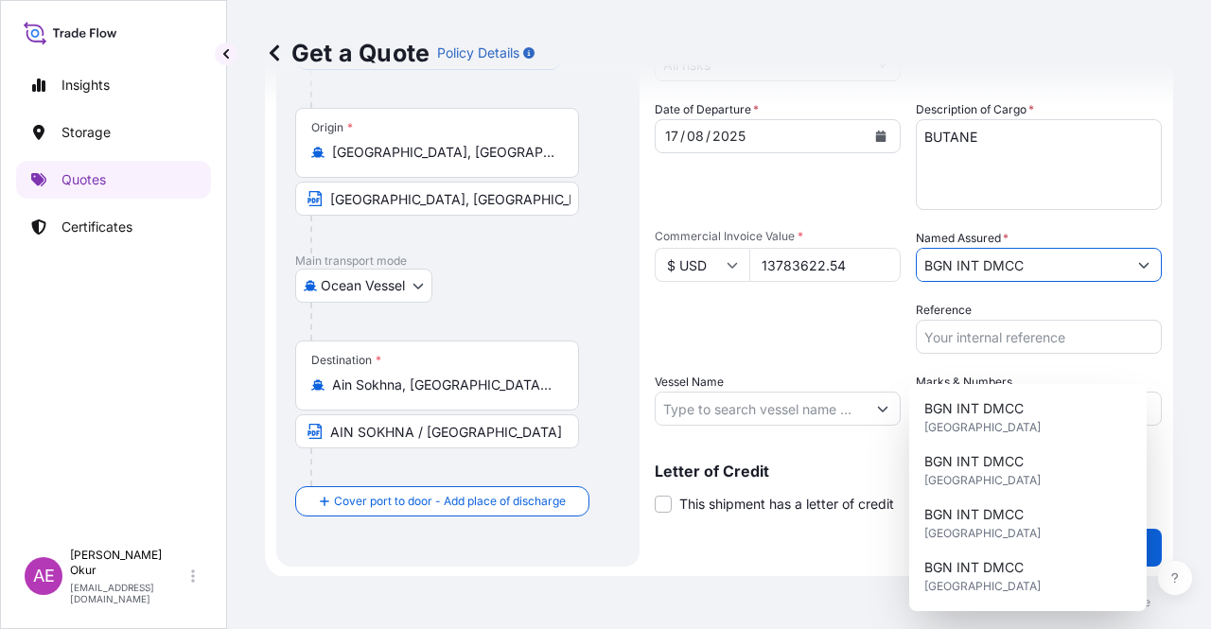
scroll to position [147, 0]
click at [746, 418] on input "Vessel Name" at bounding box center [761, 408] width 210 height 34
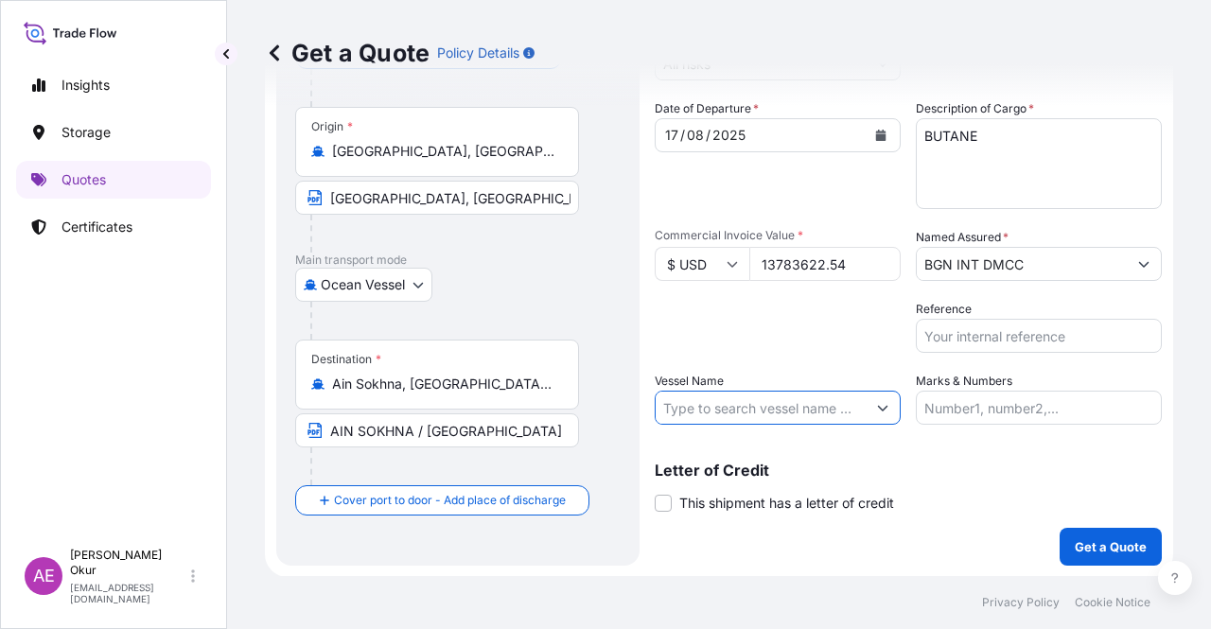
paste input "GAS GALA"
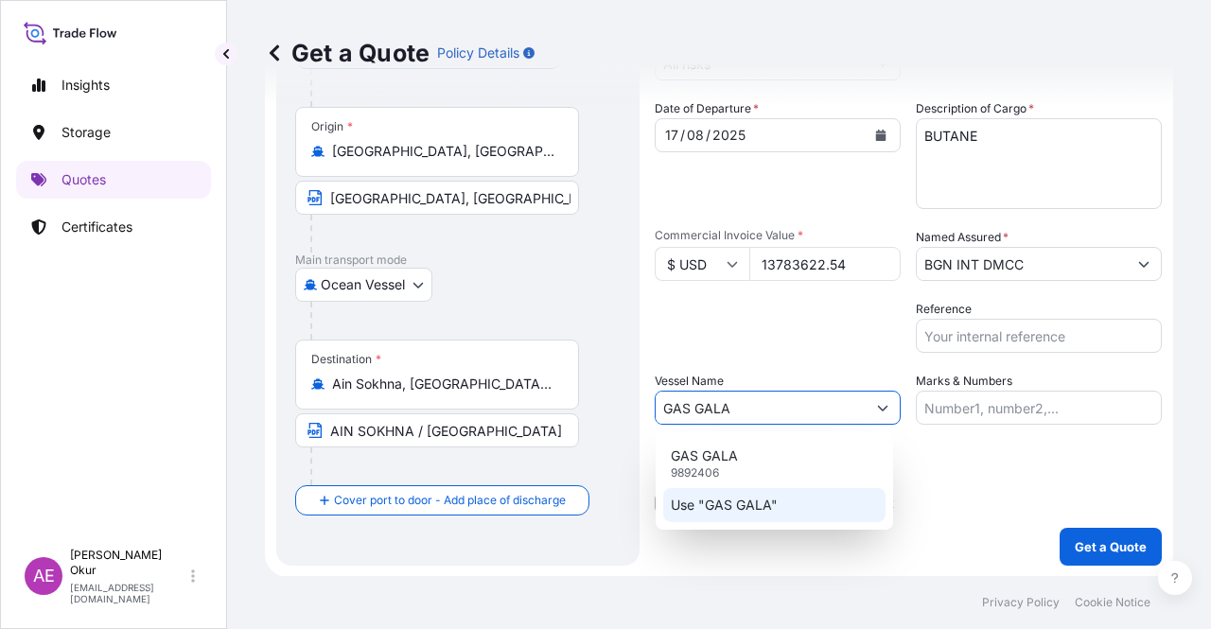
click at [747, 504] on p "Use "GAS GALA"" at bounding box center [724, 505] width 107 height 19
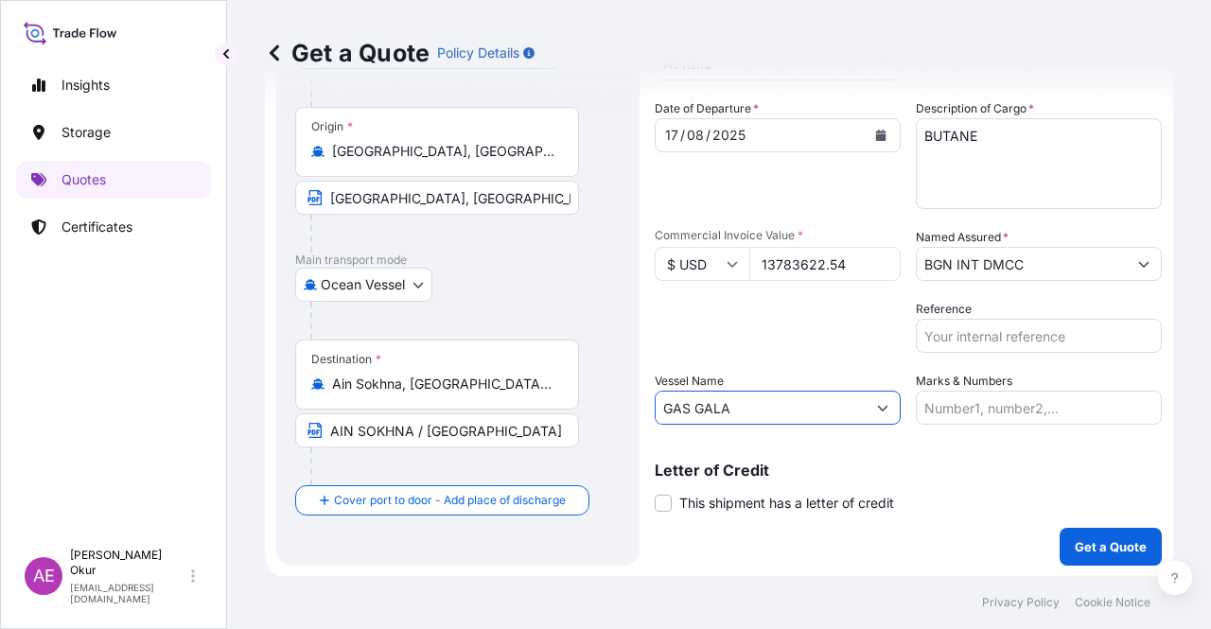
type input "GAS GALA"
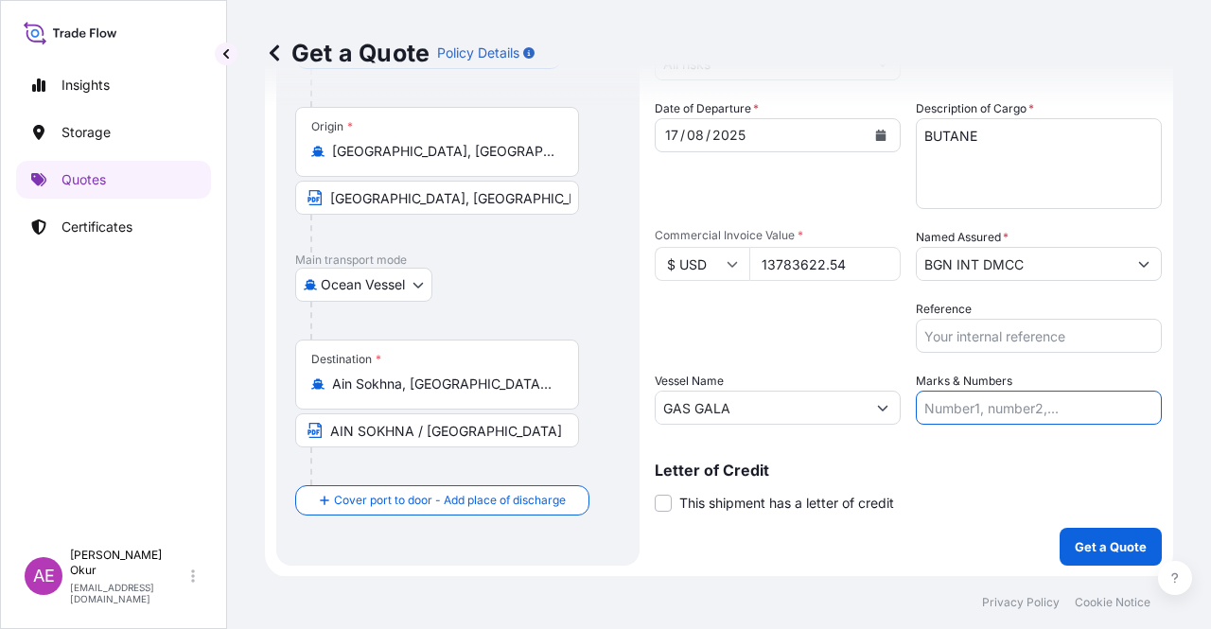
click at [944, 405] on input "Marks & Numbers" at bounding box center [1039, 408] width 246 height 34
drag, startPoint x: 962, startPoint y: 406, endPoint x: 1041, endPoint y: 406, distance: 78.5
click at [1041, 406] on input "PO NO:25Y0135400 Quantity M/[PERSON_NAME]: 99,000 Premium: USD11,80" at bounding box center [1039, 408] width 246 height 34
paste input "608"
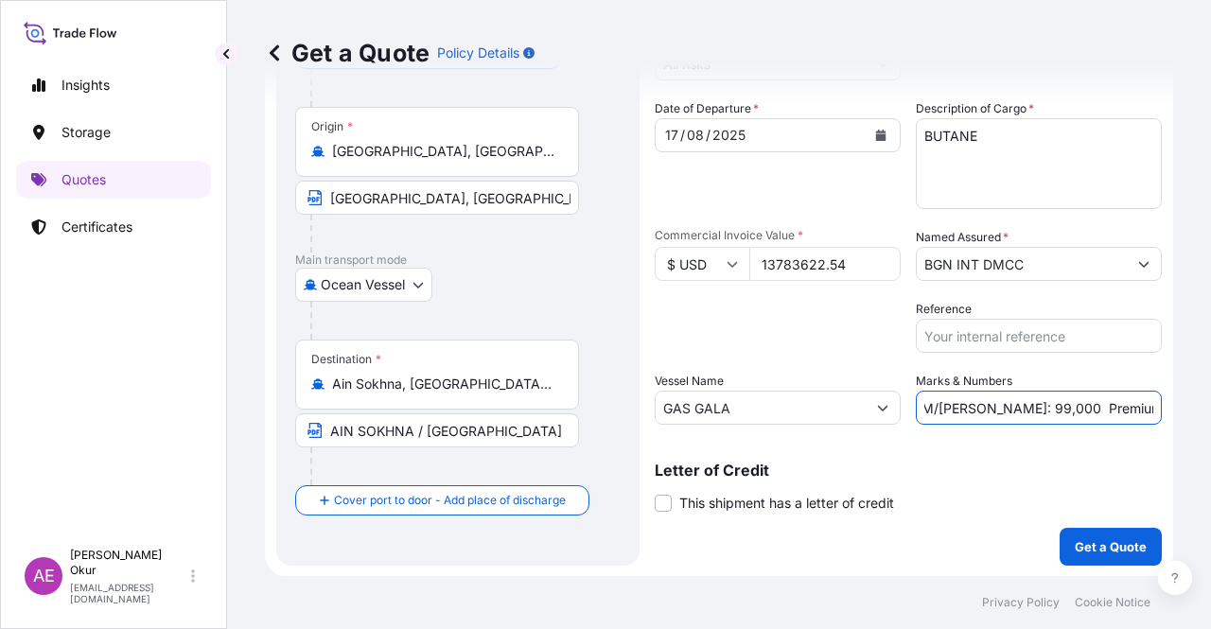
drag, startPoint x: 1087, startPoint y: 407, endPoint x: 1164, endPoint y: 406, distance: 76.7
click at [1164, 406] on div "Get a Quote Policy Details Route Details Reset Route Details Cover door to port…" at bounding box center [719, 288] width 984 height 576
click at [998, 408] on input "PO NO:25Y0160800 Quantity M/[PERSON_NAME]: 99,000 Premium: USD11,80" at bounding box center [1039, 408] width 246 height 34
drag, startPoint x: 967, startPoint y: 402, endPoint x: 1013, endPoint y: 404, distance: 46.4
click at [1013, 404] on input "PO NO:25Y0160800 Quantity M/[PERSON_NAME]: 99,000 Premium: USD11,80" at bounding box center [1039, 408] width 246 height 34
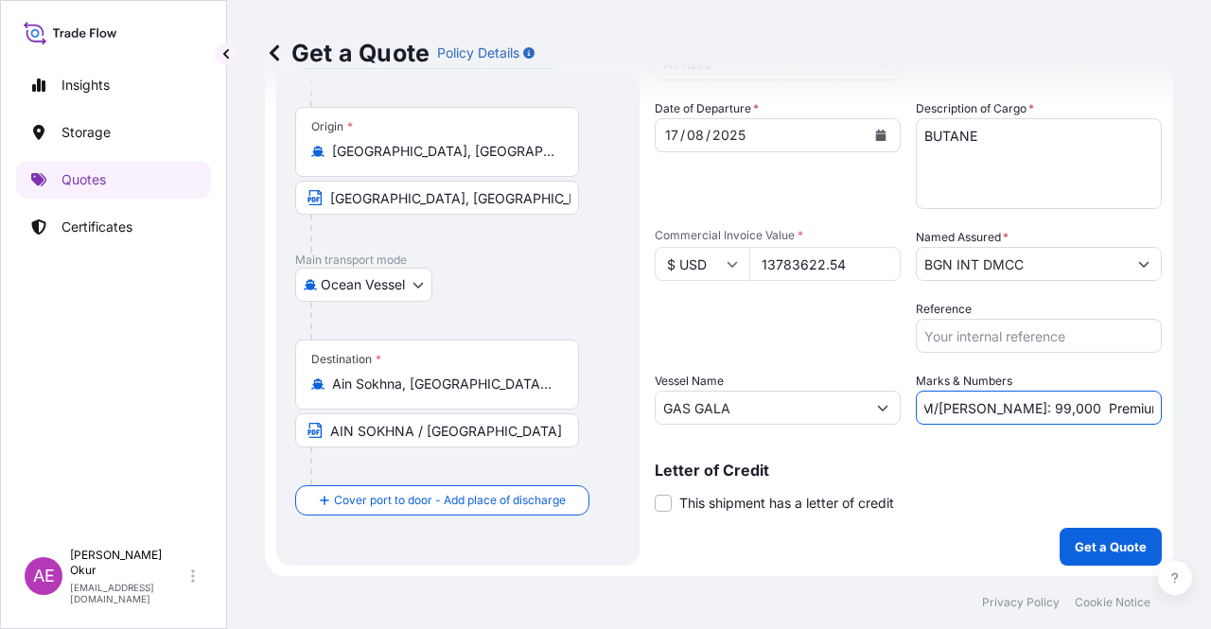
paste input "25.161,779"
drag, startPoint x: 1137, startPoint y: 389, endPoint x: 1210, endPoint y: 390, distance: 72.9
click at [1210, 390] on div "Get a Quote Policy Details Route Details Reset Route Details Cover door to port…" at bounding box center [719, 288] width 984 height 576
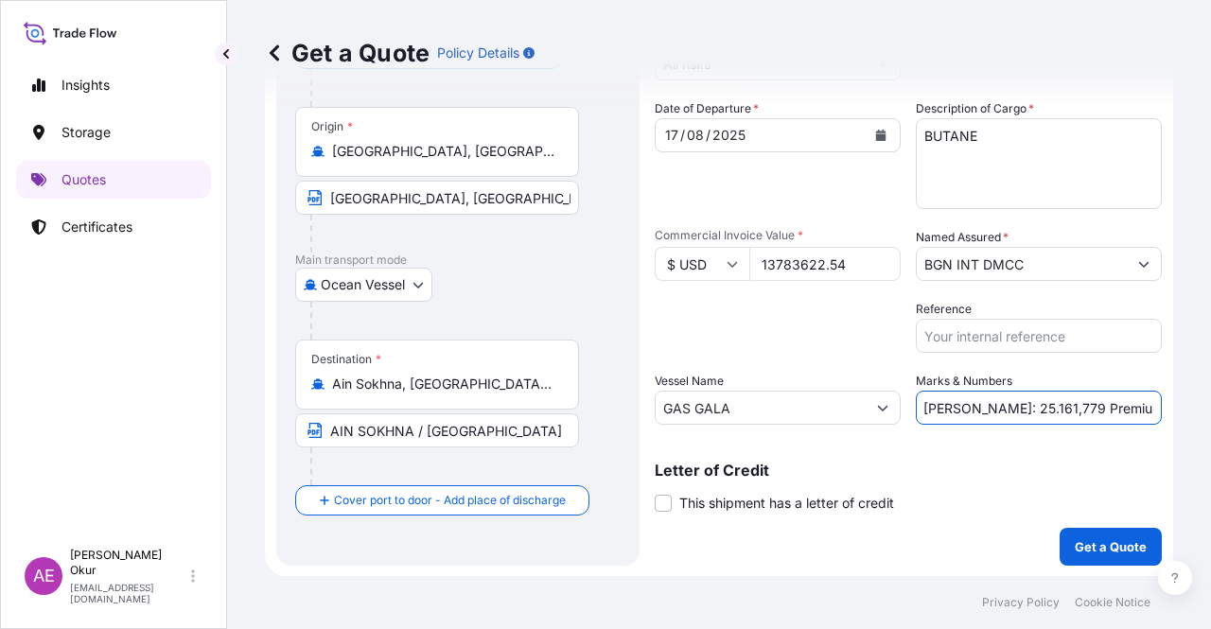
drag, startPoint x: 1124, startPoint y: 414, endPoint x: 1210, endPoint y: 419, distance: 86.3
click at [1210, 419] on div "Get a Quote Policy Details Route Details Reset Route Details Cover door to port…" at bounding box center [719, 288] width 984 height 576
click at [1034, 419] on input "PO NO:25Y0160800 Quantity M/[PERSON_NAME]: 25.161,779 Premium: USD11,80" at bounding box center [1039, 408] width 246 height 34
drag, startPoint x: 1111, startPoint y: 406, endPoint x: 1158, endPoint y: 408, distance: 47.3
click at [1158, 408] on form "Route Details Reset Route Details Cover door to port - Add loading place Place …" at bounding box center [719, 268] width 908 height 618
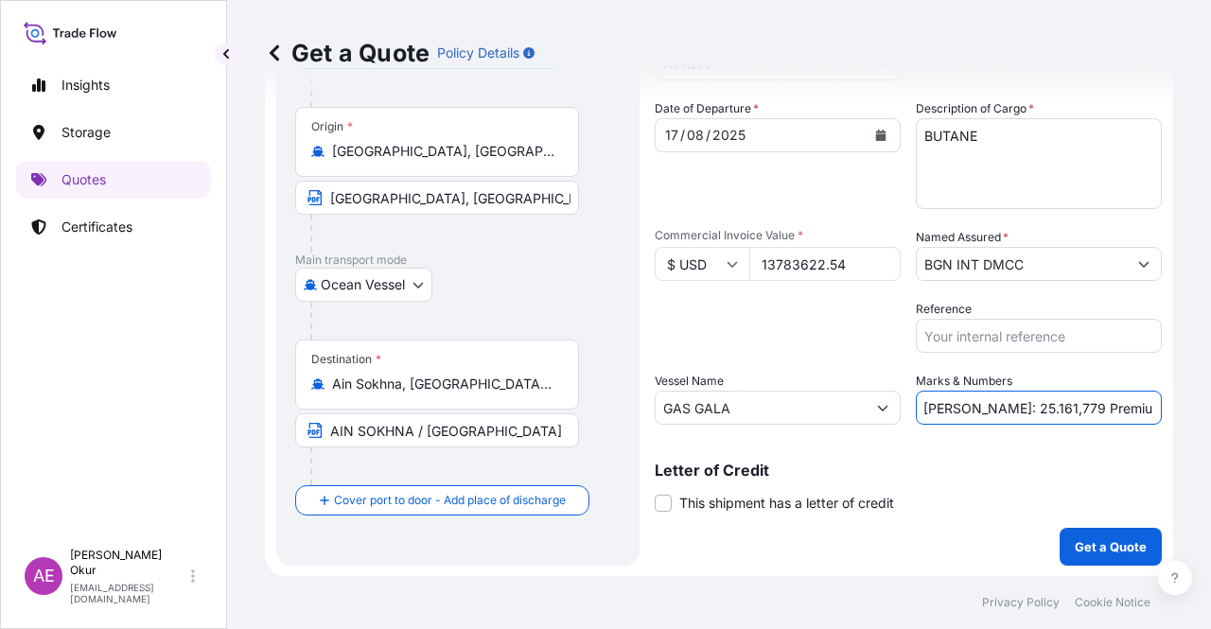
paste input ".516,2"
click at [1091, 407] on input "PO NO:25Y0160800 Quantity M/[PERSON_NAME]: 25.161,779 Premium: USD1.516,20" at bounding box center [1039, 408] width 246 height 34
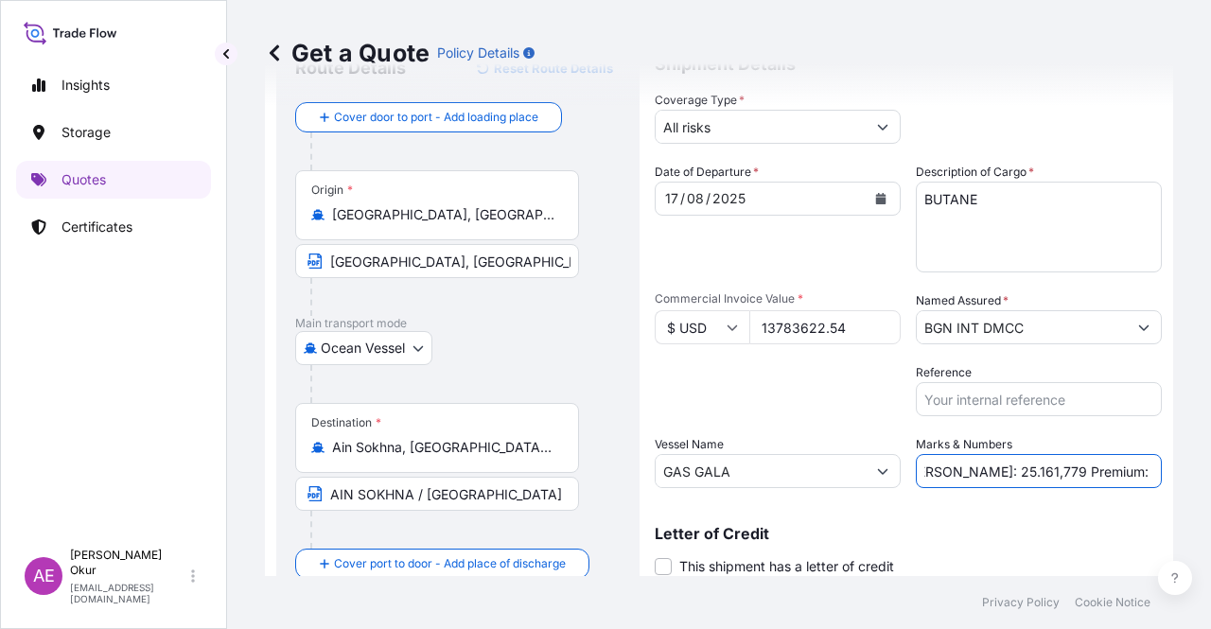
scroll to position [147, 0]
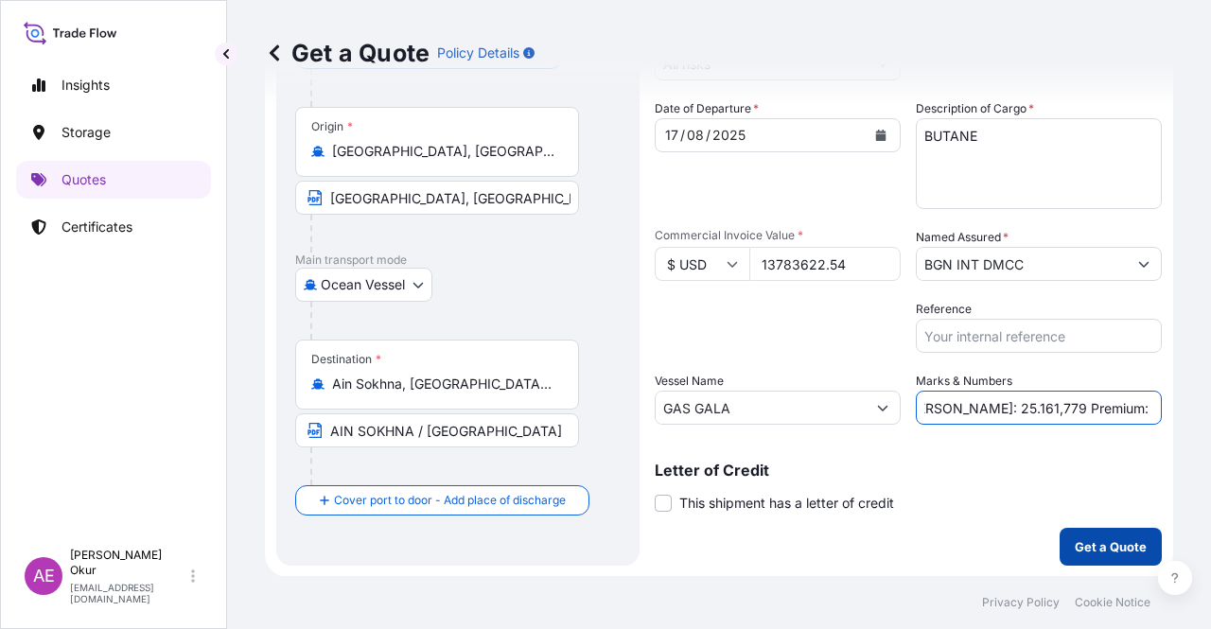
type input "PO NO:25Y0160800 Quantity M/[PERSON_NAME]: 25.161,779 Premium: USD 1.516,20"
click at [1101, 548] on p "Get a Quote" at bounding box center [1111, 546] width 72 height 19
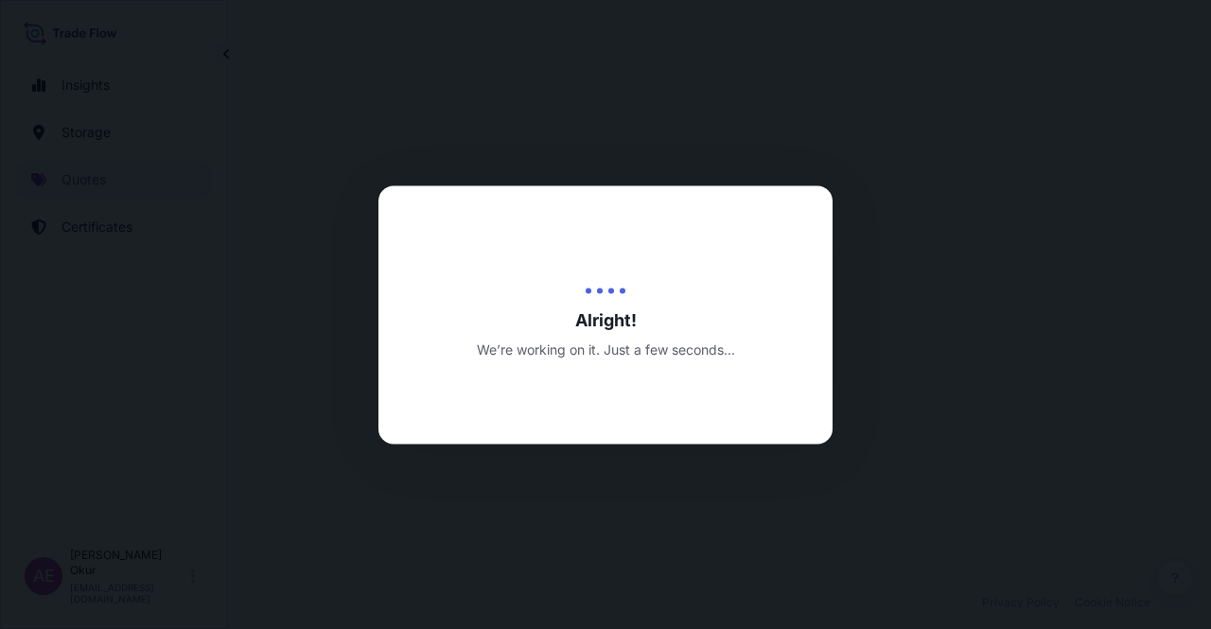
select select "Ocean Vessel"
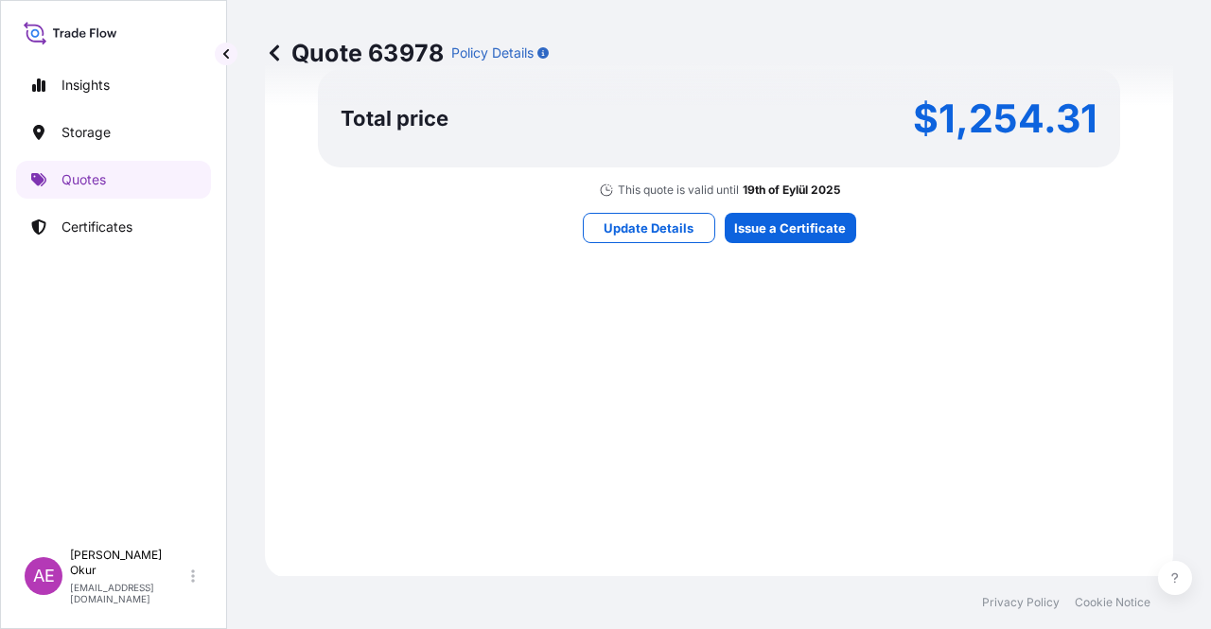
click at [774, 207] on div "Here's your insurance offer Primary Assured BGN Int Holding All risk coverage C…" at bounding box center [718, 1] width 855 height 1100
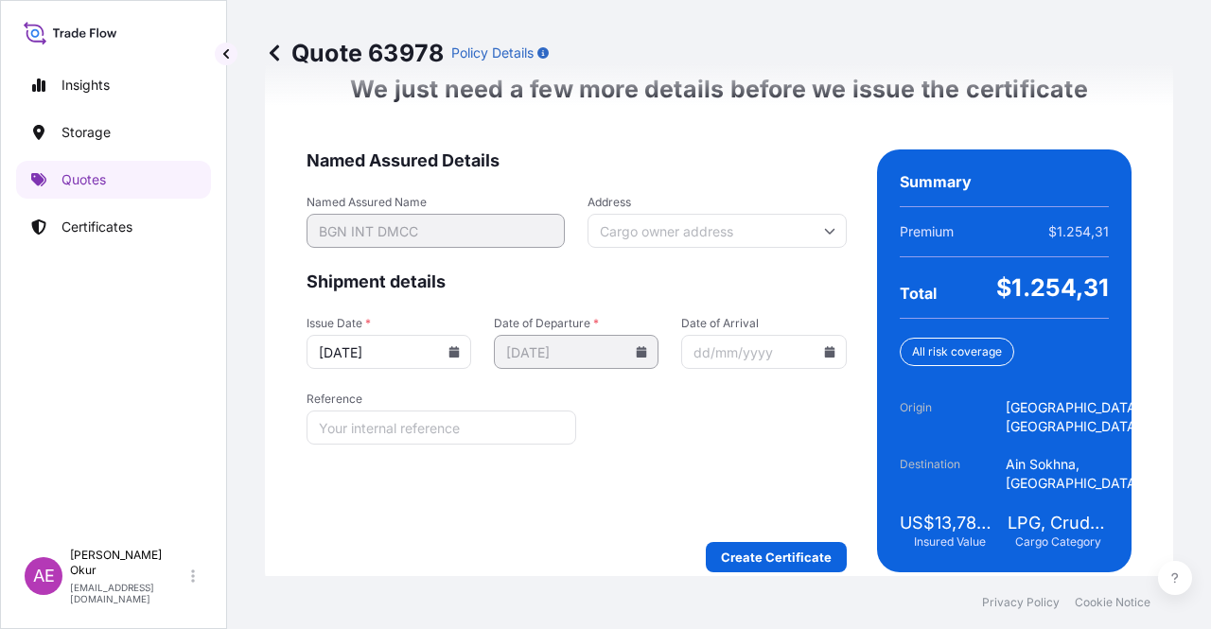
scroll to position [2456, 0]
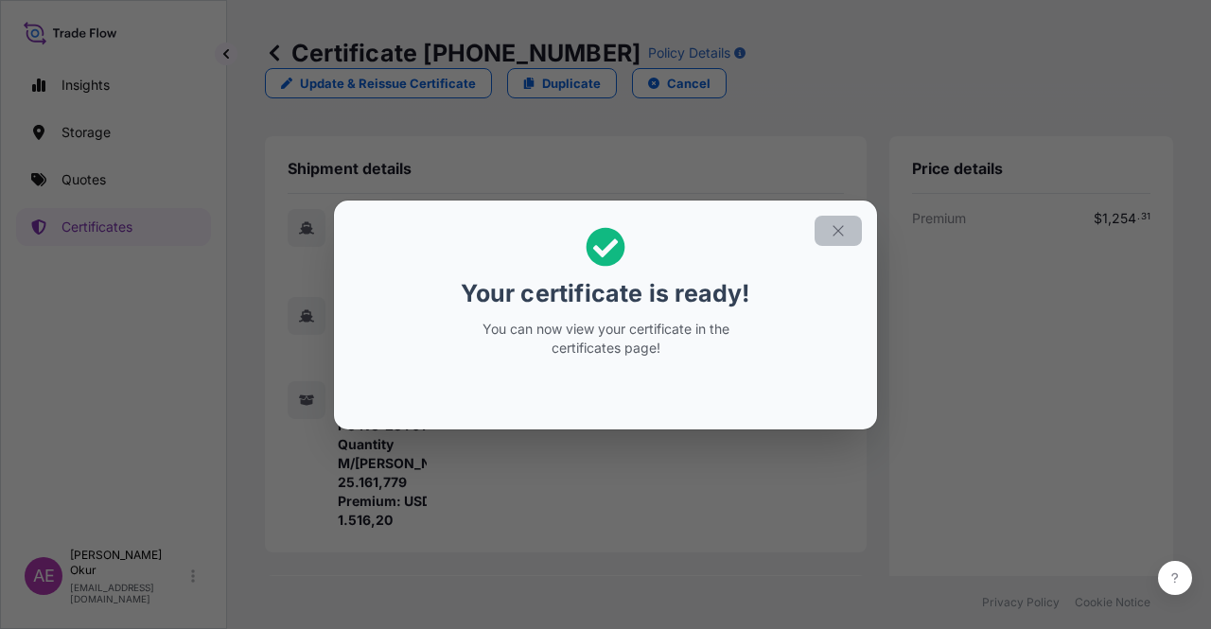
click at [822, 231] on button "button" at bounding box center [838, 231] width 47 height 30
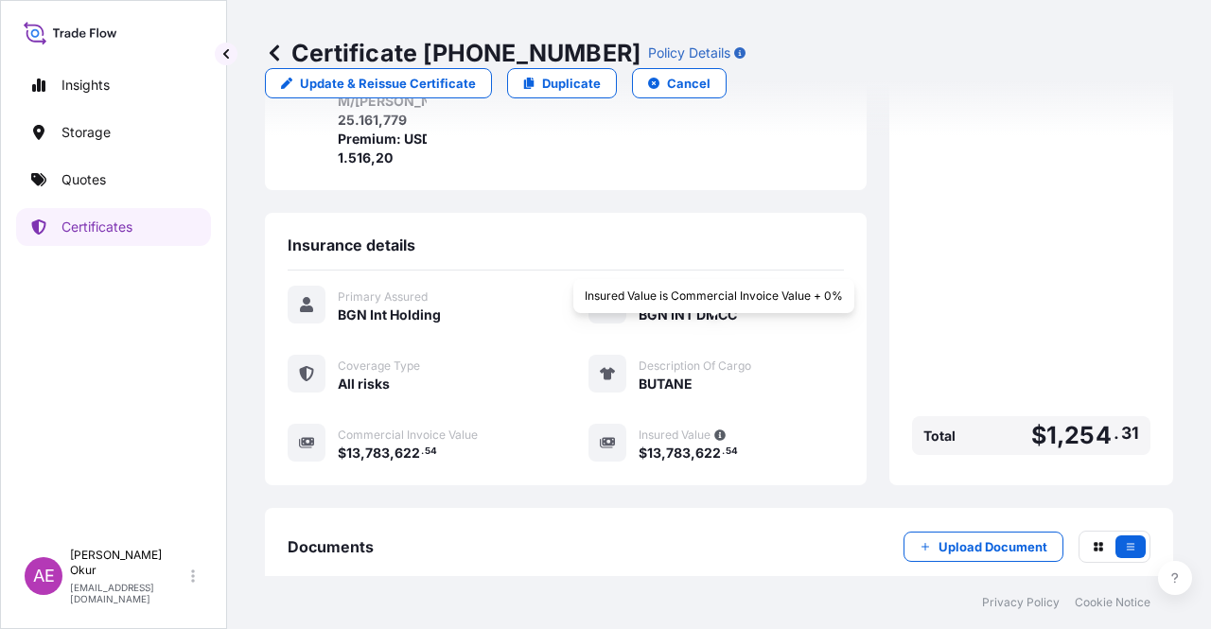
scroll to position [492, 0]
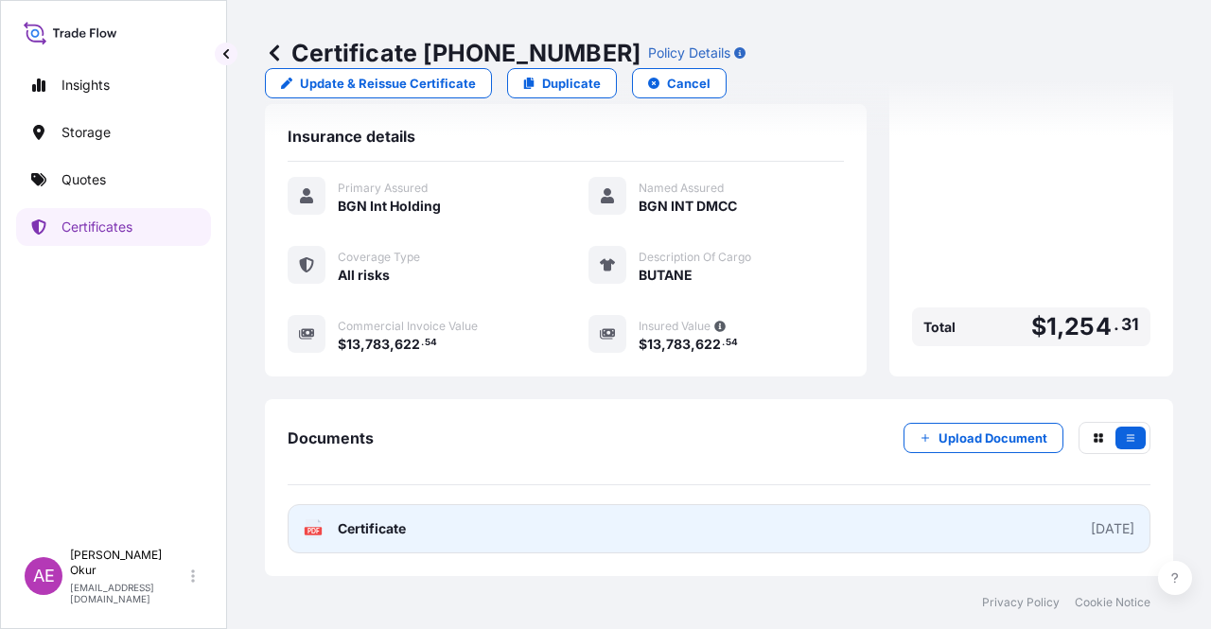
click at [361, 525] on span "Certificate" at bounding box center [372, 528] width 68 height 19
